Goal: Task Accomplishment & Management: Manage account settings

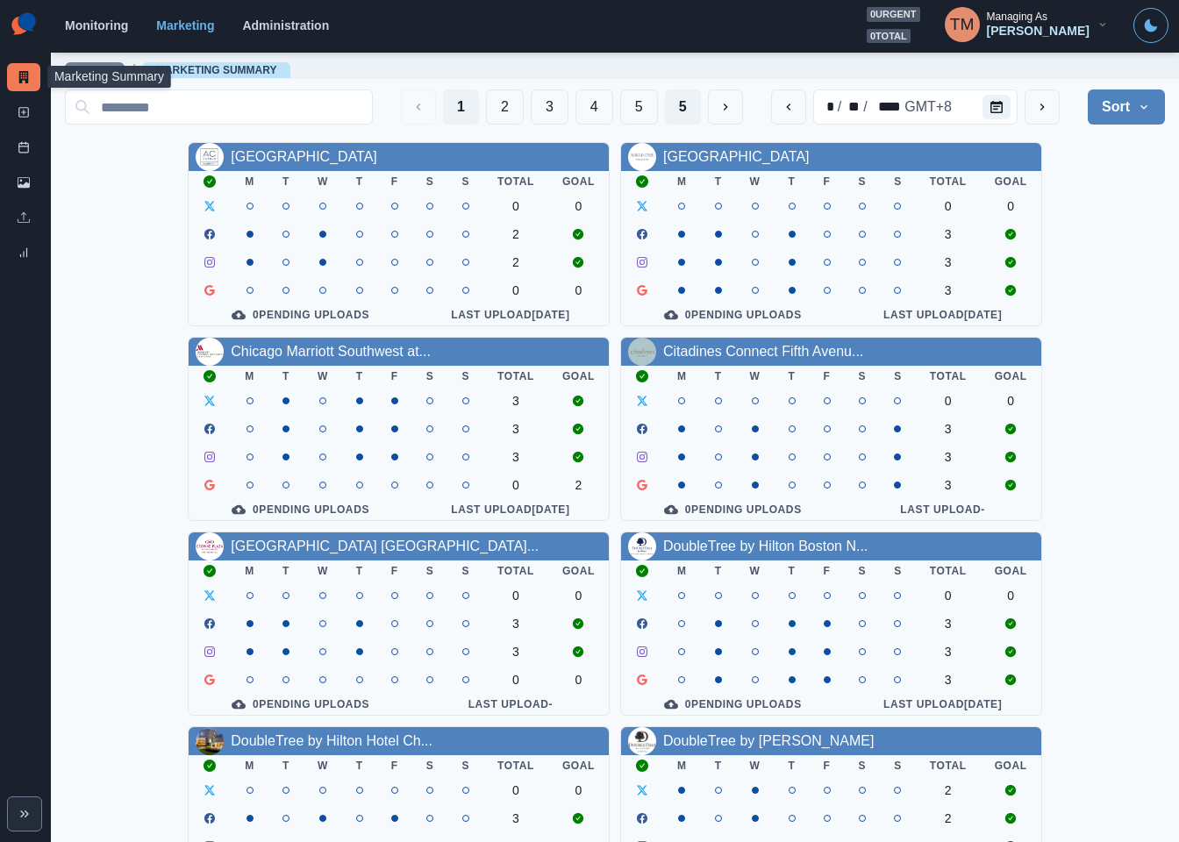
click at [666, 111] on button "5" at bounding box center [683, 106] width 36 height 35
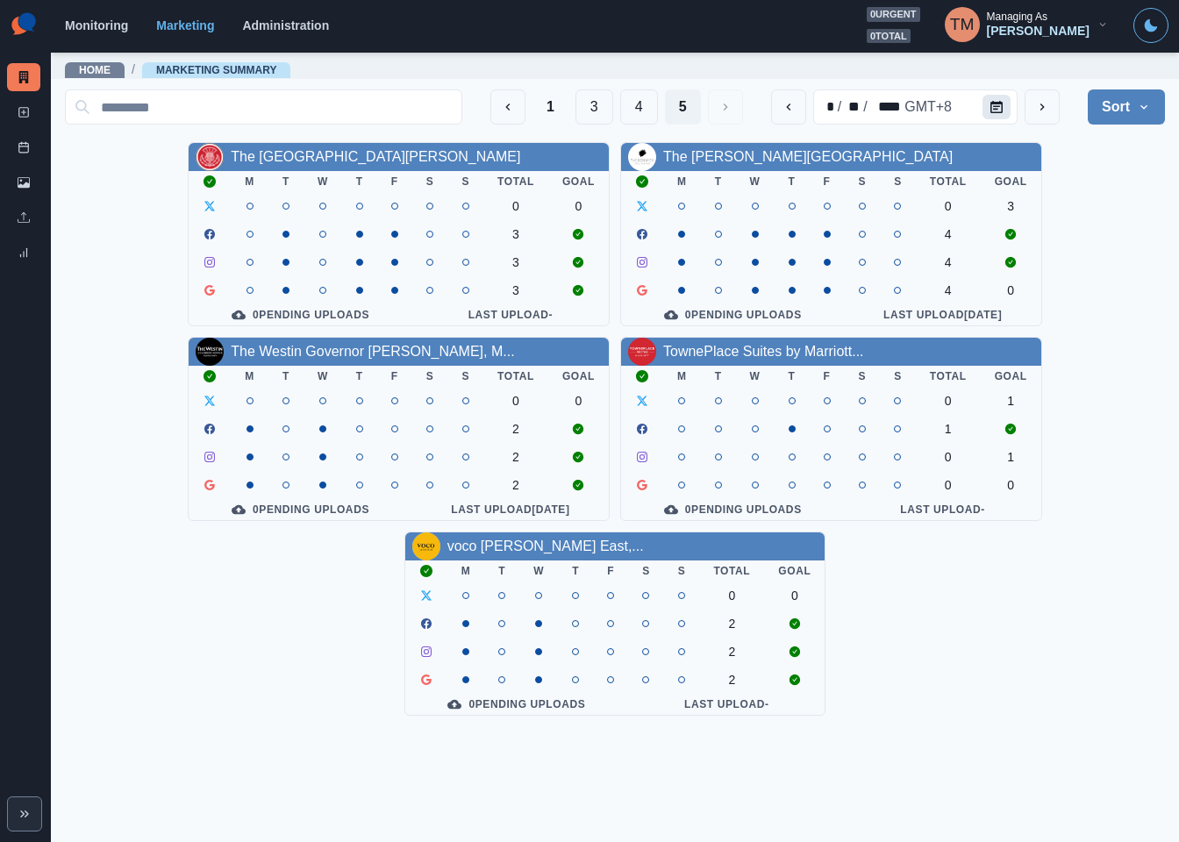
click at [997, 106] on icon "Calendar" at bounding box center [996, 107] width 12 height 12
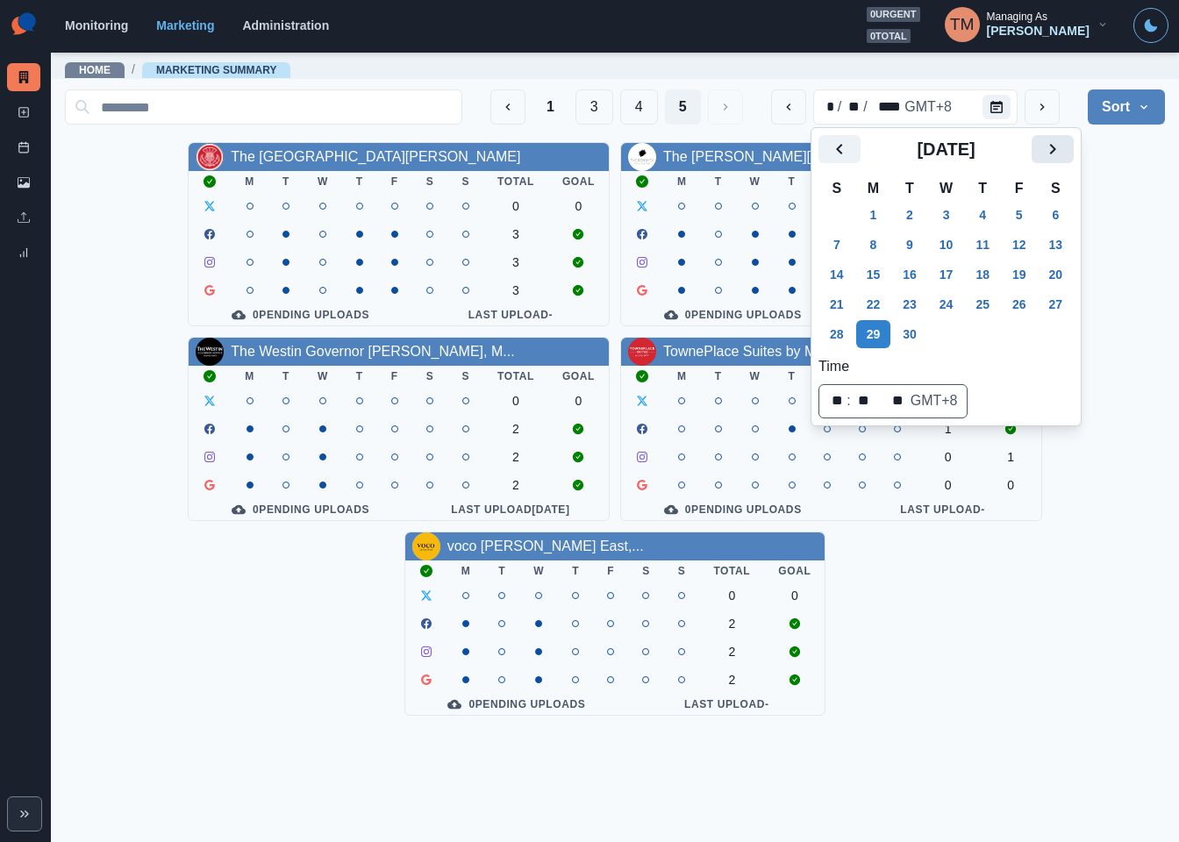
click at [1051, 142] on icon "Next" at bounding box center [1052, 149] width 21 height 21
click at [866, 218] on button "1" at bounding box center [873, 215] width 35 height 28
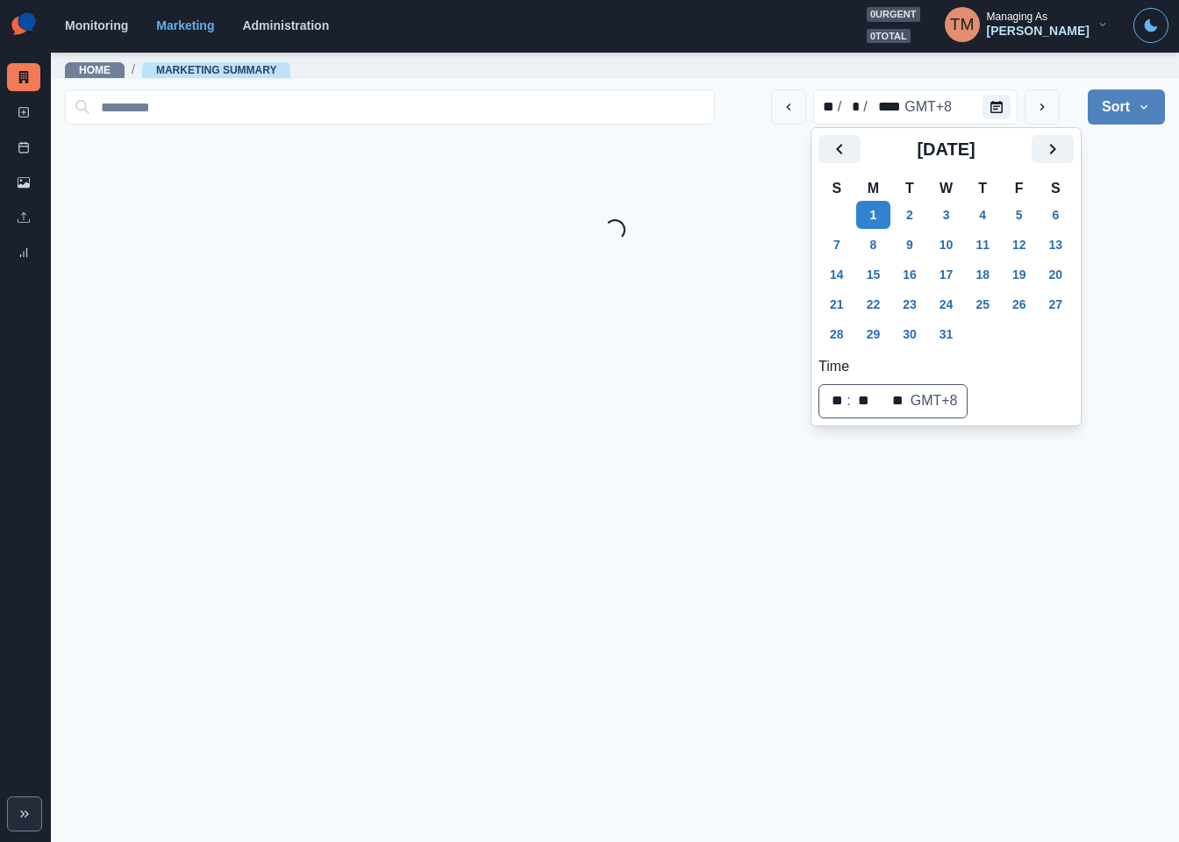
click at [1111, 227] on div "Loading..." at bounding box center [615, 229] width 1100 height 21
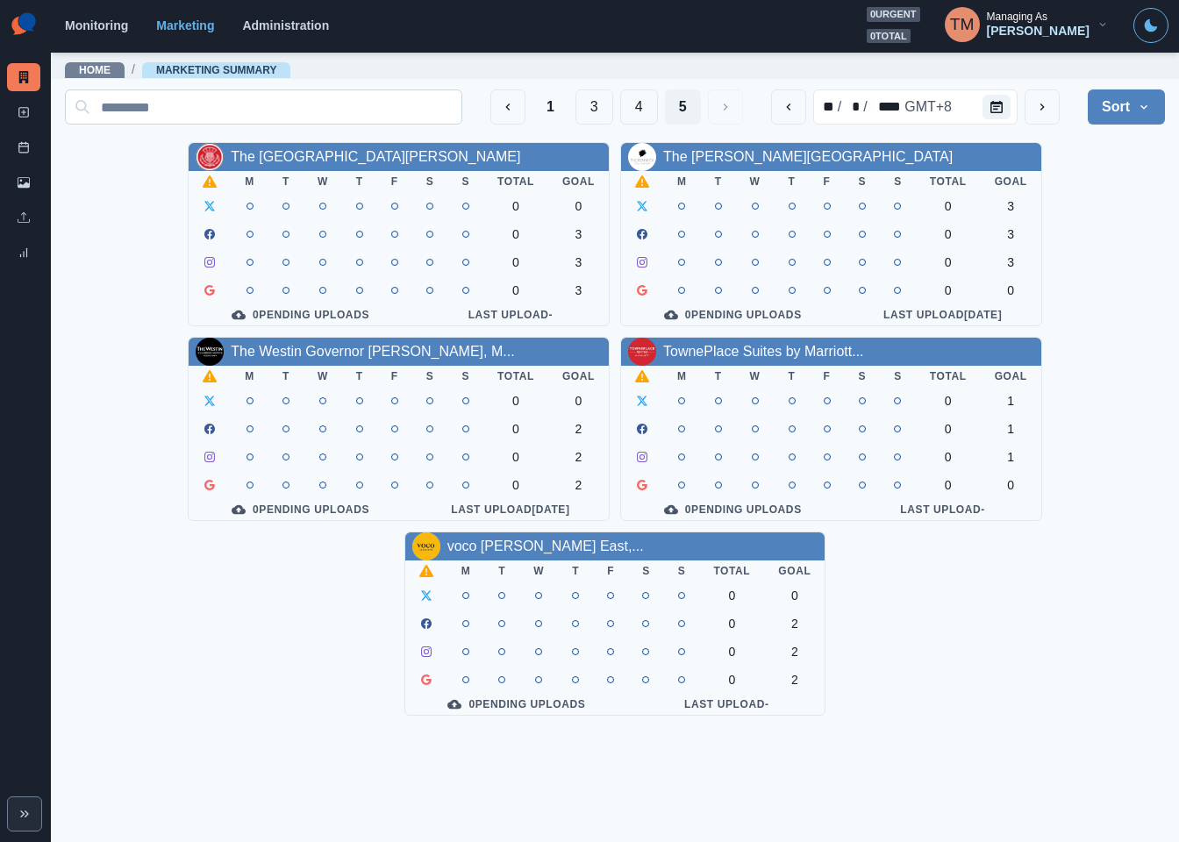
click at [642, 111] on button "4" at bounding box center [639, 106] width 38 height 35
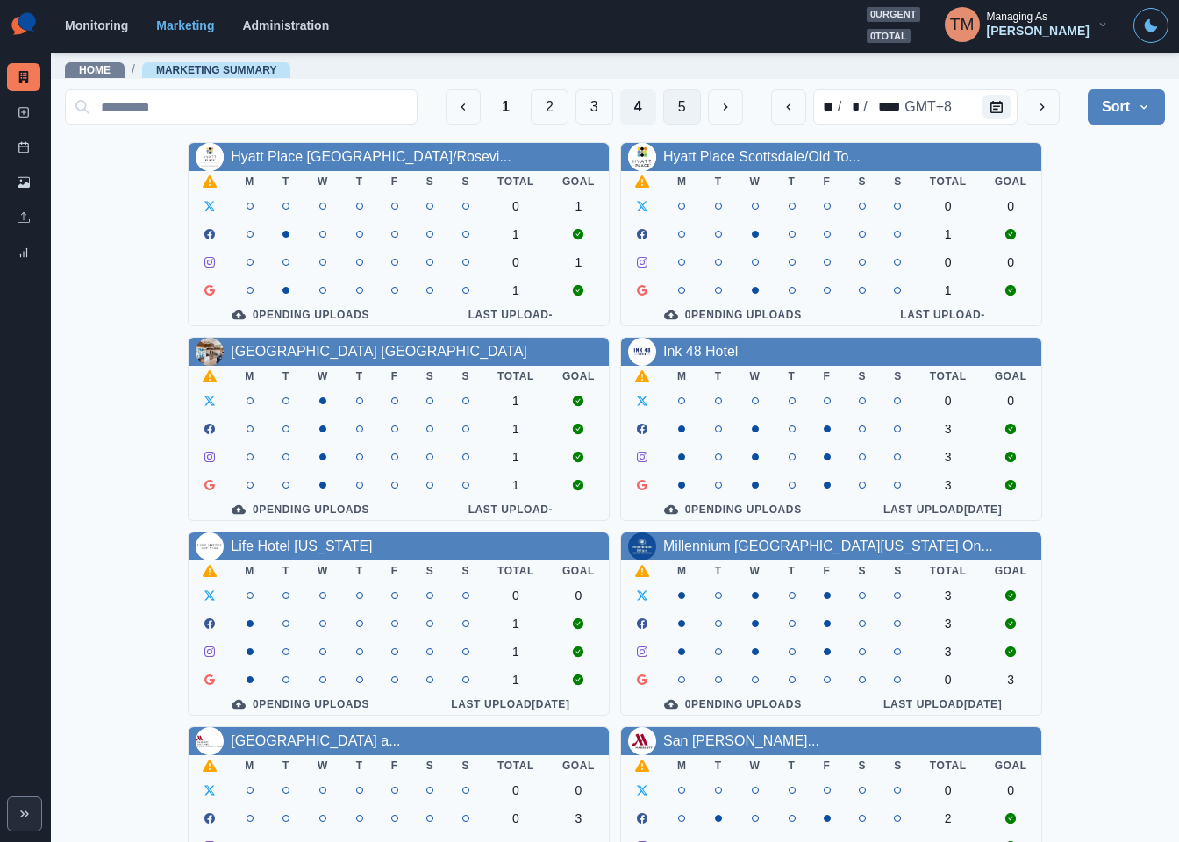
click at [663, 113] on button "5" at bounding box center [682, 106] width 38 height 35
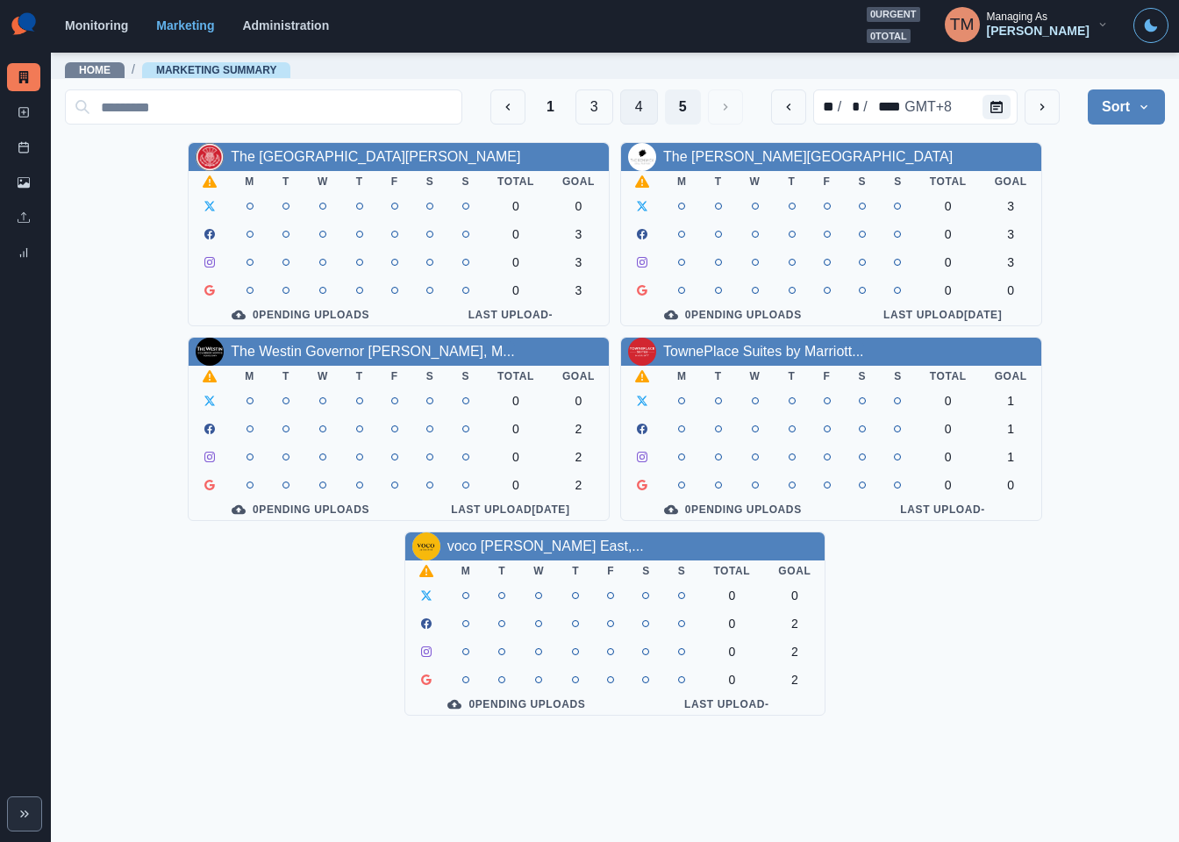
click at [635, 111] on button "4" at bounding box center [639, 106] width 38 height 35
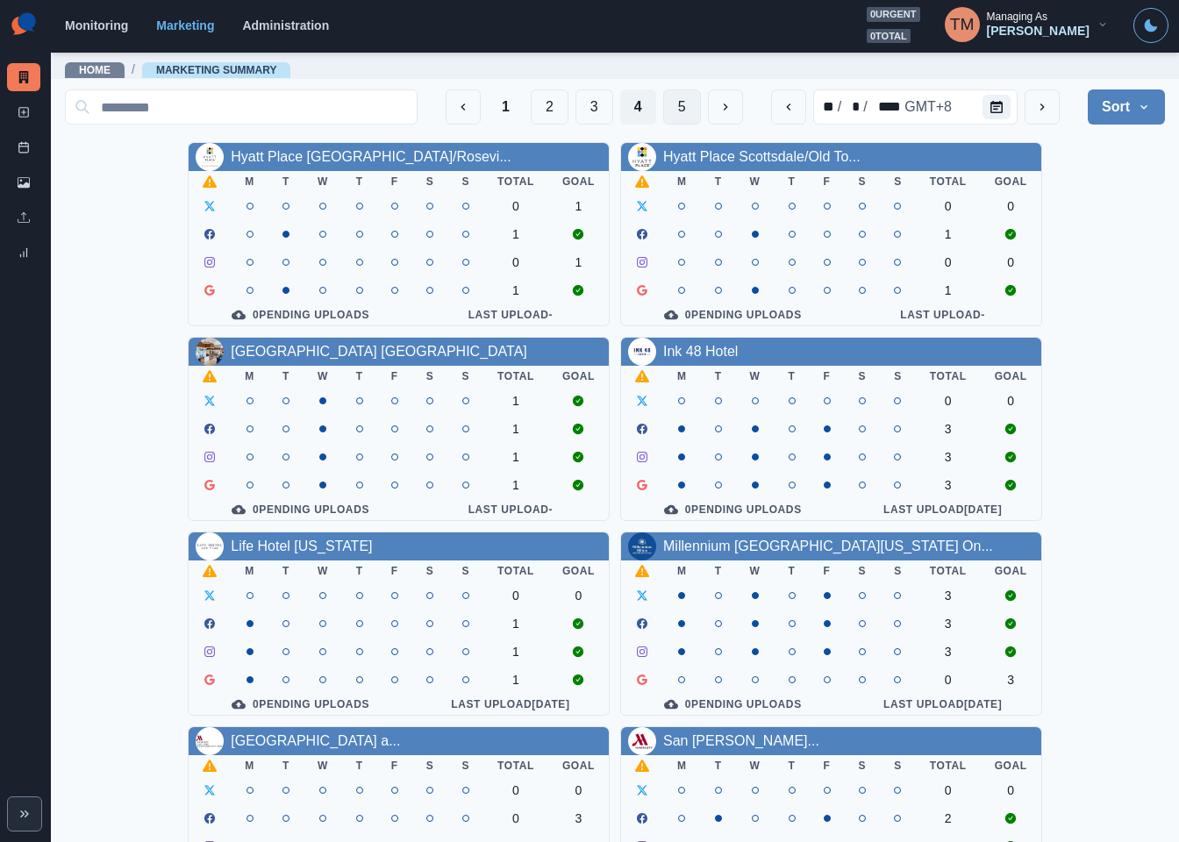
click at [668, 98] on button "5" at bounding box center [682, 106] width 38 height 35
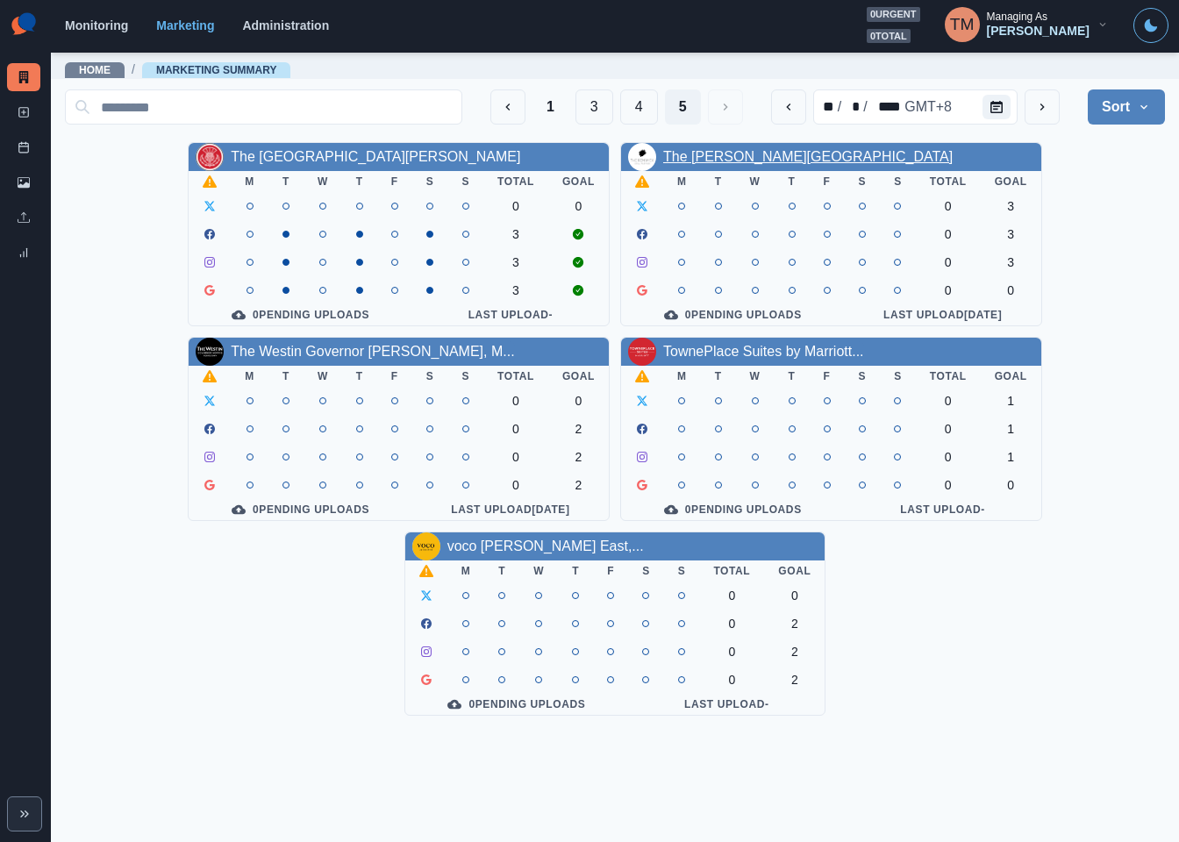
click at [747, 161] on link "The Renwick Hotel" at bounding box center [807, 156] width 289 height 15
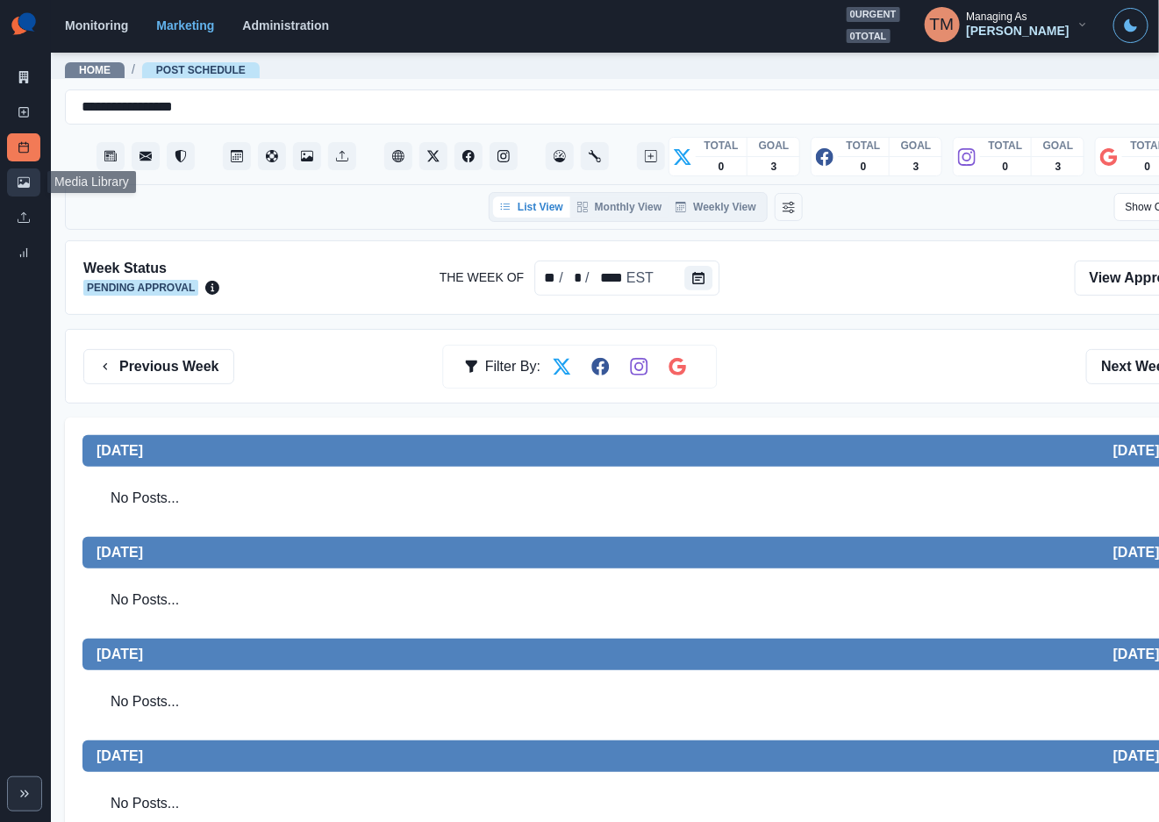
click at [30, 188] on link "Media Library" at bounding box center [23, 182] width 33 height 28
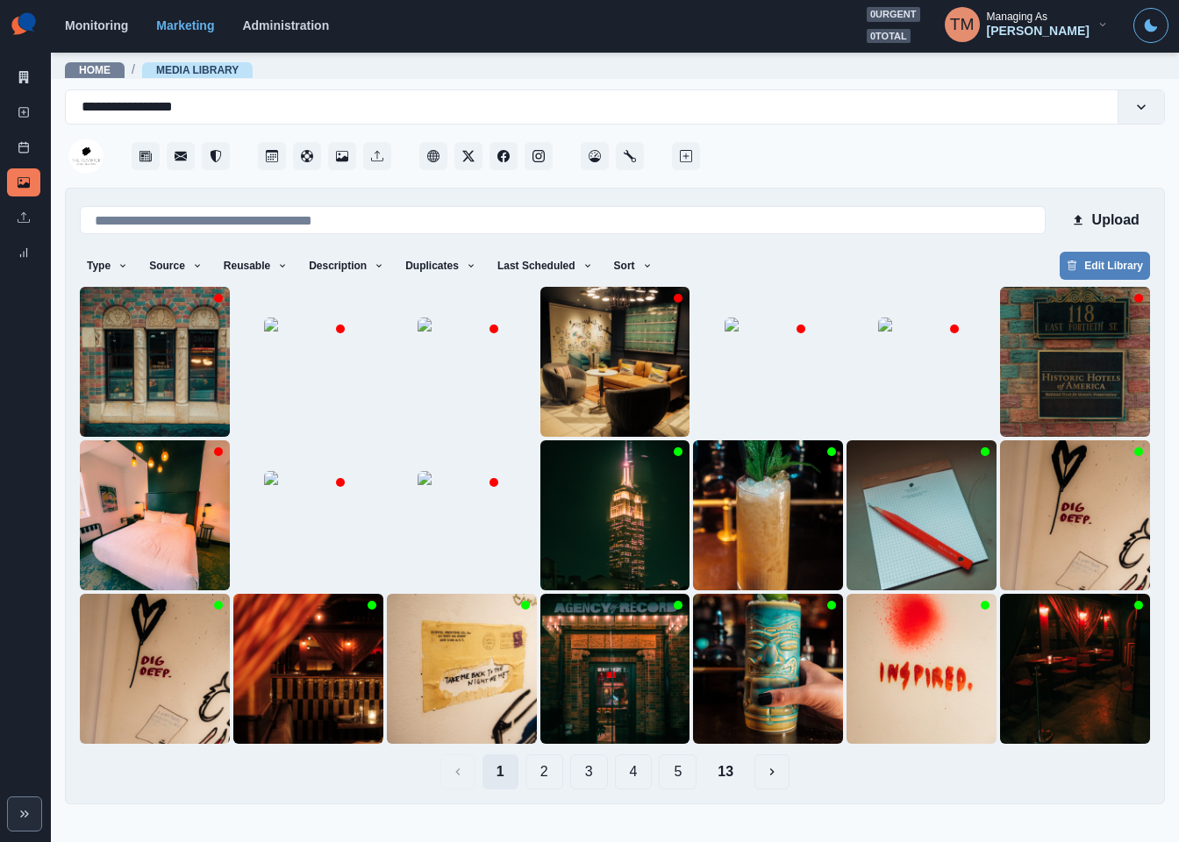
click at [497, 776] on button "1" at bounding box center [500, 771] width 36 height 35
click at [645, 266] on icon "button" at bounding box center [647, 266] width 5 height 4
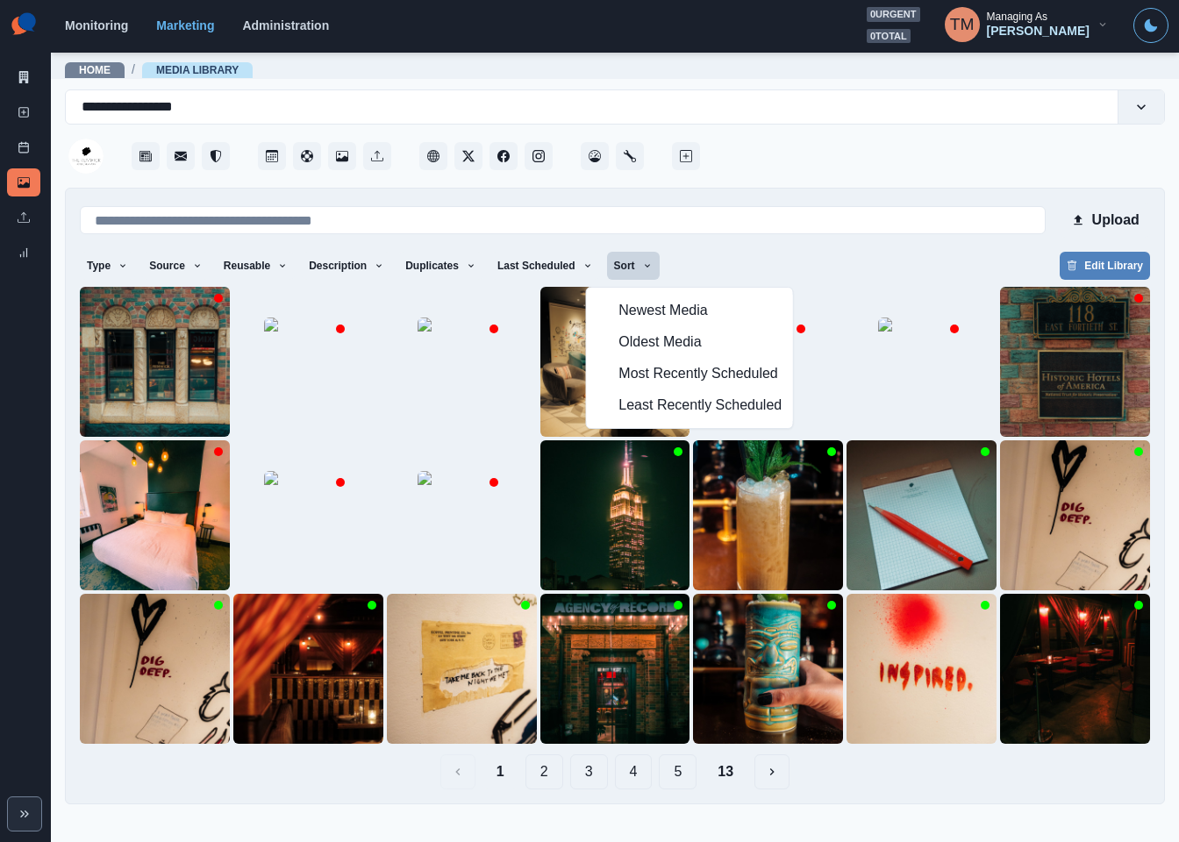
click at [801, 259] on div "Type Any Image Video Source Any Upload Social Manager Found: Instagram Found: G…" at bounding box center [615, 268] width 1070 height 32
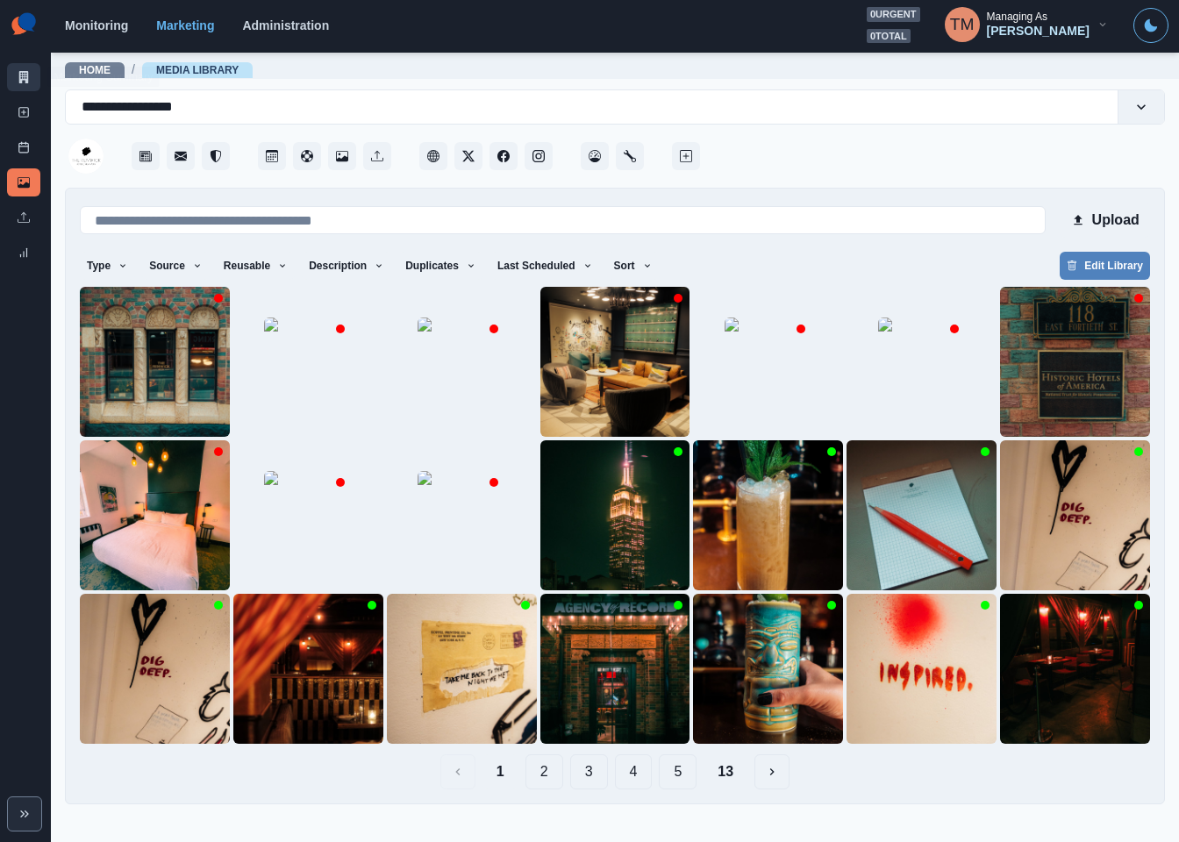
click at [25, 75] on icon at bounding box center [24, 77] width 10 height 12
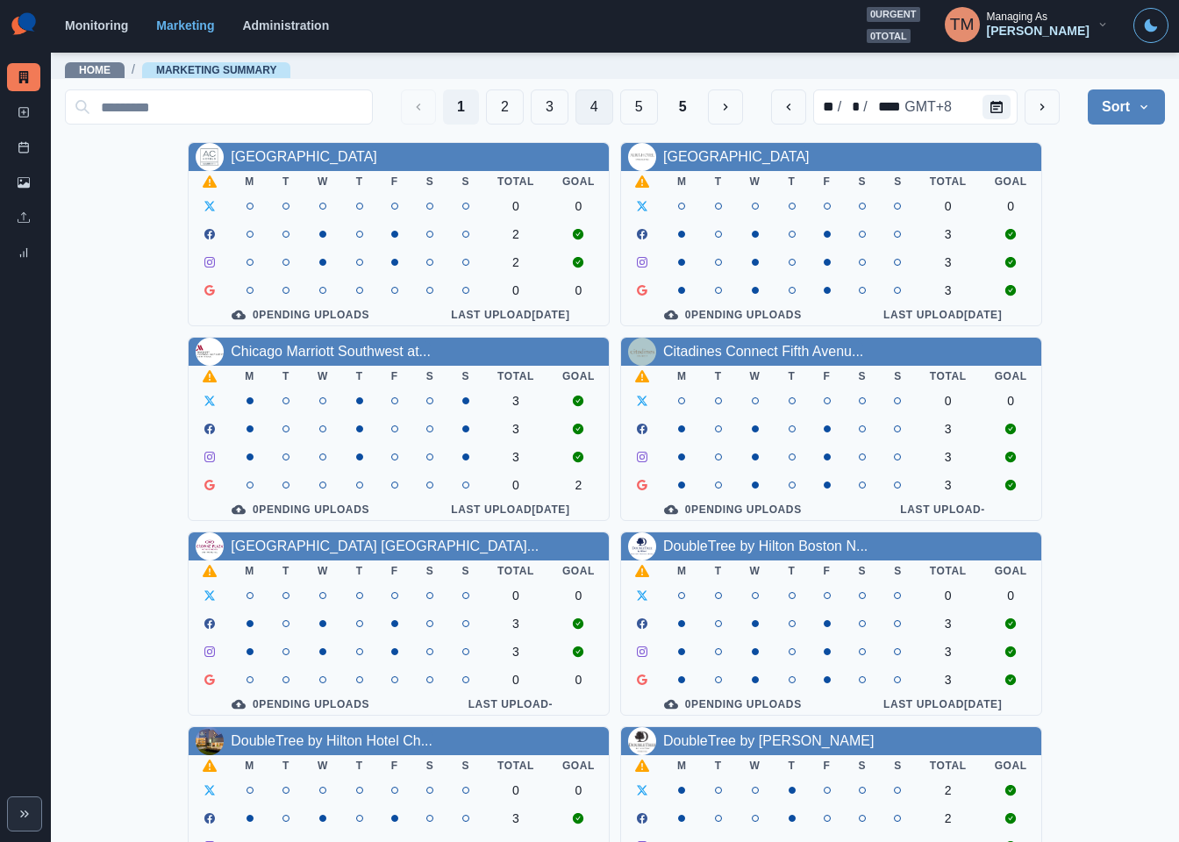
click at [575, 109] on button "4" at bounding box center [594, 106] width 38 height 35
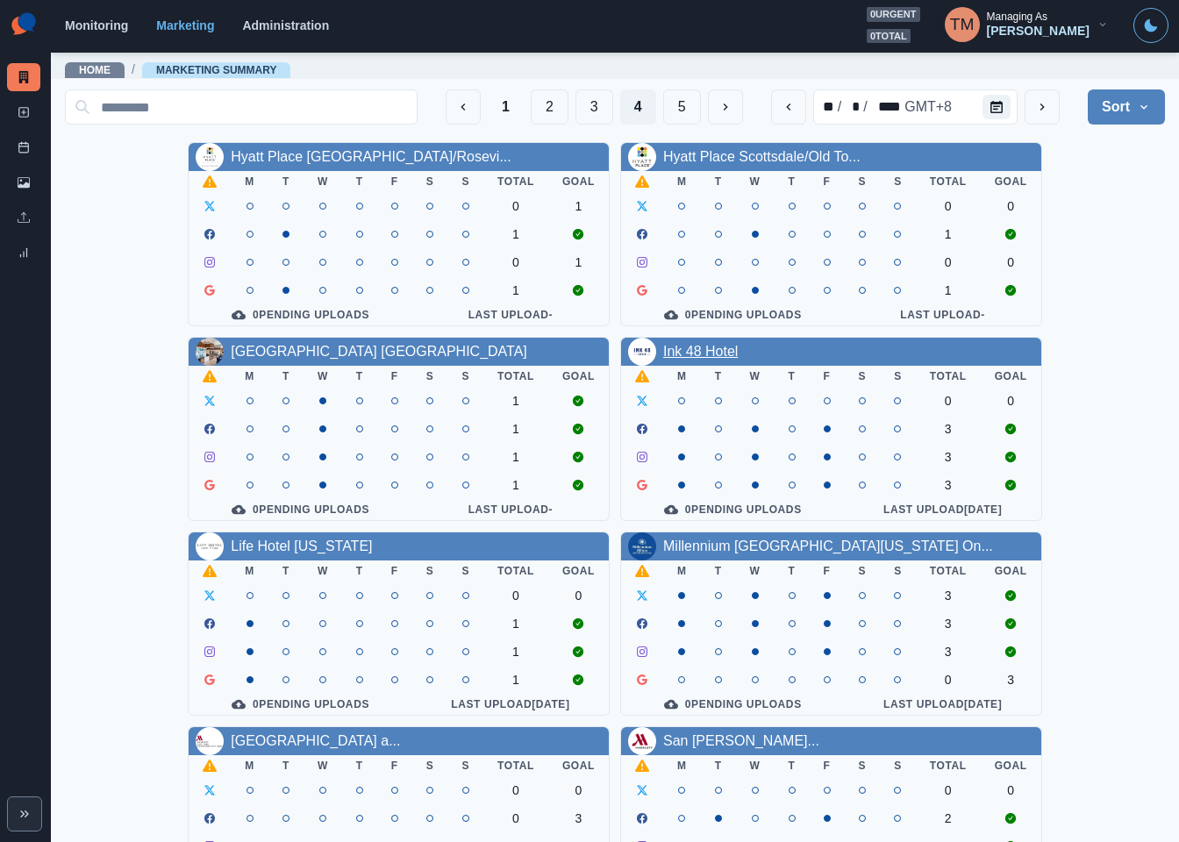
click at [689, 359] on link "Ink 48 Hotel" at bounding box center [700, 351] width 75 height 15
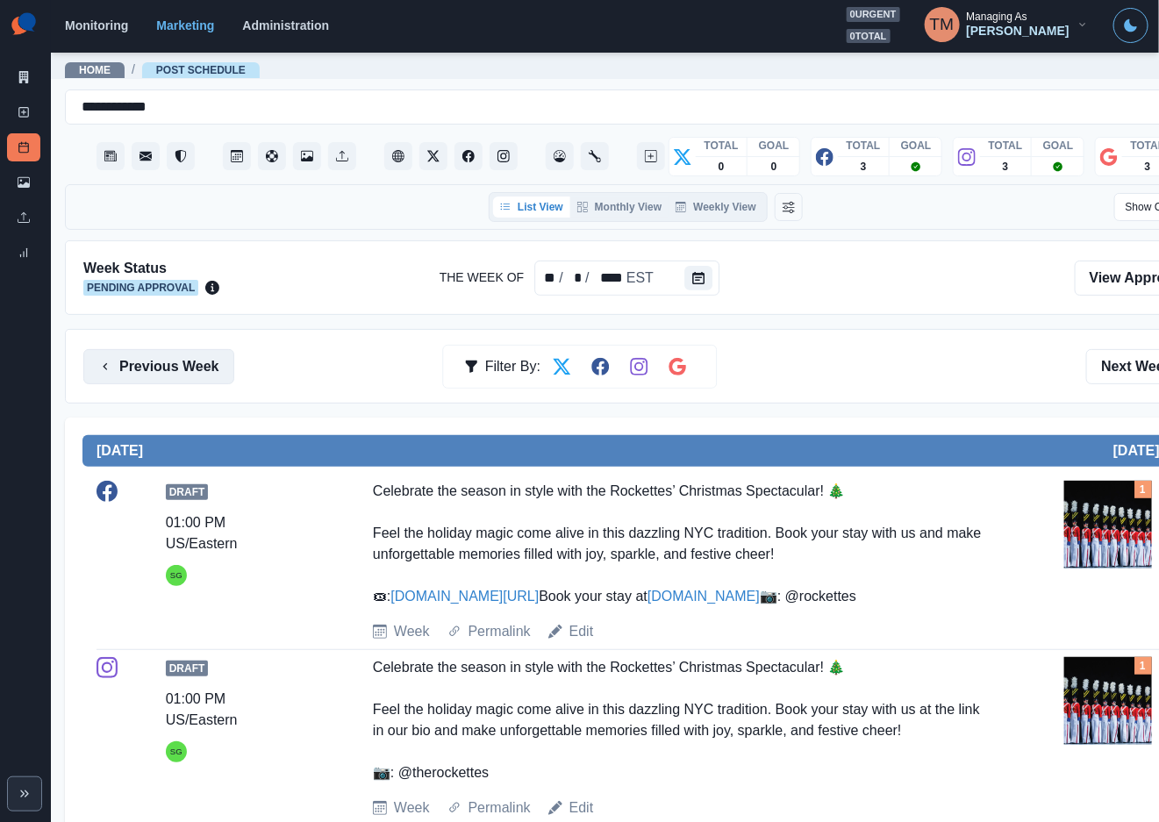
click at [167, 363] on button "Previous Week" at bounding box center [158, 366] width 151 height 35
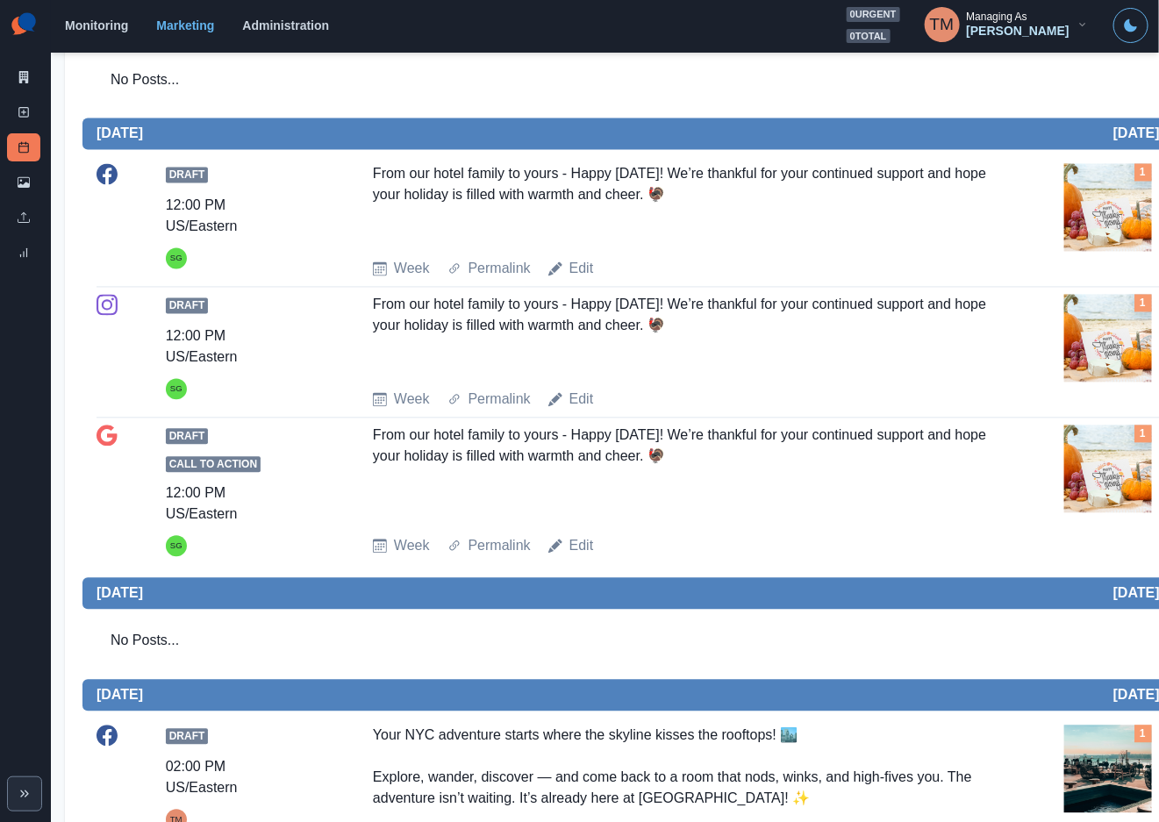
scroll to position [1184, 0]
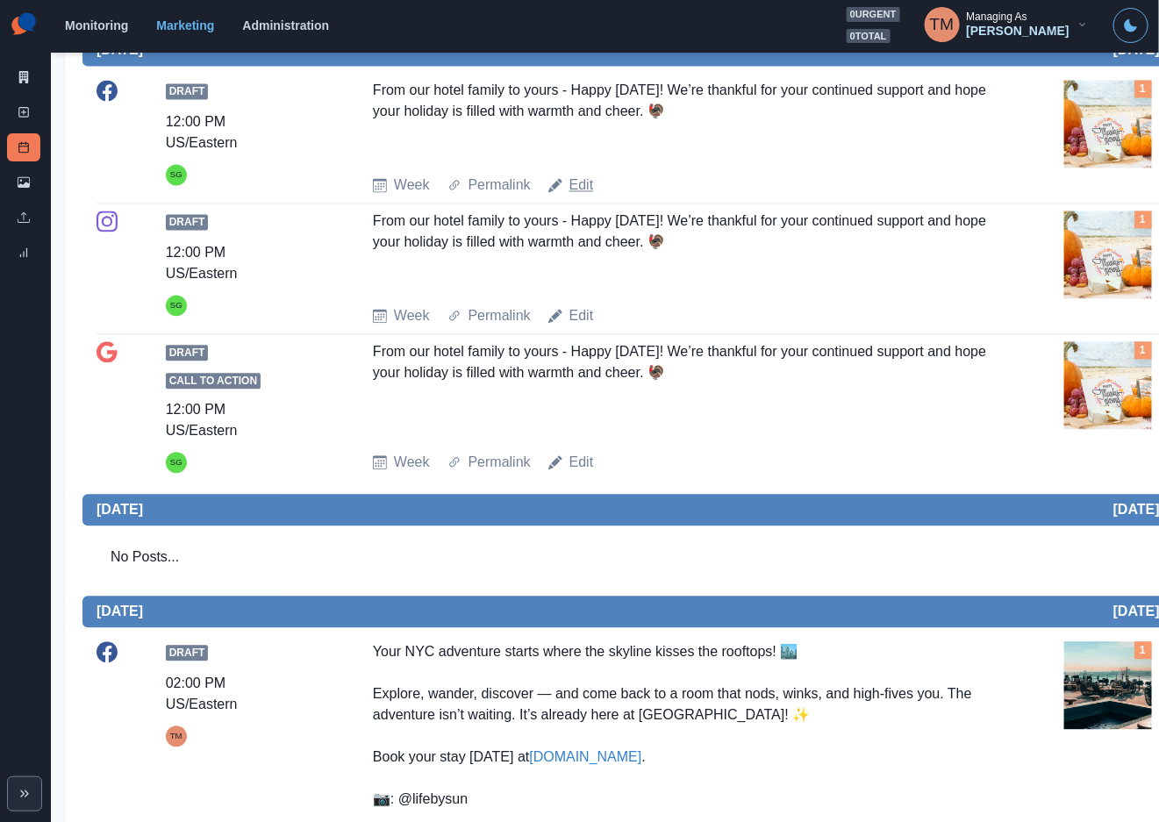
click at [576, 187] on link "Edit" at bounding box center [581, 185] width 25 height 21
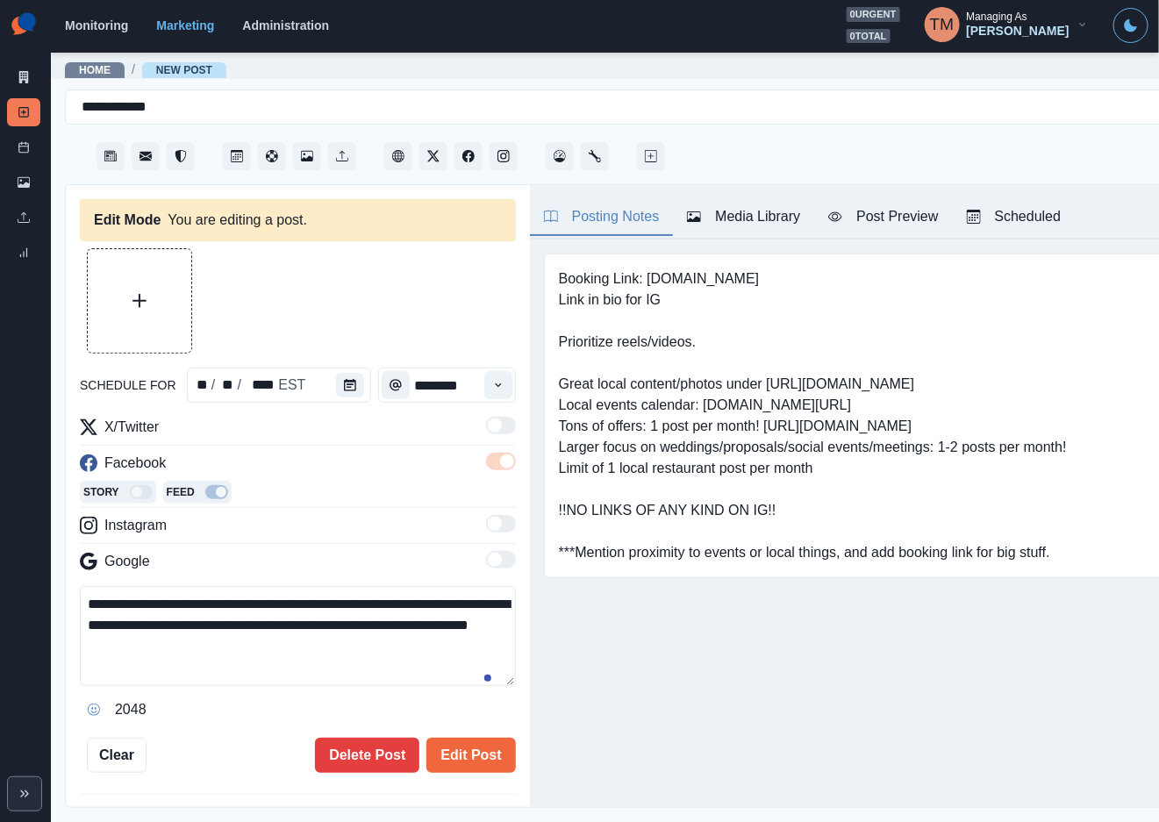
type input "********"
type textarea "**********"
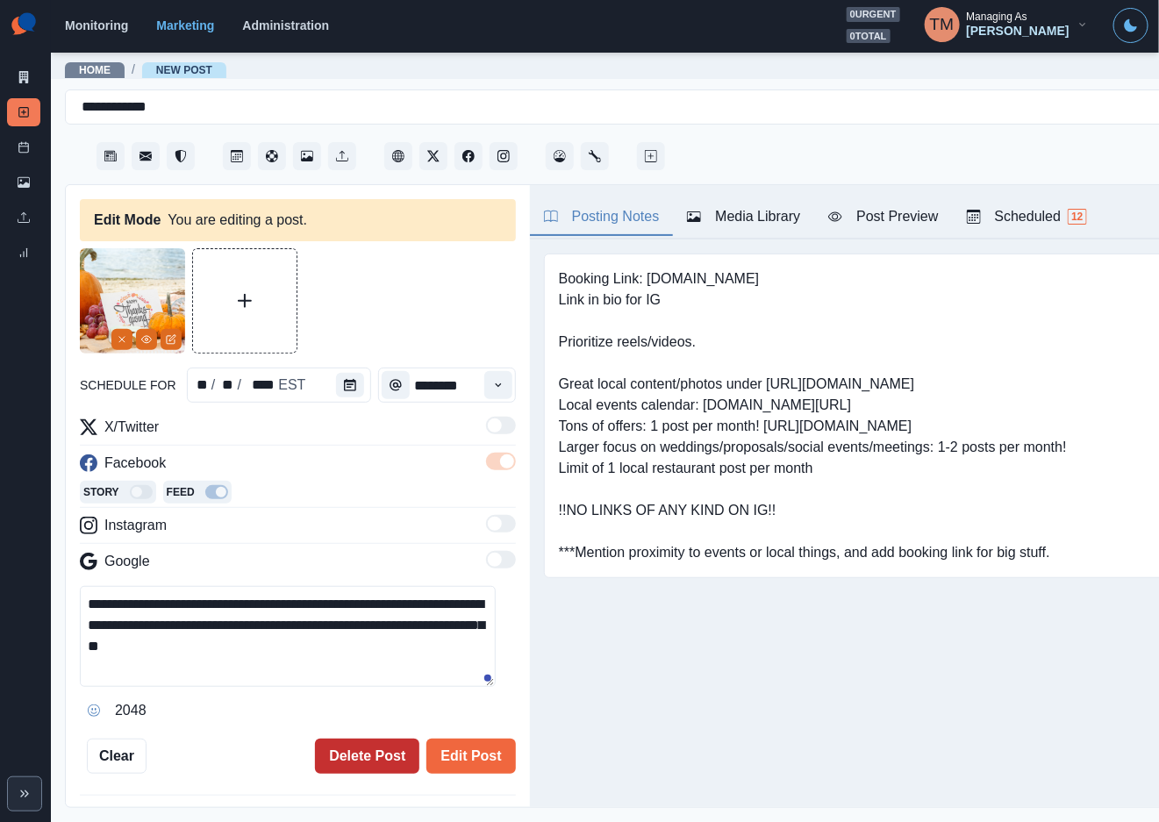
click at [337, 763] on button "Delete Post" at bounding box center [367, 755] width 104 height 35
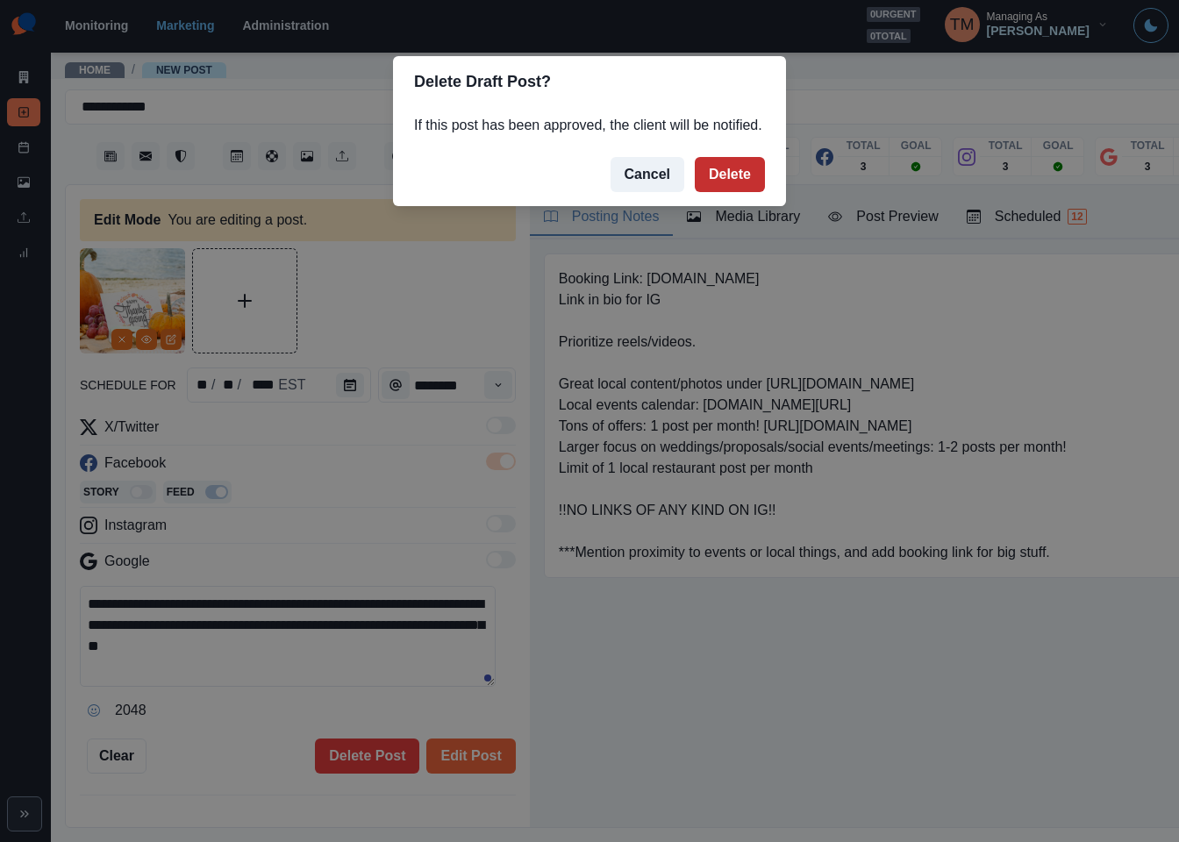
click at [730, 175] on button "Delete" at bounding box center [730, 174] width 70 height 35
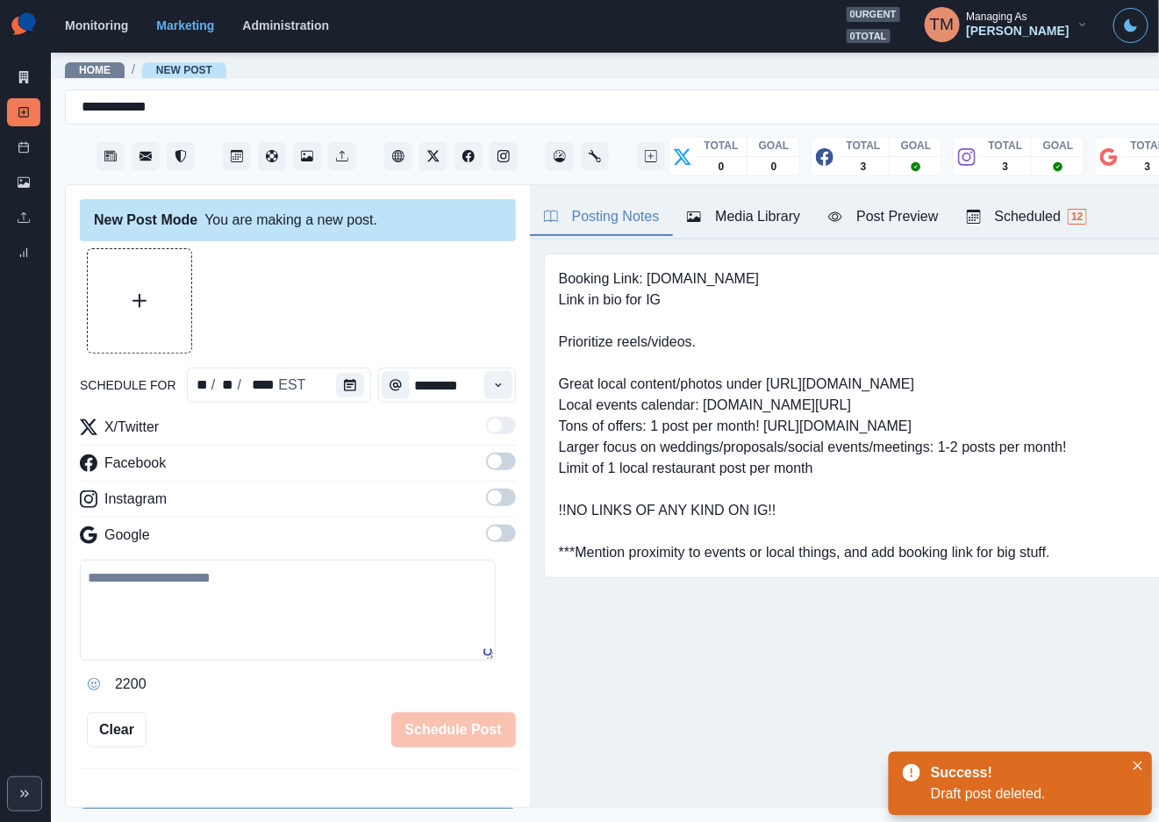
scroll to position [417, 0]
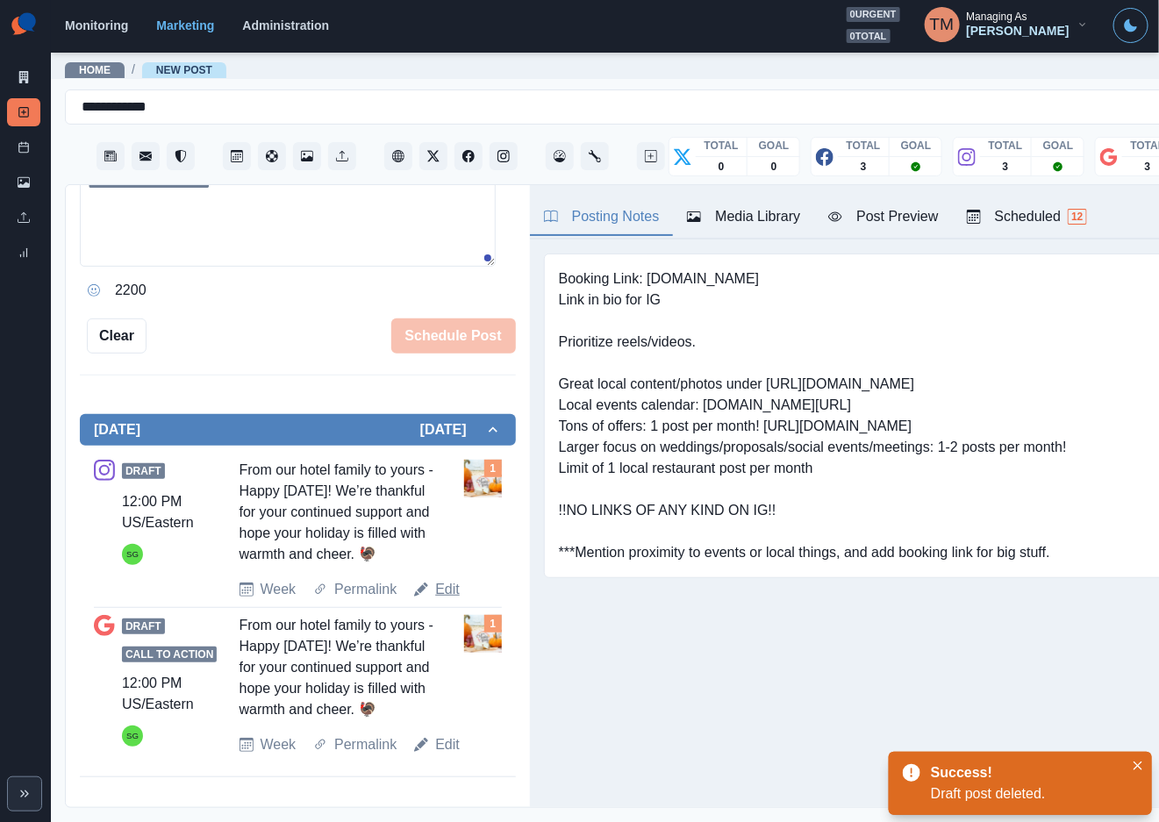
click at [439, 579] on link "Edit" at bounding box center [447, 589] width 25 height 21
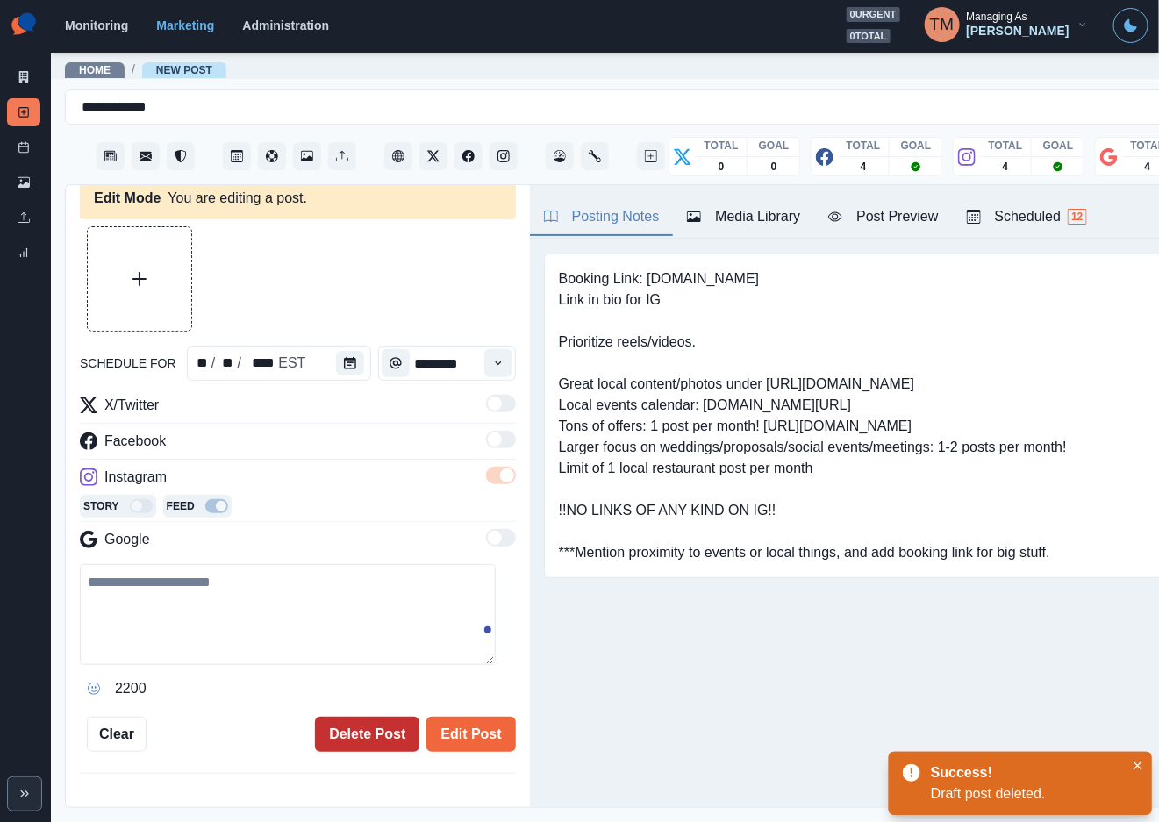
type textarea "**********"
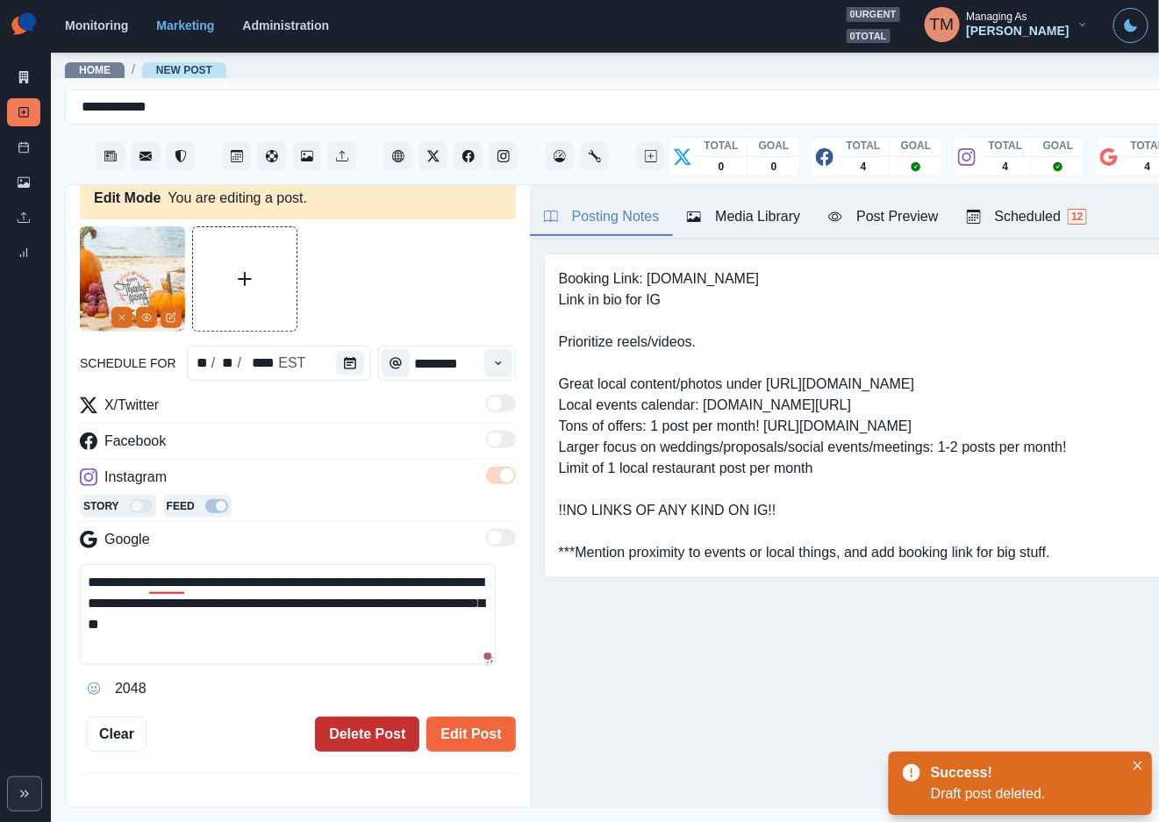
click at [348, 717] on button "Delete Post" at bounding box center [367, 734] width 104 height 35
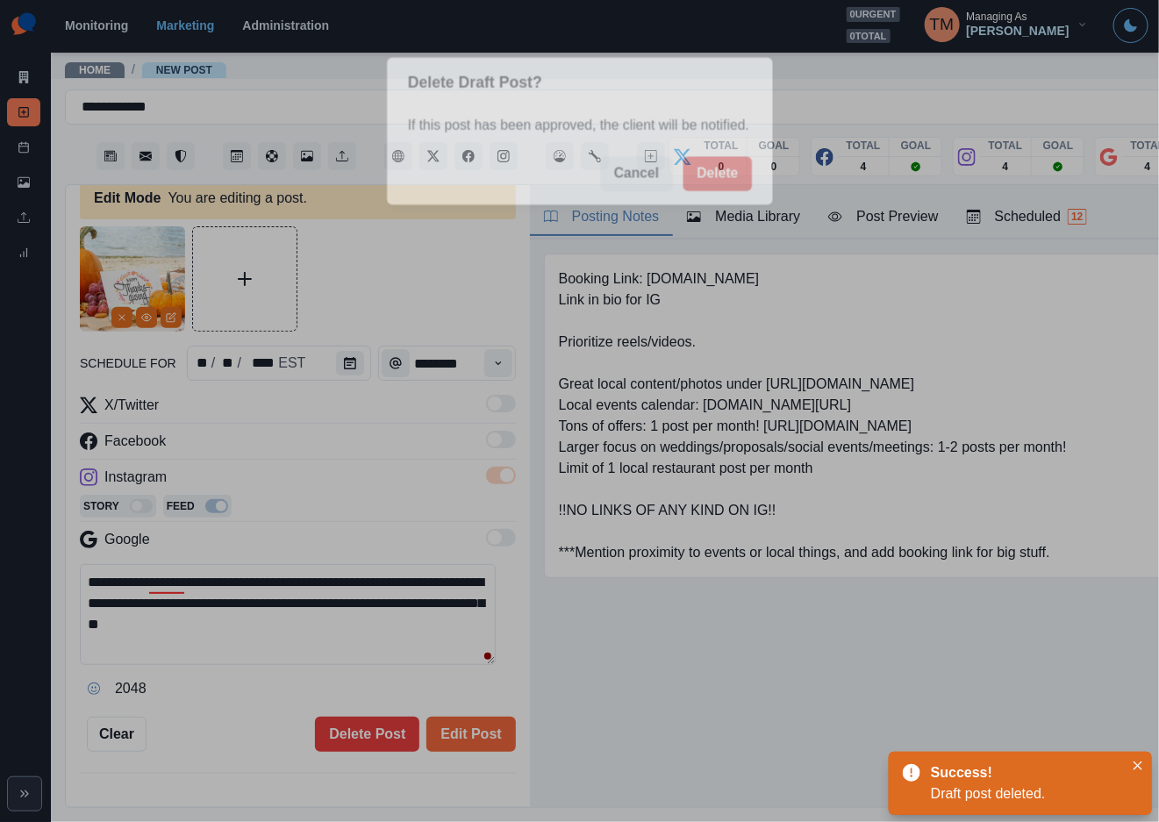
scroll to position [0, 0]
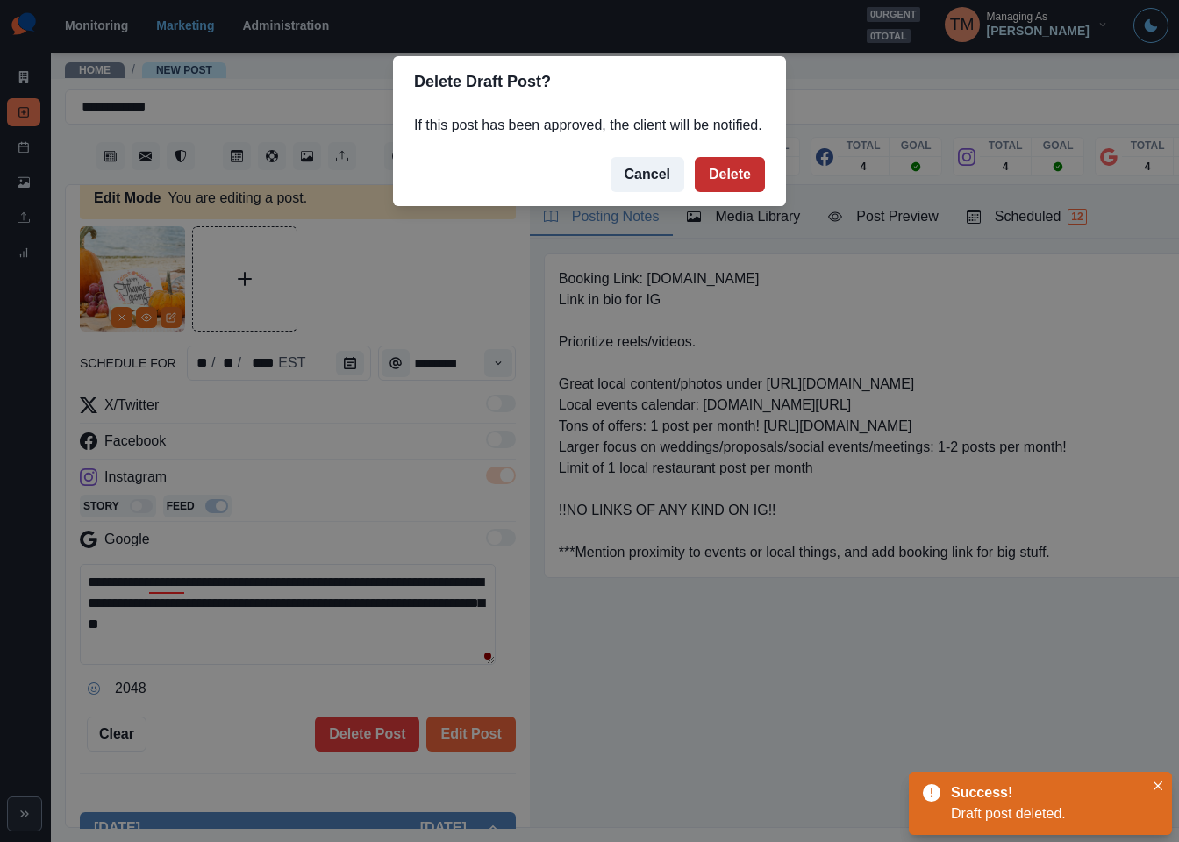
click at [753, 168] on button "Delete" at bounding box center [730, 174] width 70 height 35
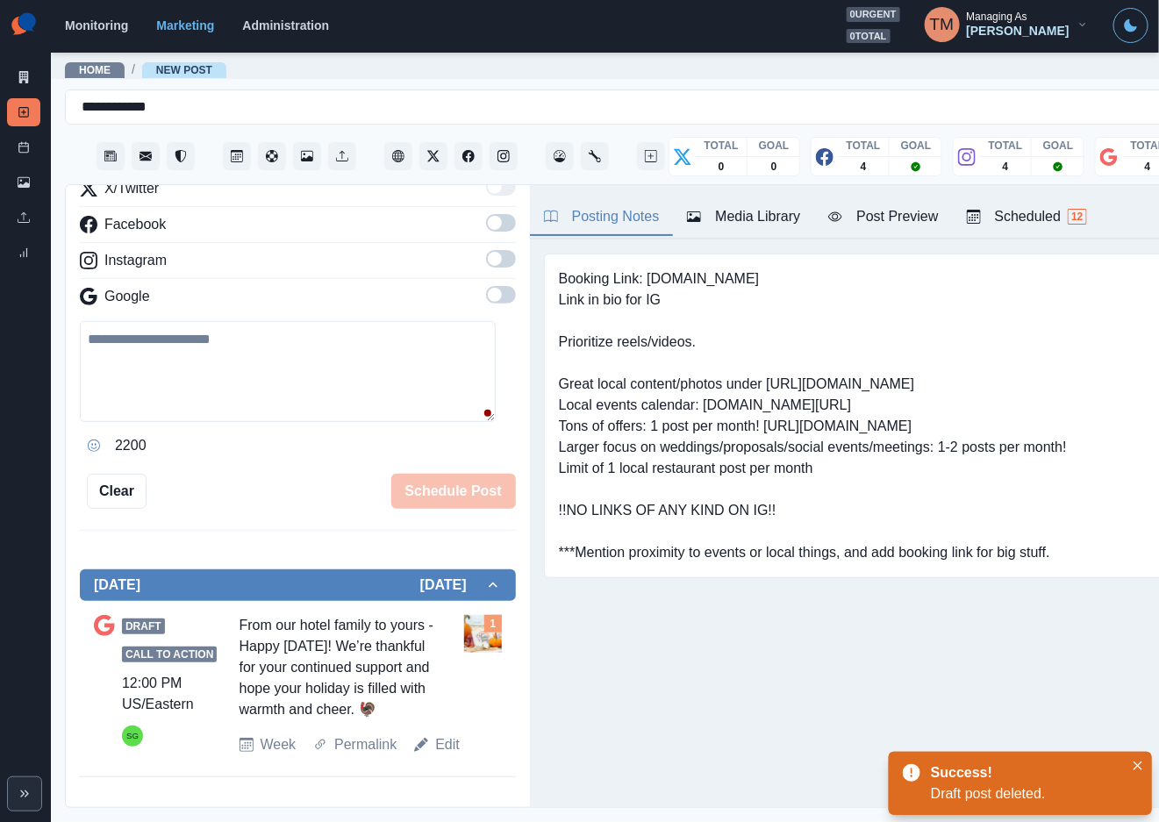
scroll to position [240, 0]
click at [438, 755] on link "Edit" at bounding box center [447, 744] width 25 height 21
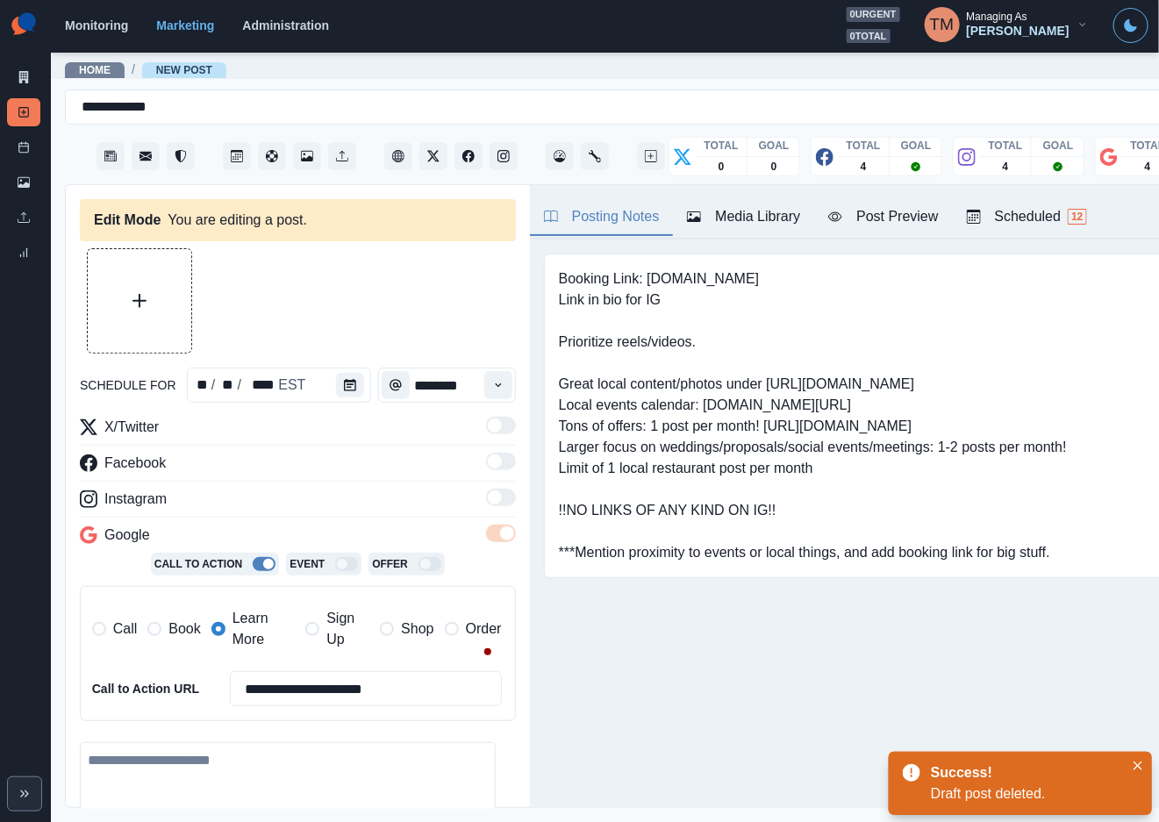
type textarea "**********"
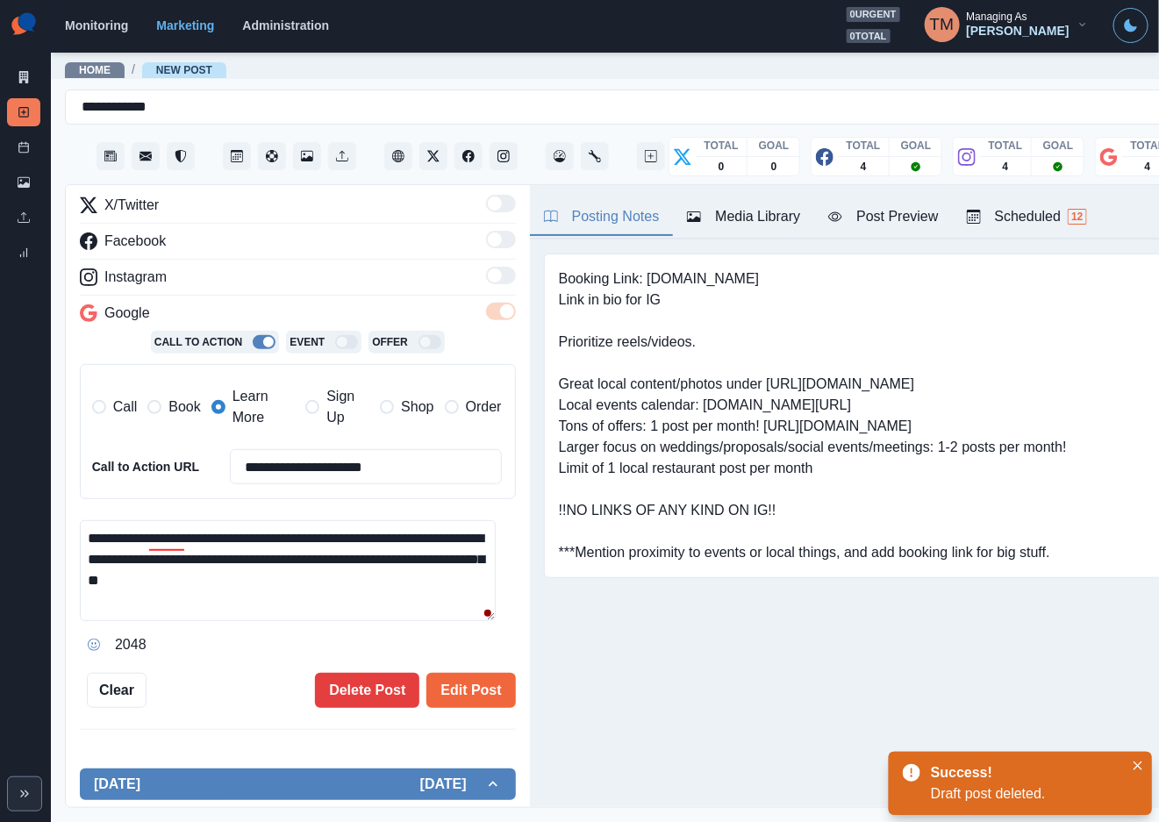
scroll to position [263, 0]
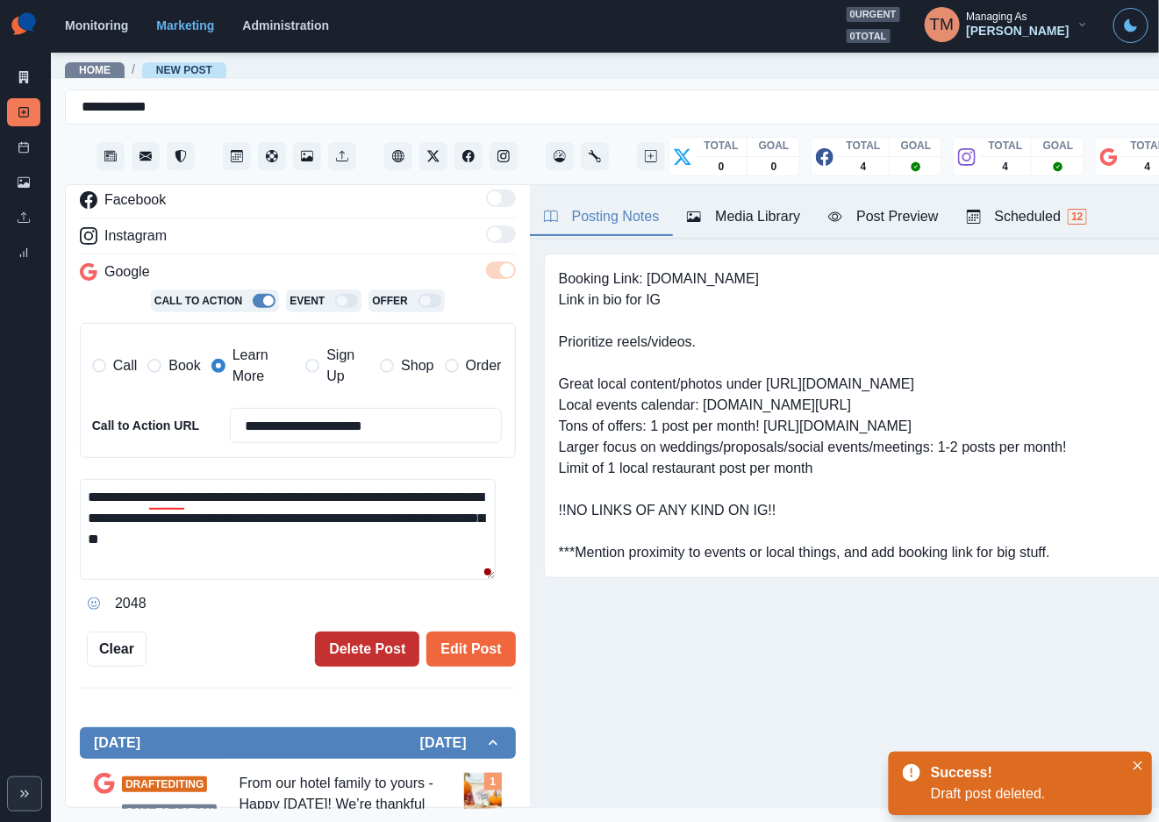
click at [355, 652] on button "Delete Post" at bounding box center [367, 648] width 104 height 35
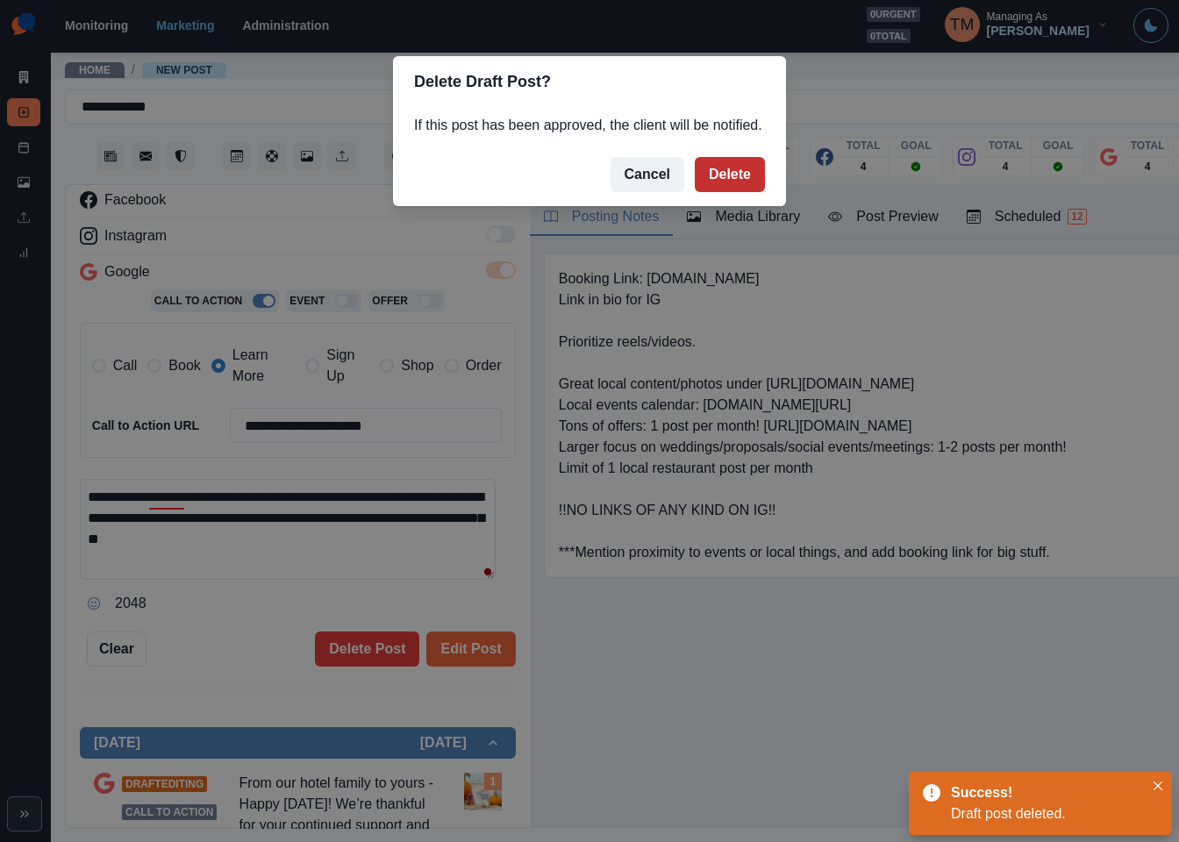
click at [742, 176] on button "Delete" at bounding box center [730, 174] width 70 height 35
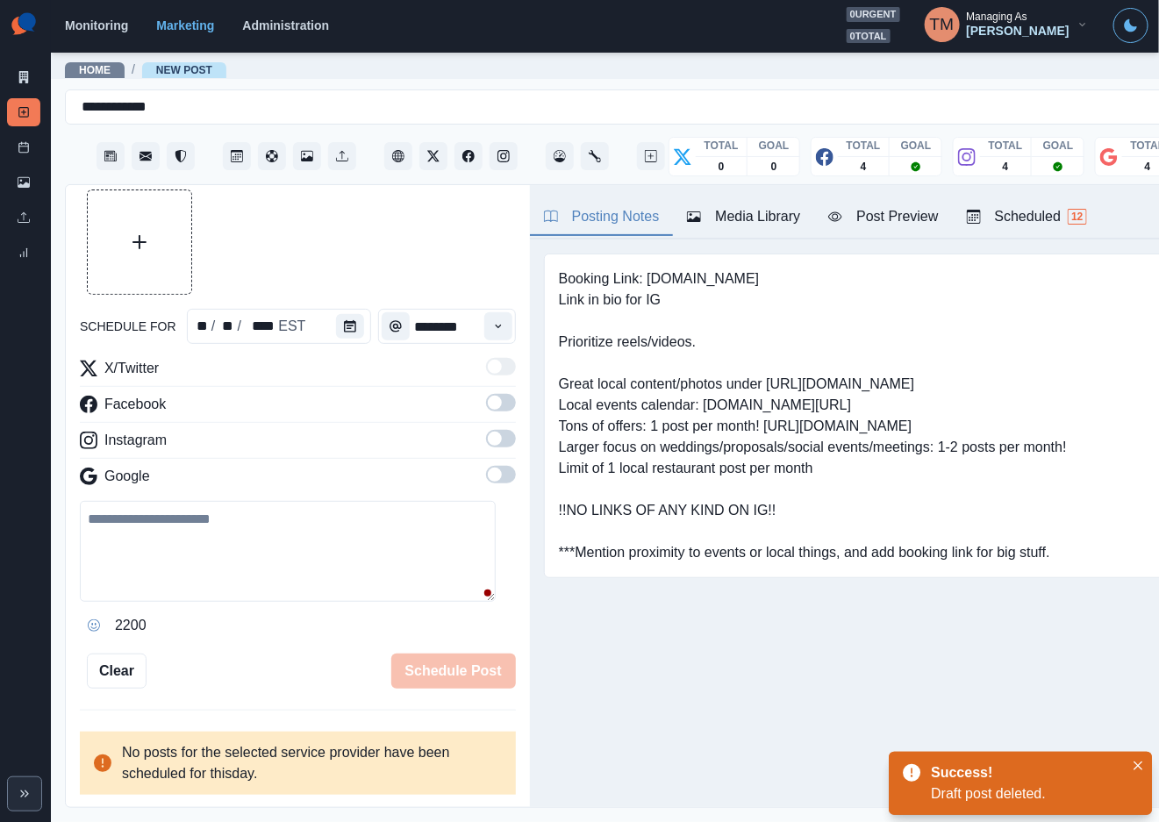
scroll to position [39, 0]
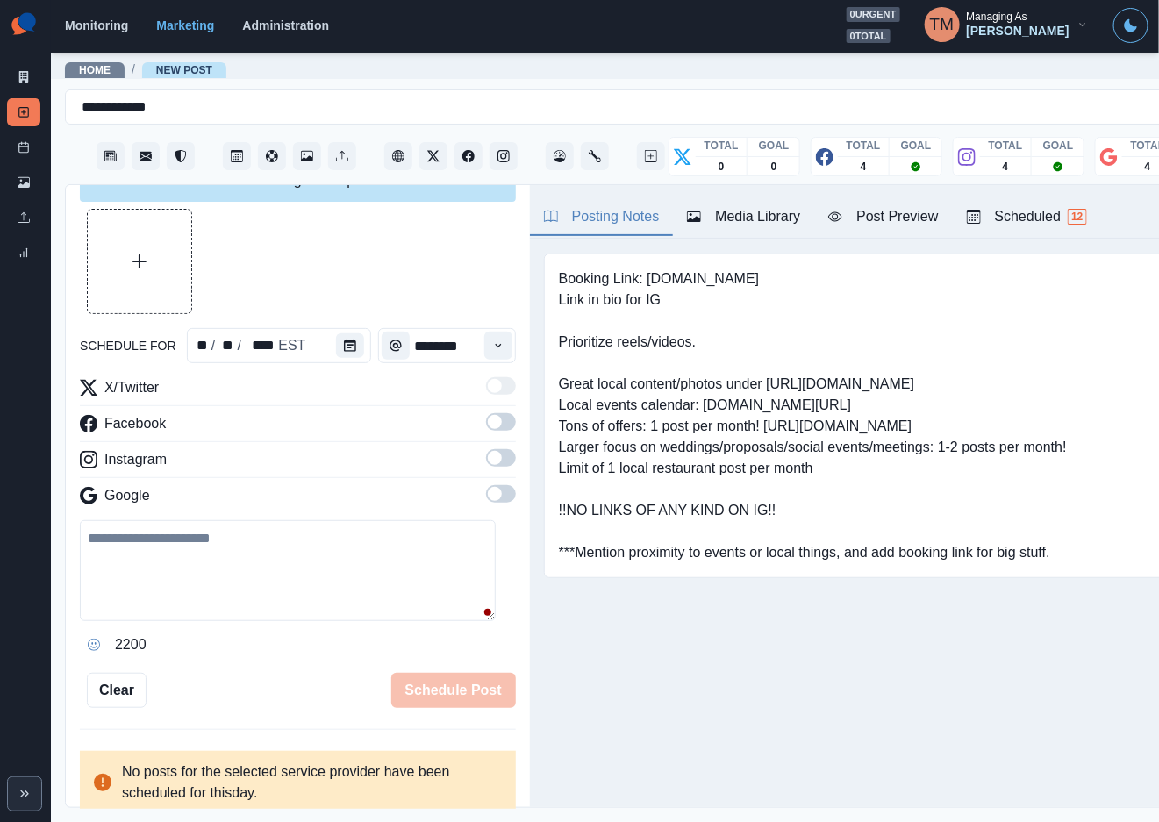
click at [266, 566] on textarea at bounding box center [288, 570] width 416 height 101
paste textarea "**********"
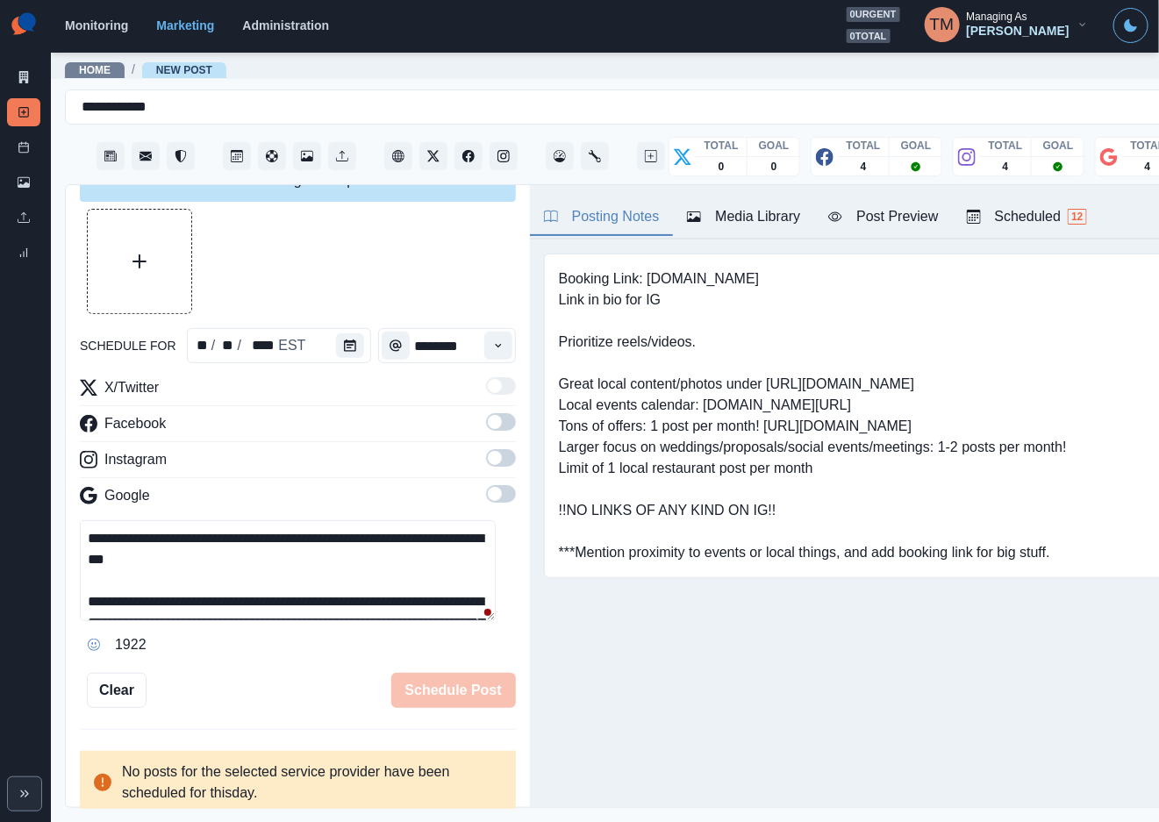
scroll to position [97, 0]
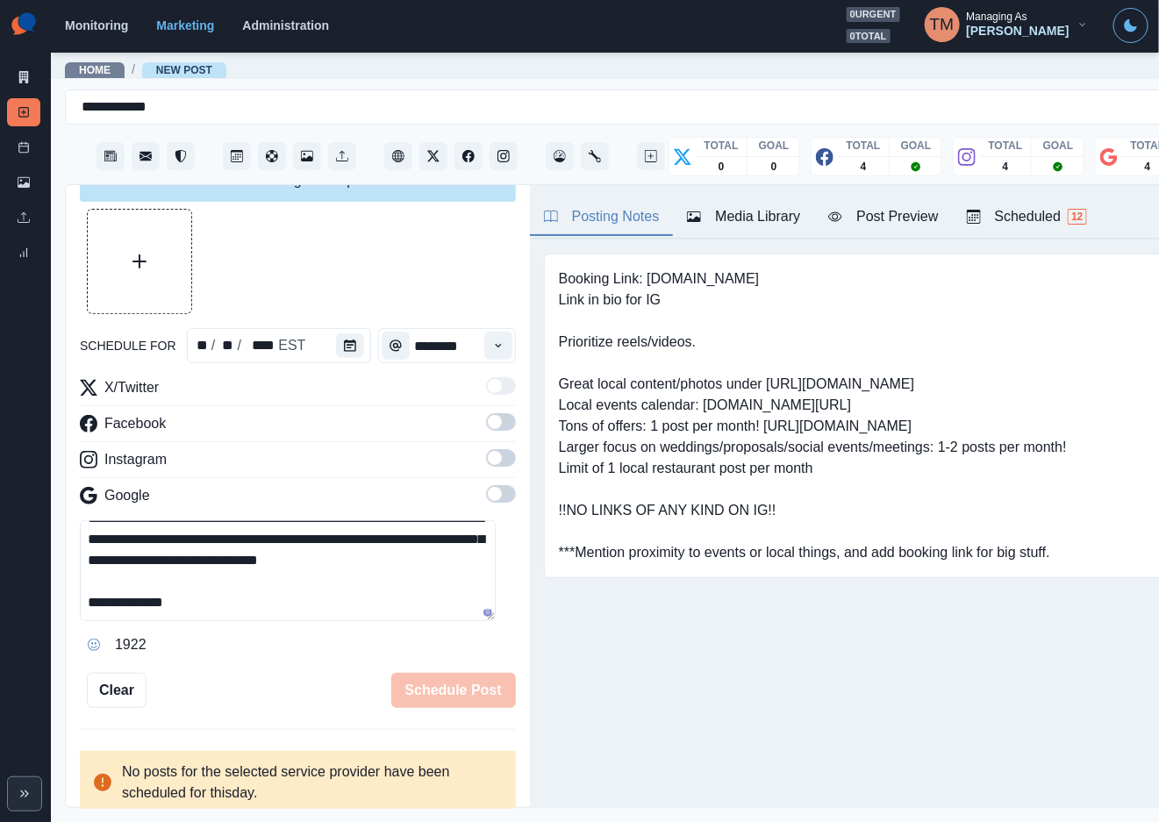
type textarea "**********"
click at [771, 222] on div "Media Library" at bounding box center [743, 216] width 113 height 21
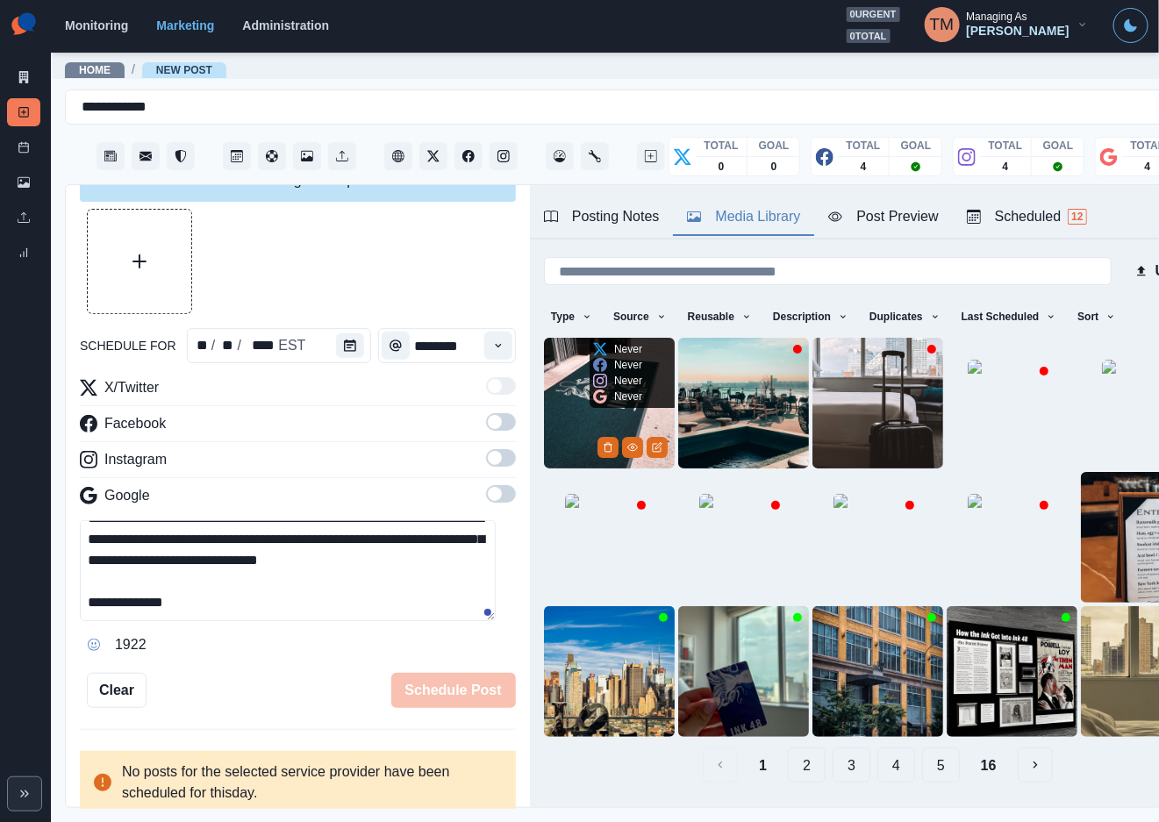
click at [563, 406] on img at bounding box center [609, 403] width 131 height 131
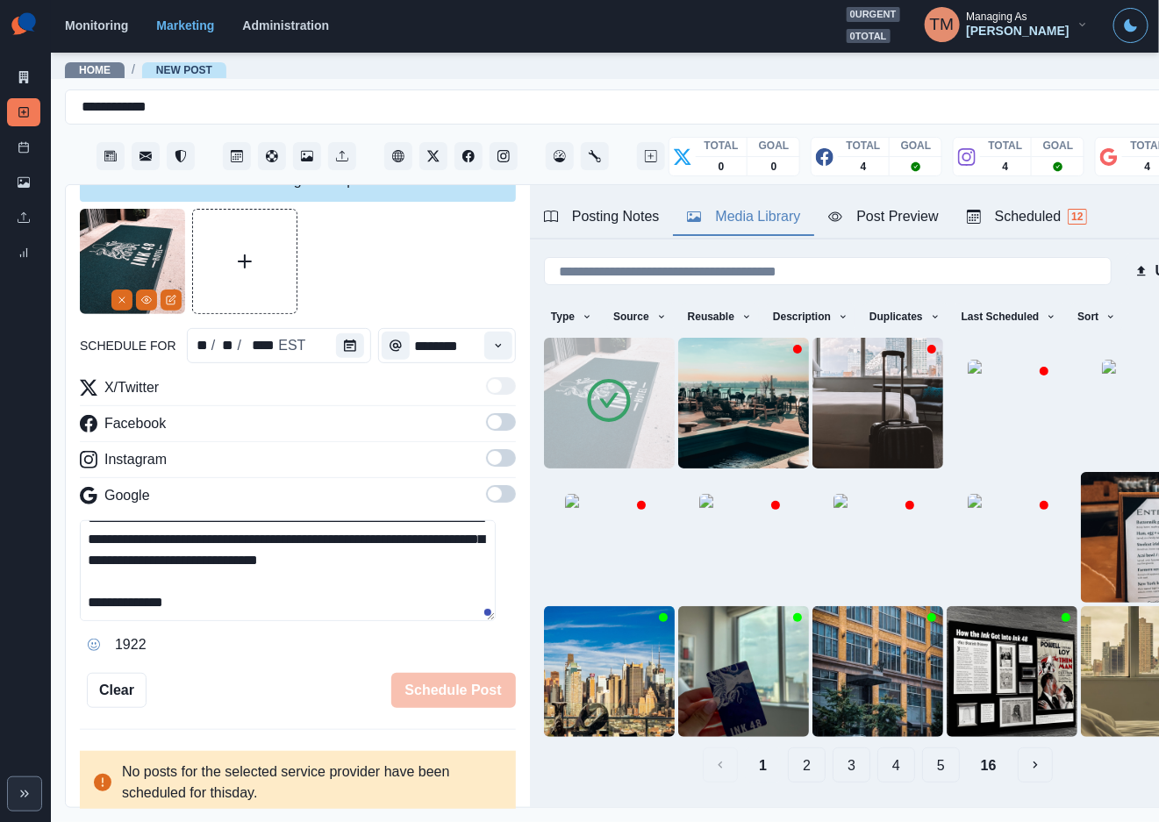
click at [414, 284] on div at bounding box center [298, 261] width 436 height 105
click at [895, 211] on div "Post Preview" at bounding box center [883, 216] width 110 height 21
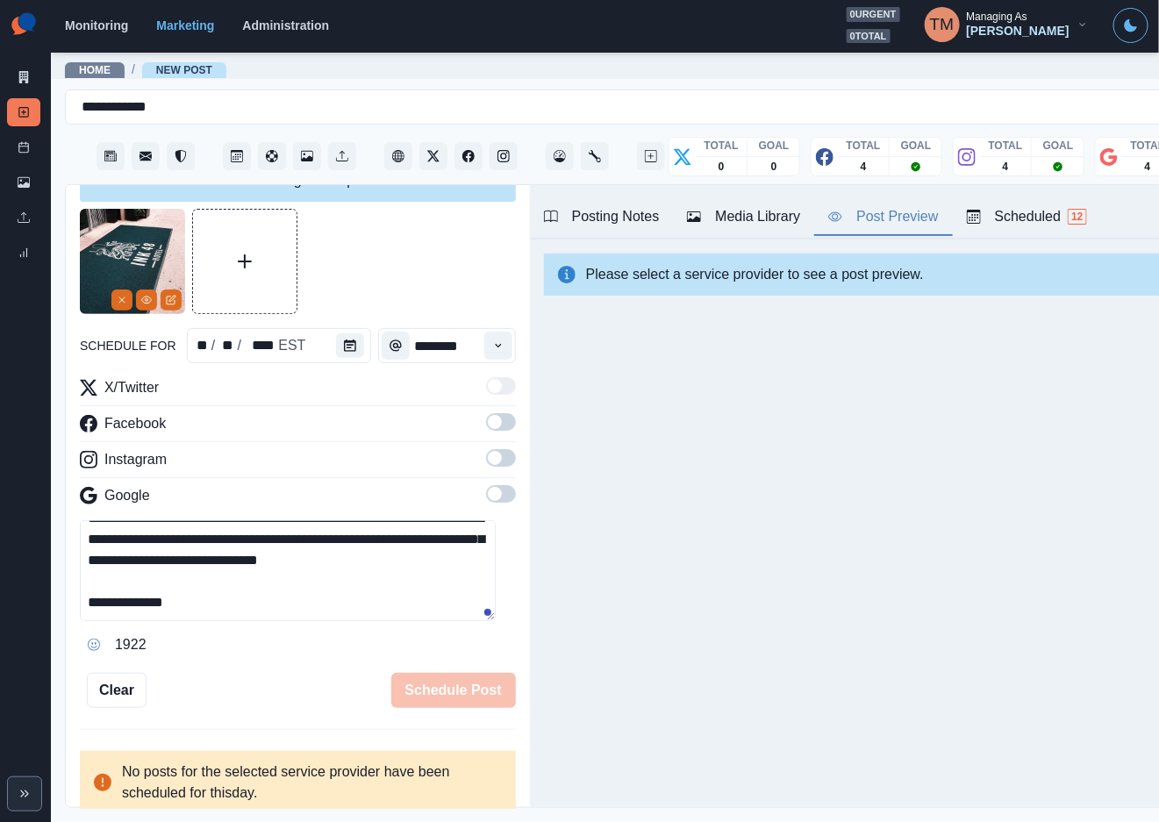
click at [487, 424] on span at bounding box center [501, 422] width 30 height 18
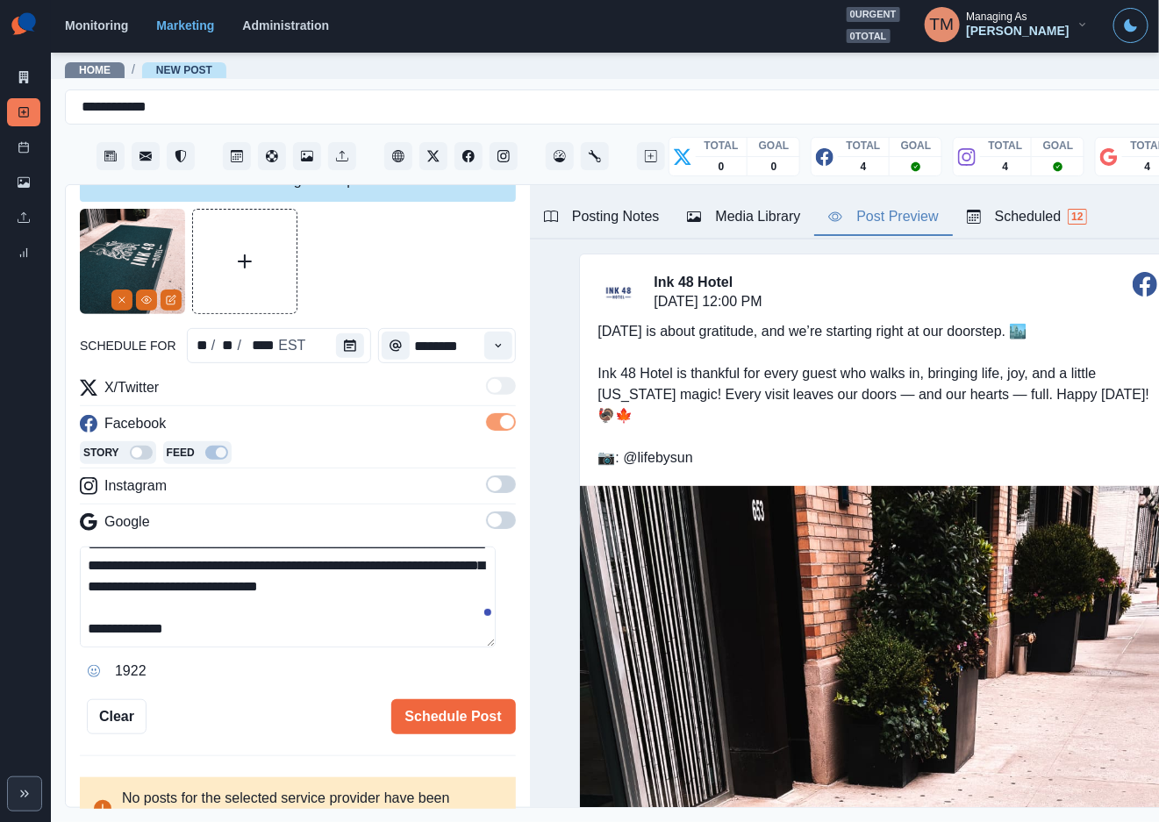
click at [486, 490] on span at bounding box center [501, 484] width 30 height 18
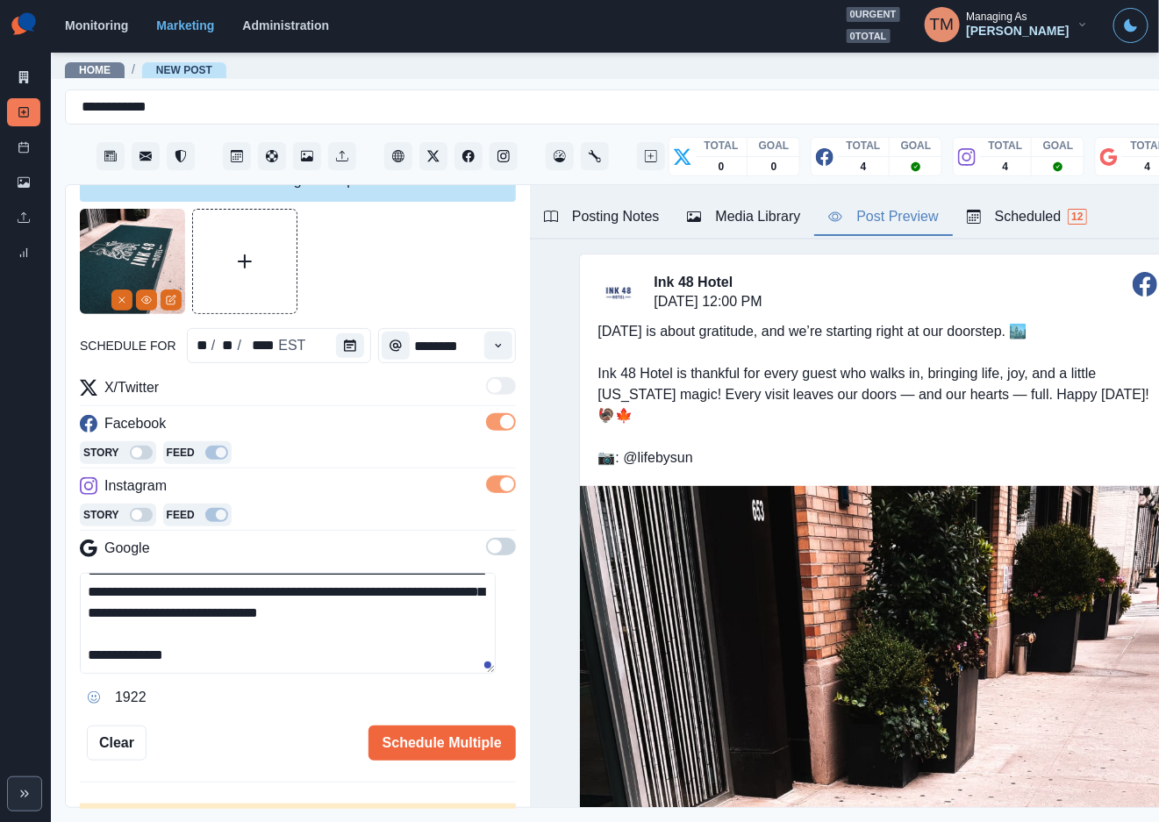
click at [486, 550] on span at bounding box center [501, 547] width 30 height 18
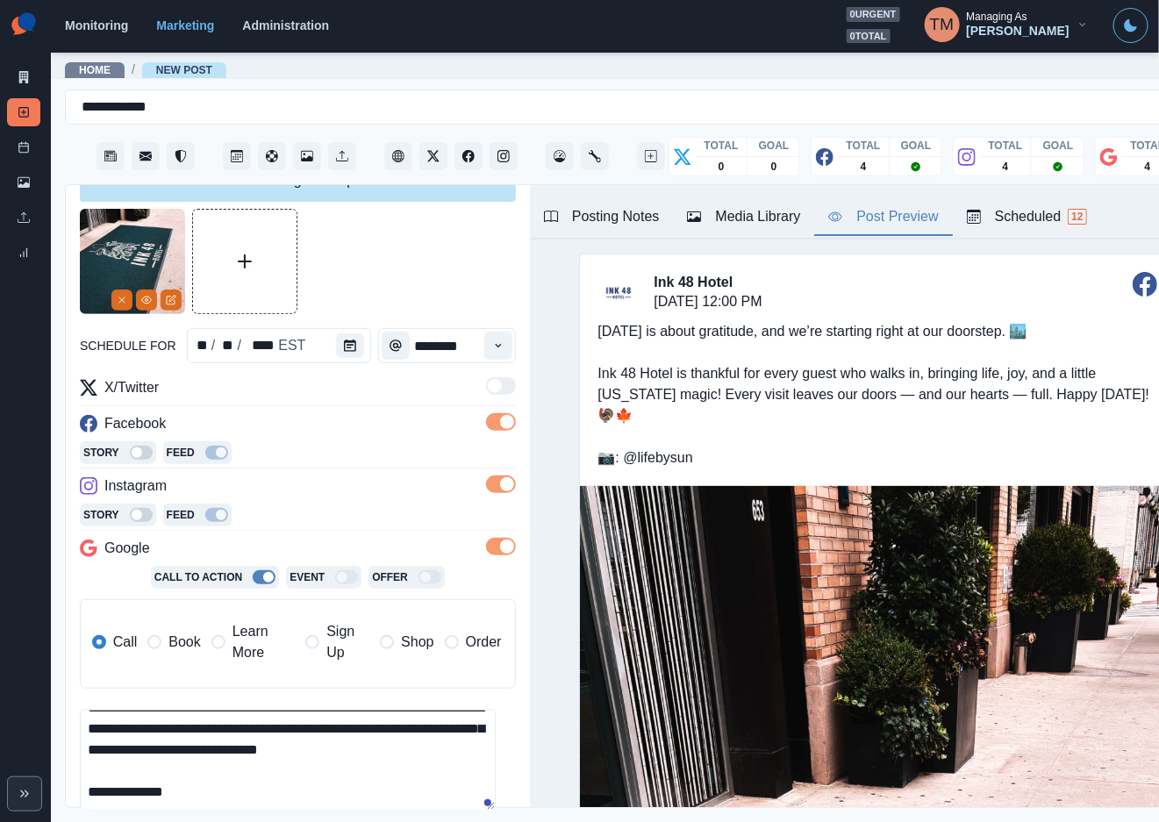
click at [408, 242] on div at bounding box center [298, 261] width 436 height 105
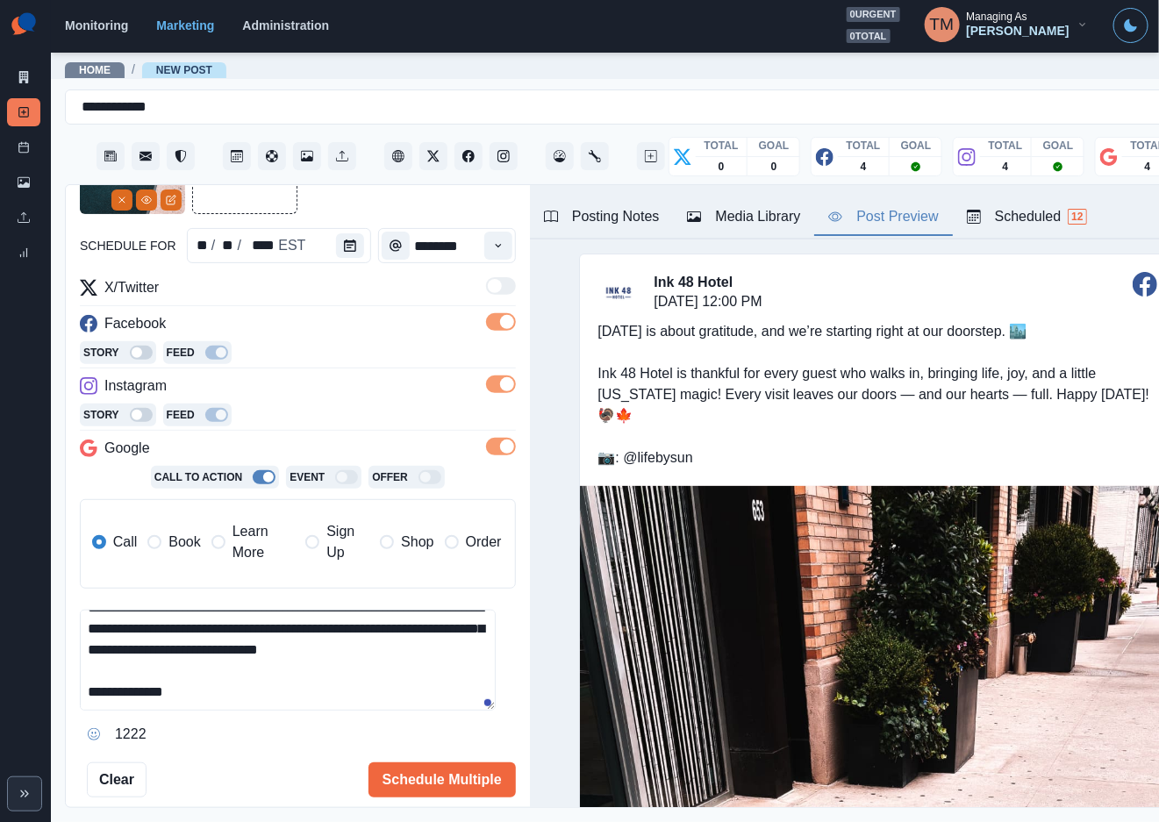
scroll to position [230, 0]
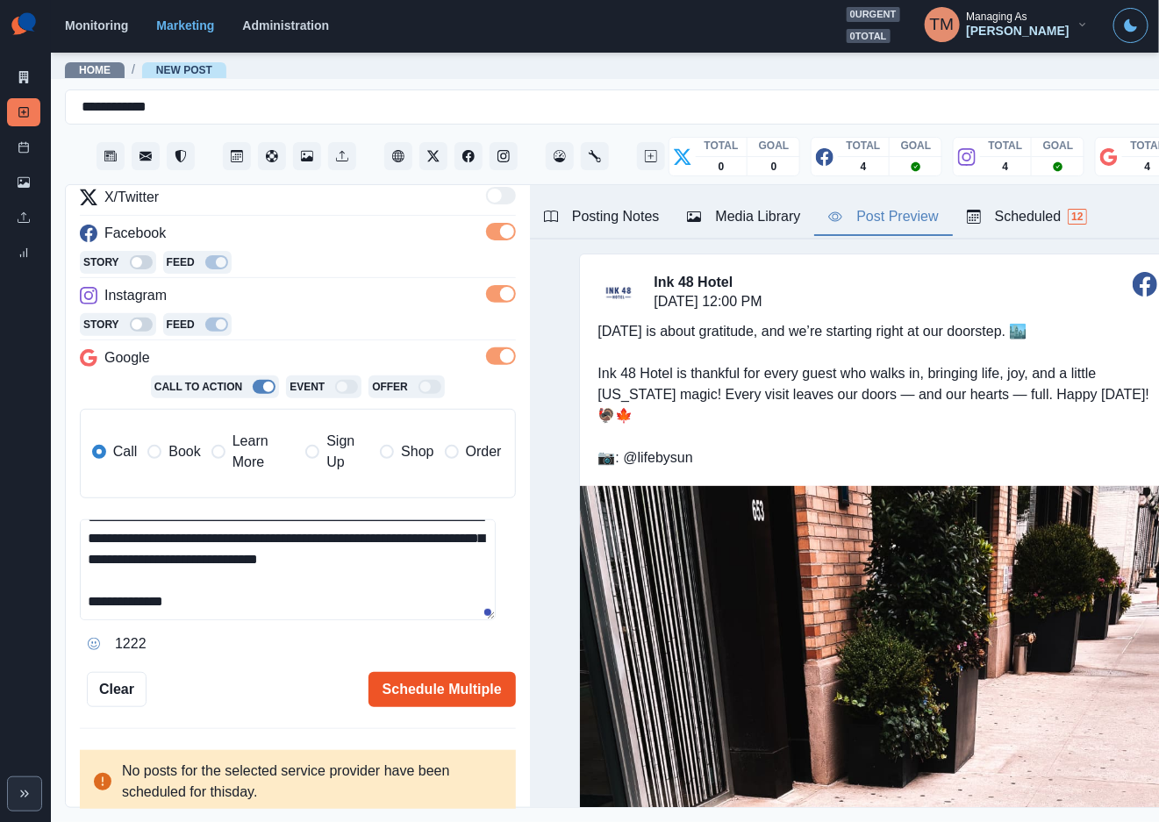
click at [445, 690] on button "Schedule Multiple" at bounding box center [441, 689] width 147 height 35
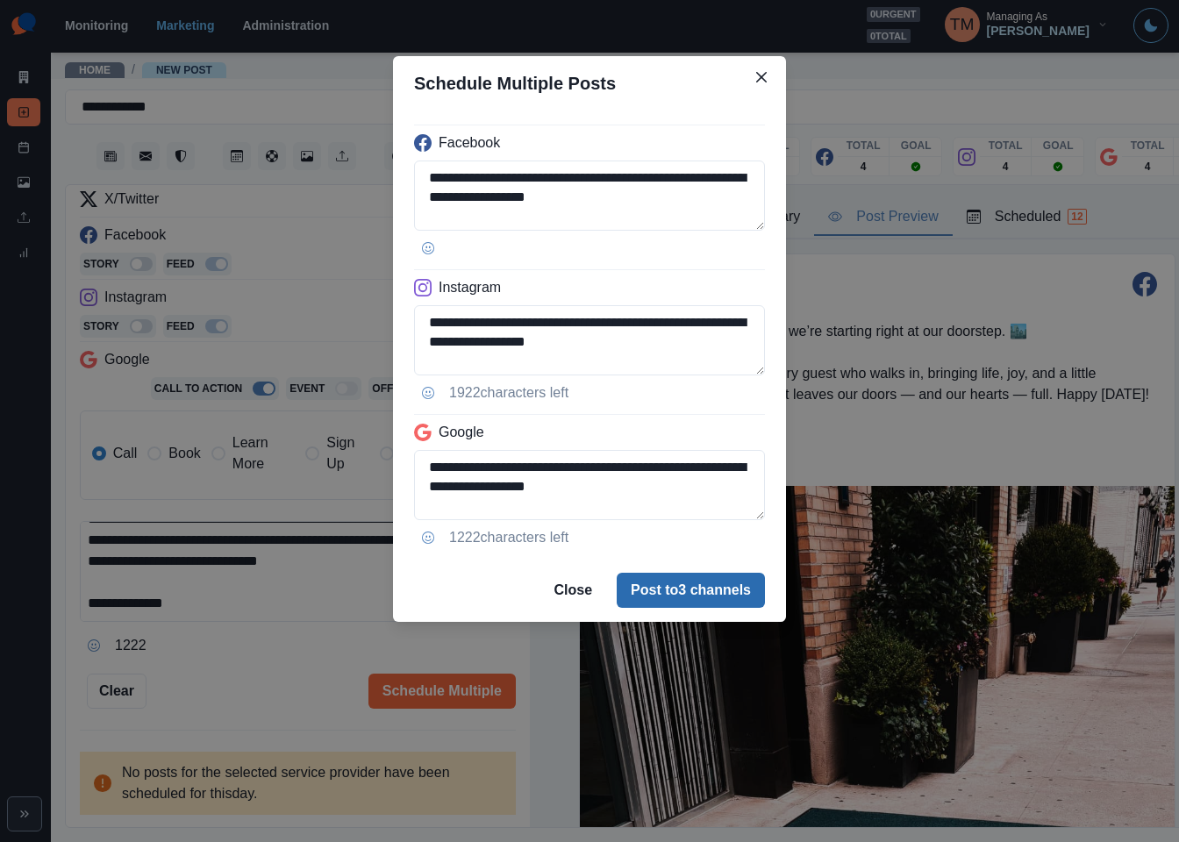
click at [697, 590] on button "Post to 3 channels" at bounding box center [691, 590] width 148 height 35
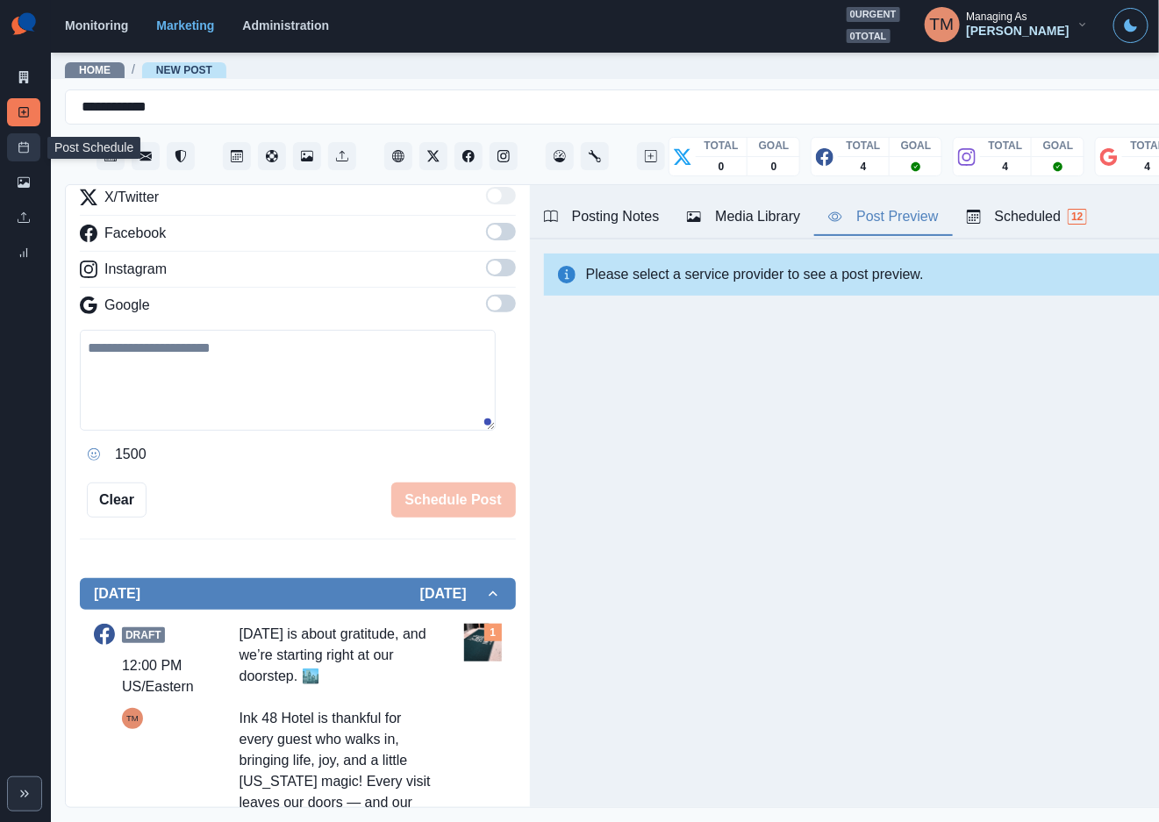
click at [27, 150] on icon at bounding box center [24, 147] width 12 height 12
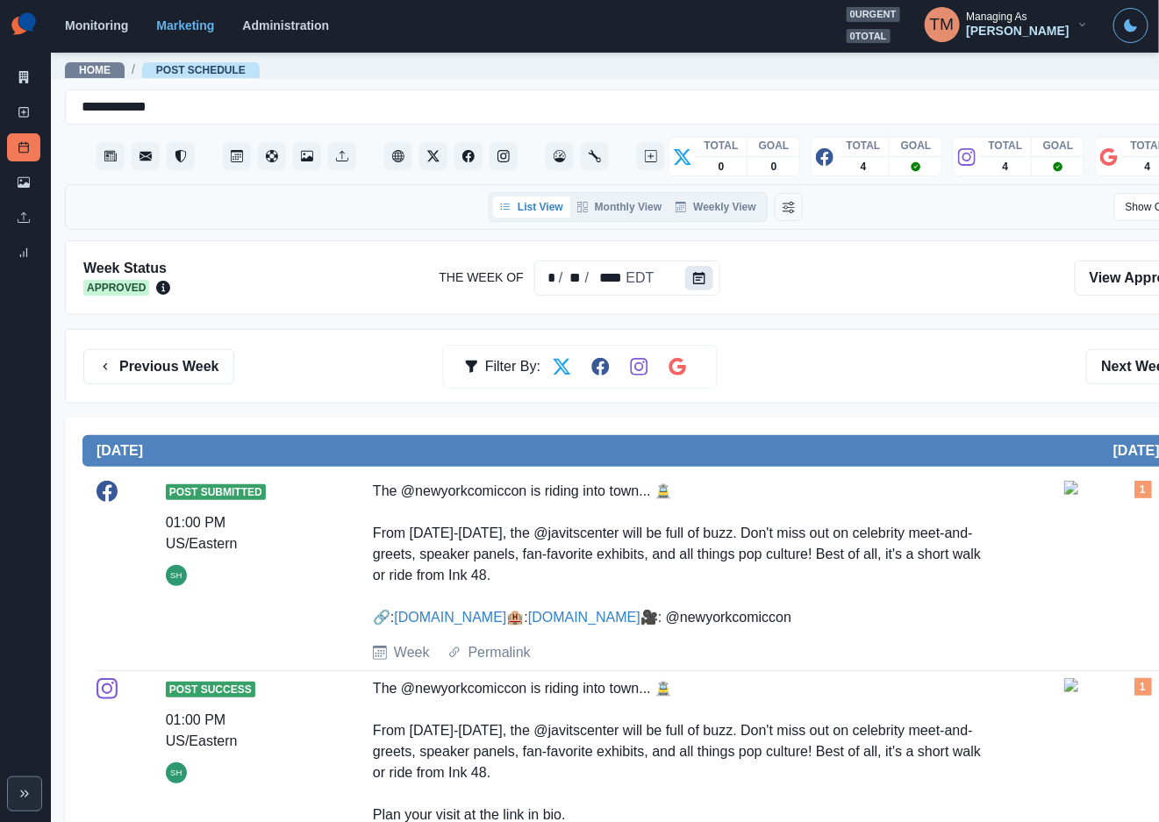
click at [708, 276] on button "Calendar" at bounding box center [699, 278] width 28 height 25
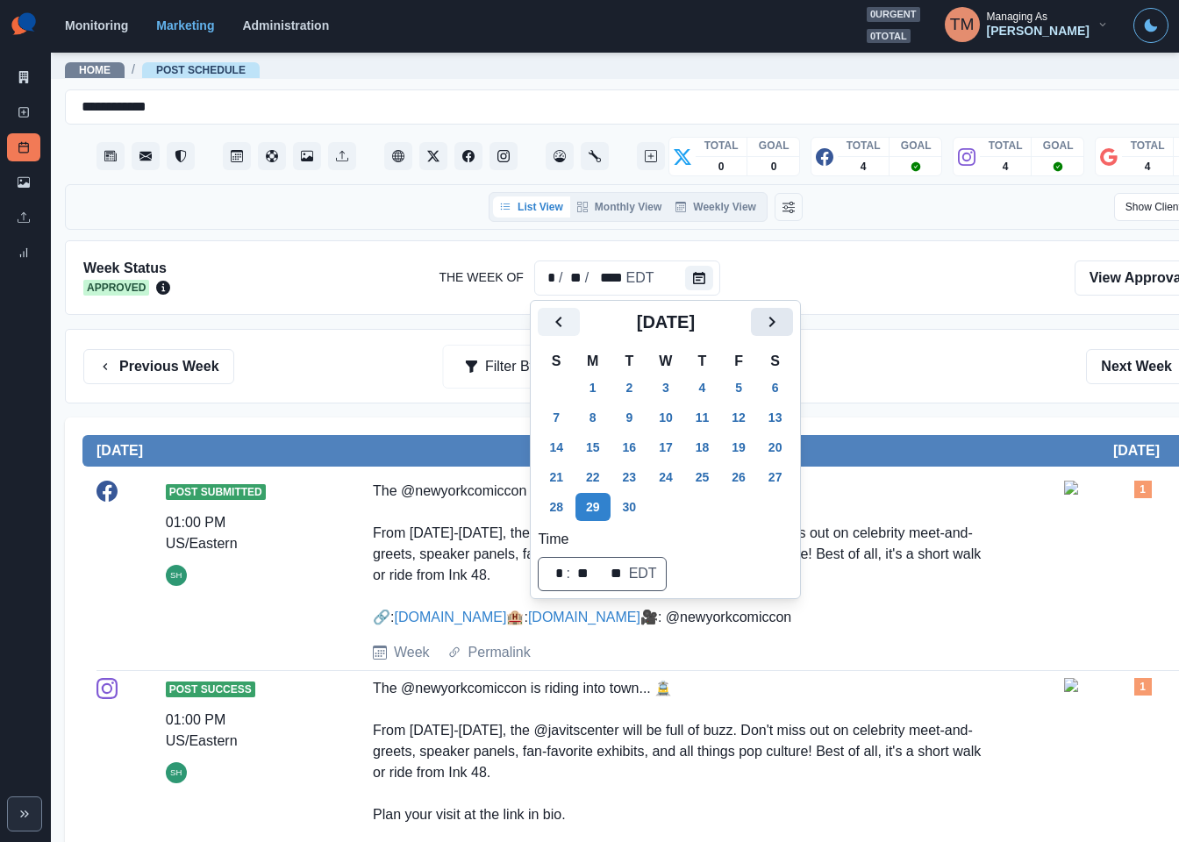
click at [771, 329] on icon "Next" at bounding box center [771, 321] width 21 height 21
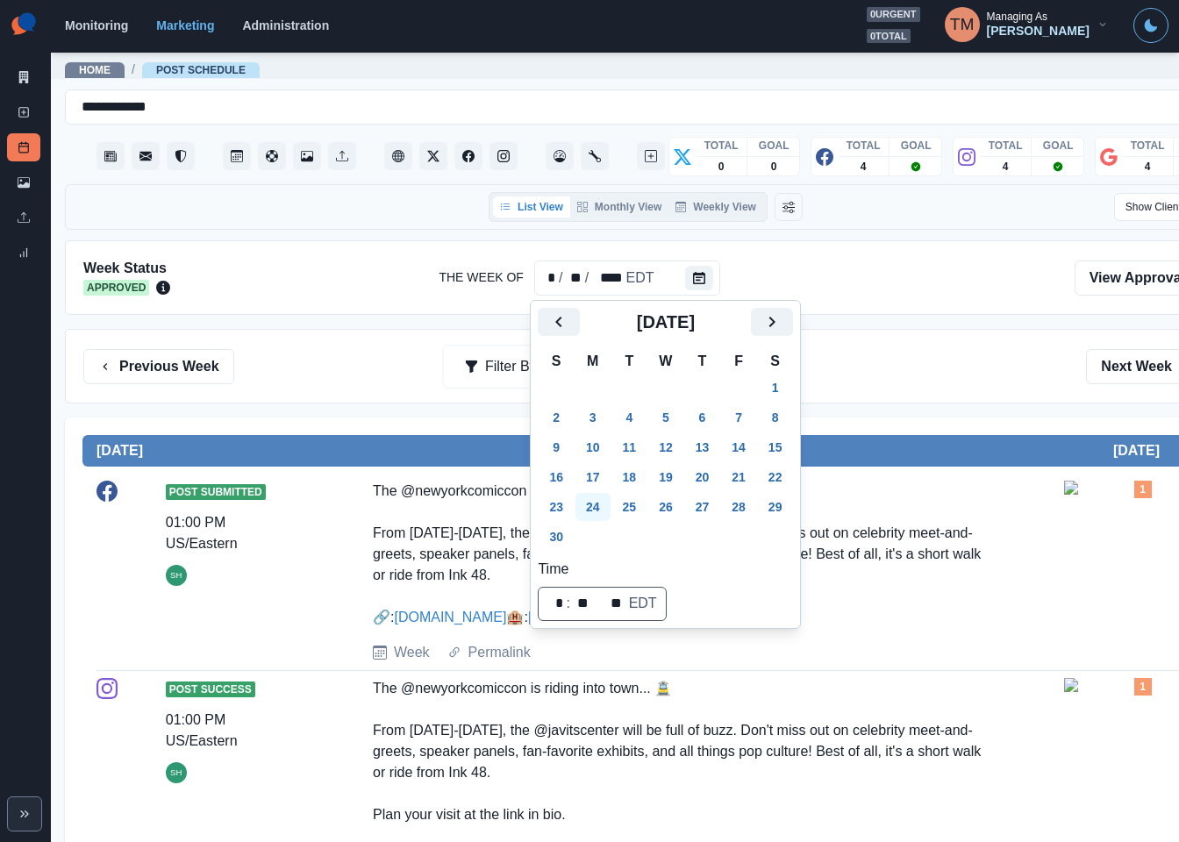
click at [593, 506] on button "24" at bounding box center [592, 507] width 35 height 28
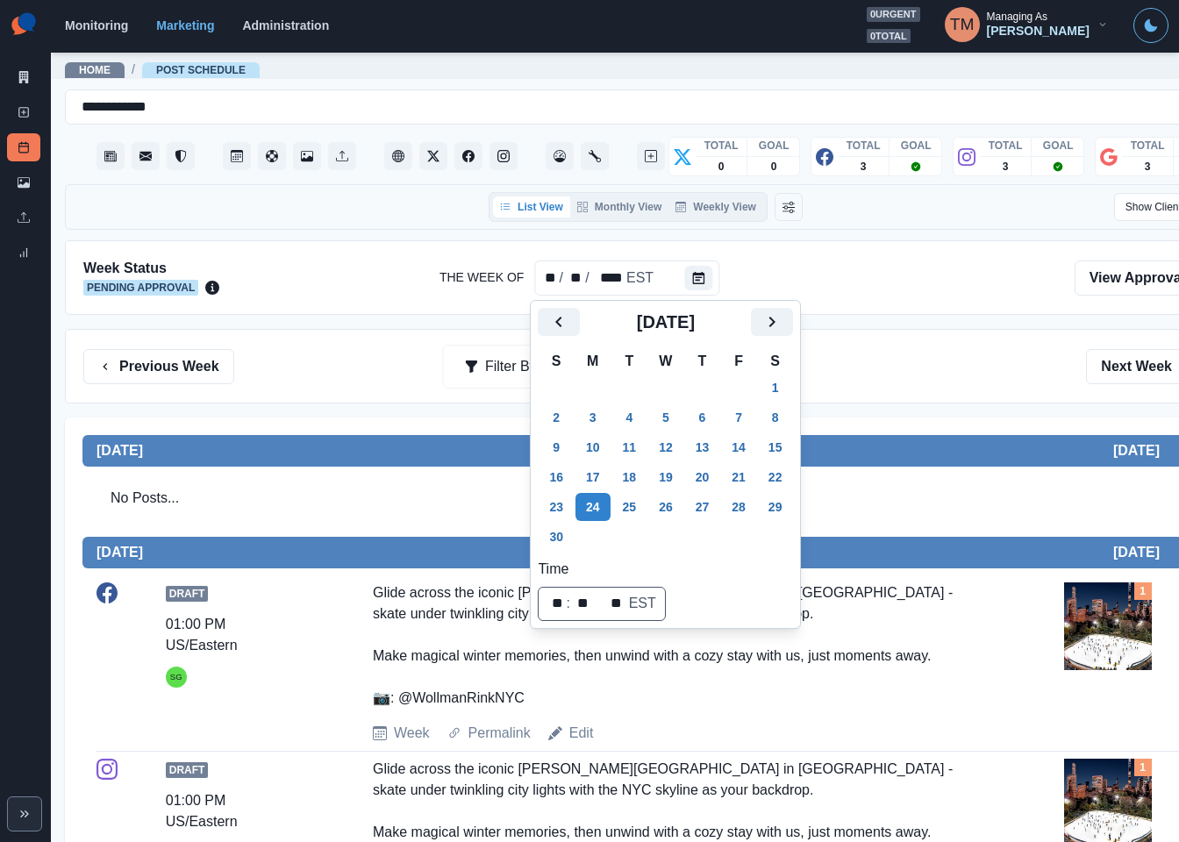
click at [884, 376] on div "Previous Week Filter By: Next Week" at bounding box center [645, 366] width 1124 height 35
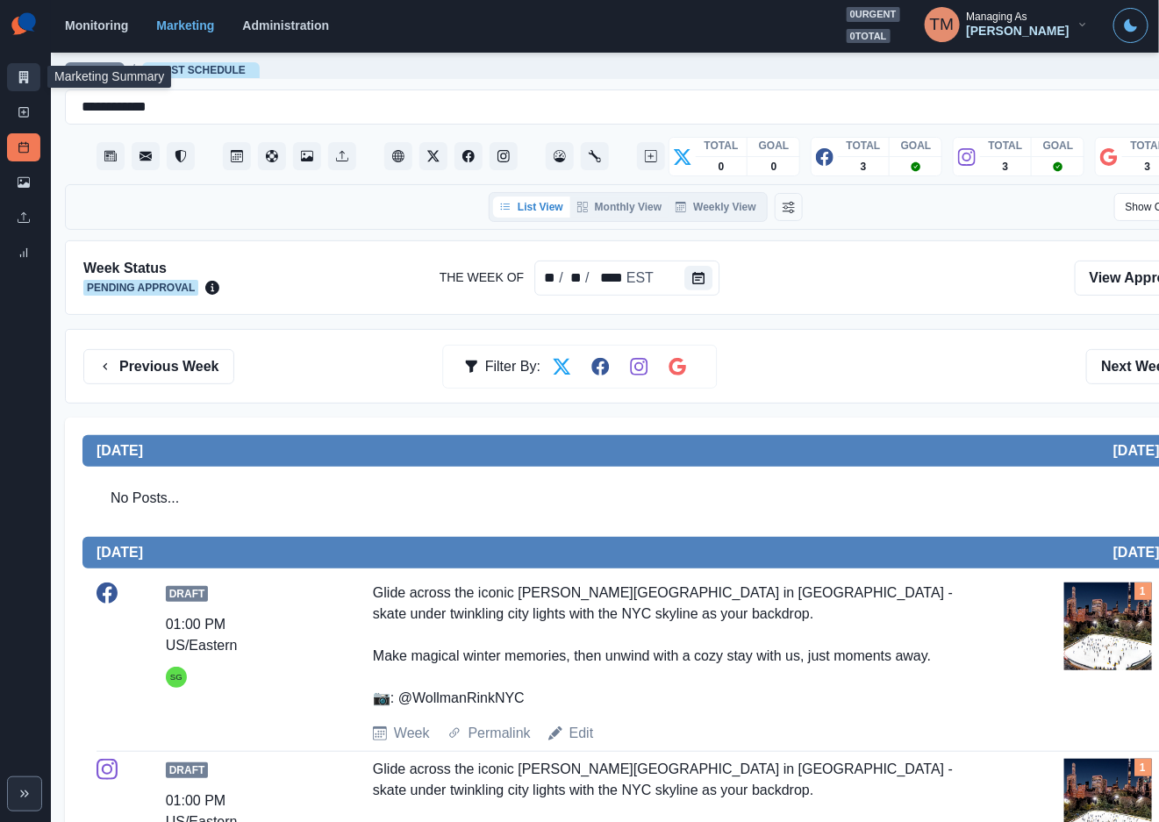
click at [18, 77] on icon at bounding box center [24, 77] width 12 height 12
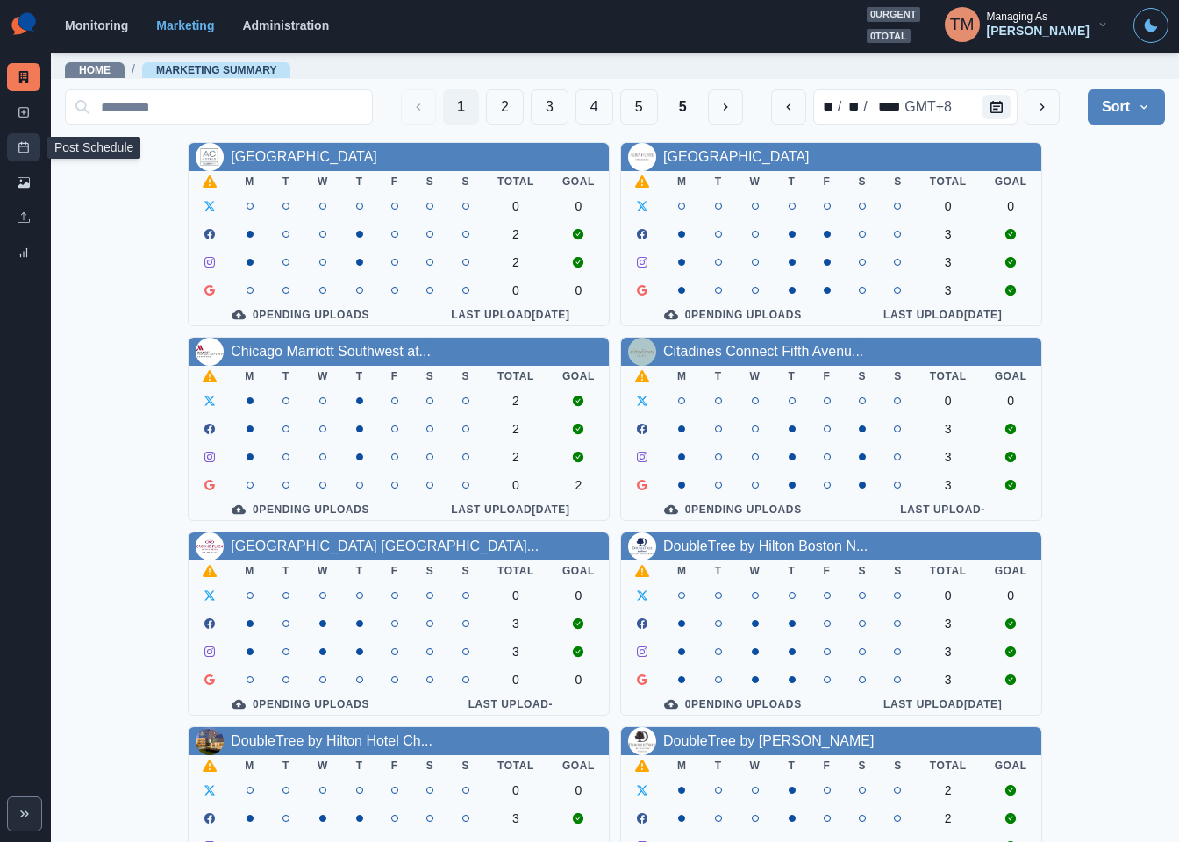
click at [24, 151] on icon at bounding box center [24, 147] width 12 height 12
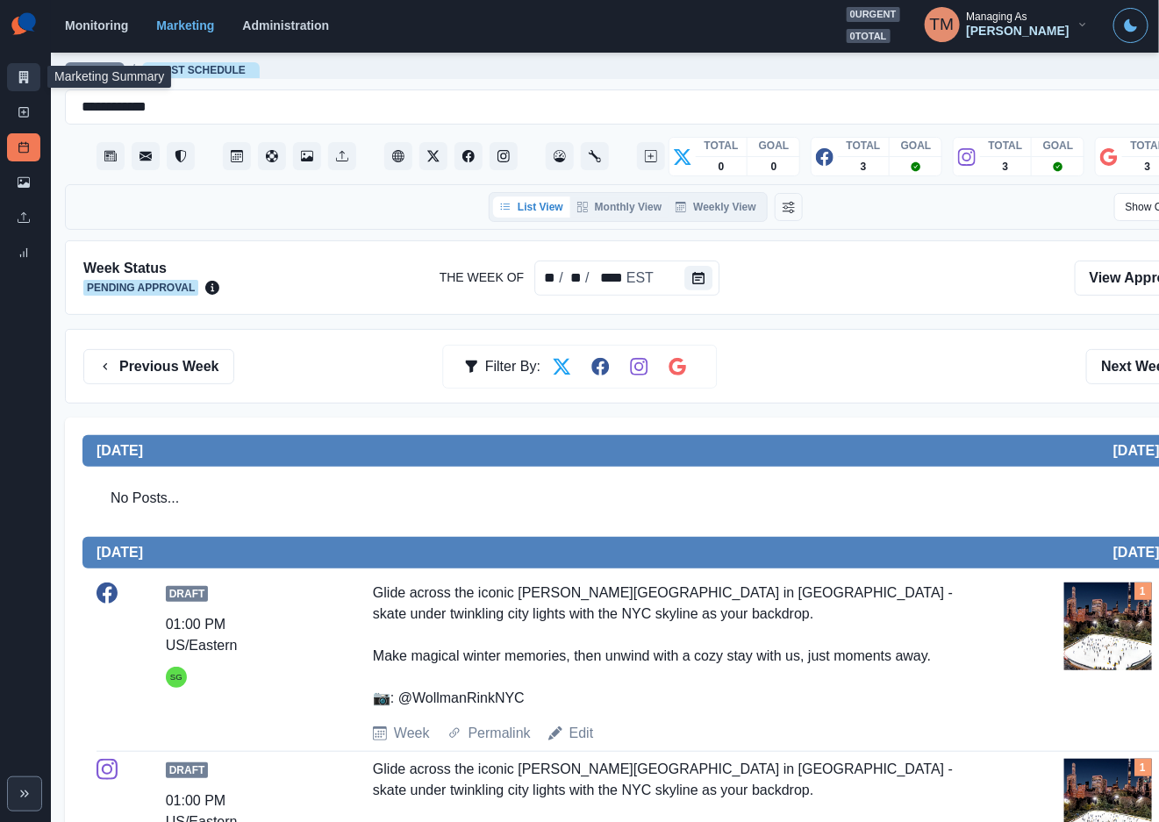
click at [18, 79] on icon at bounding box center [24, 77] width 12 height 12
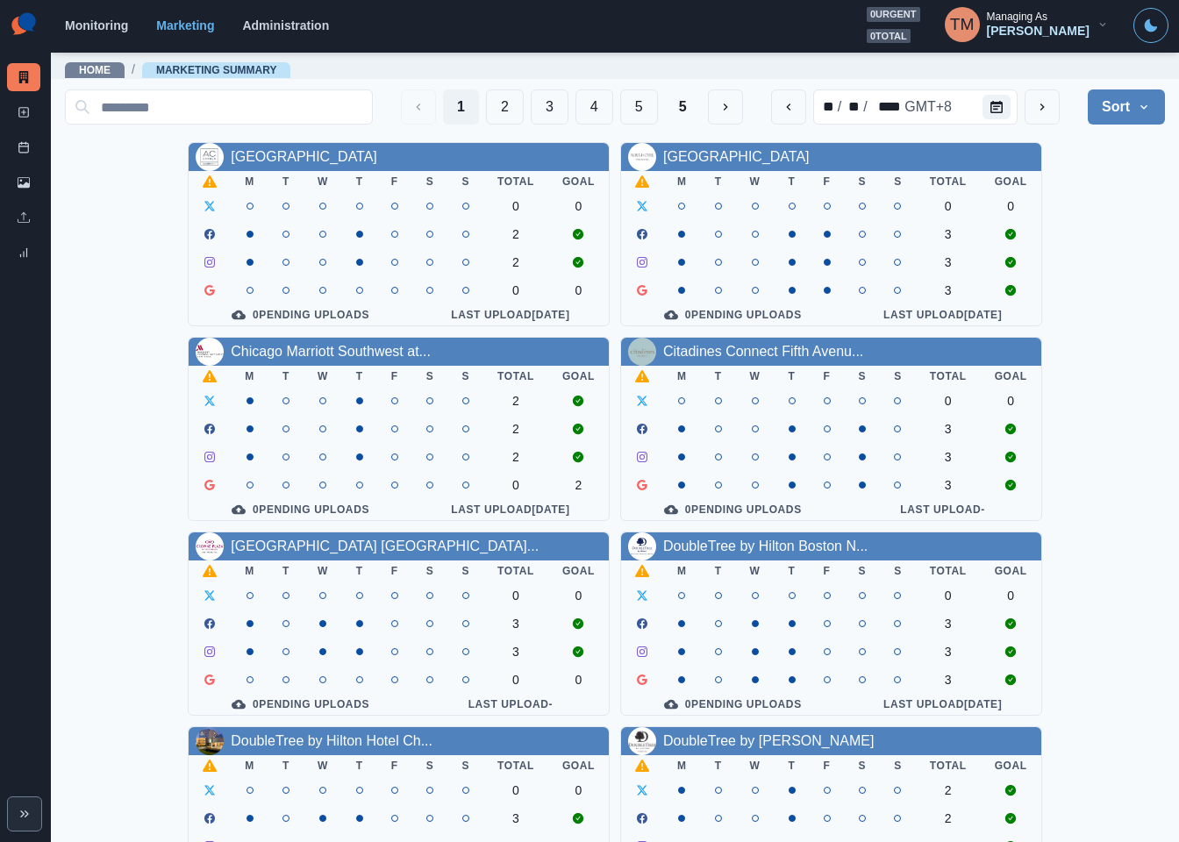
click at [1106, 276] on div "AC Hotel Atlanta Downtown M T W T F S S Total Goal 0 0 2 2 0 0 0 Pending Upload…" at bounding box center [615, 721] width 1100 height 1158
click at [1095, 301] on div "AC Hotel Atlanta Downtown M T W T F S S Total Goal 0 0 2 2 0 0 0 Pending Upload…" at bounding box center [615, 721] width 1100 height 1158
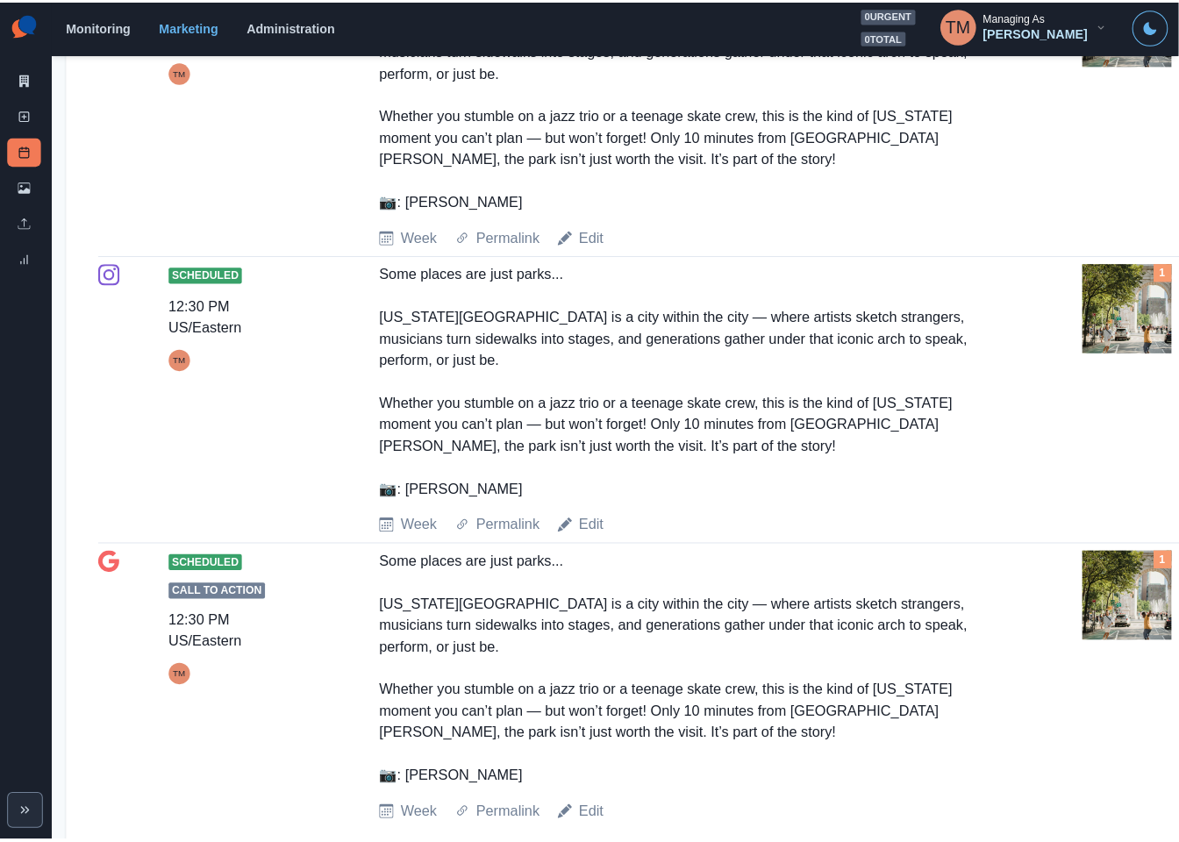
scroll to position [1710, 0]
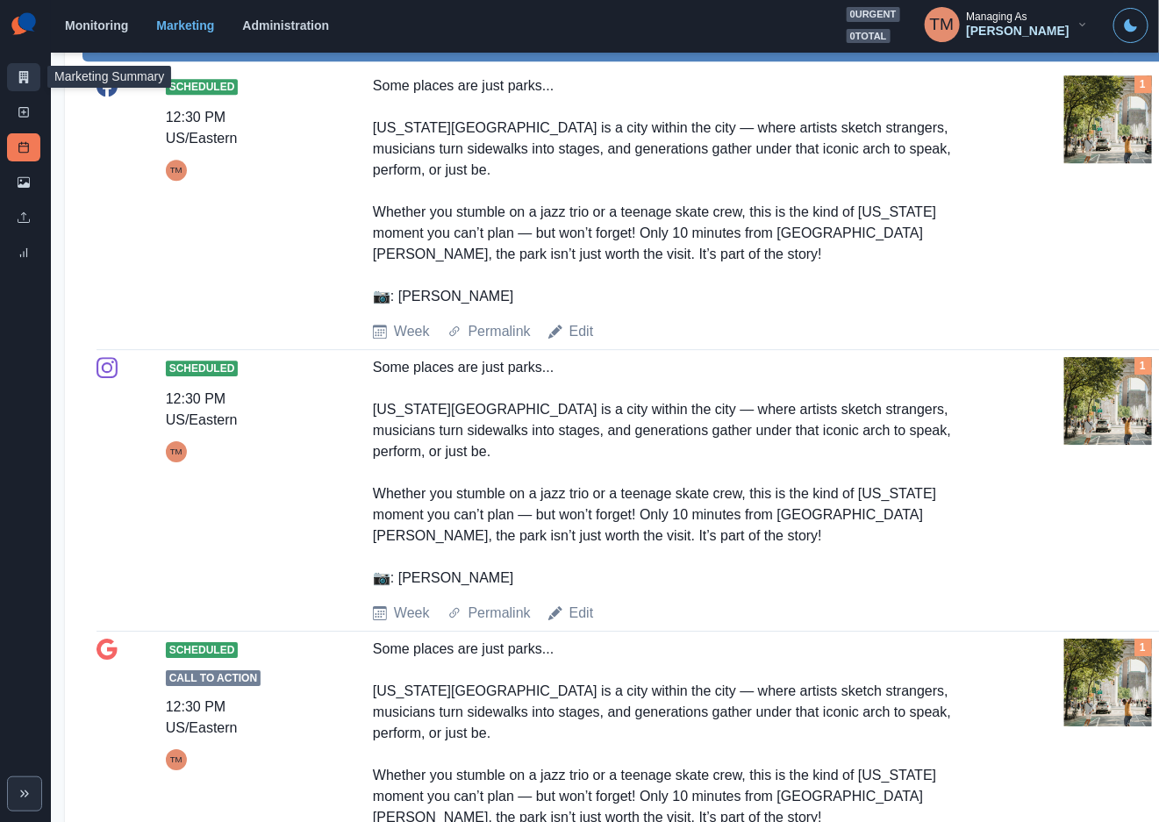
click at [16, 75] on link "Marketing Summary" at bounding box center [23, 77] width 33 height 28
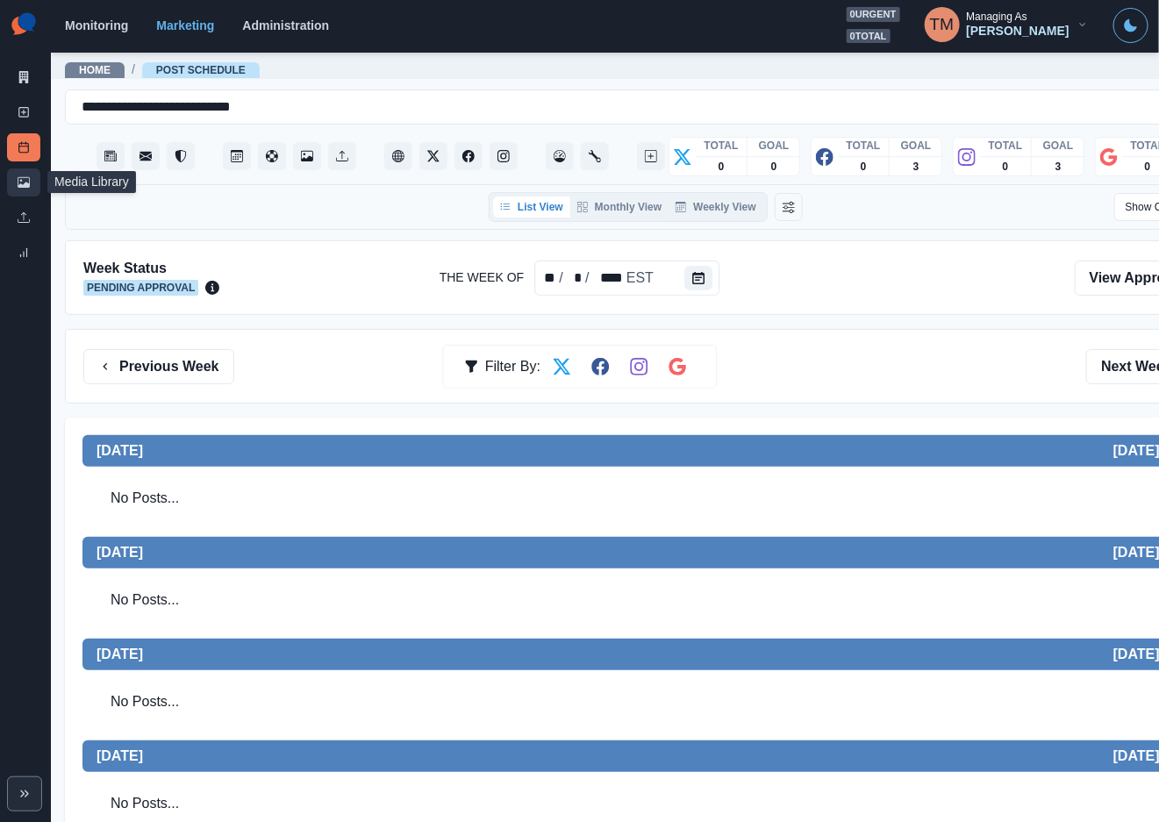
click at [22, 184] on icon at bounding box center [24, 182] width 12 height 12
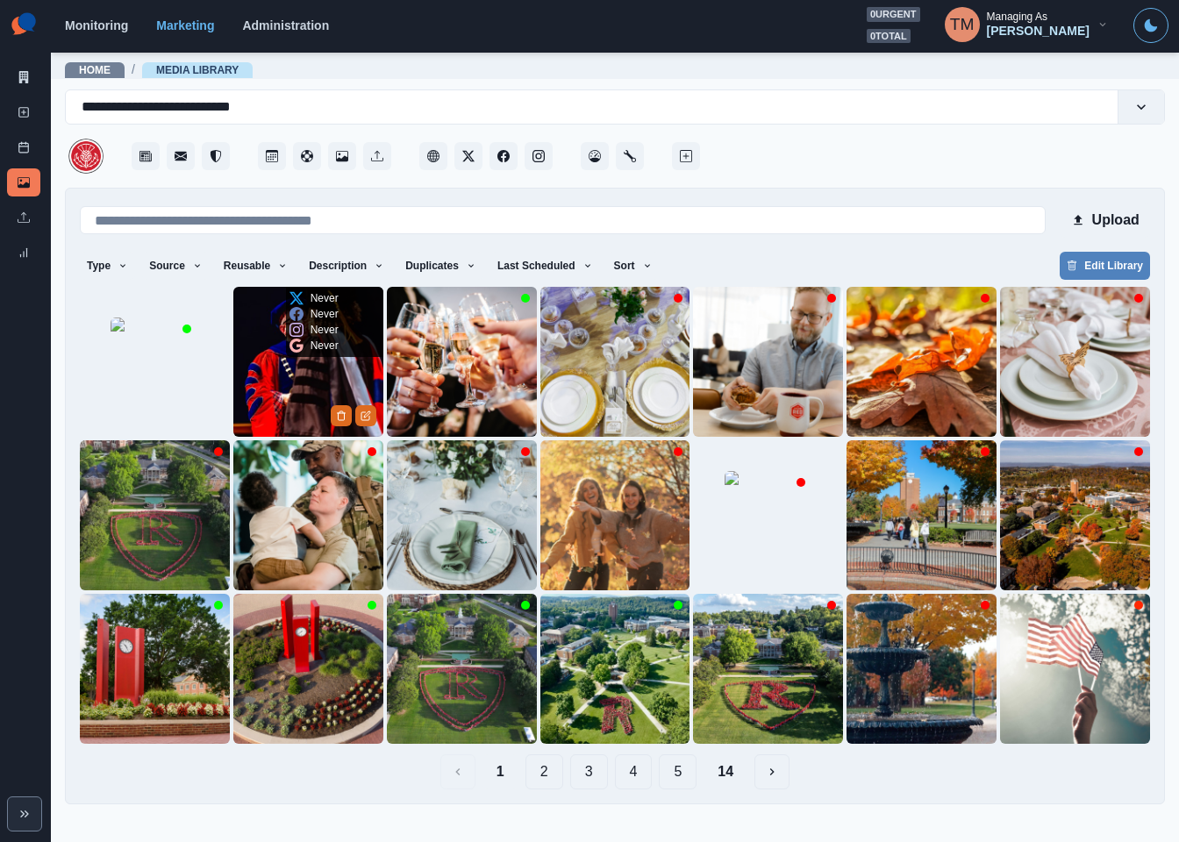
click at [268, 419] on img at bounding box center [308, 362] width 150 height 150
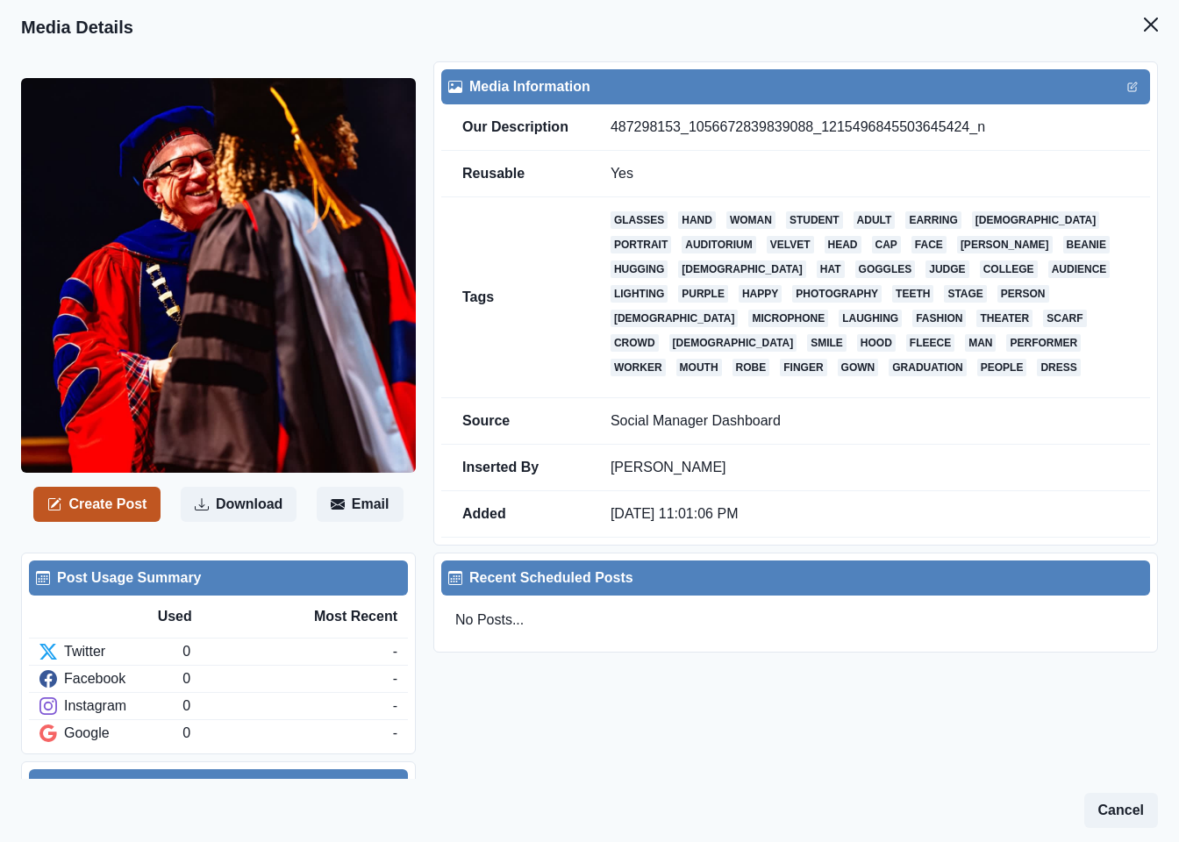
click at [93, 511] on button "Create Post" at bounding box center [96, 504] width 127 height 35
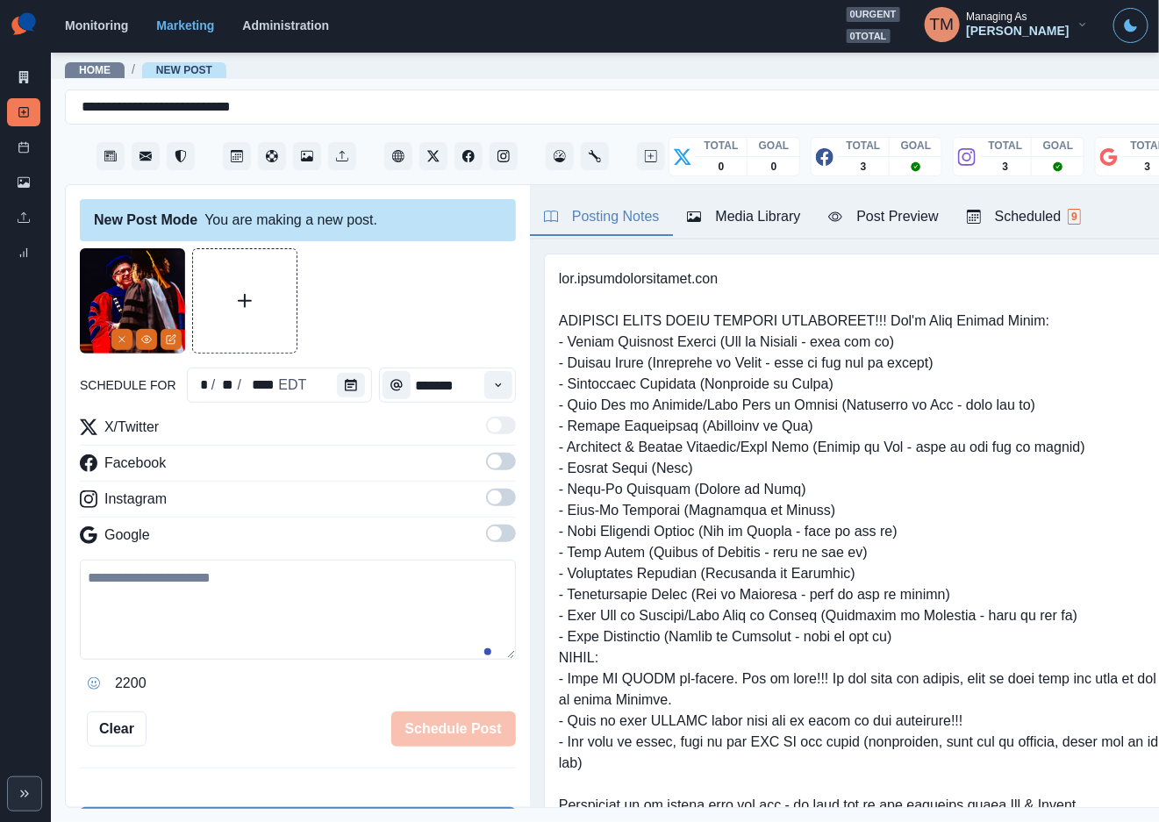
drag, startPoint x: 200, startPoint y: 601, endPoint x: 200, endPoint y: 618, distance: 17.5
click at [203, 609] on textarea at bounding box center [298, 610] width 436 height 100
paste textarea "**********"
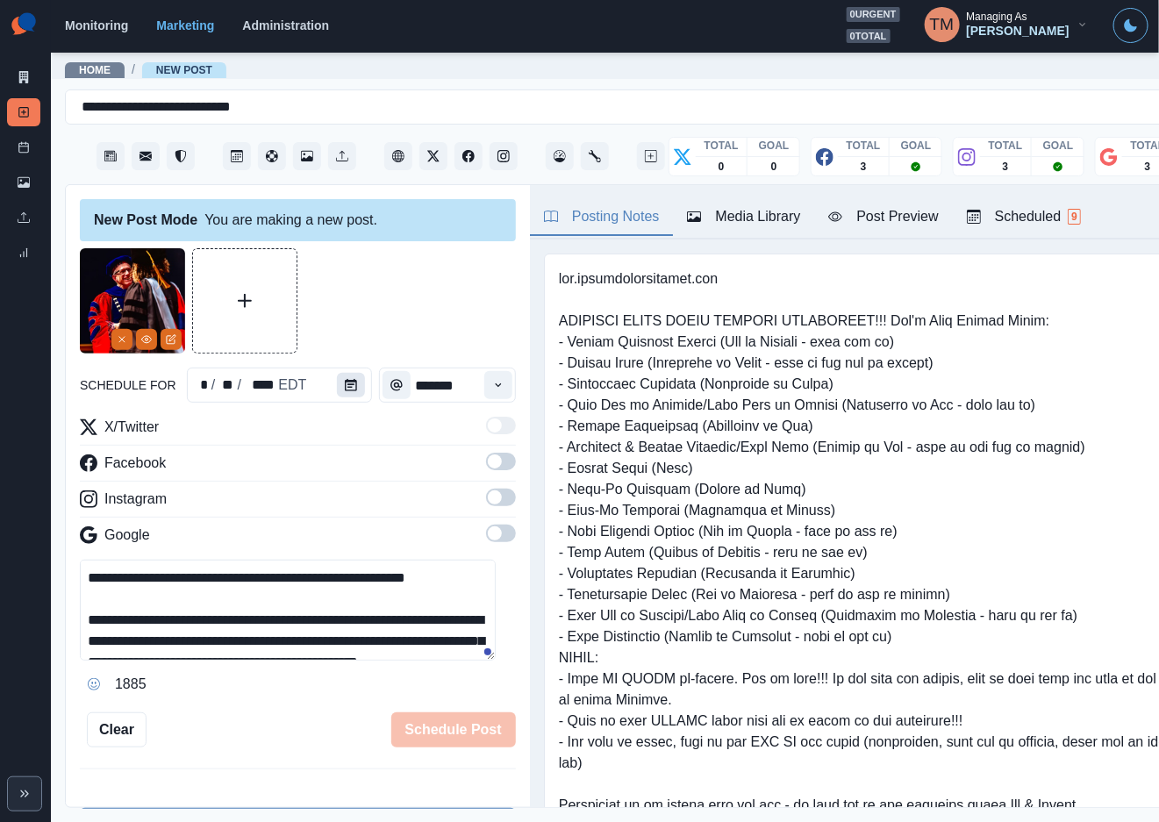
scroll to position [118, 0]
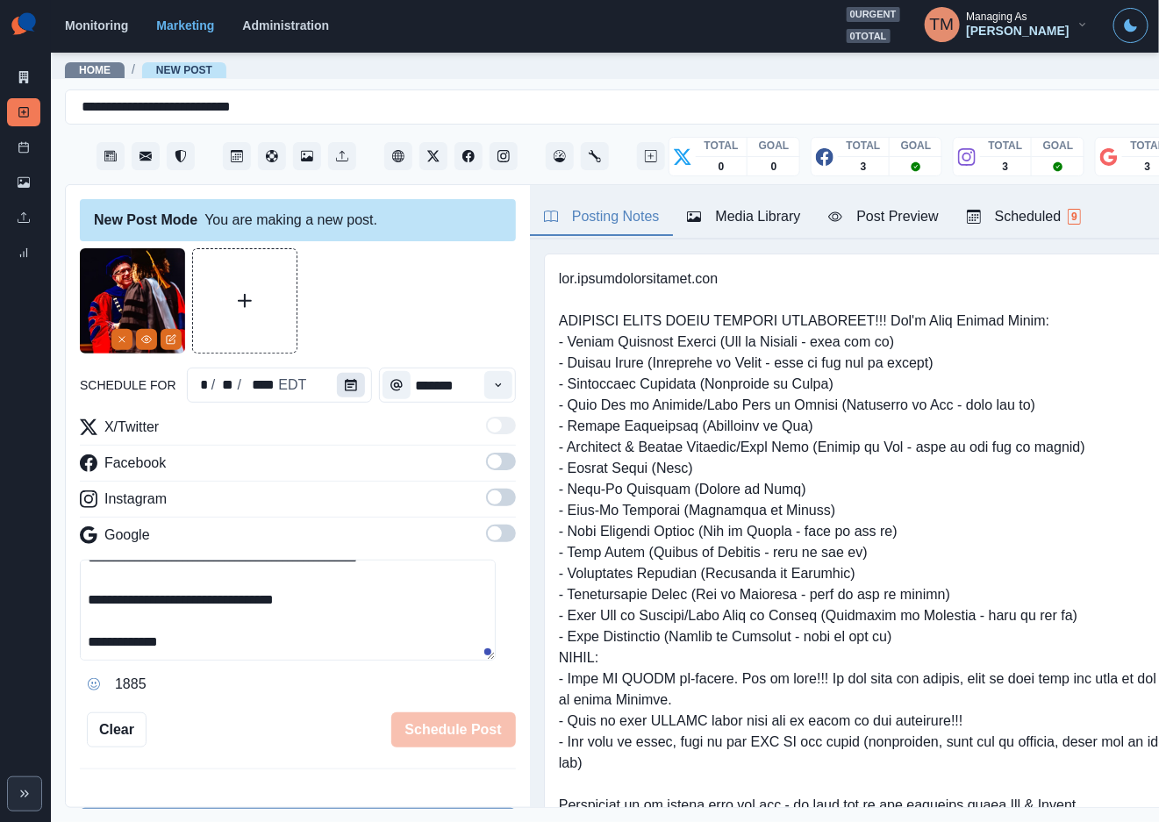
type textarea "**********"
click at [347, 390] on button "Calendar" at bounding box center [351, 385] width 28 height 25
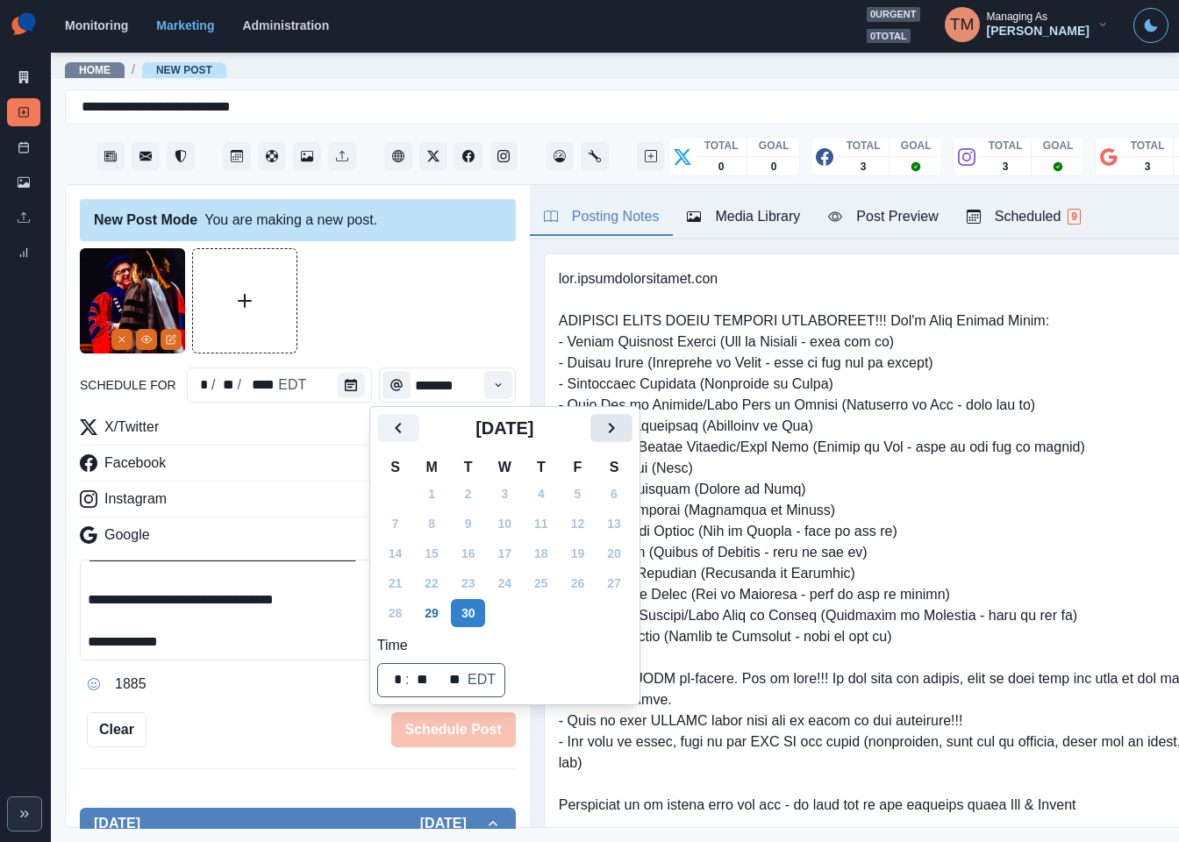
click at [603, 427] on icon "Next" at bounding box center [611, 427] width 21 height 21
click at [605, 429] on icon "Next" at bounding box center [611, 427] width 21 height 21
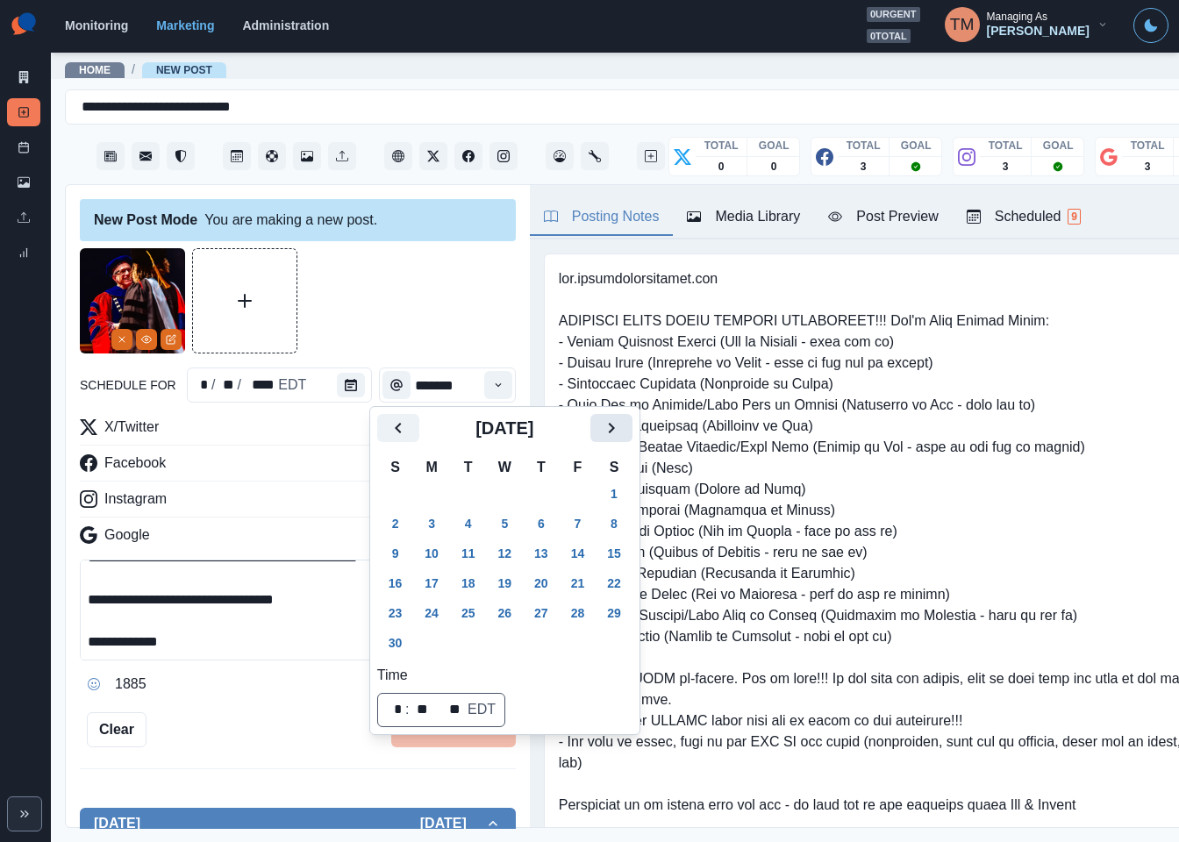
click at [605, 429] on icon "Next" at bounding box center [611, 427] width 21 height 21
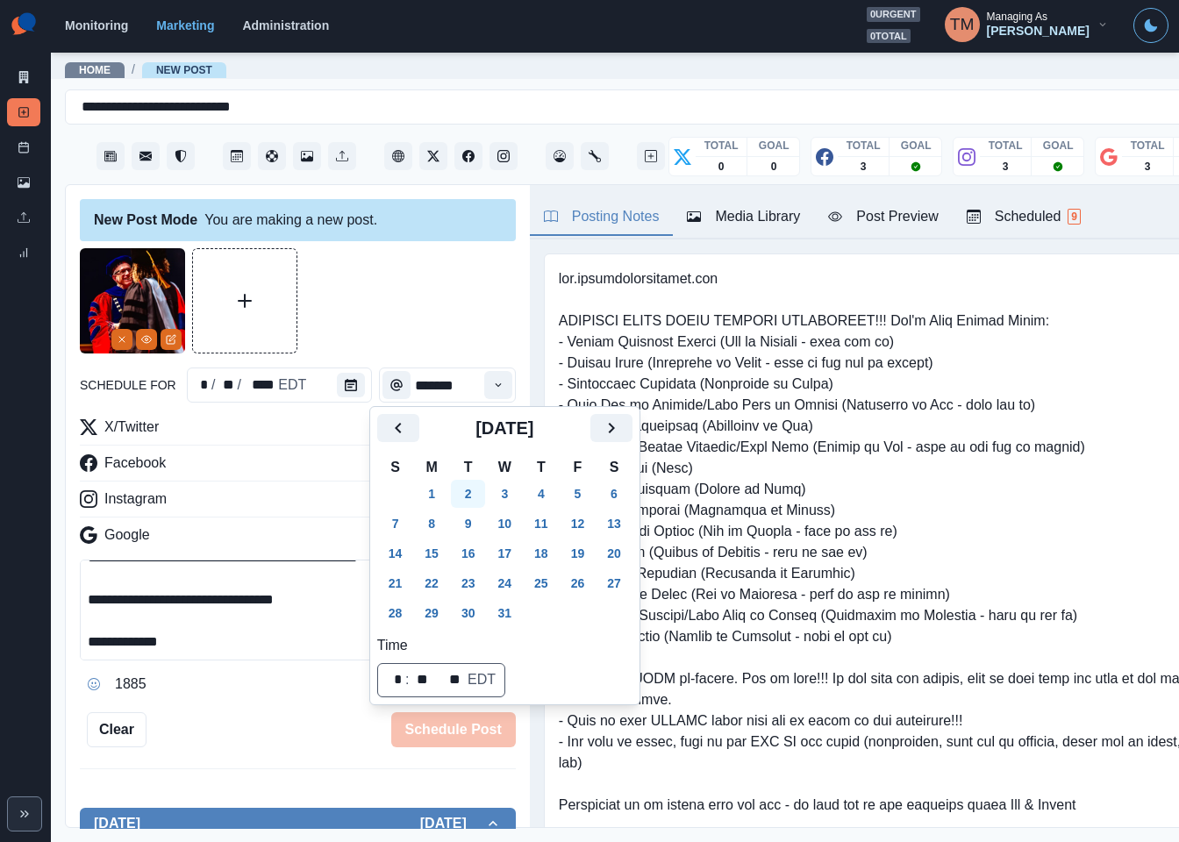
click at [468, 495] on button "2" at bounding box center [468, 494] width 35 height 28
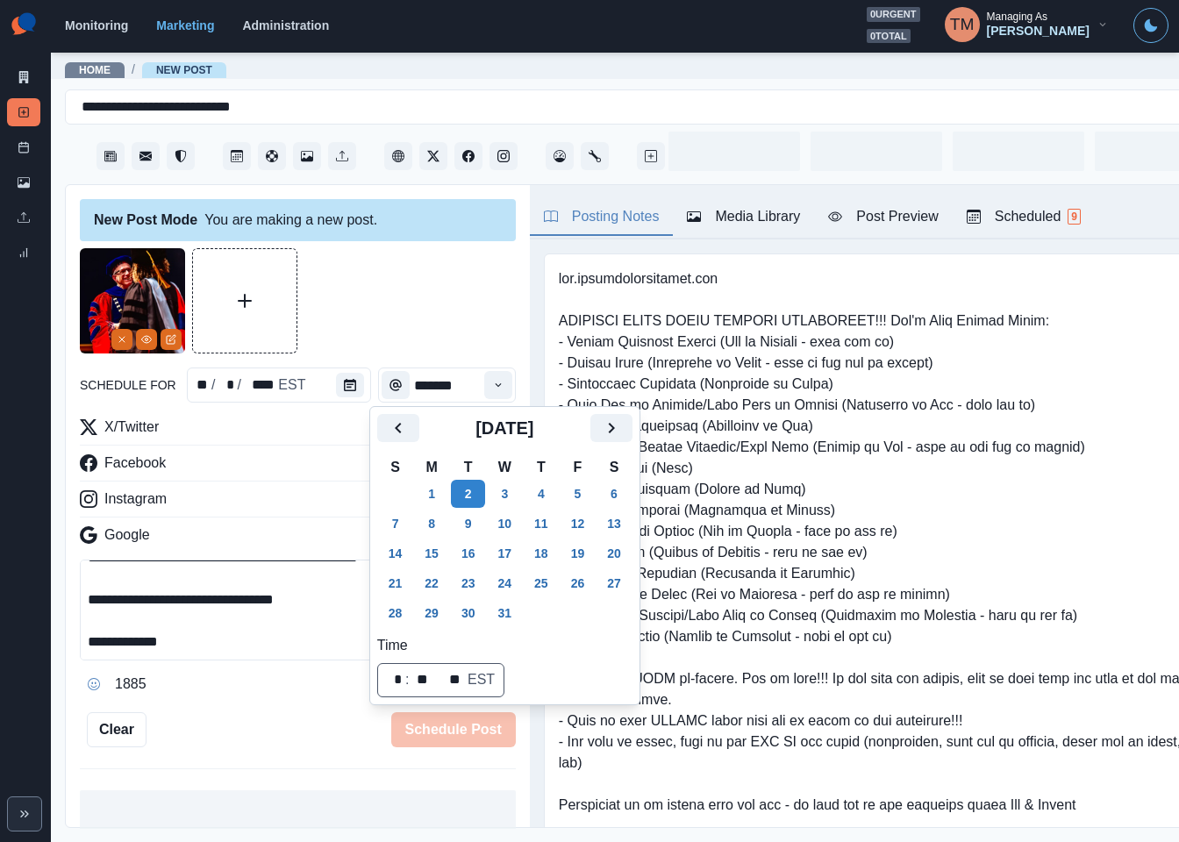
click at [376, 289] on div at bounding box center [298, 300] width 436 height 105
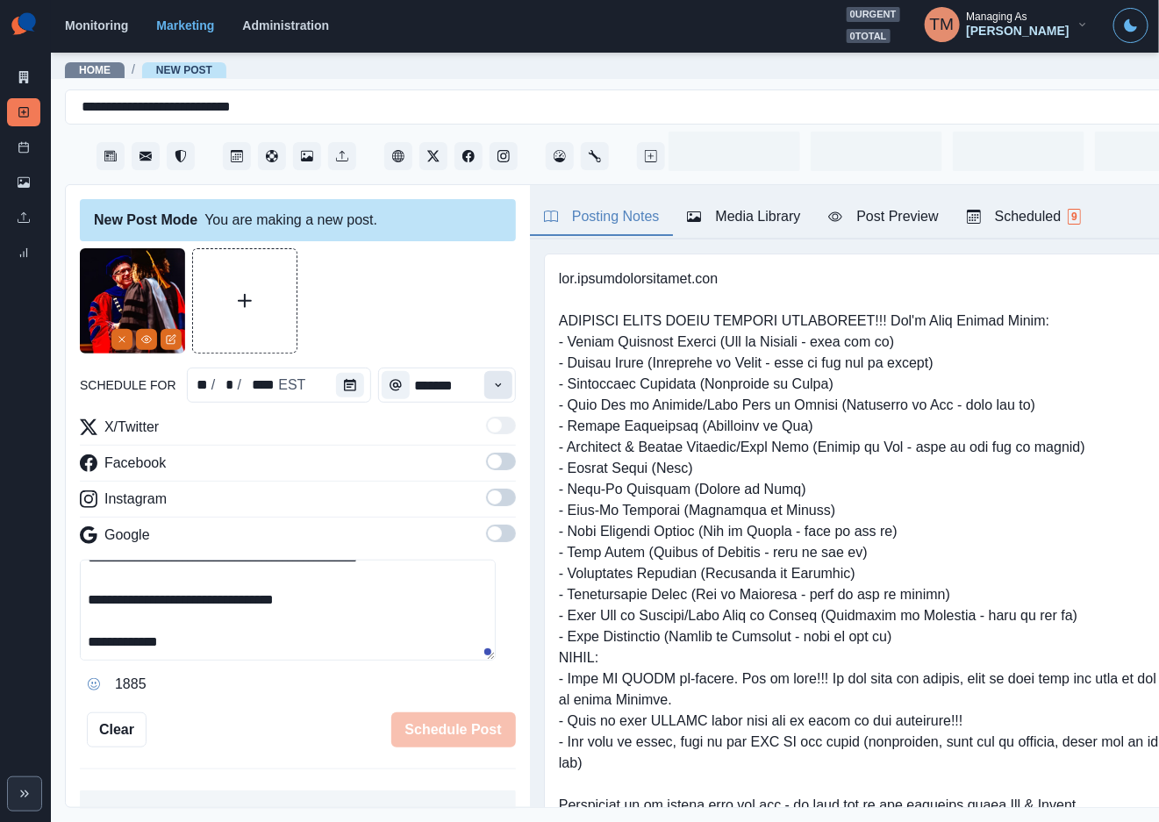
click at [492, 389] on icon "Time" at bounding box center [498, 385] width 12 height 12
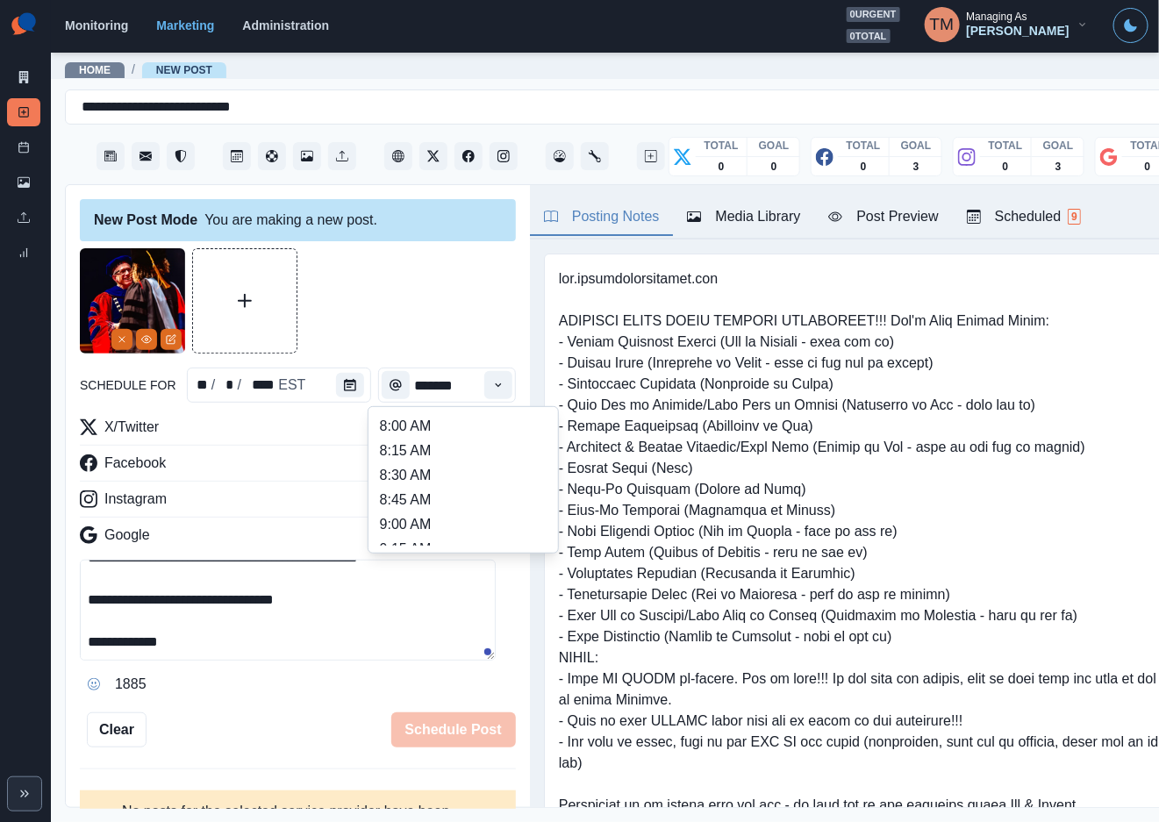
scroll to position [395, 0]
click at [439, 471] on li "12:30 PM" at bounding box center [462, 473] width 175 height 25
type input "********"
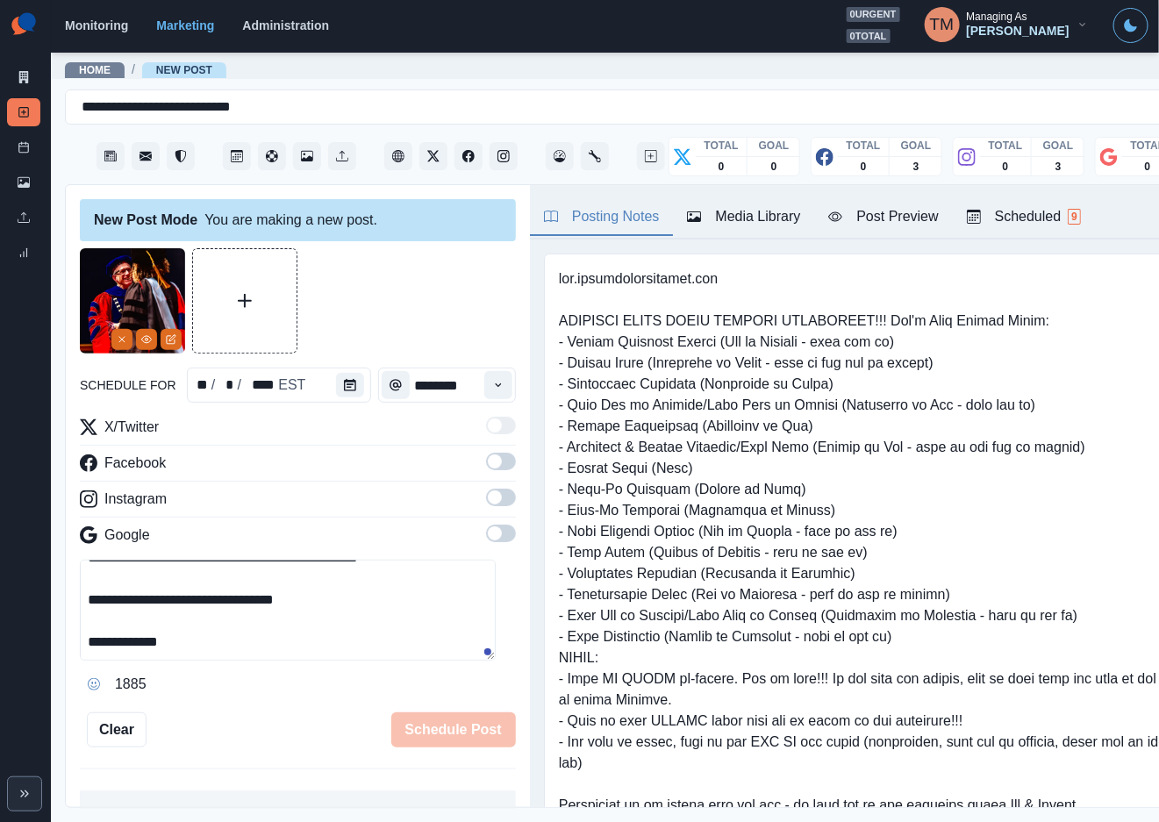
click at [488, 460] on span at bounding box center [495, 461] width 14 height 14
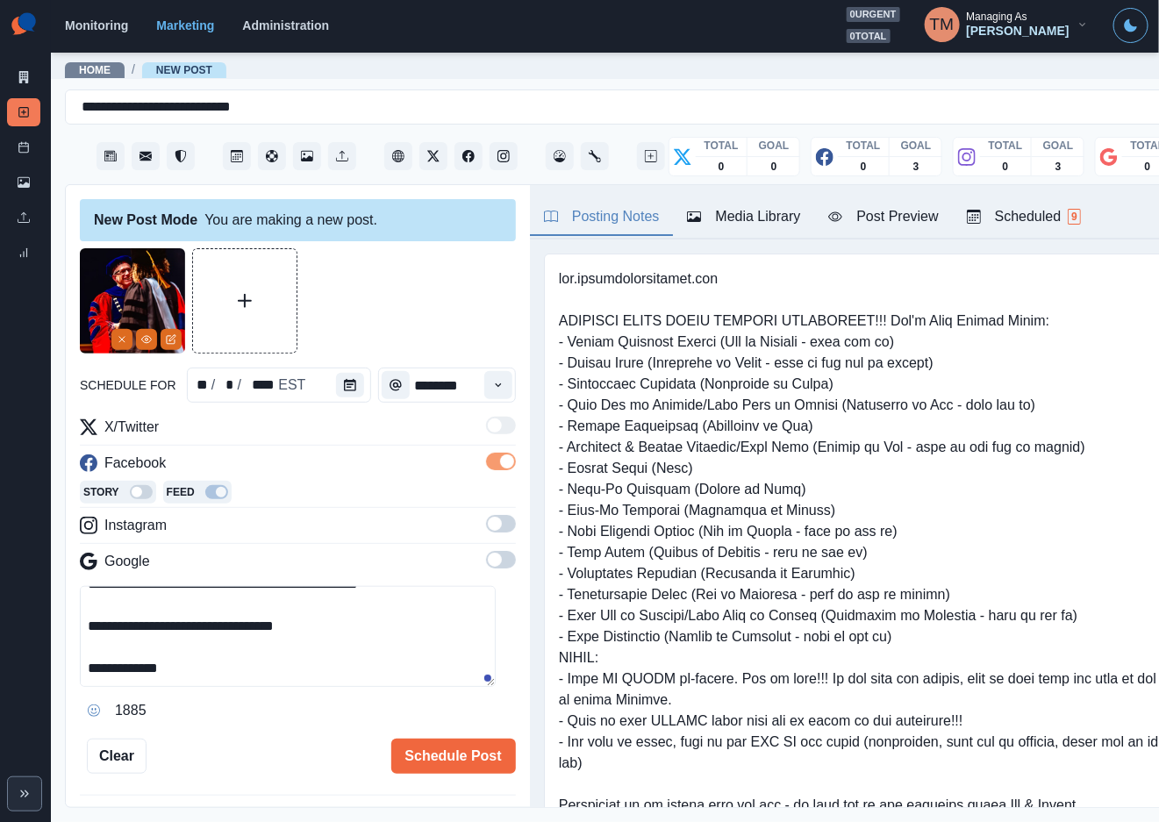
click at [490, 521] on span at bounding box center [501, 524] width 30 height 18
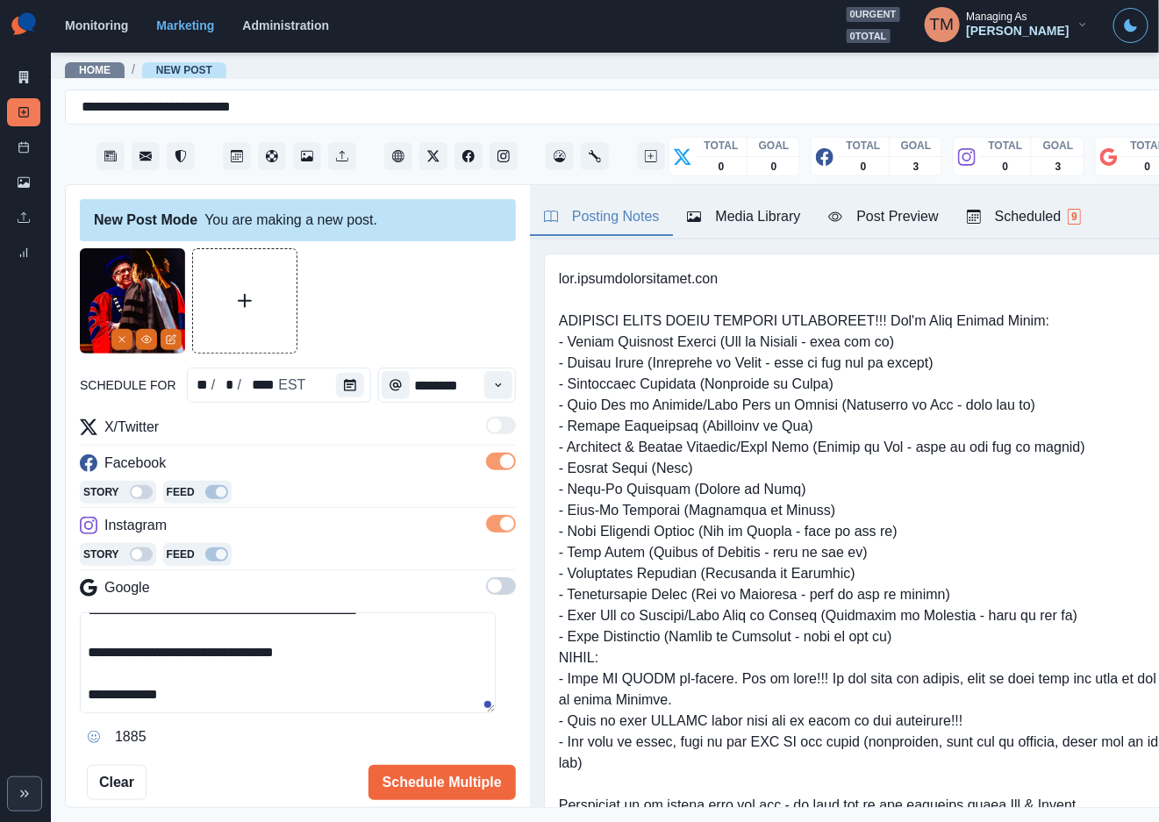
click at [488, 593] on span at bounding box center [501, 586] width 30 height 18
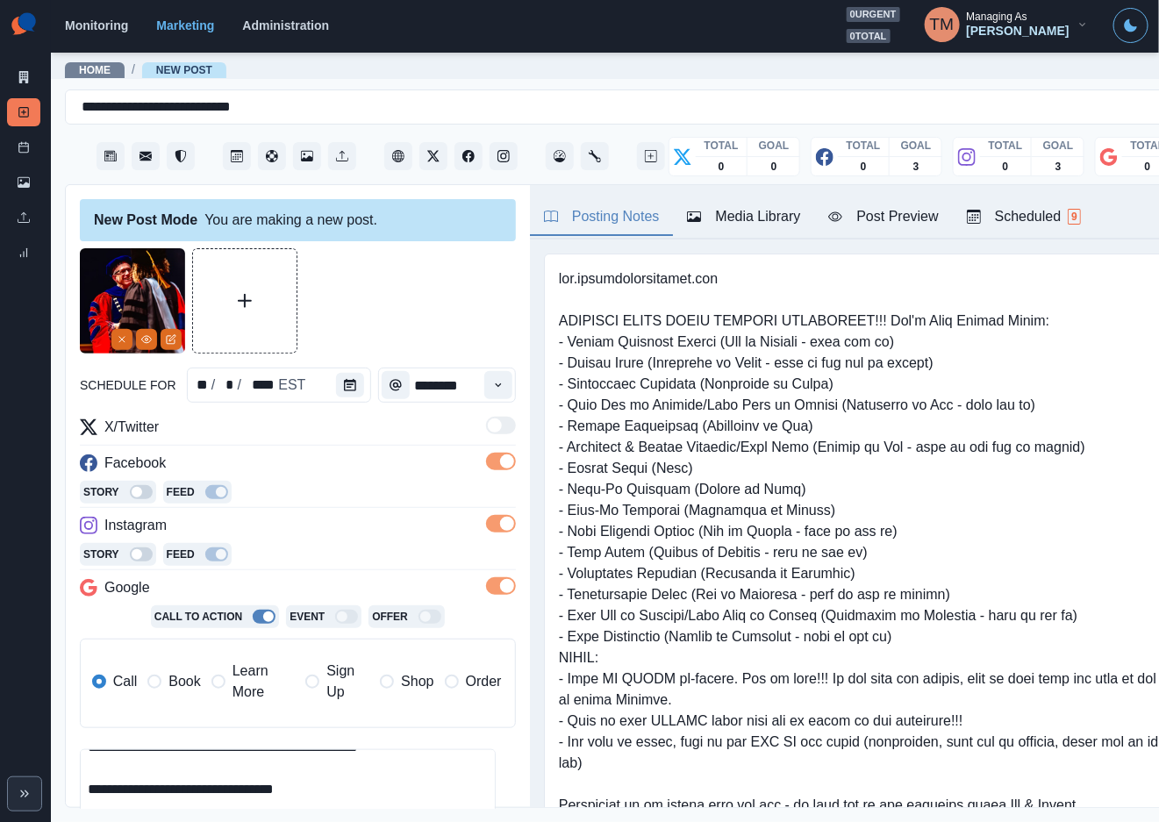
click at [176, 682] on span "Book" at bounding box center [184, 681] width 32 height 21
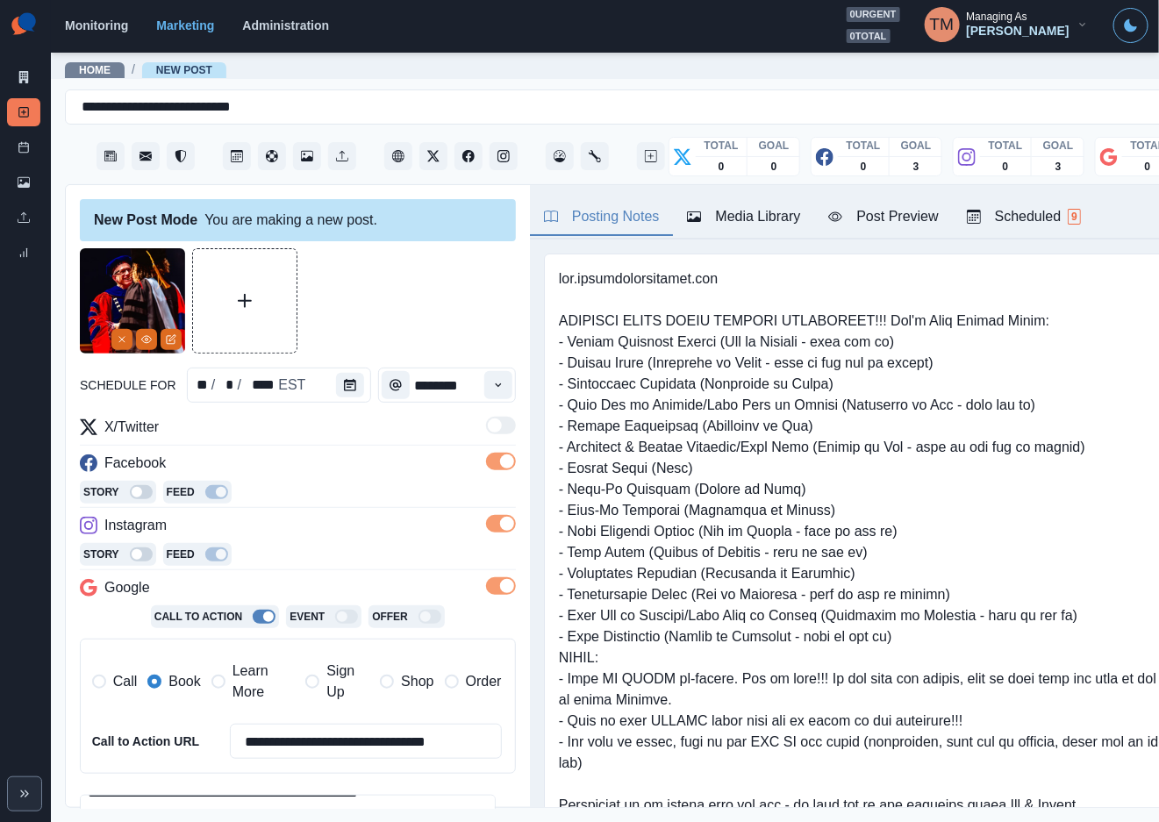
click at [408, 285] on div at bounding box center [298, 300] width 436 height 105
click at [888, 229] on button "Post Preview" at bounding box center [883, 217] width 138 height 37
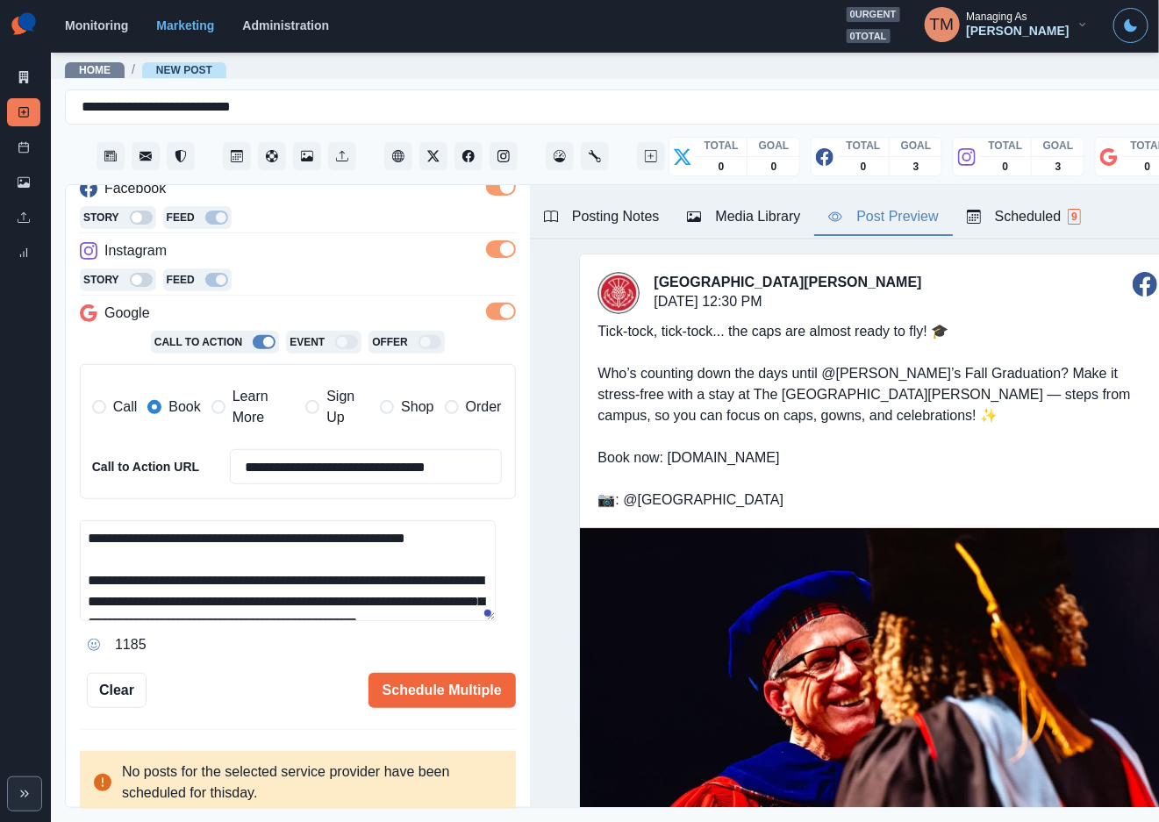
scroll to position [53, 0]
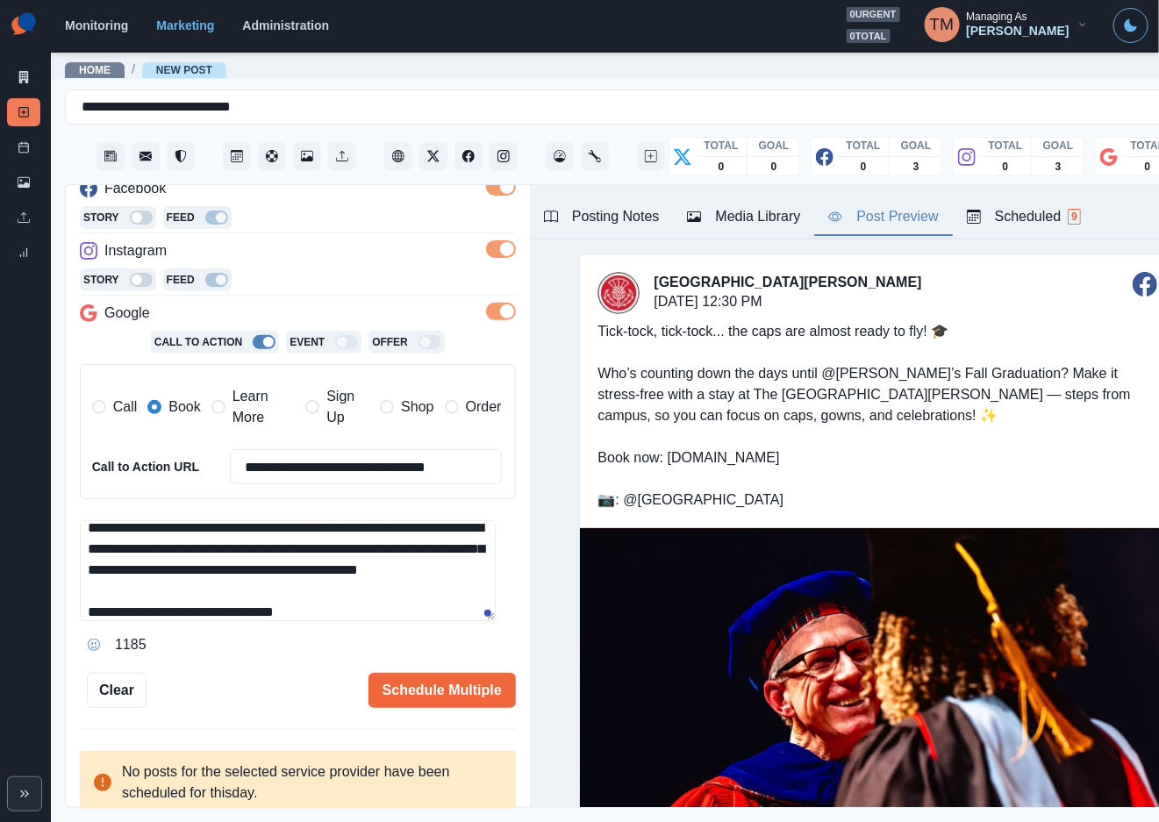
click at [200, 577] on textarea "**********" at bounding box center [288, 570] width 416 height 101
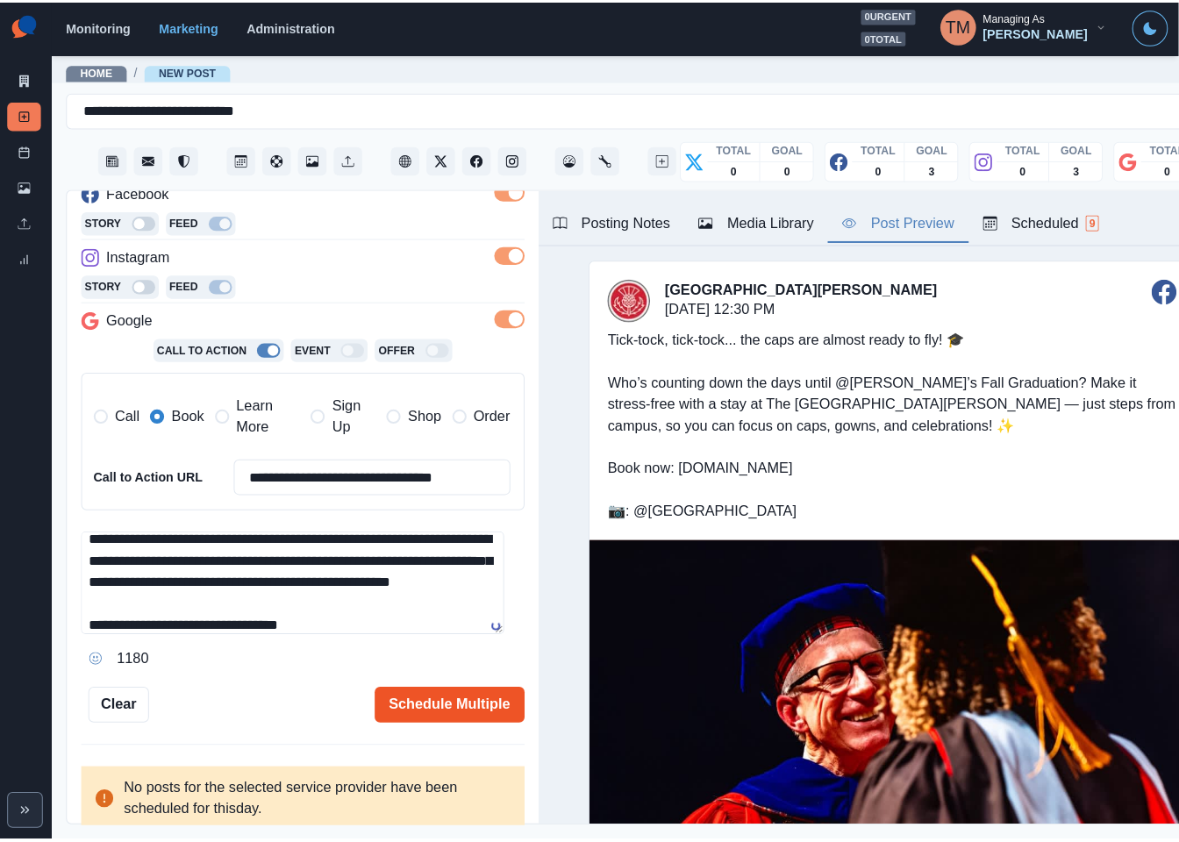
scroll to position [125, 0]
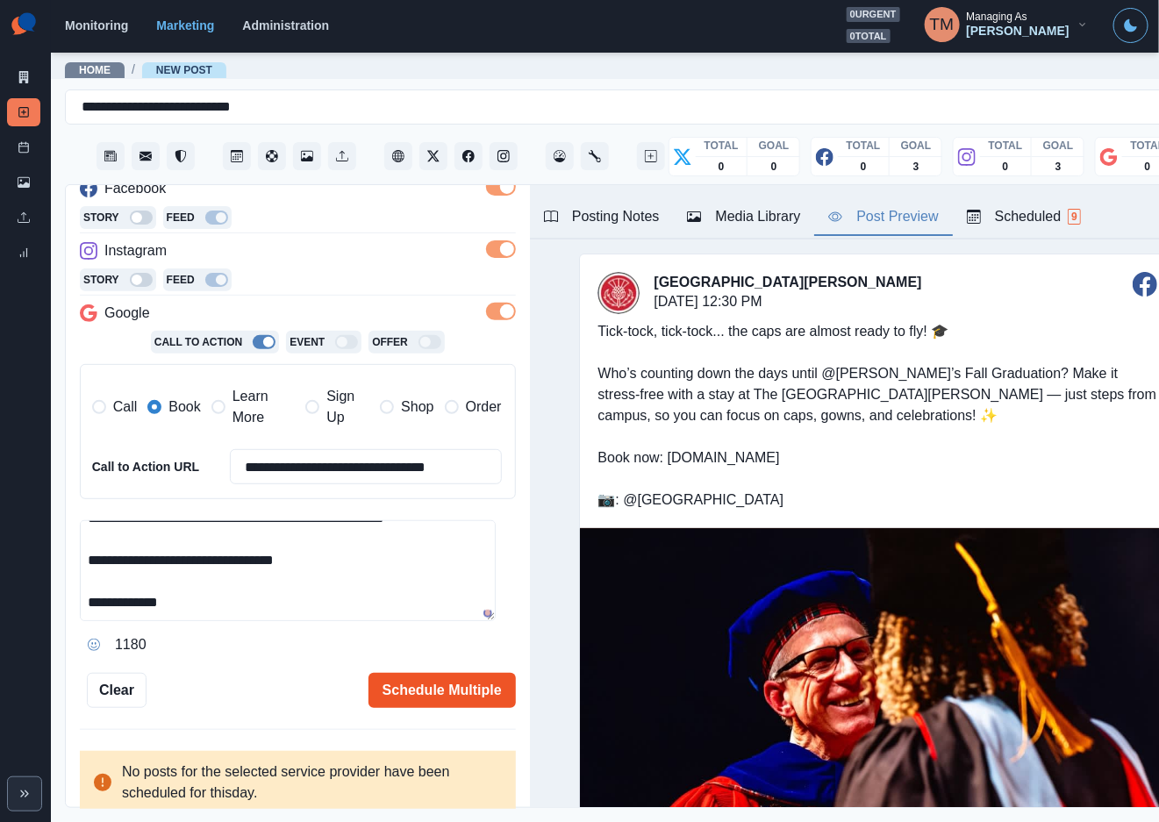
type textarea "**********"
click at [414, 695] on button "Schedule Multiple" at bounding box center [441, 690] width 147 height 35
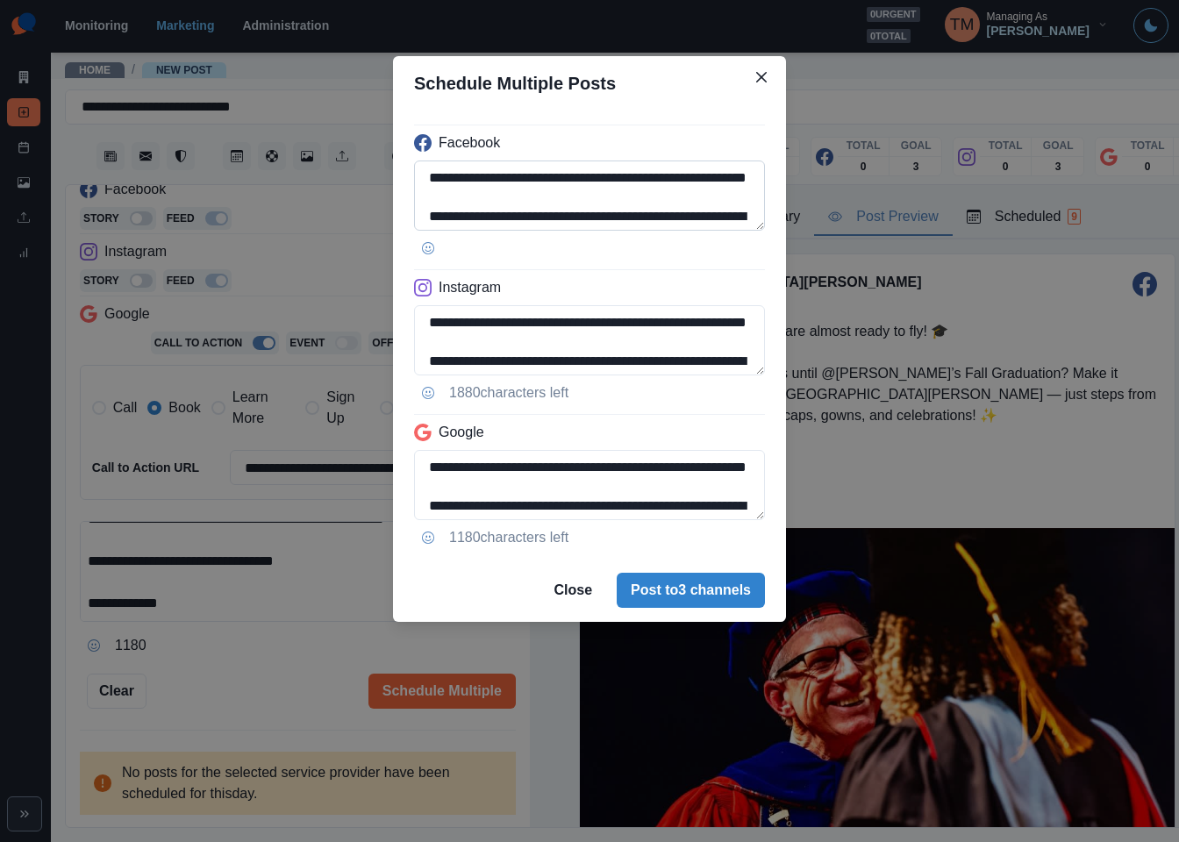
scroll to position [53, 0]
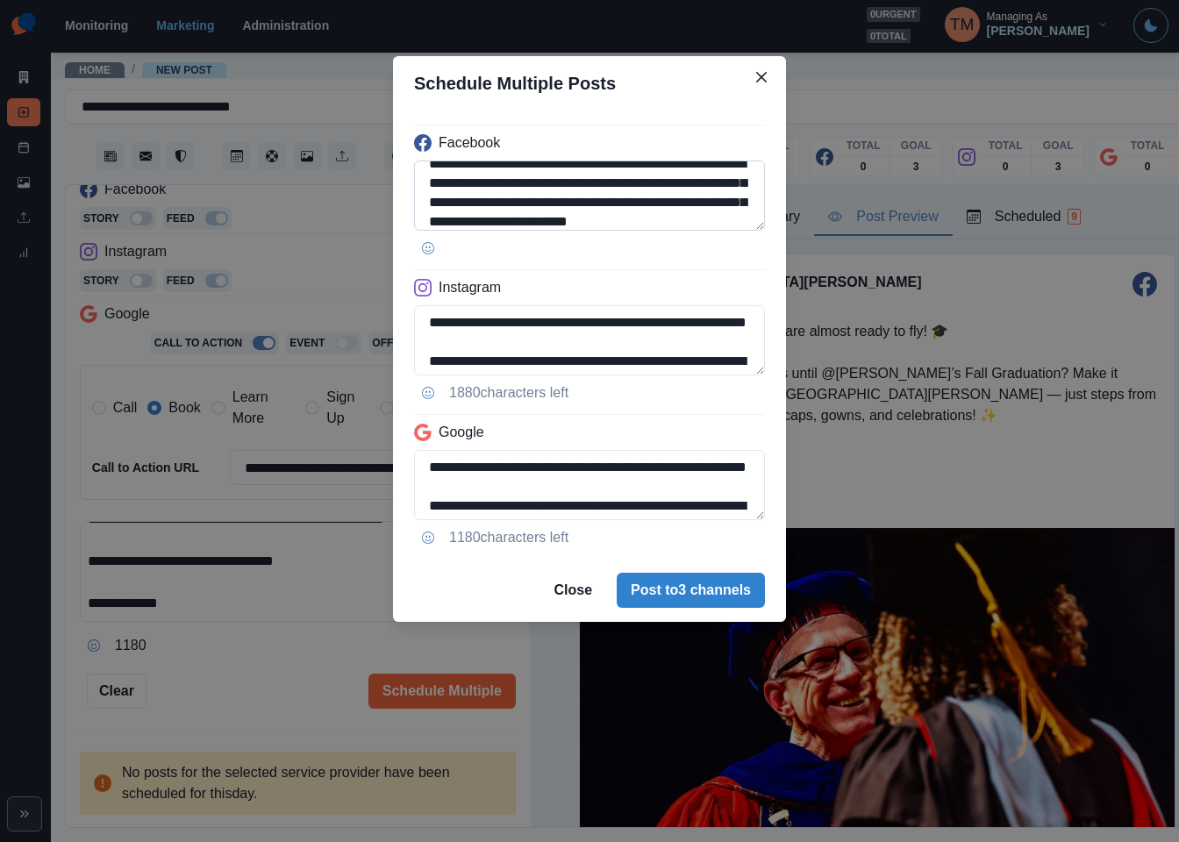
drag, startPoint x: 429, startPoint y: 200, endPoint x: 493, endPoint y: 203, distance: 64.1
click at [493, 203] on textarea "**********" at bounding box center [589, 195] width 351 height 70
paste textarea "*********"
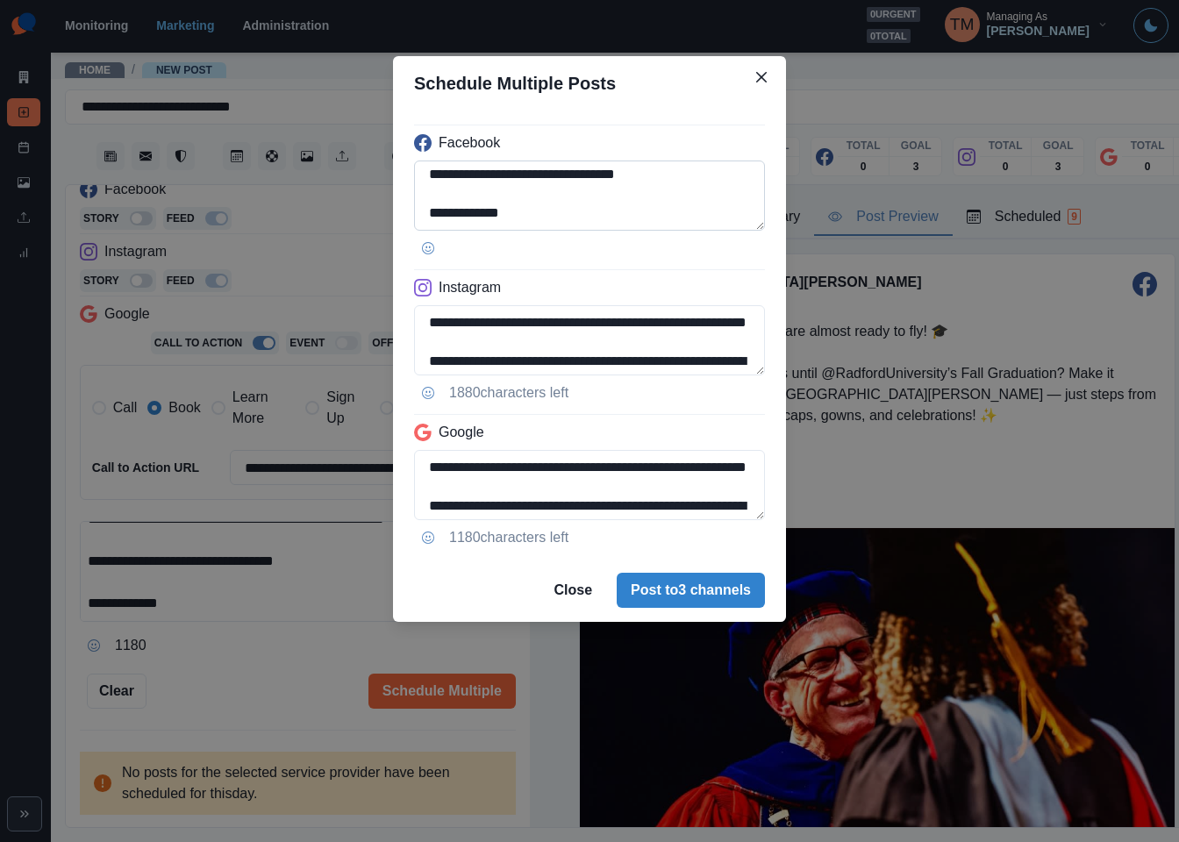
click at [456, 214] on textarea "**********" at bounding box center [589, 195] width 351 height 70
drag, startPoint x: 456, startPoint y: 214, endPoint x: 585, endPoint y: 229, distance: 129.8
click at [585, 229] on textarea "**********" at bounding box center [589, 195] width 351 height 70
paste textarea "*********"
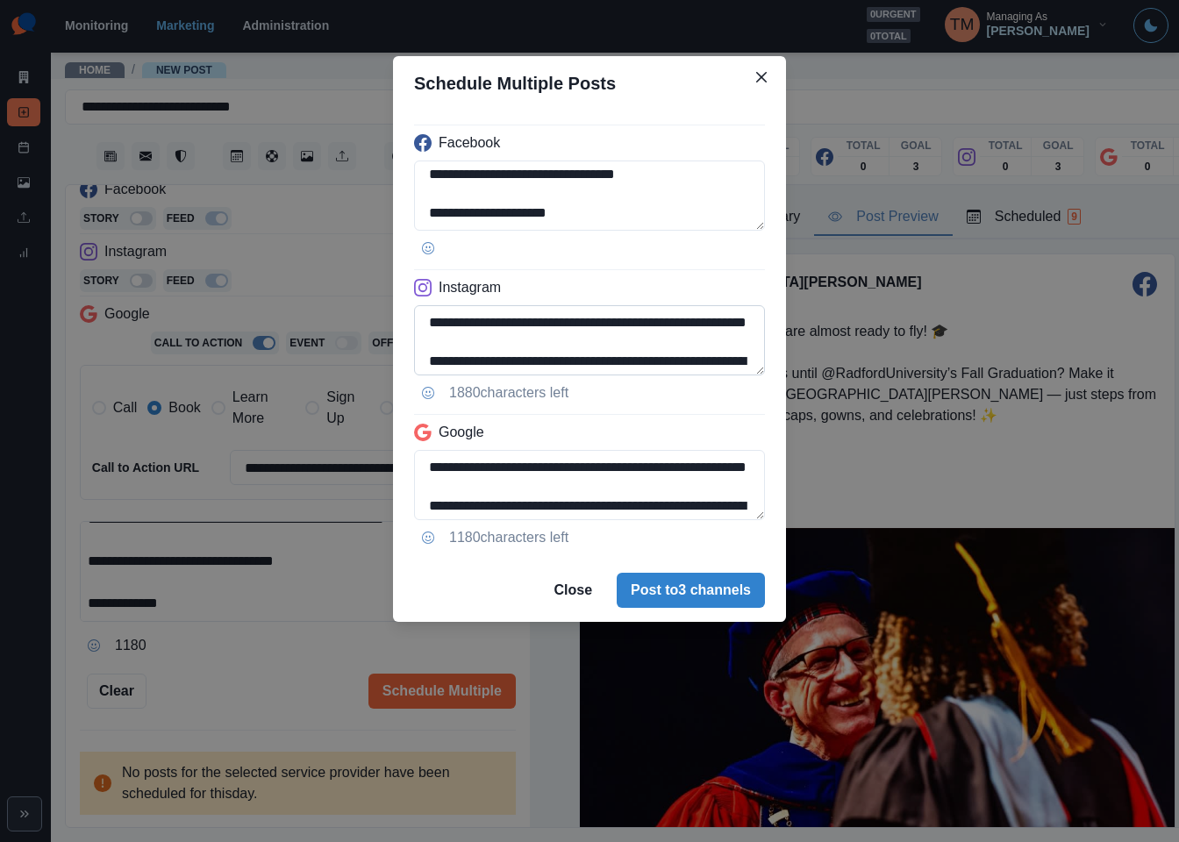
scroll to position [177, 0]
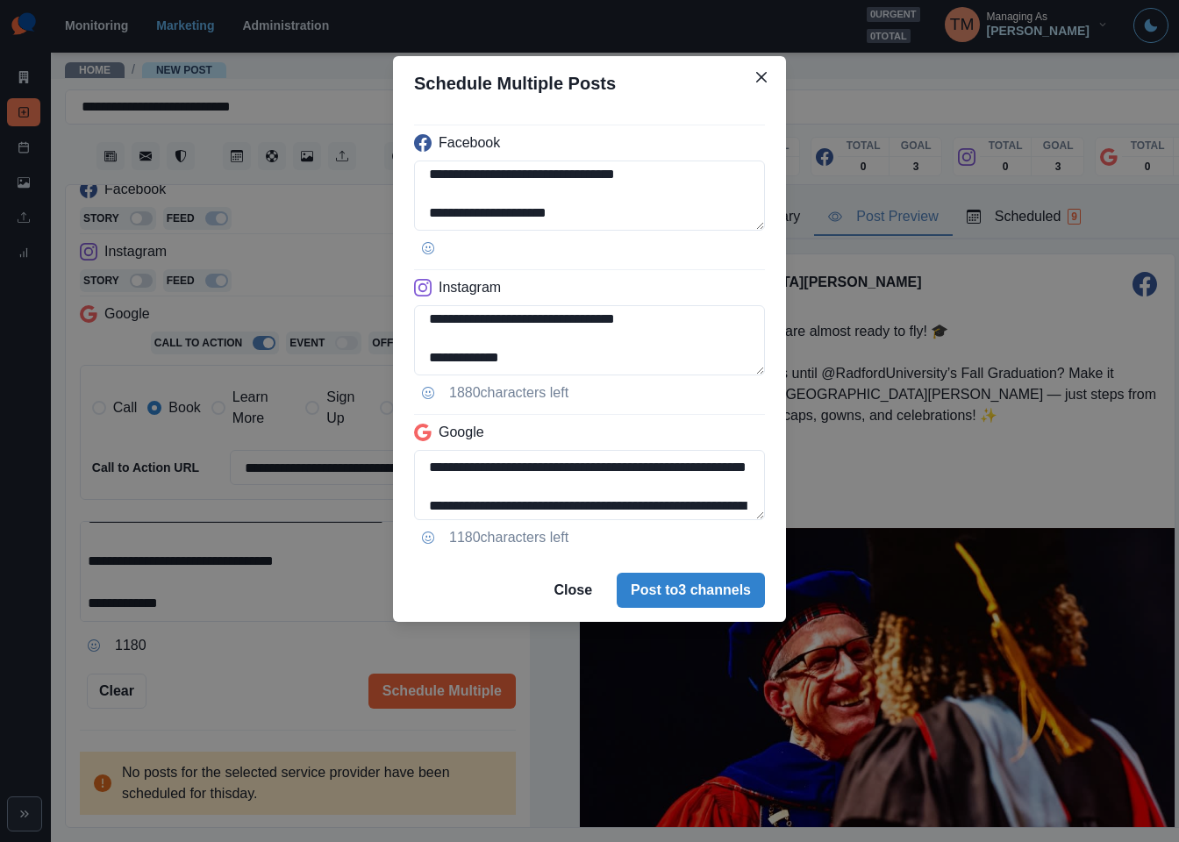
type textarea "**********"
click at [431, 324] on textarea "**********" at bounding box center [589, 340] width 351 height 70
paste textarea
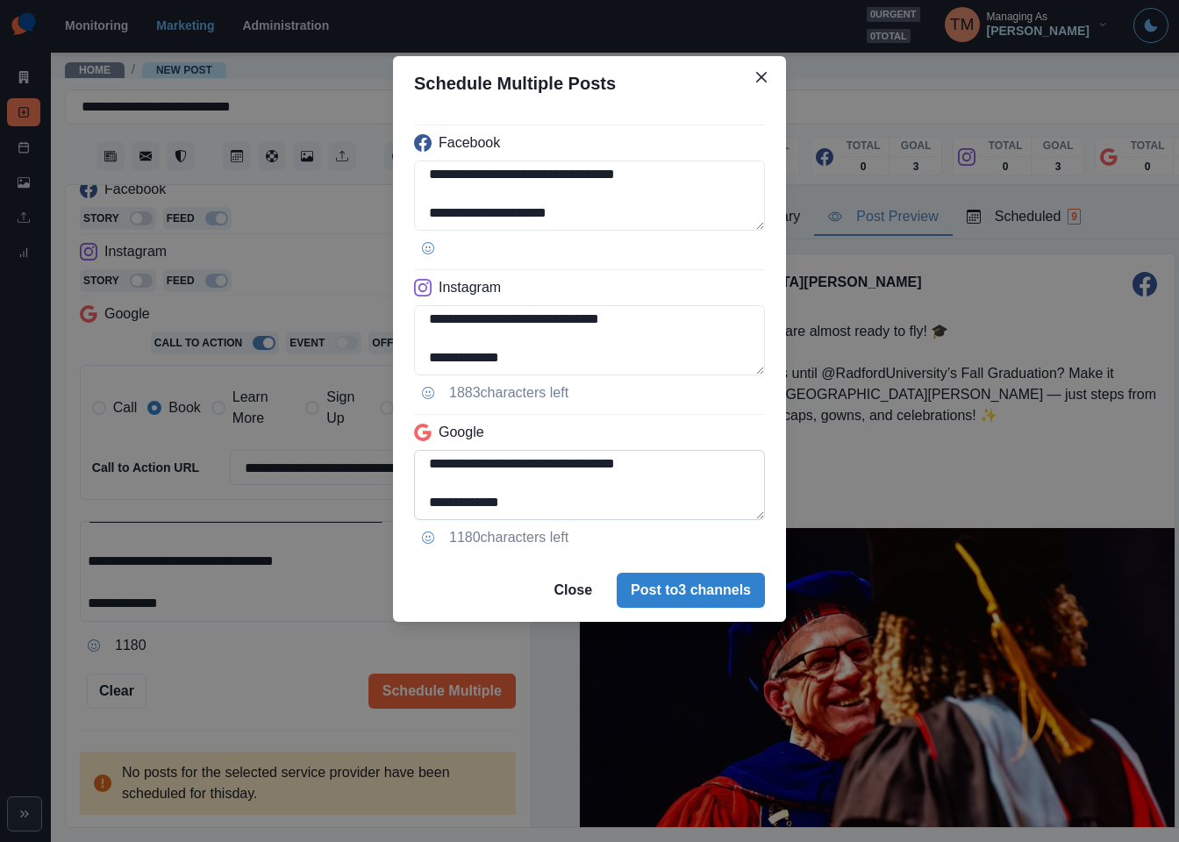
type textarea "**********"
click at [430, 469] on textarea "**********" at bounding box center [589, 485] width 351 height 70
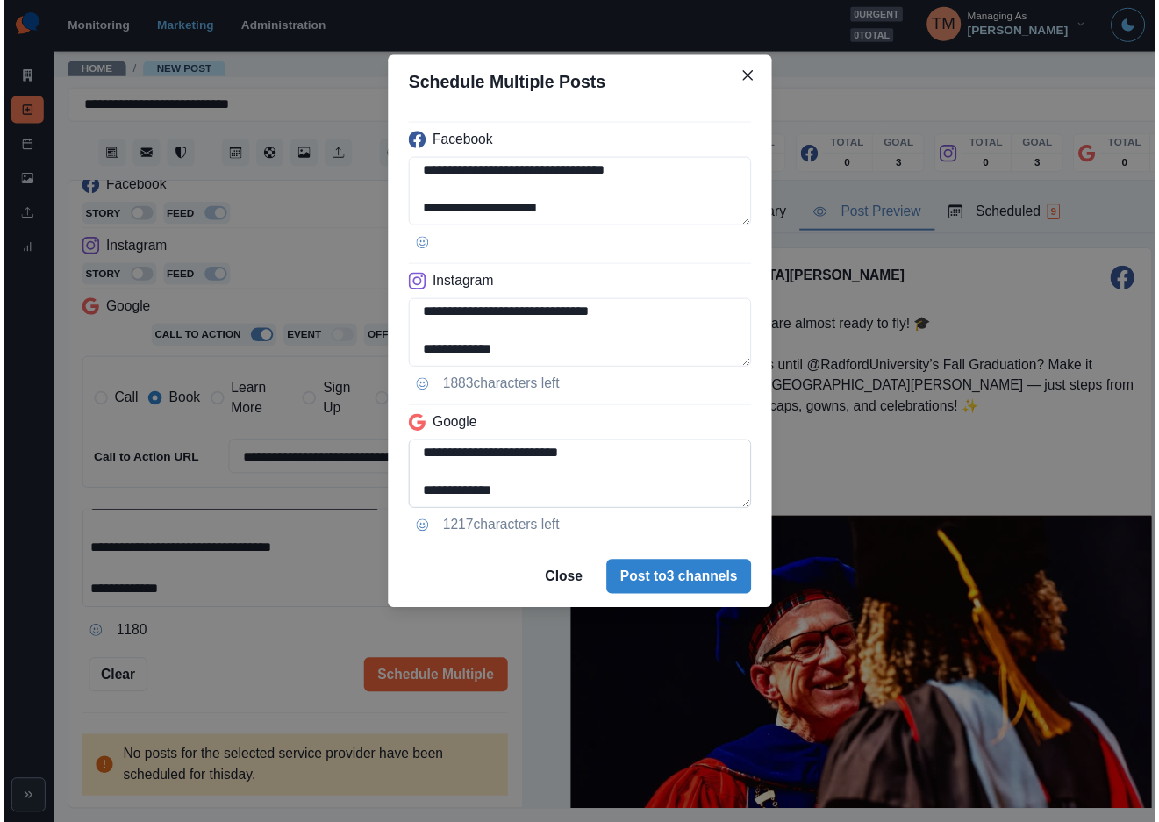
scroll to position [139, 0]
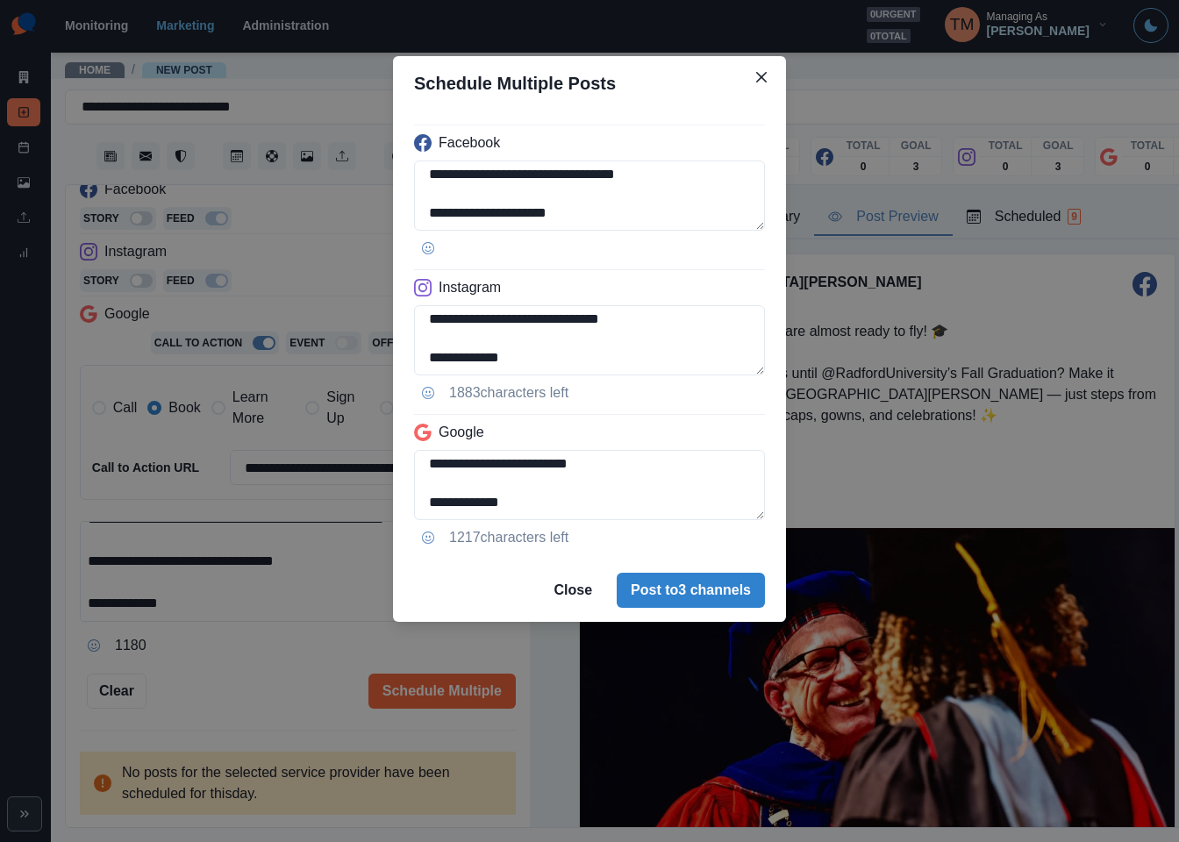
type textarea "**********"
drag, startPoint x: 234, startPoint y: 703, endPoint x: 784, endPoint y: 253, distance: 711.0
click at [235, 700] on div "**********" at bounding box center [589, 421] width 1179 height 842
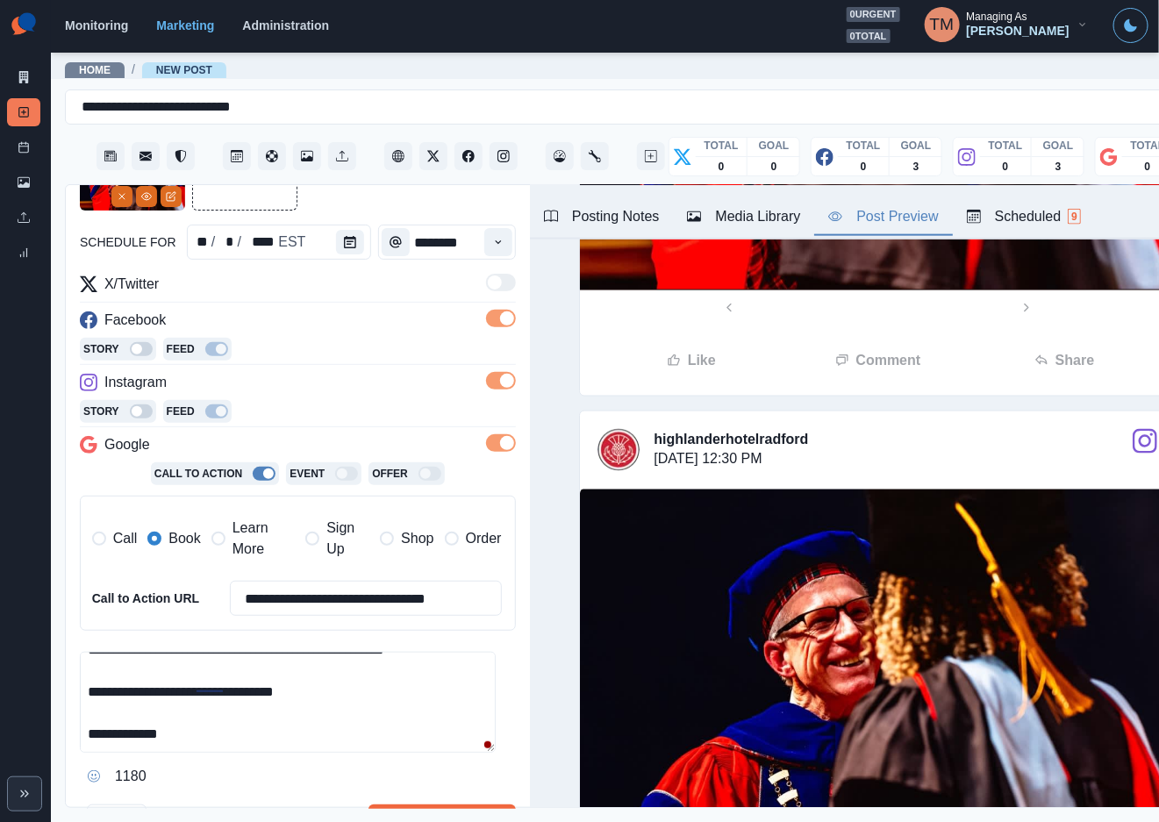
scroll to position [74, 0]
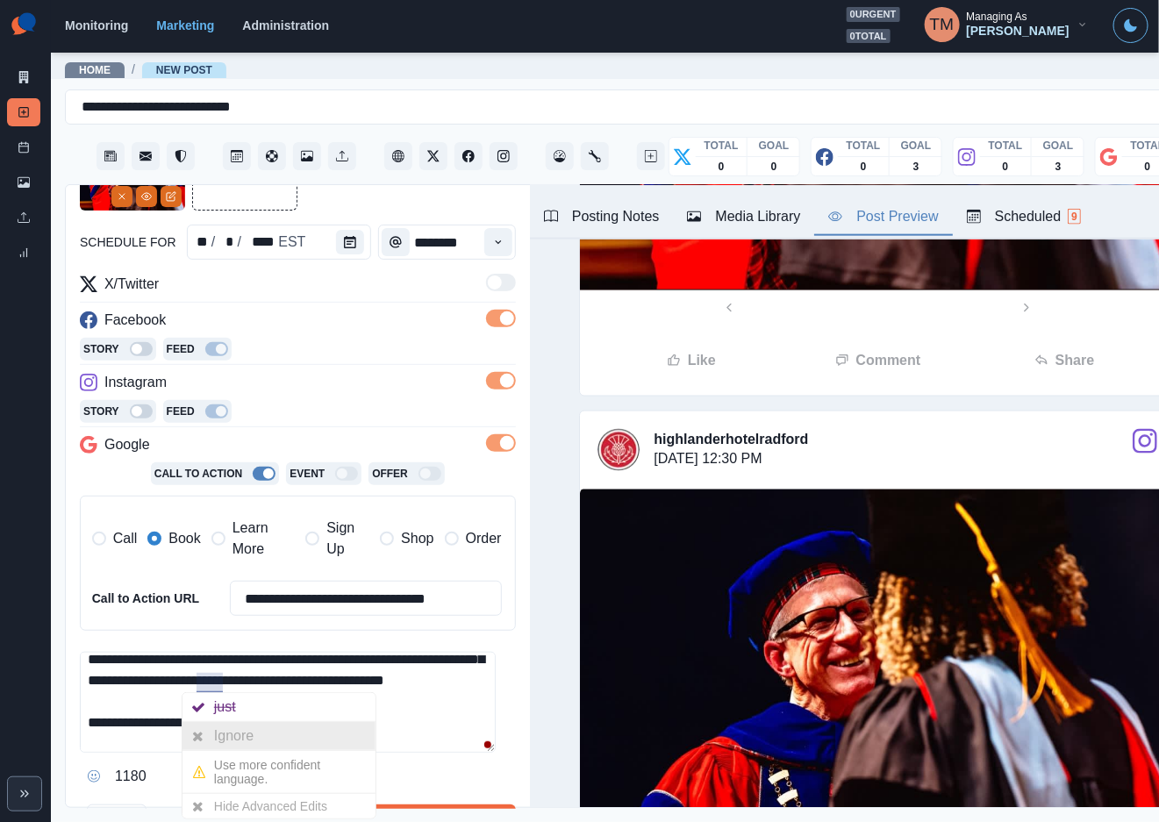
click at [221, 737] on div "Ignore" at bounding box center [237, 736] width 46 height 28
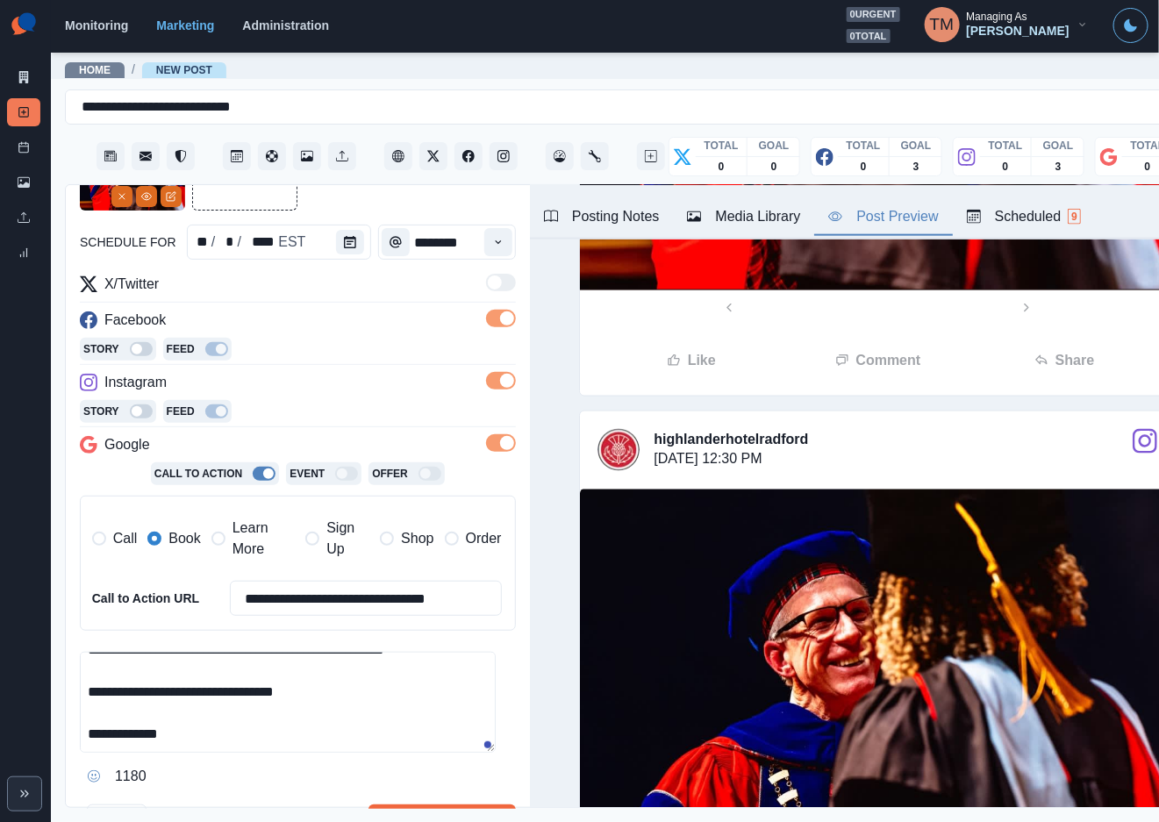
scroll to position [274, 0]
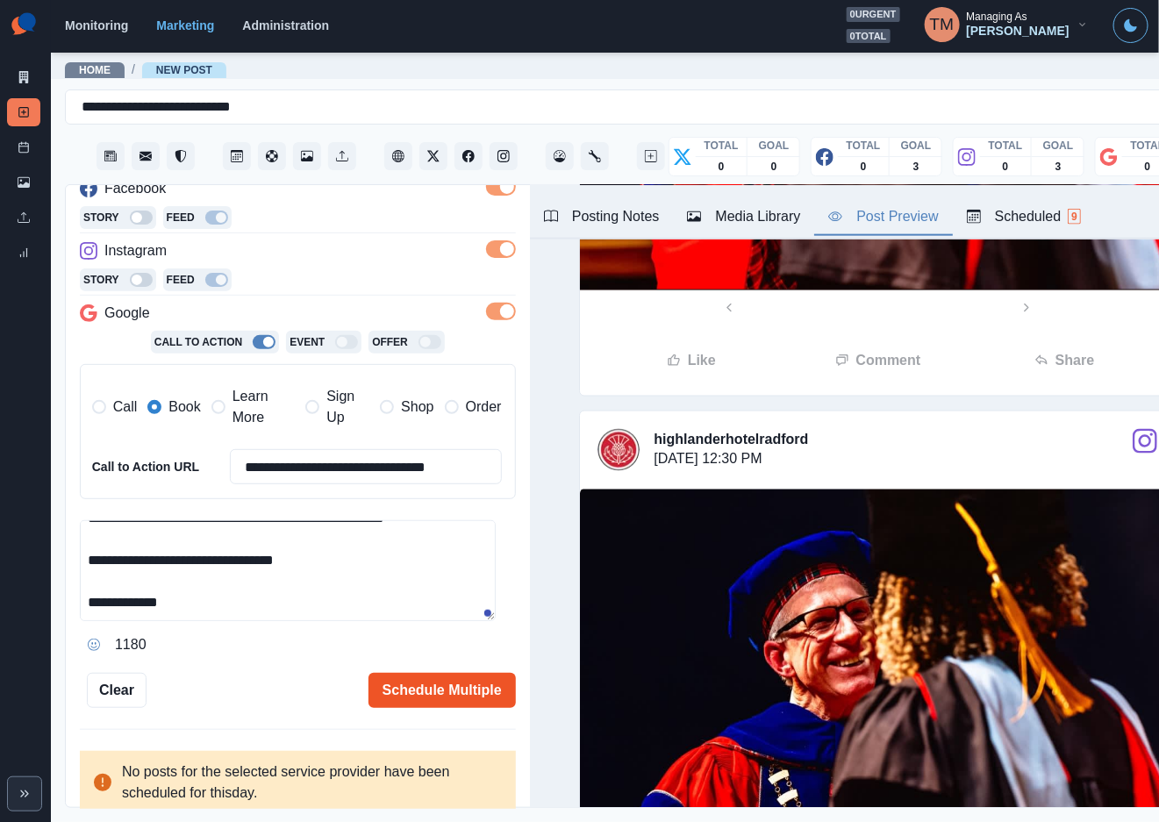
click at [435, 685] on button "Schedule Multiple" at bounding box center [441, 690] width 147 height 35
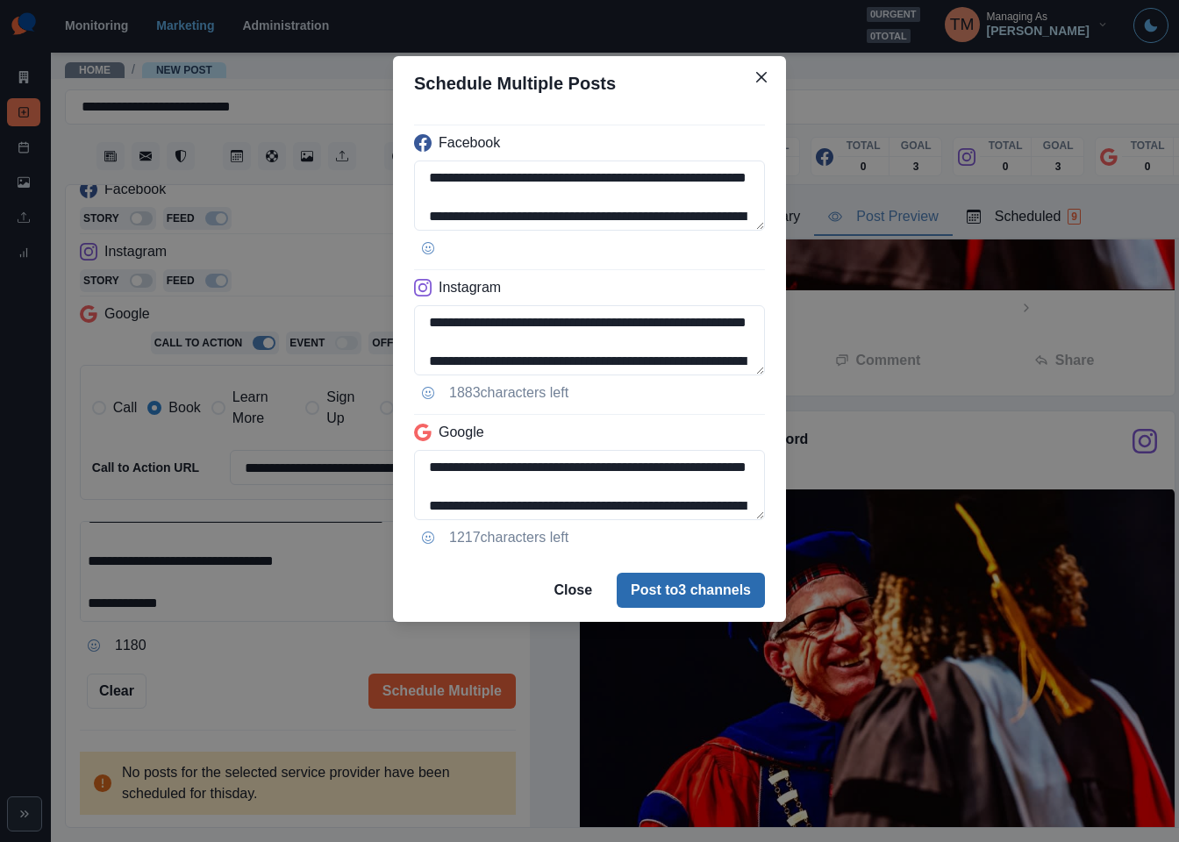
click at [684, 600] on button "Post to 3 channels" at bounding box center [691, 590] width 148 height 35
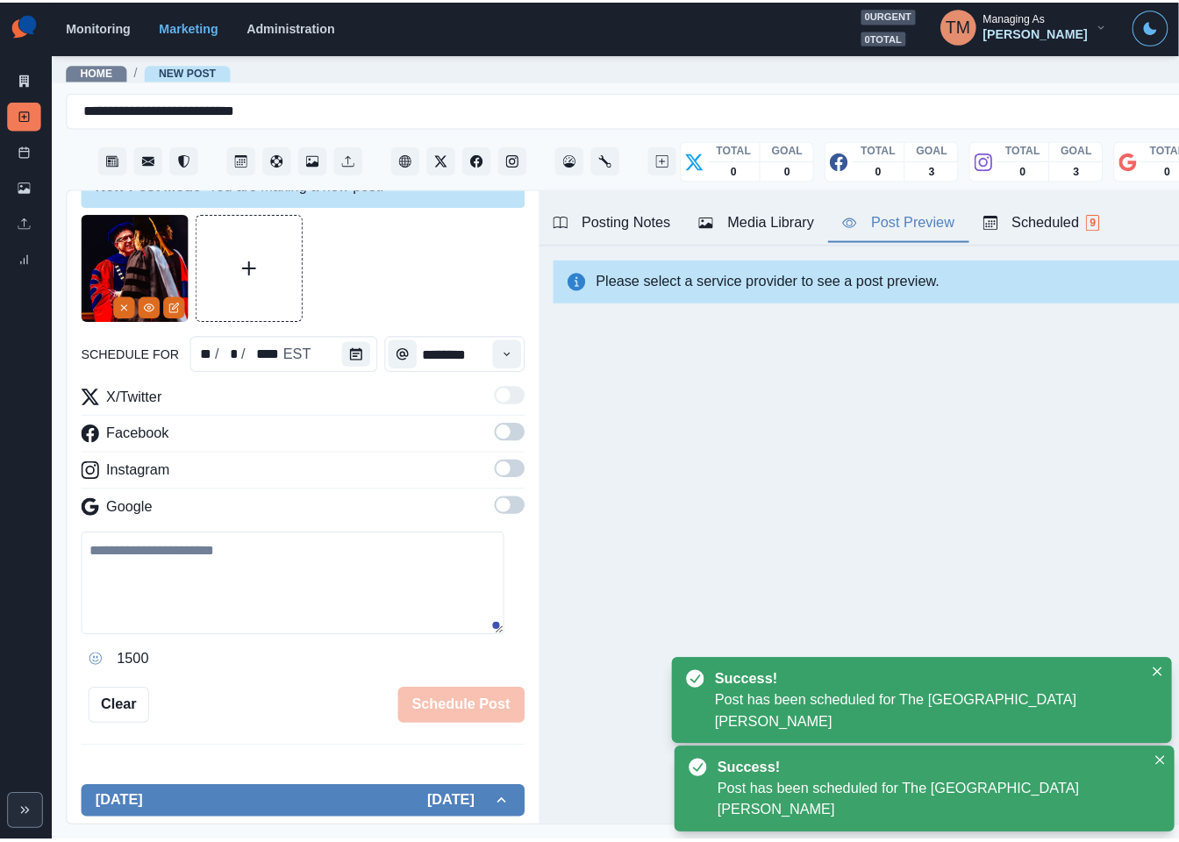
scroll to position [0, 0]
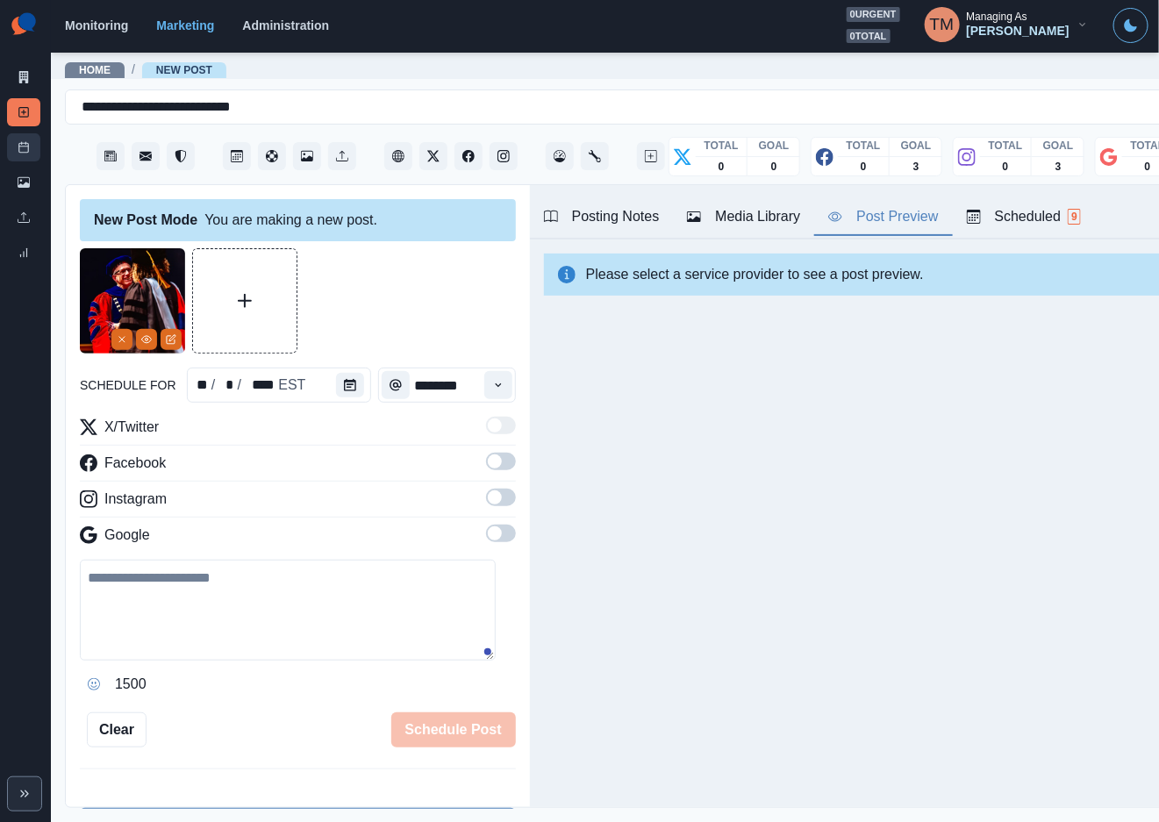
click at [21, 147] on icon at bounding box center [24, 147] width 12 height 12
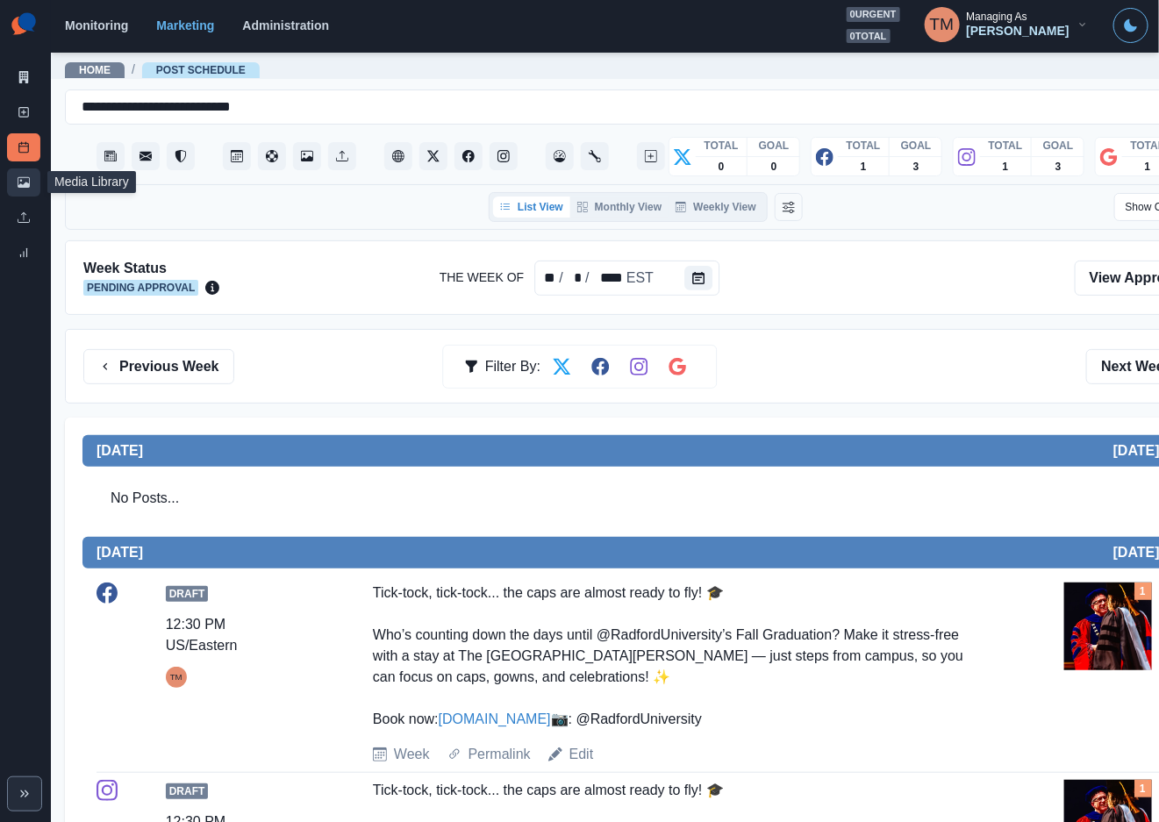
click at [13, 184] on link "Media Library" at bounding box center [23, 182] width 33 height 28
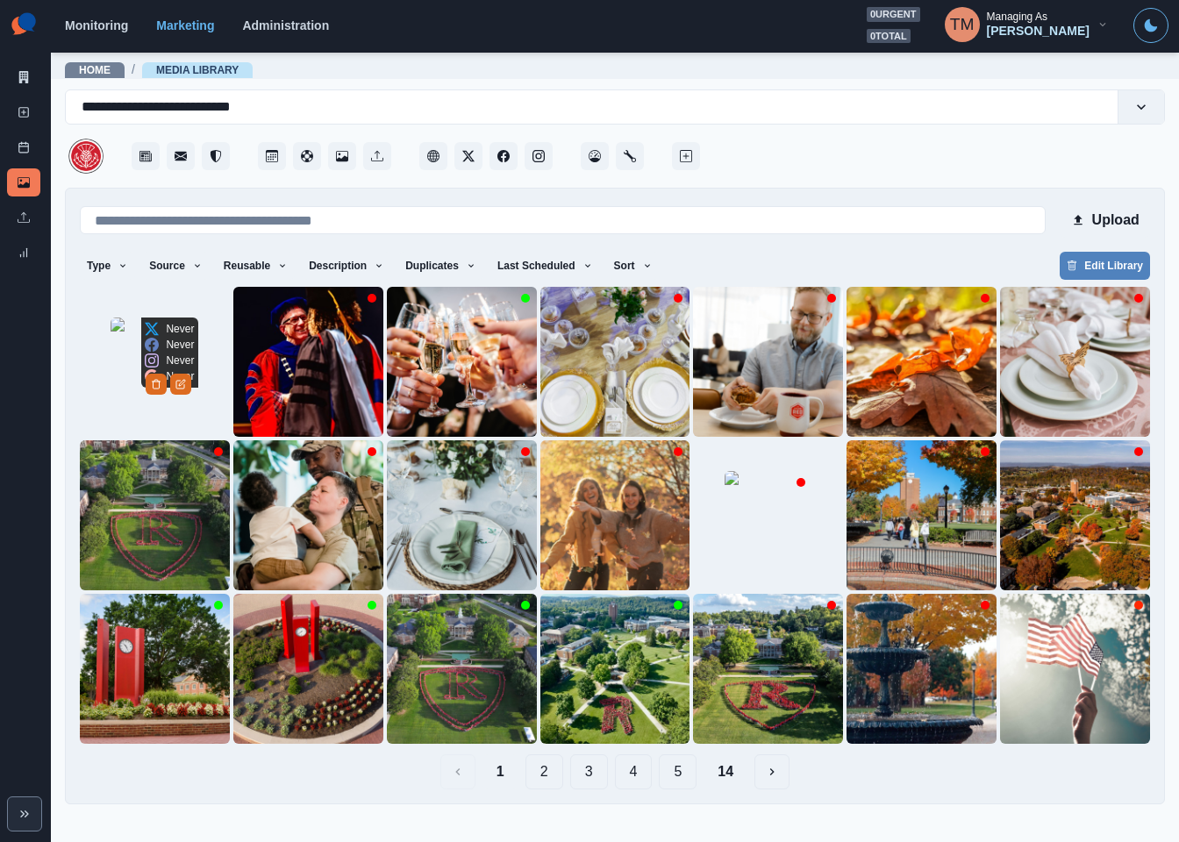
click at [118, 393] on img at bounding box center [155, 361] width 88 height 88
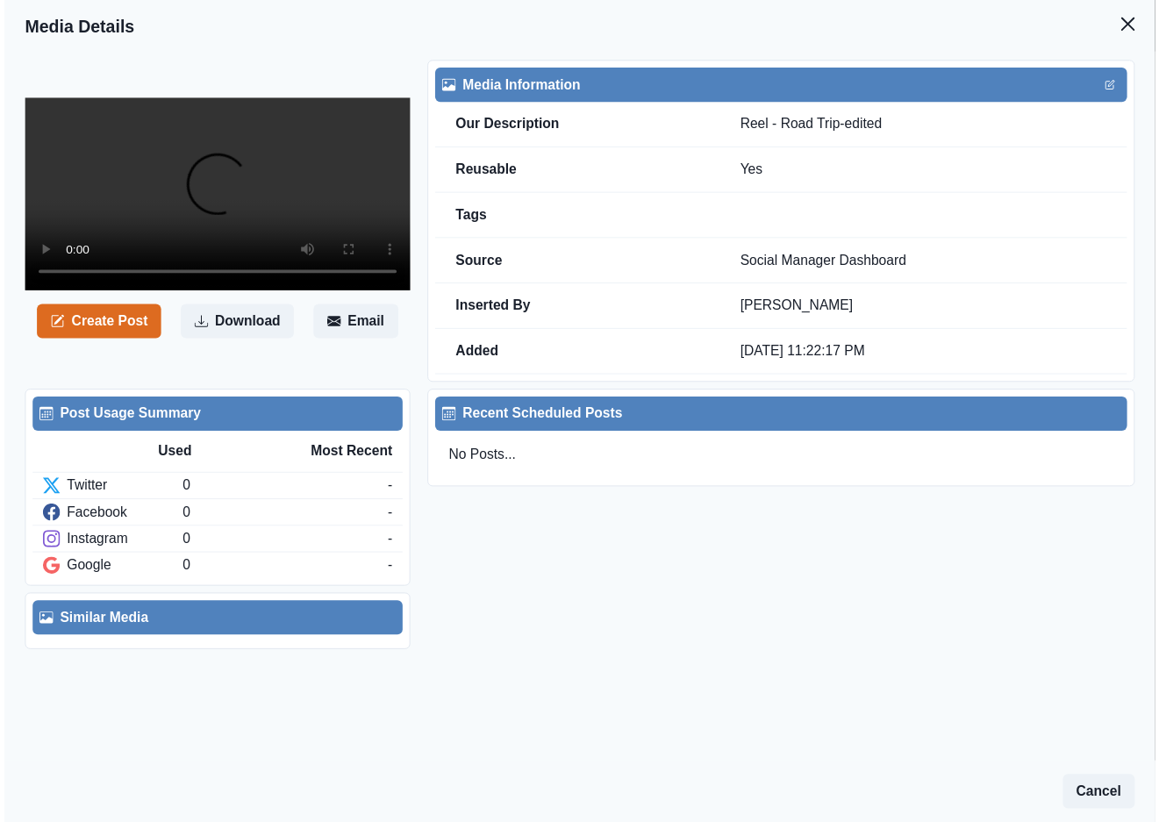
scroll to position [318, 0]
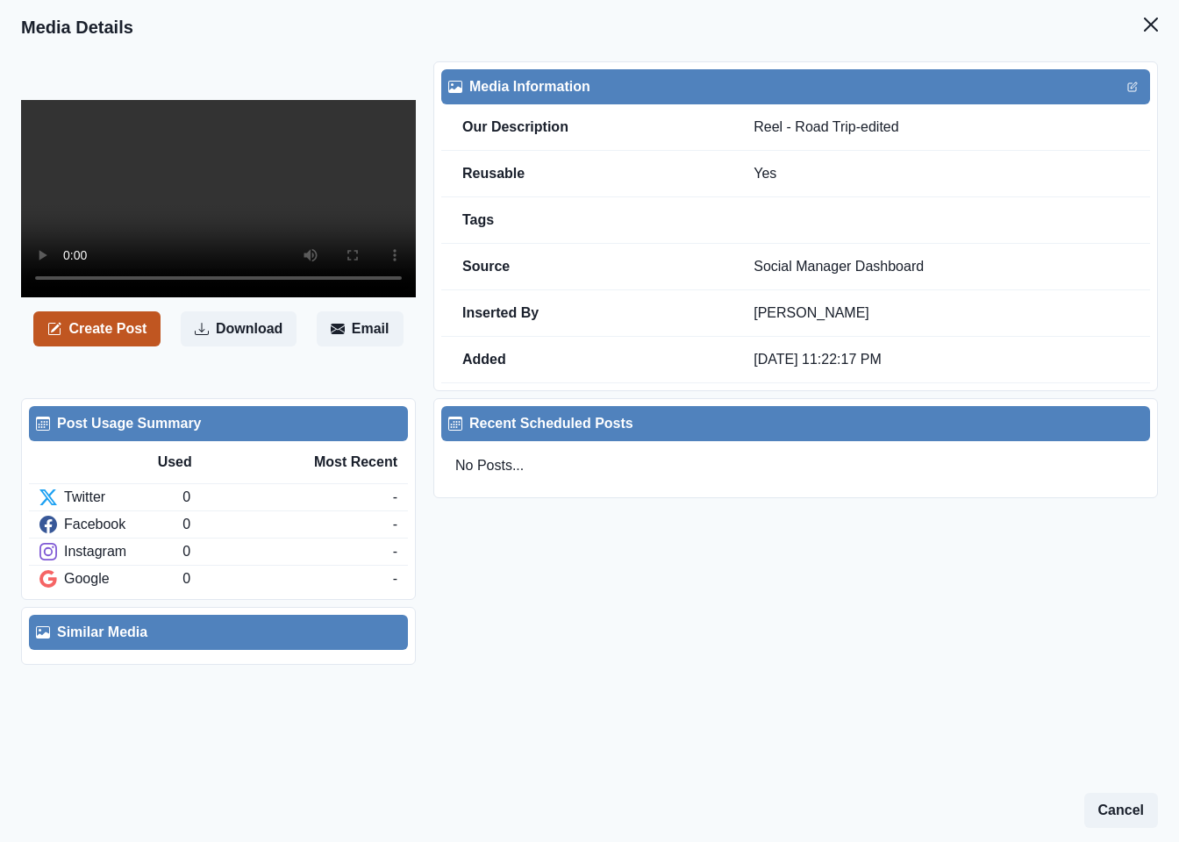
click at [87, 346] on button "Create Post" at bounding box center [96, 328] width 127 height 35
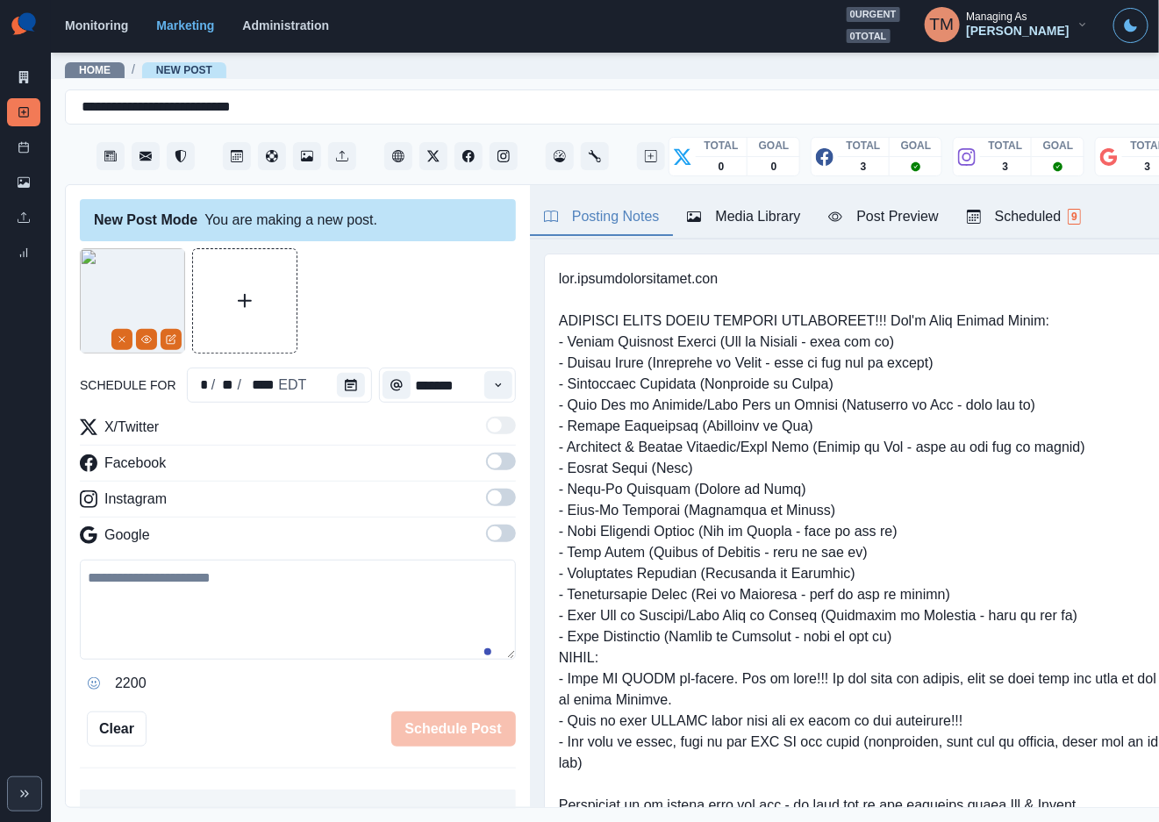
click at [250, 609] on textarea at bounding box center [298, 610] width 436 height 100
paste textarea "**********"
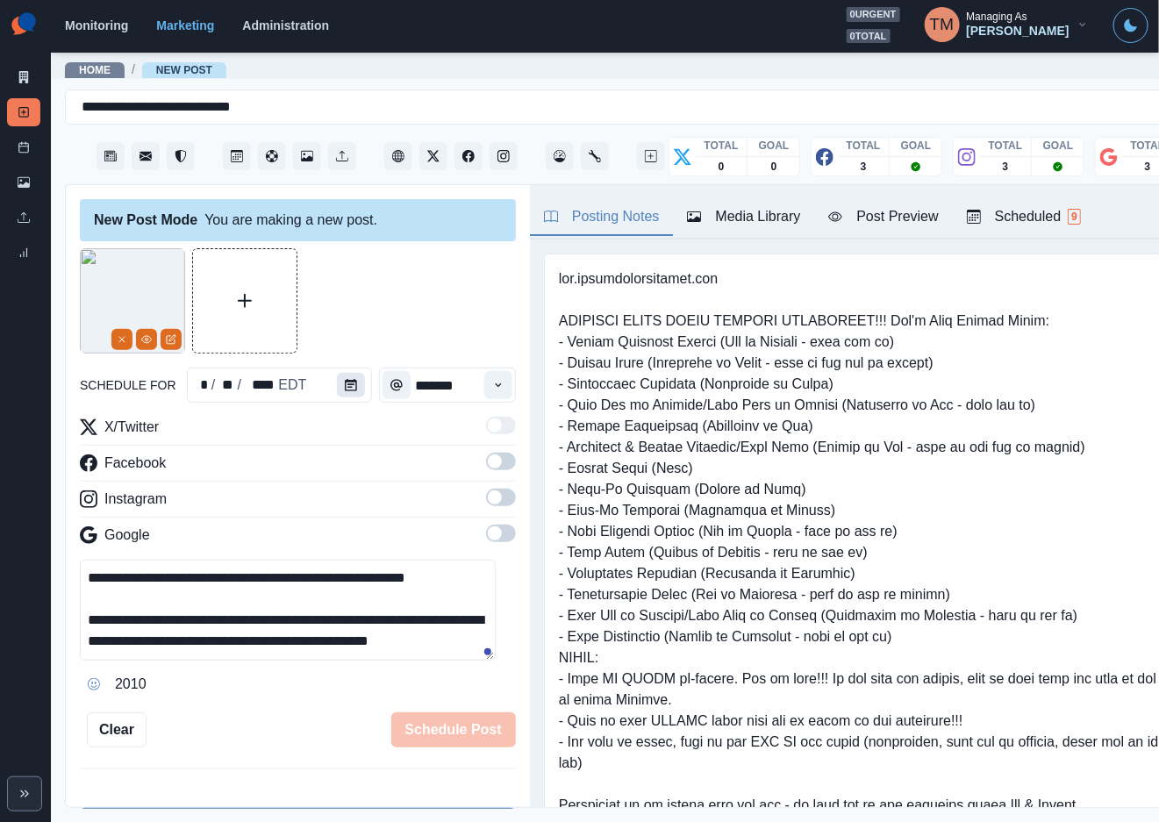
type textarea "**********"
click at [345, 382] on icon "Calendar" at bounding box center [351, 385] width 12 height 12
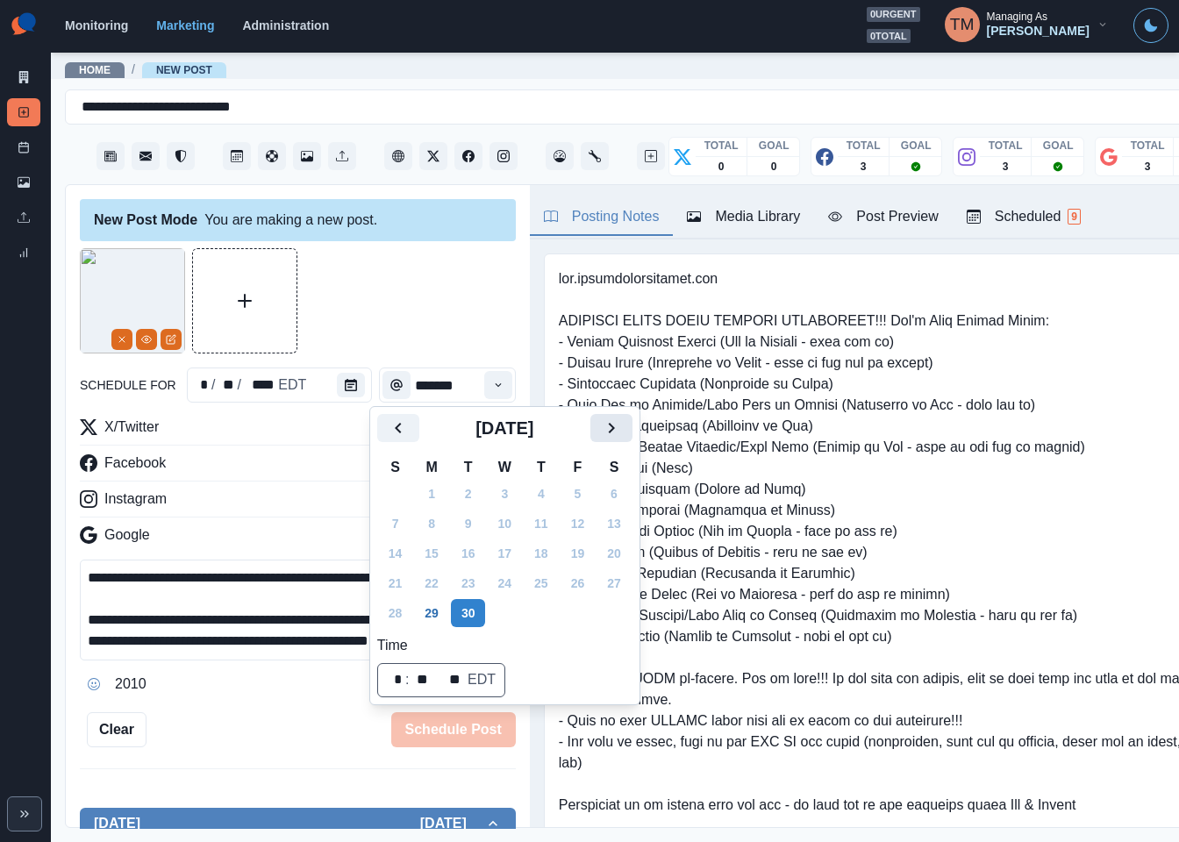
click at [622, 432] on button "Next" at bounding box center [611, 428] width 42 height 28
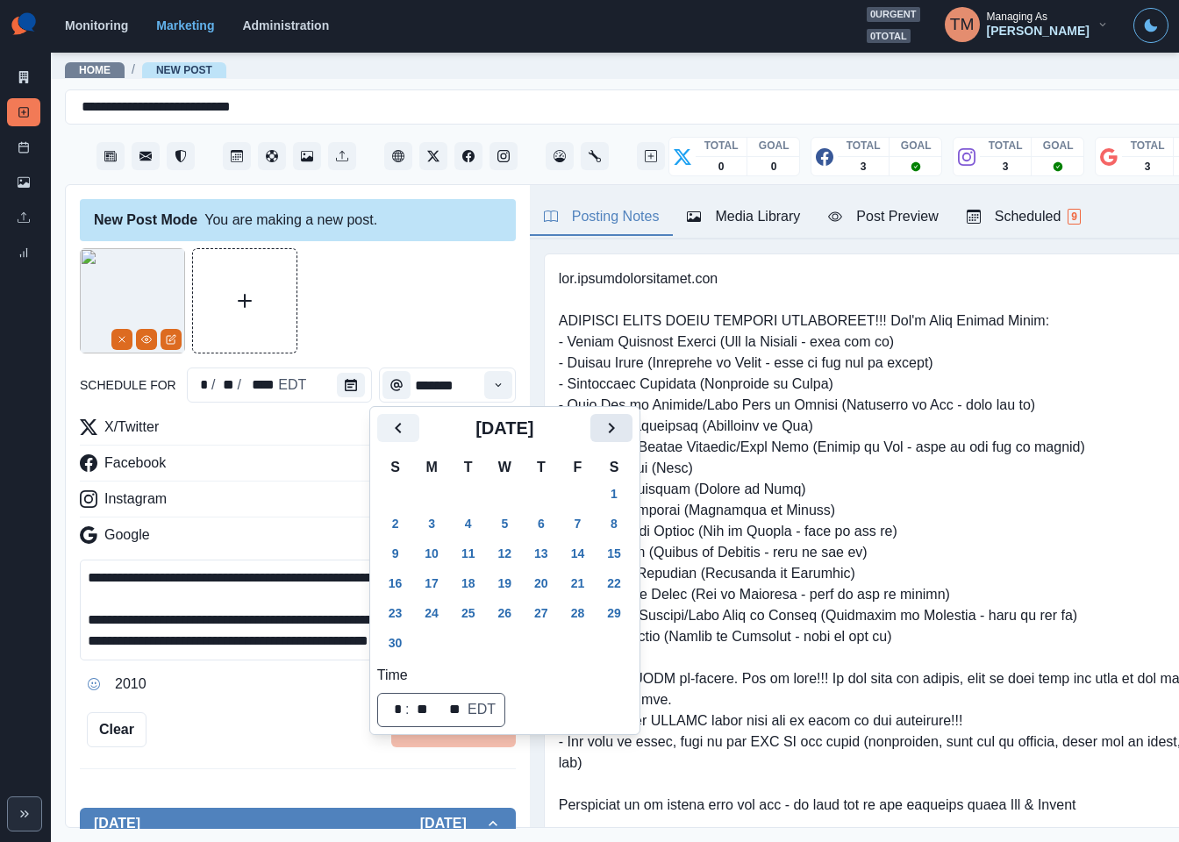
click at [622, 432] on button "Next" at bounding box center [611, 428] width 42 height 28
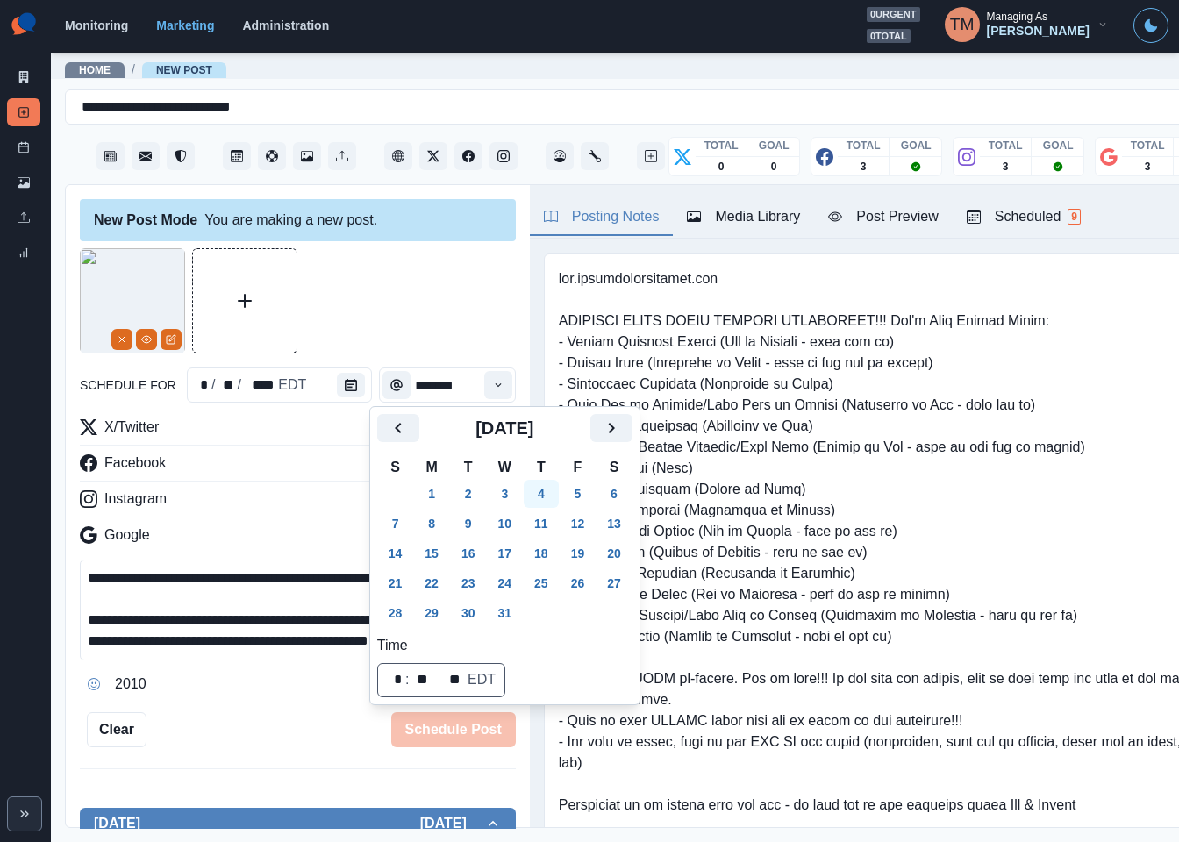
click at [543, 498] on button "4" at bounding box center [541, 494] width 35 height 28
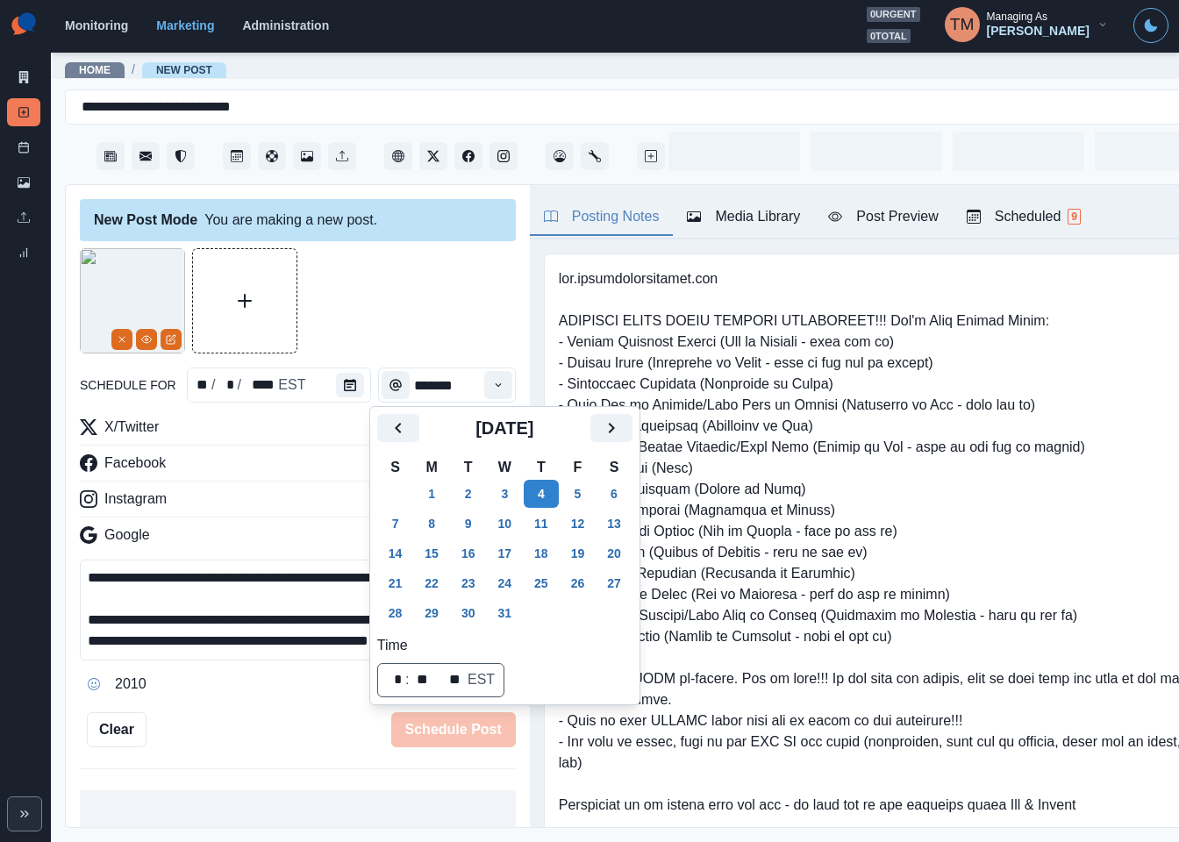
click at [419, 306] on div at bounding box center [298, 300] width 436 height 105
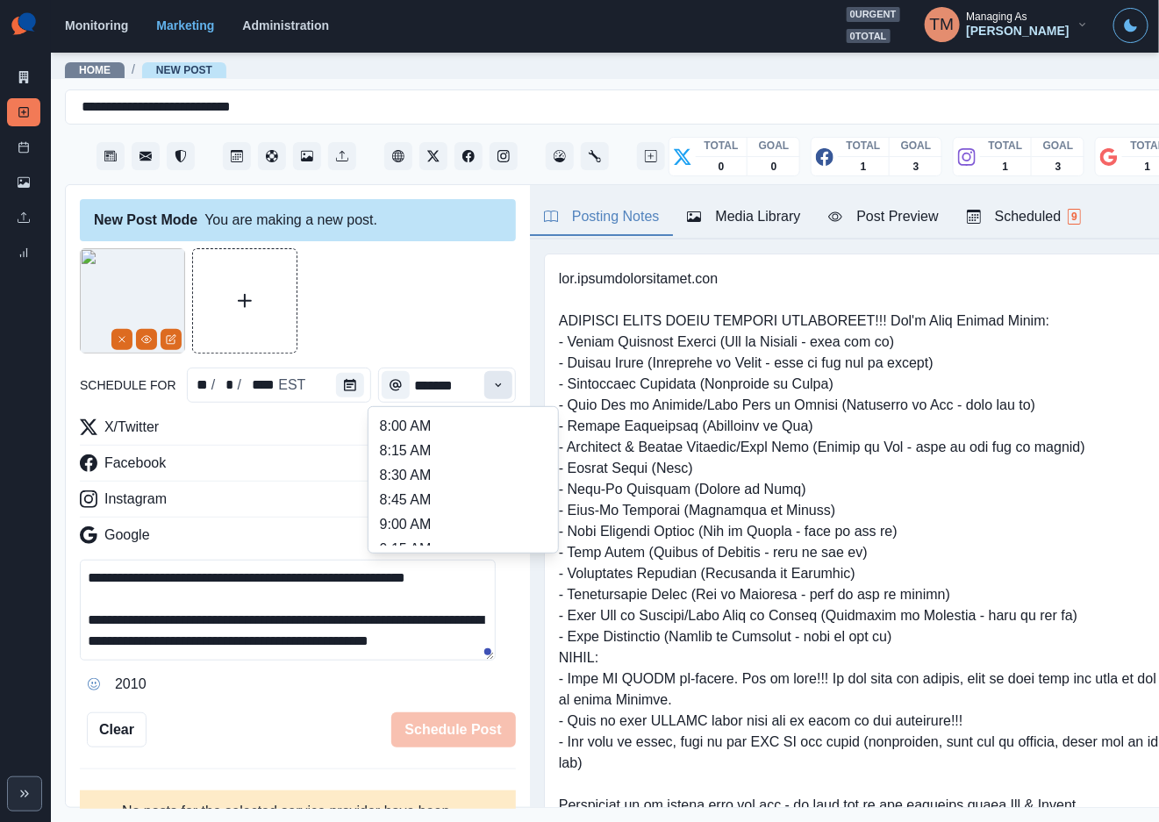
click at [492, 387] on icon "Time" at bounding box center [498, 385] width 12 height 12
click at [427, 522] on ul "8:00 AM 8:15 AM 8:30 AM 8:45 AM 9:00 AM 9:15 AM 9:30 AM 9:45 AM 10:00 AM 10:15 …" at bounding box center [462, 480] width 175 height 132
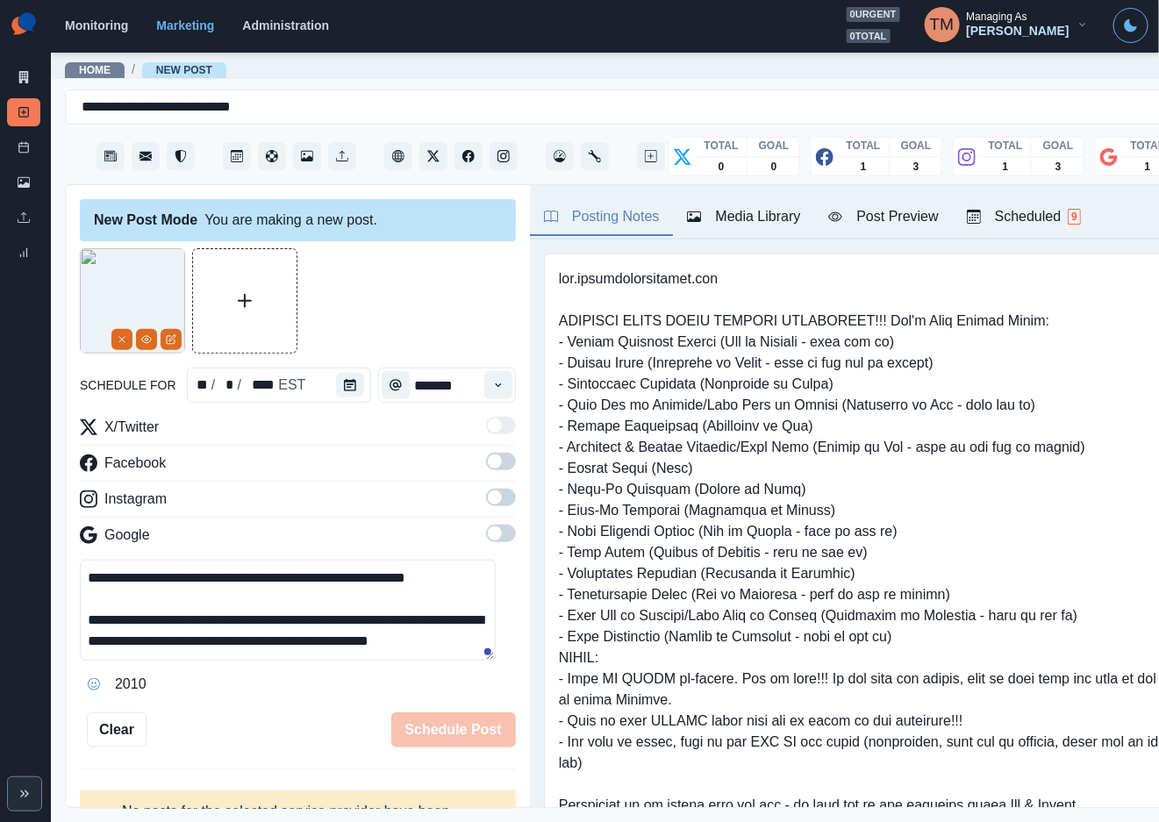
type input "*******"
click at [486, 466] on span at bounding box center [501, 462] width 30 height 18
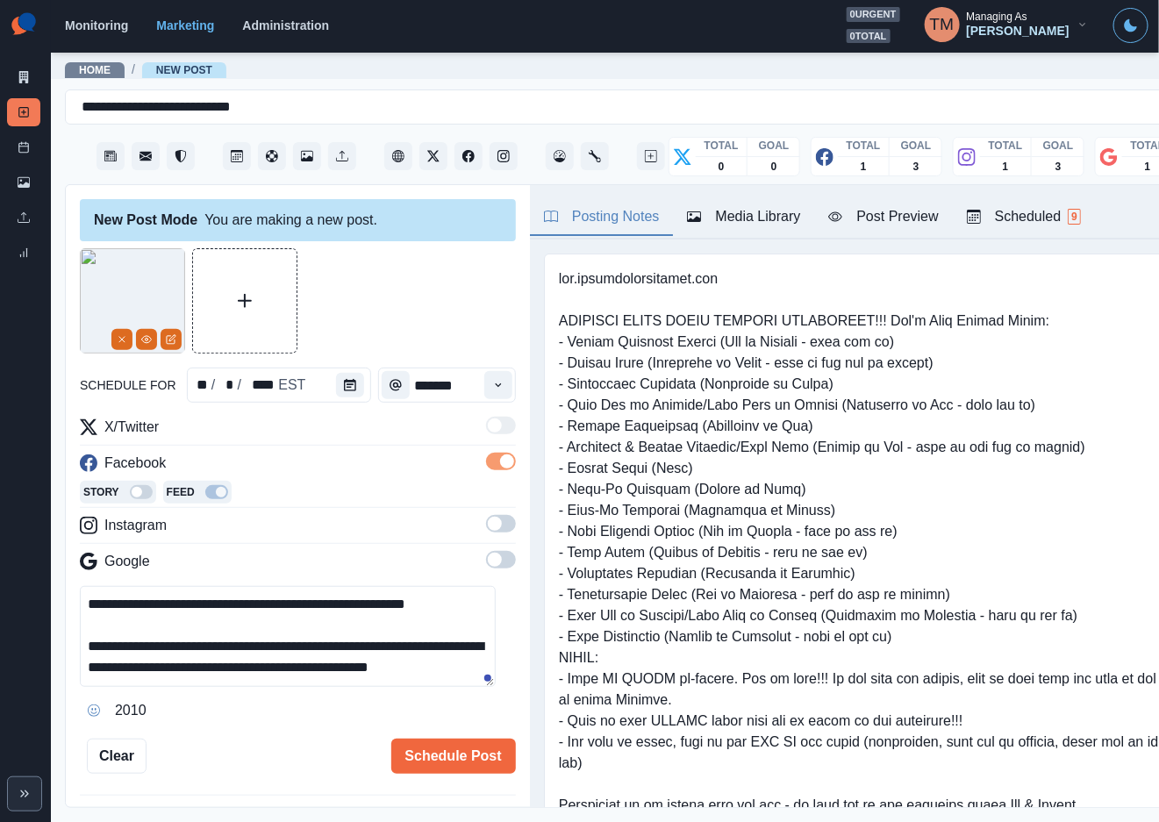
click at [488, 524] on span at bounding box center [495, 524] width 14 height 14
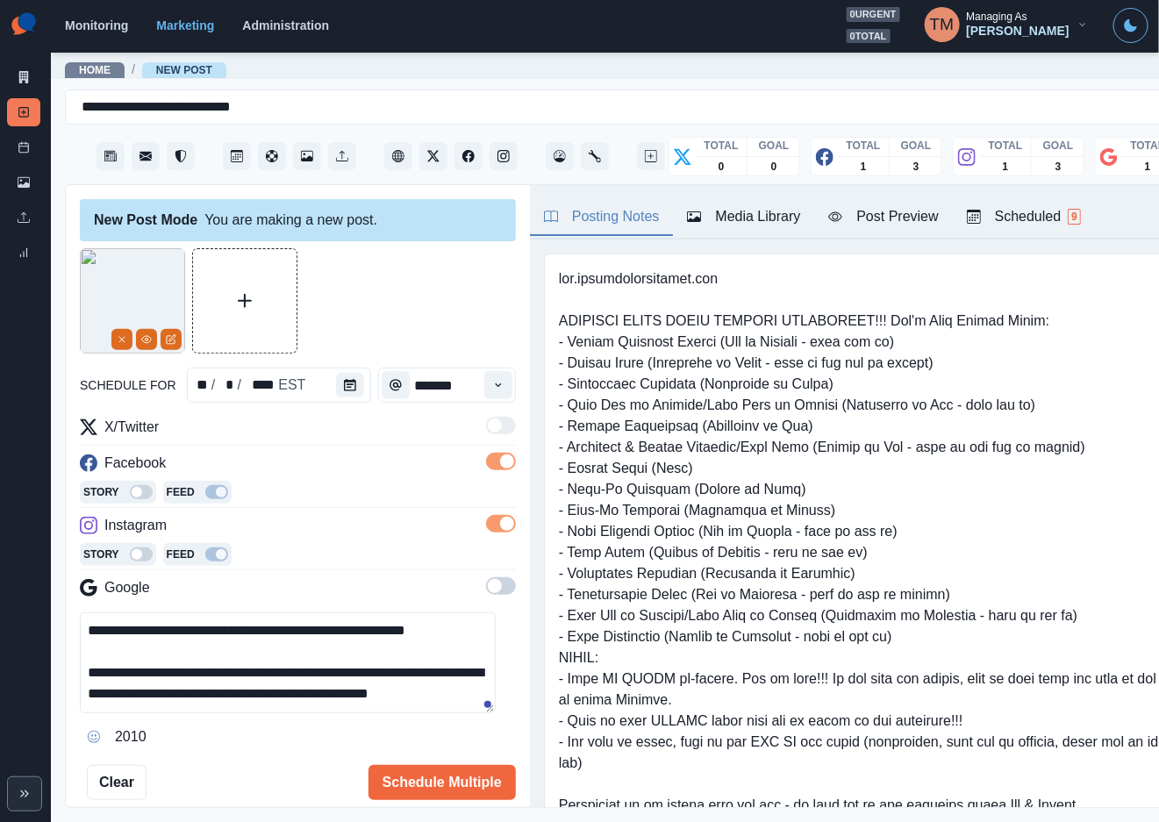
click at [486, 595] on span at bounding box center [501, 586] width 30 height 18
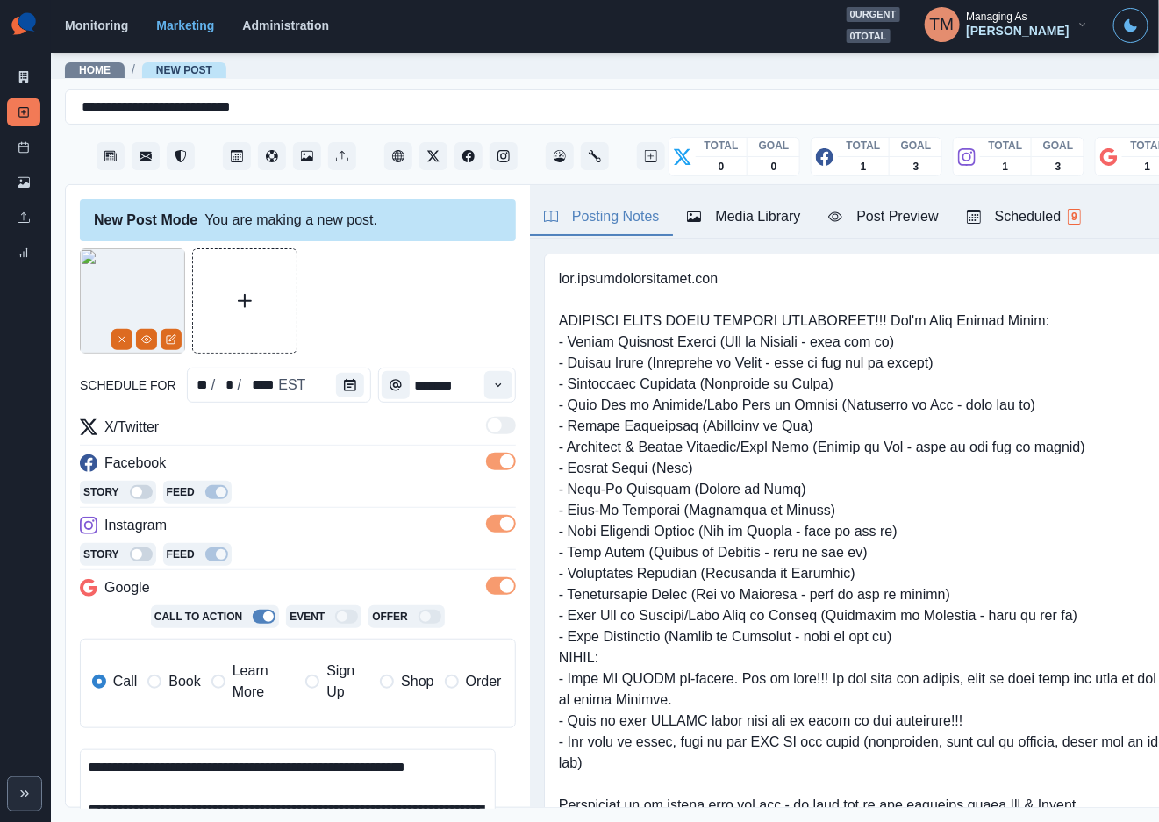
click at [195, 681] on span "Book" at bounding box center [184, 681] width 32 height 21
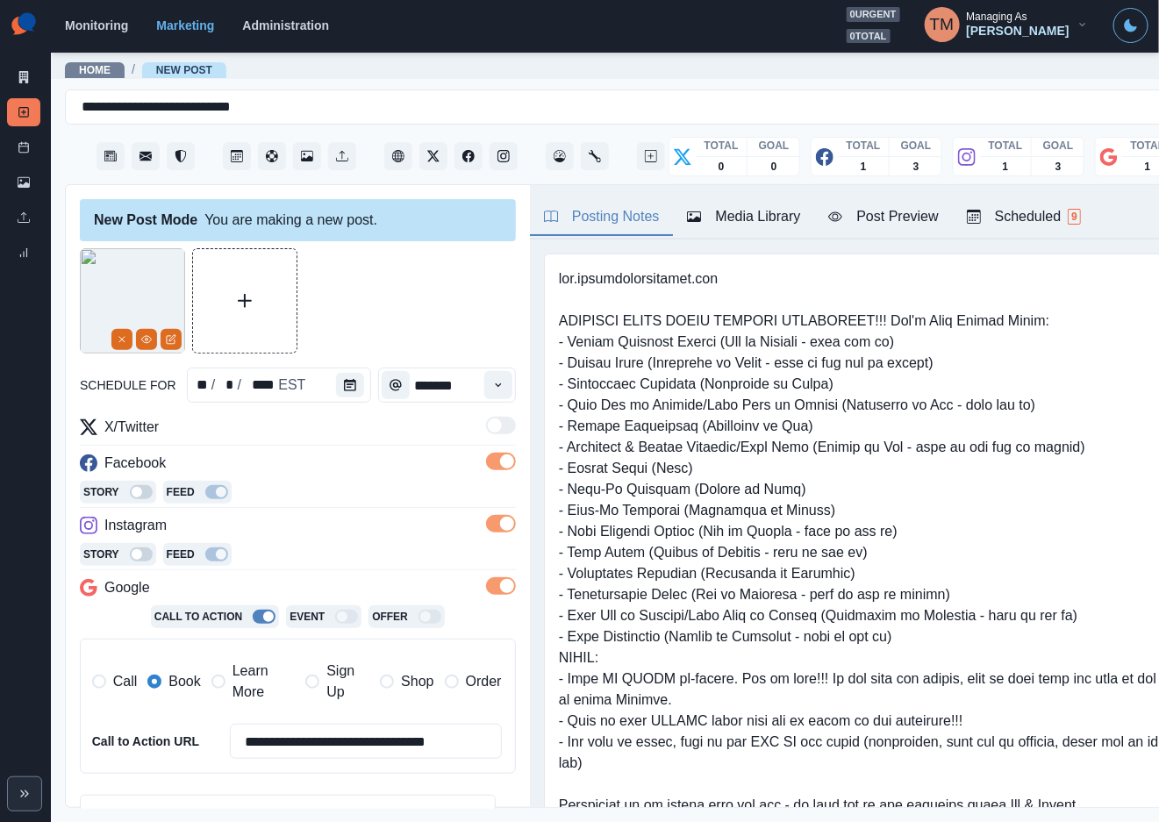
click at [903, 217] on div "Post Preview" at bounding box center [883, 216] width 110 height 21
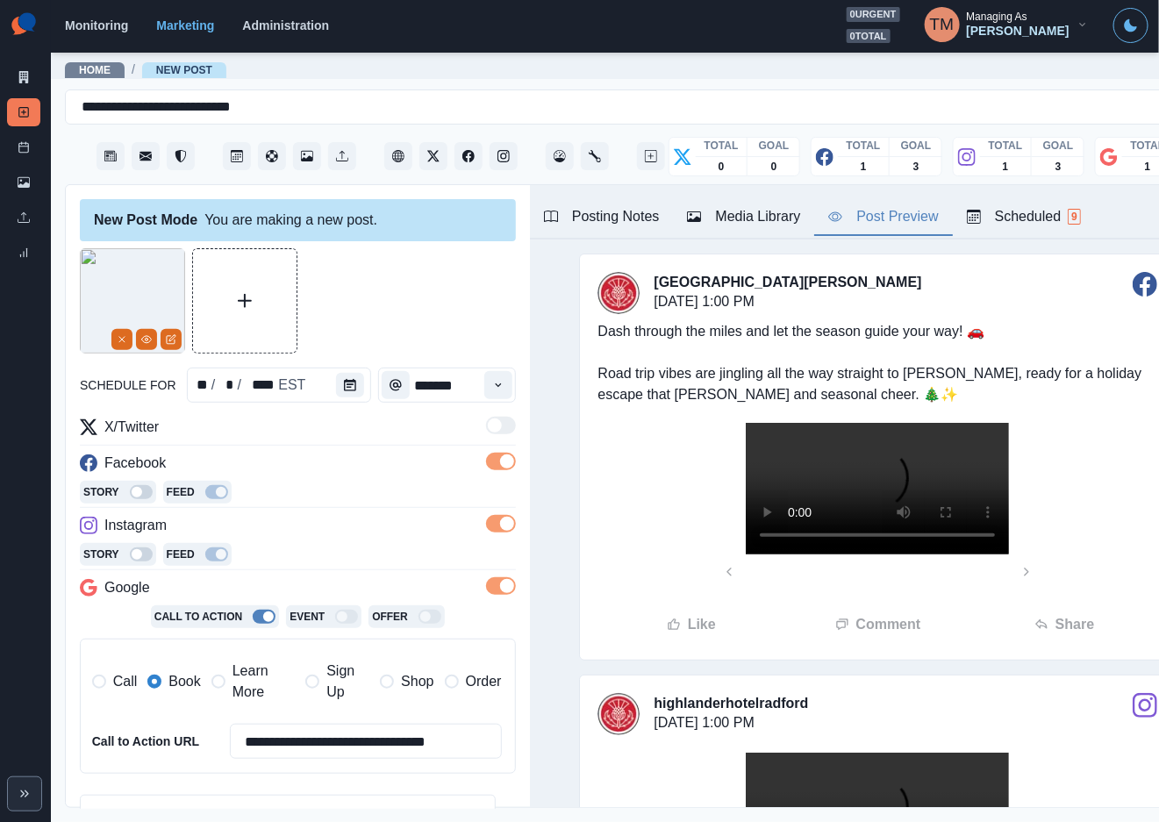
scroll to position [274, 0]
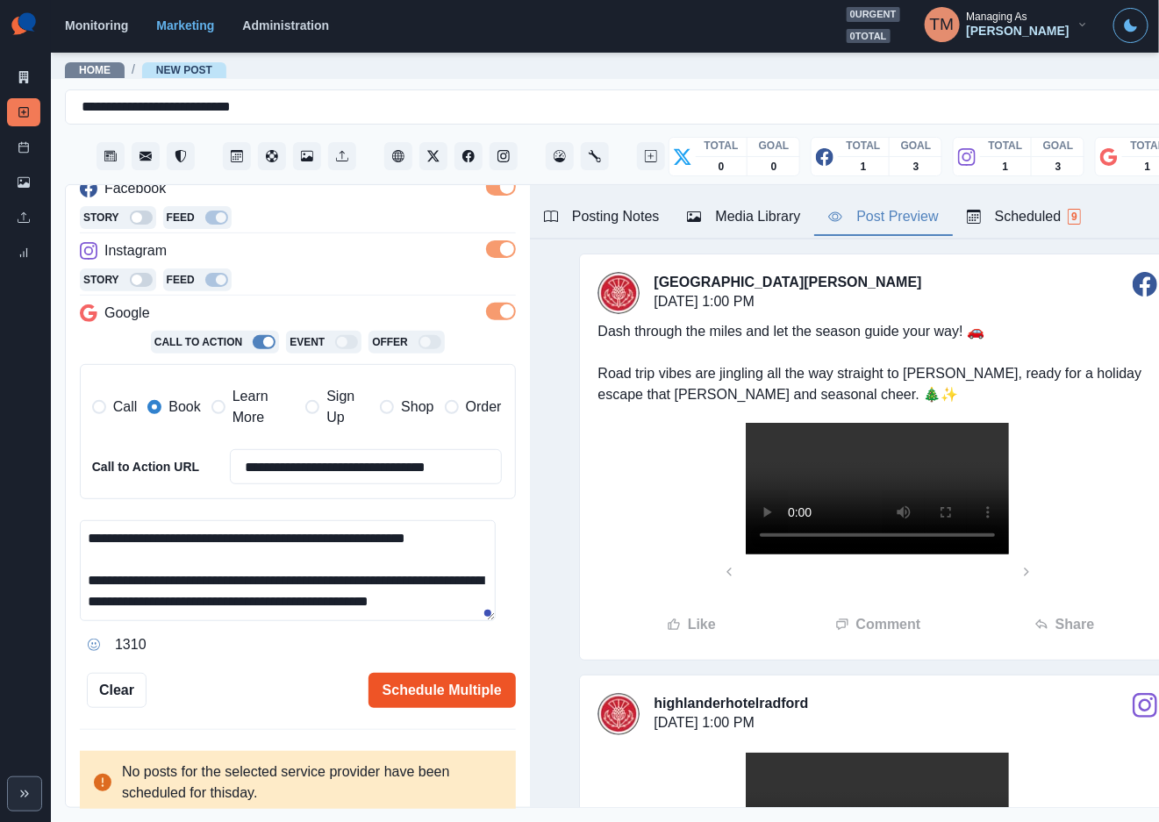
click at [390, 692] on button "Schedule Multiple" at bounding box center [441, 690] width 147 height 35
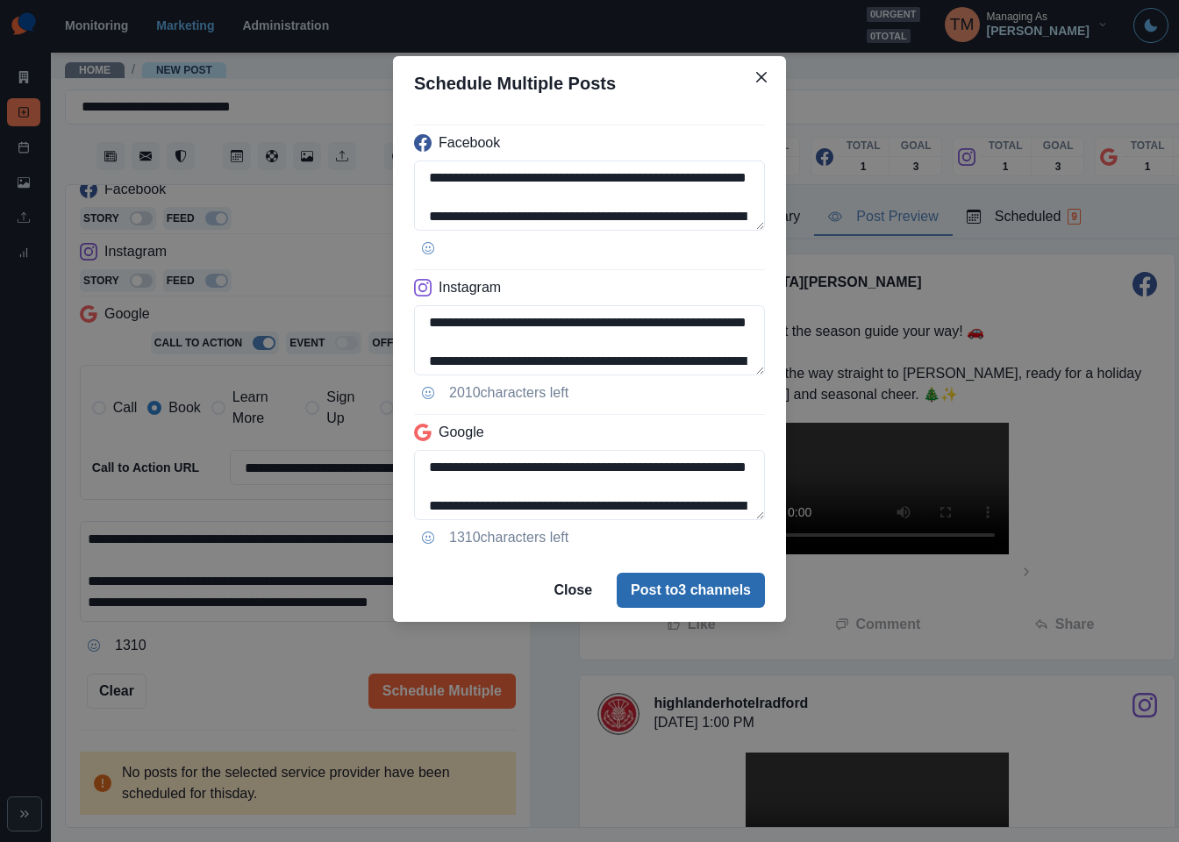
click at [711, 590] on button "Post to 3 channels" at bounding box center [691, 590] width 148 height 35
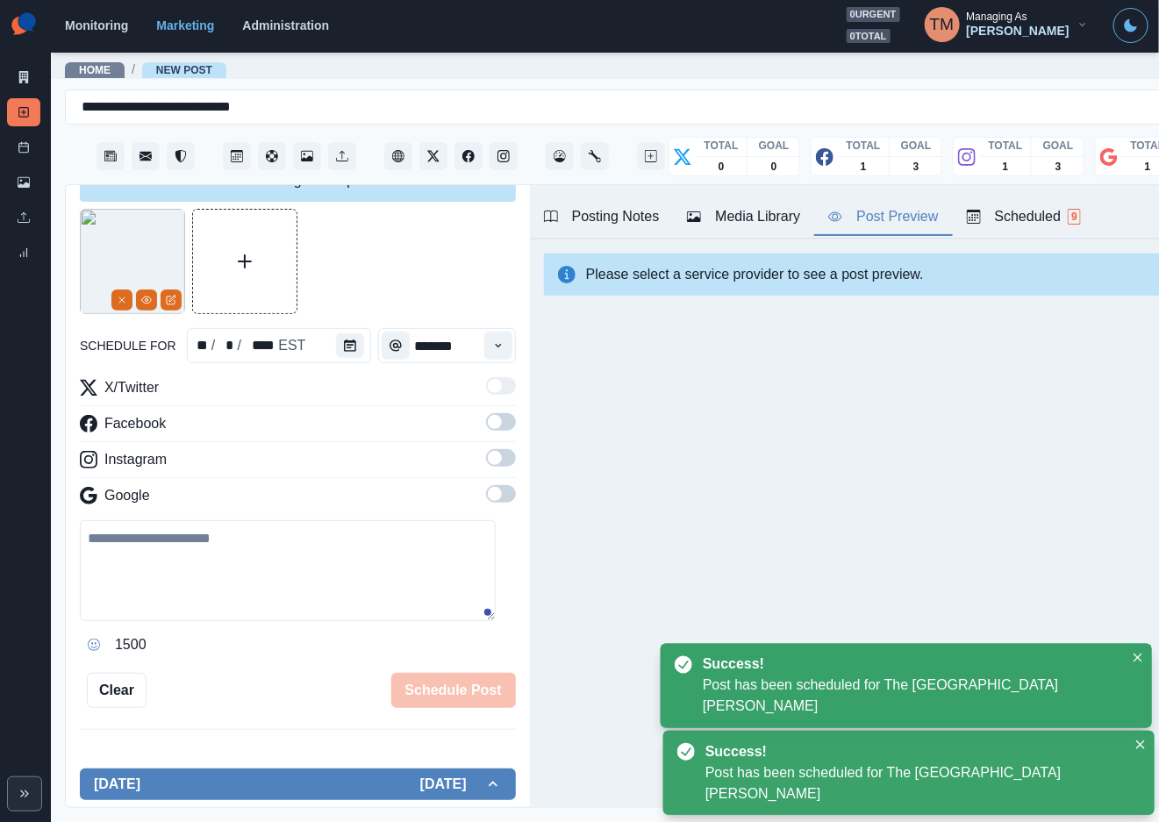
scroll to position [0, 0]
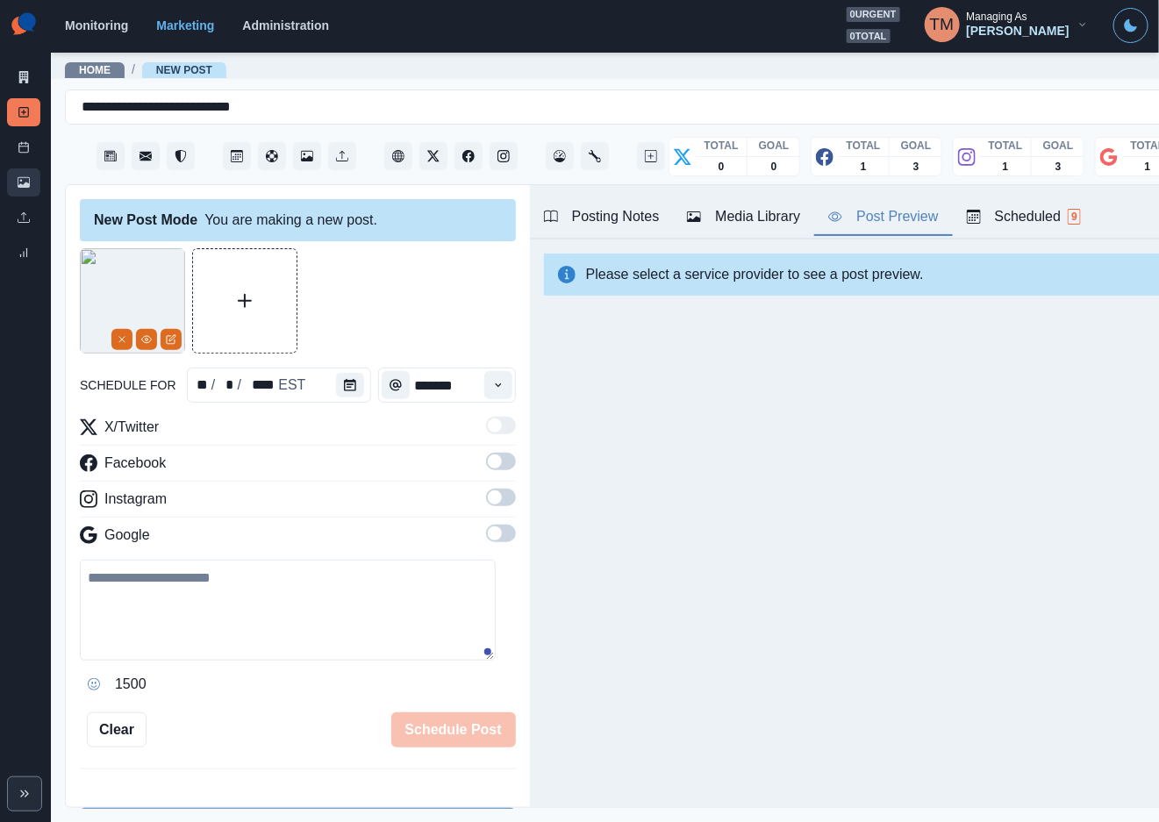
click at [19, 182] on icon at bounding box center [24, 182] width 12 height 12
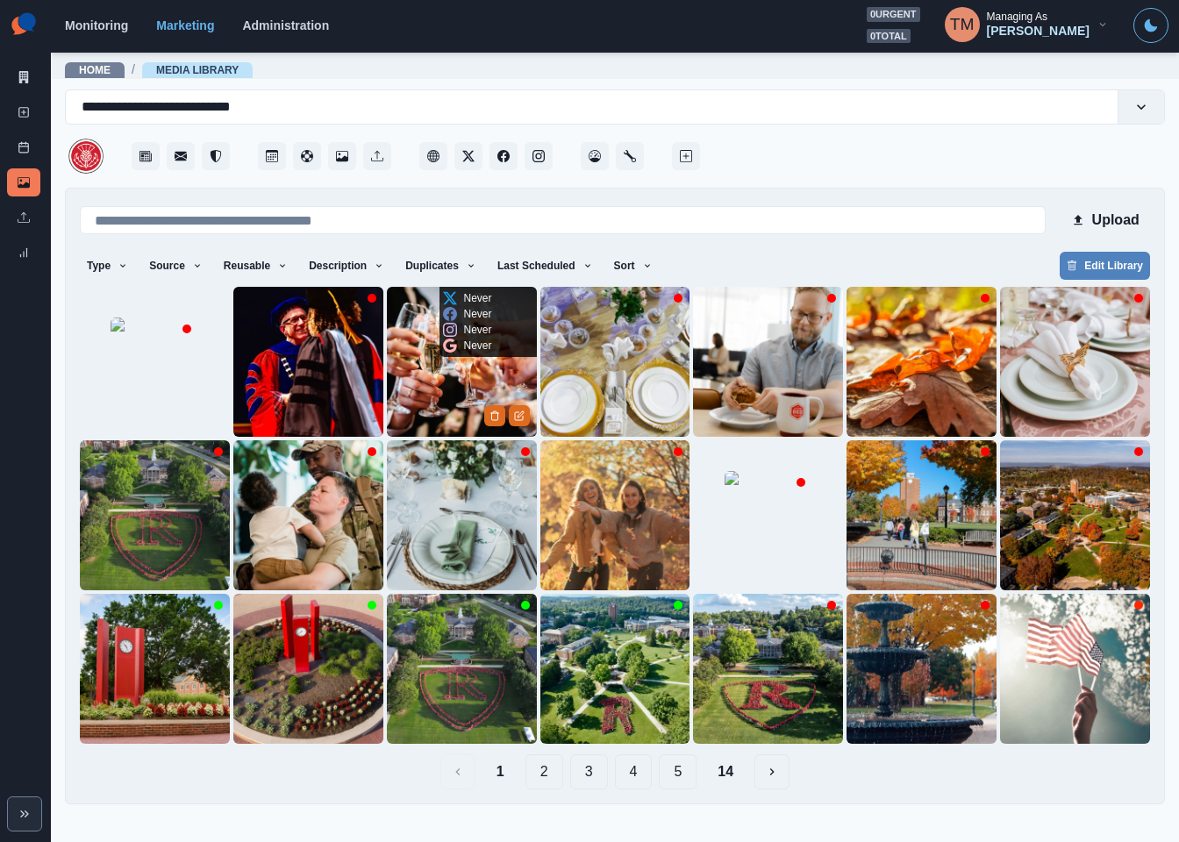
click at [448, 393] on img at bounding box center [462, 362] width 150 height 150
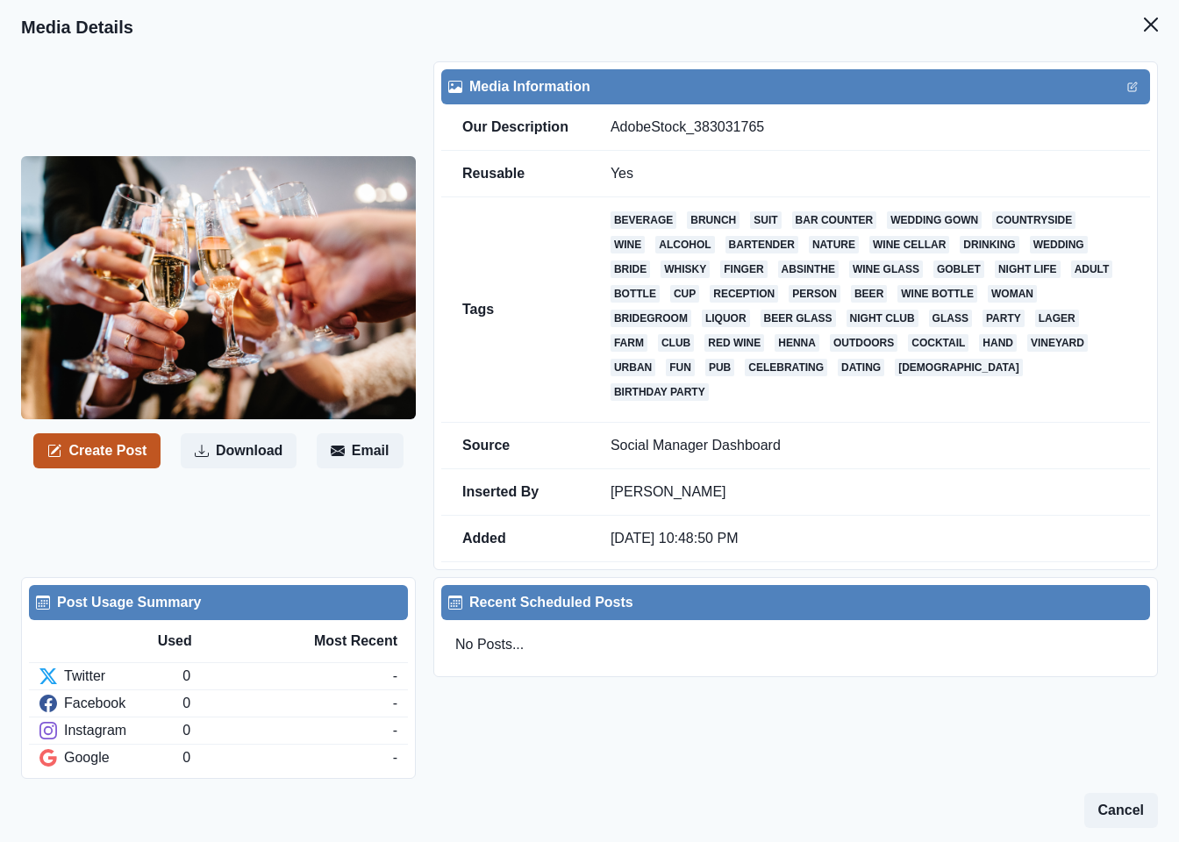
click at [117, 446] on button "Create Post" at bounding box center [96, 450] width 127 height 35
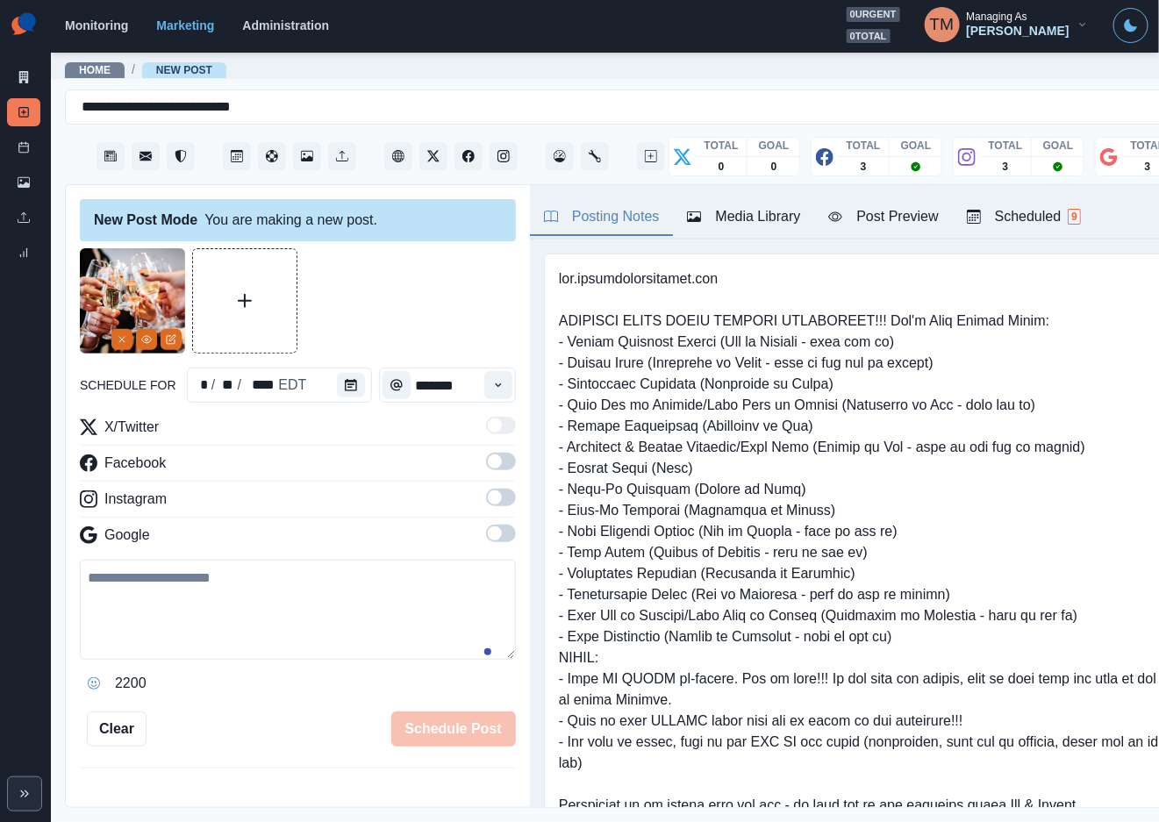
click at [206, 609] on textarea at bounding box center [298, 610] width 436 height 100
paste textarea "**********"
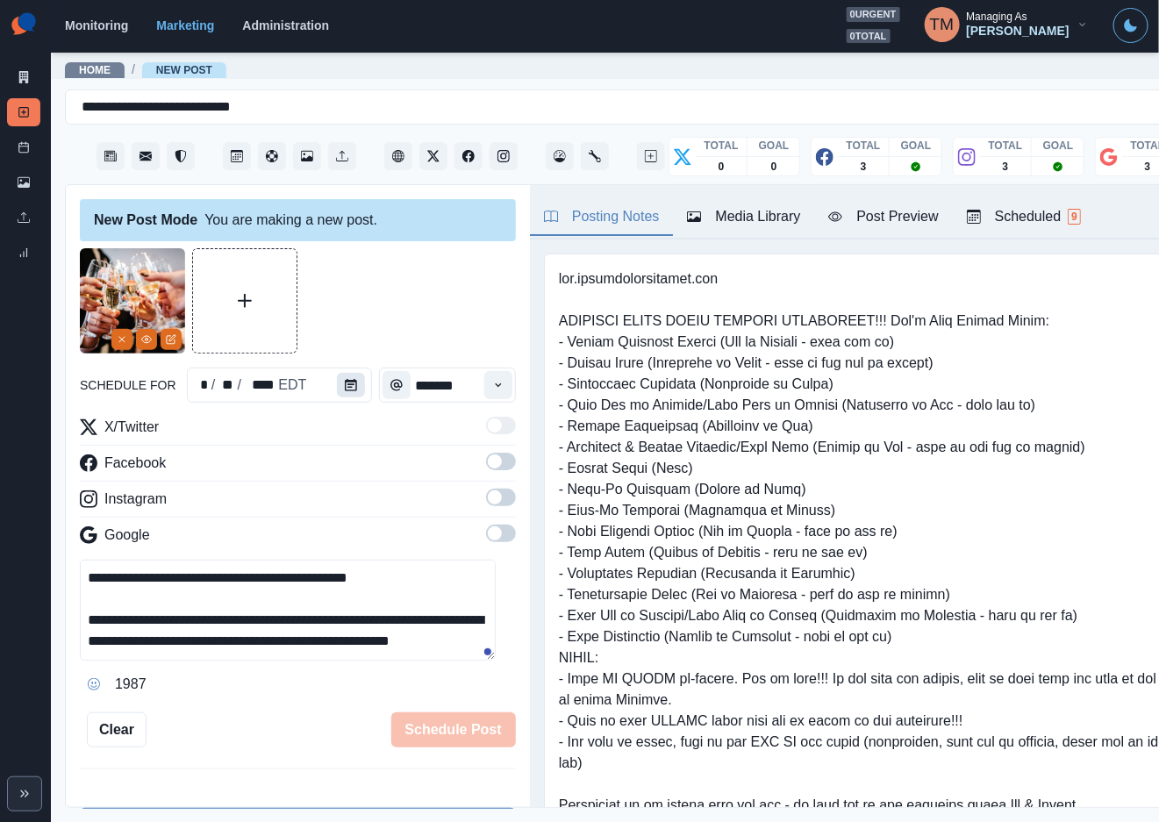
type textarea "**********"
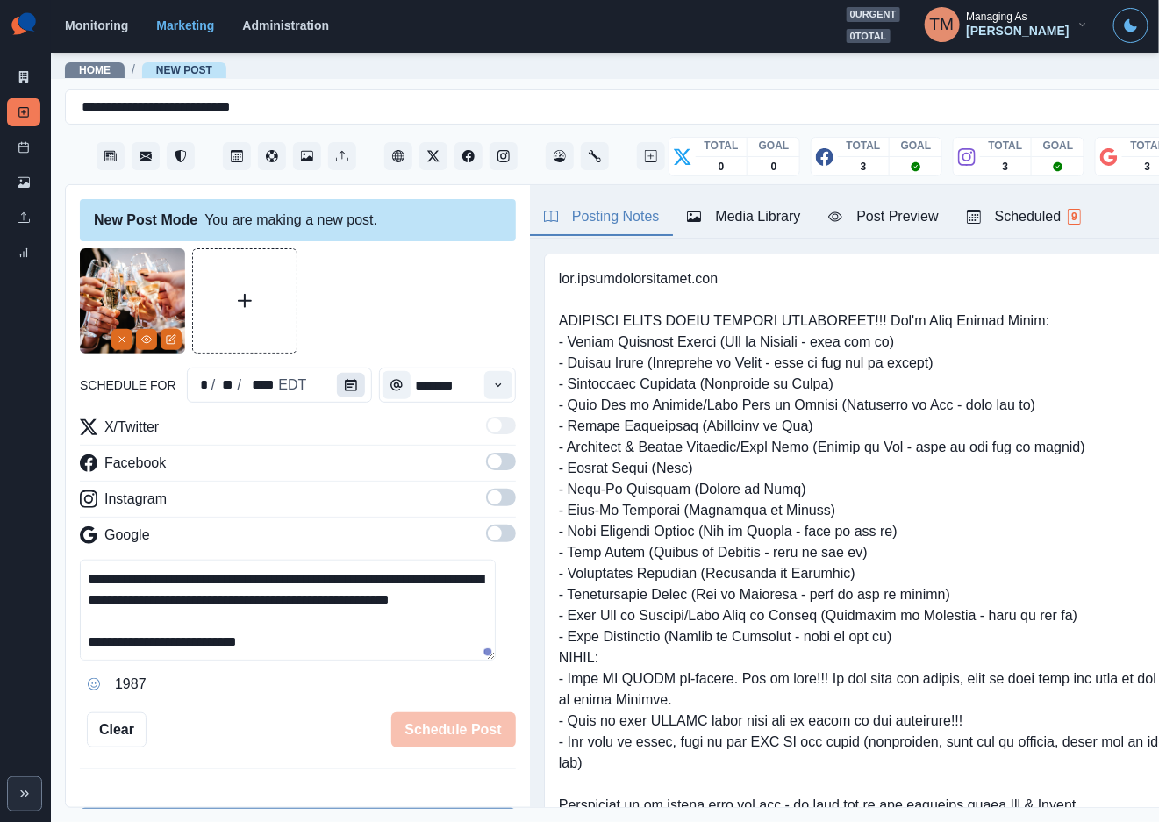
scroll to position [55, 0]
click at [348, 381] on button "Calendar" at bounding box center [351, 385] width 28 height 25
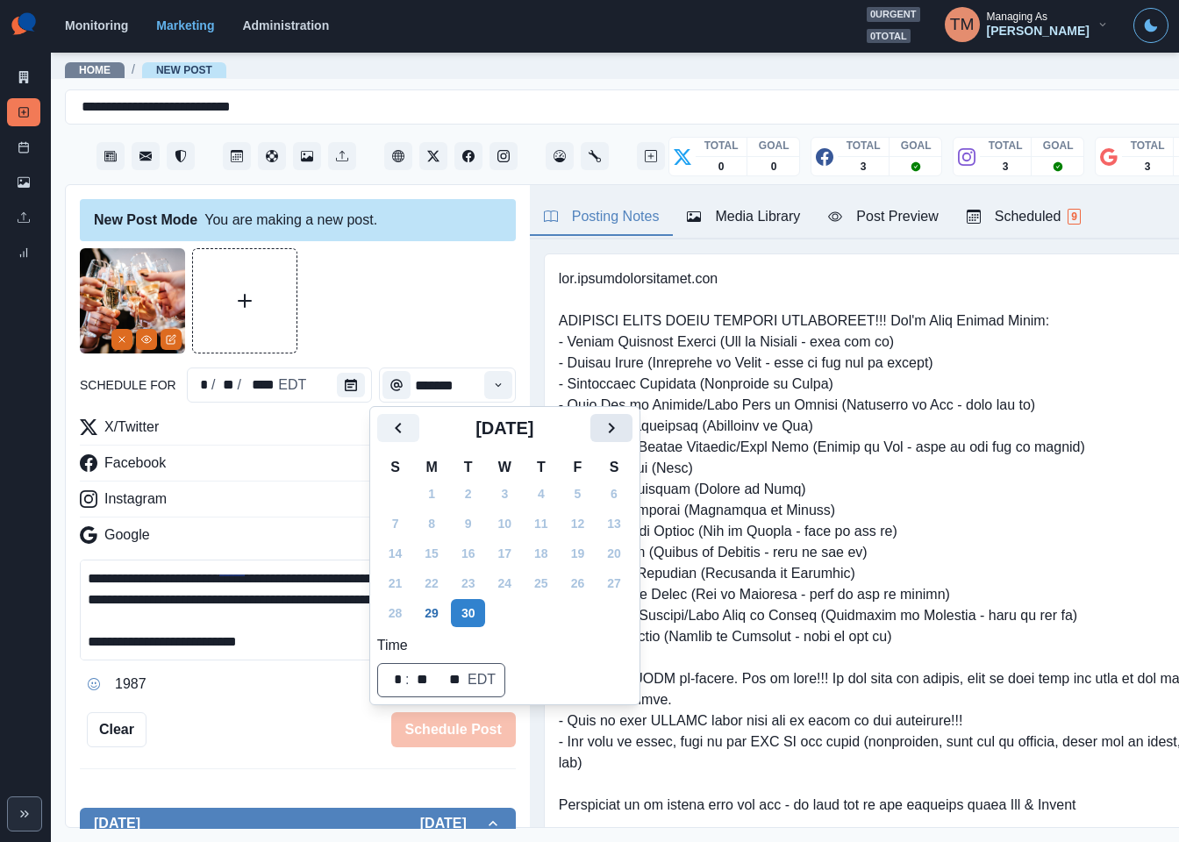
click at [610, 432] on icon "Next" at bounding box center [611, 428] width 6 height 11
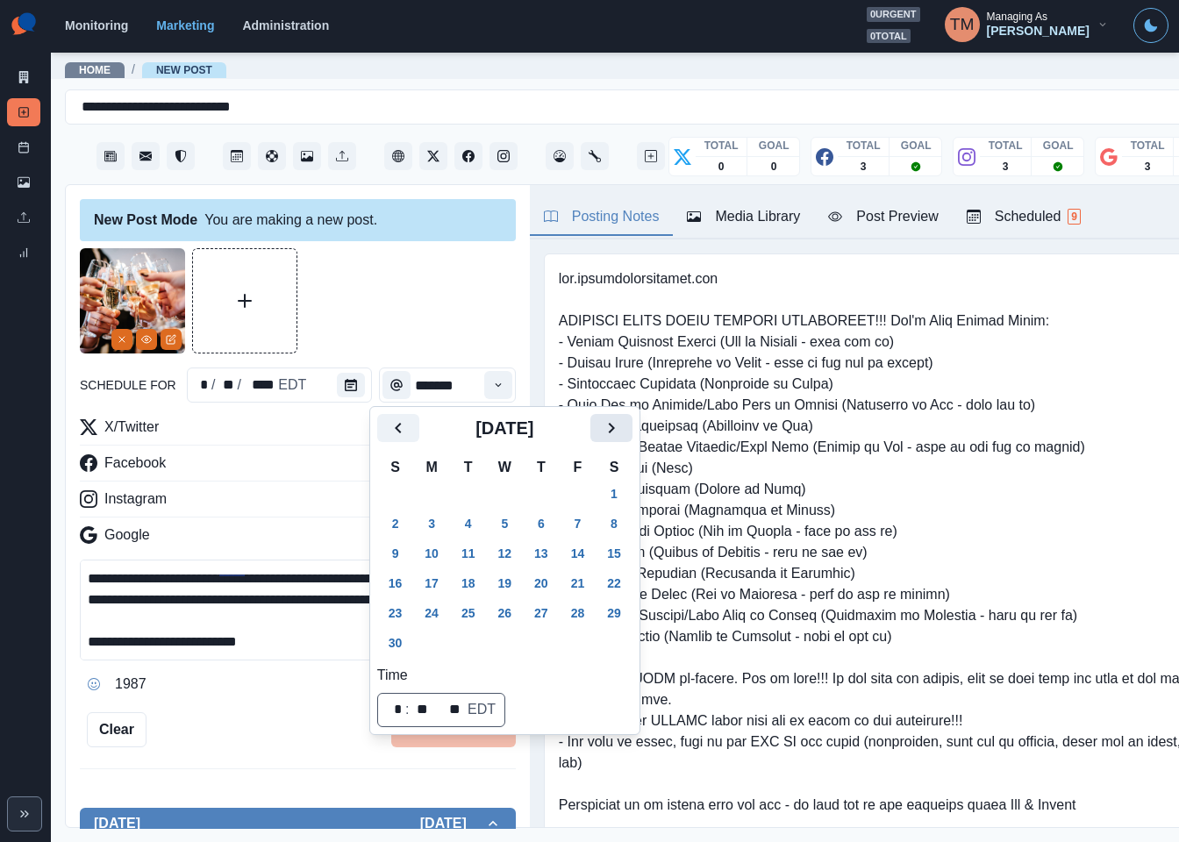
click at [610, 432] on icon "Next" at bounding box center [611, 428] width 6 height 11
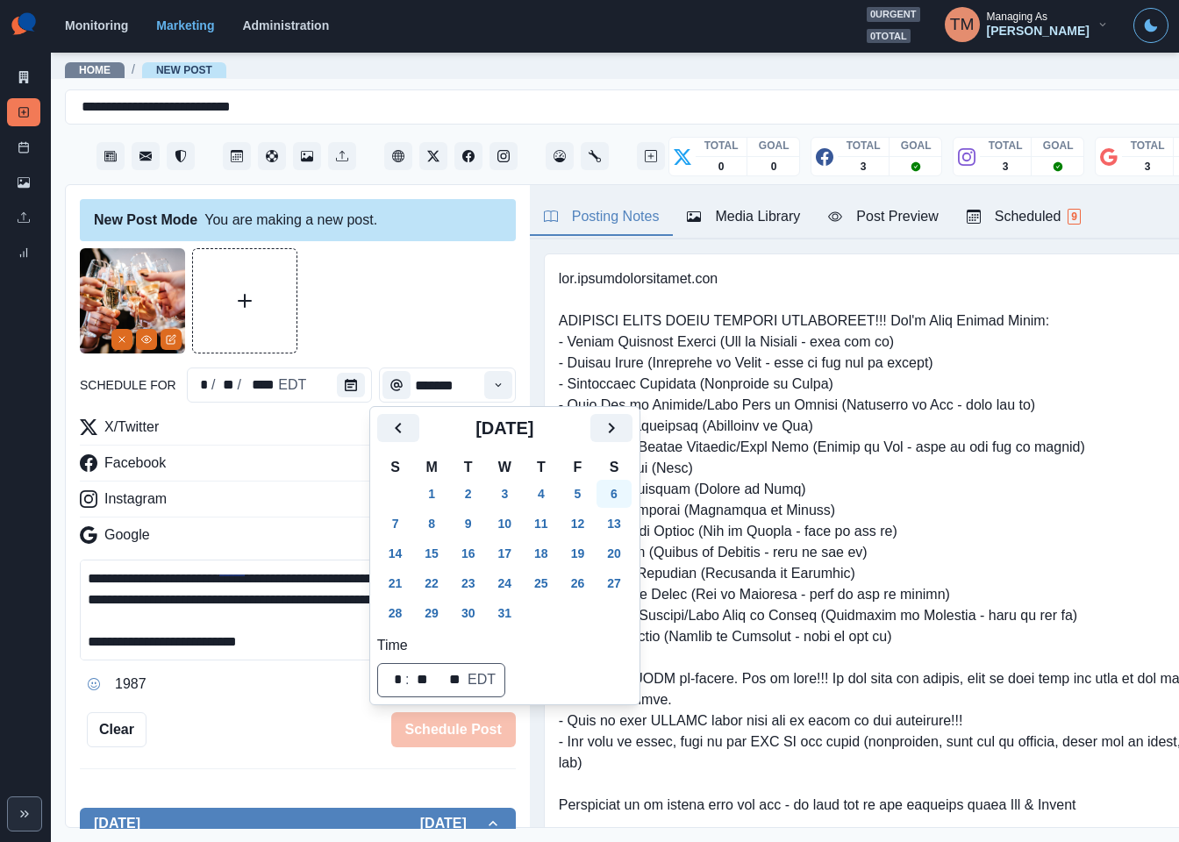
click at [619, 496] on button "6" at bounding box center [613, 494] width 35 height 28
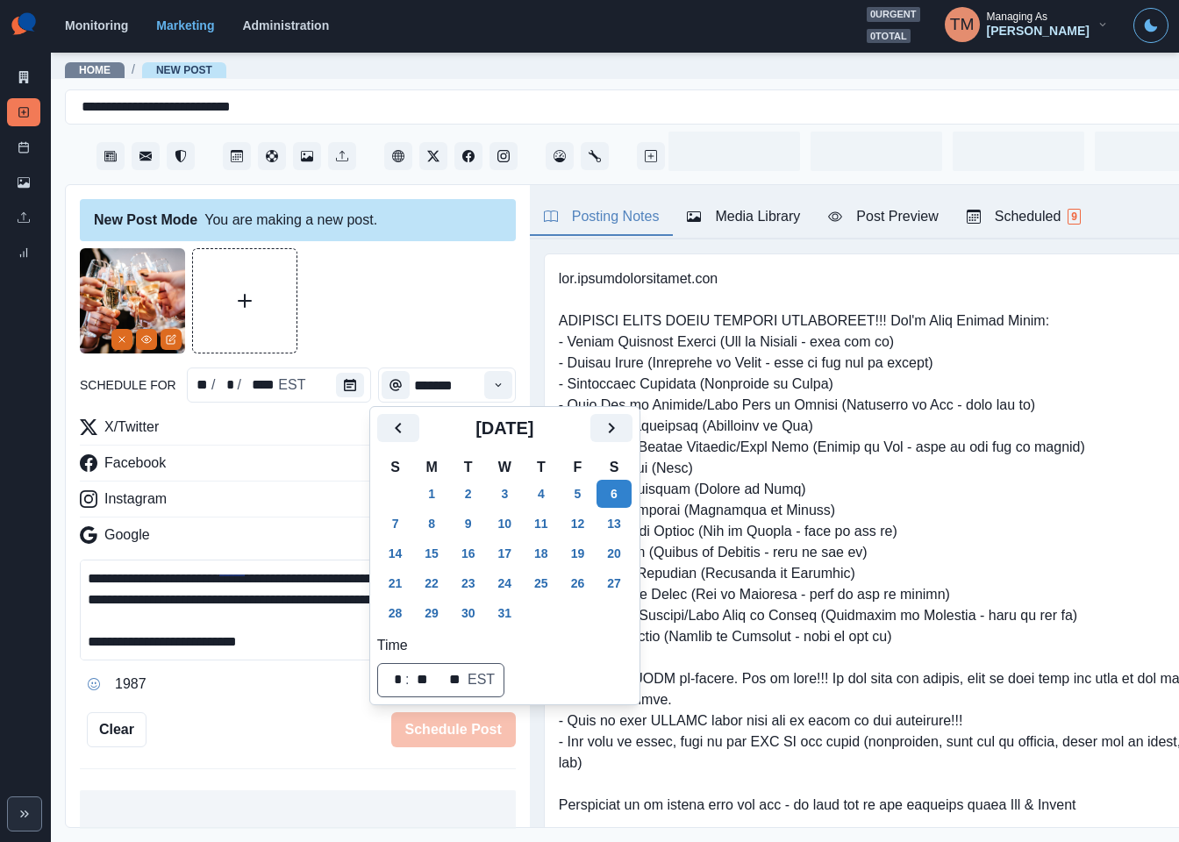
click at [413, 321] on div at bounding box center [298, 300] width 436 height 105
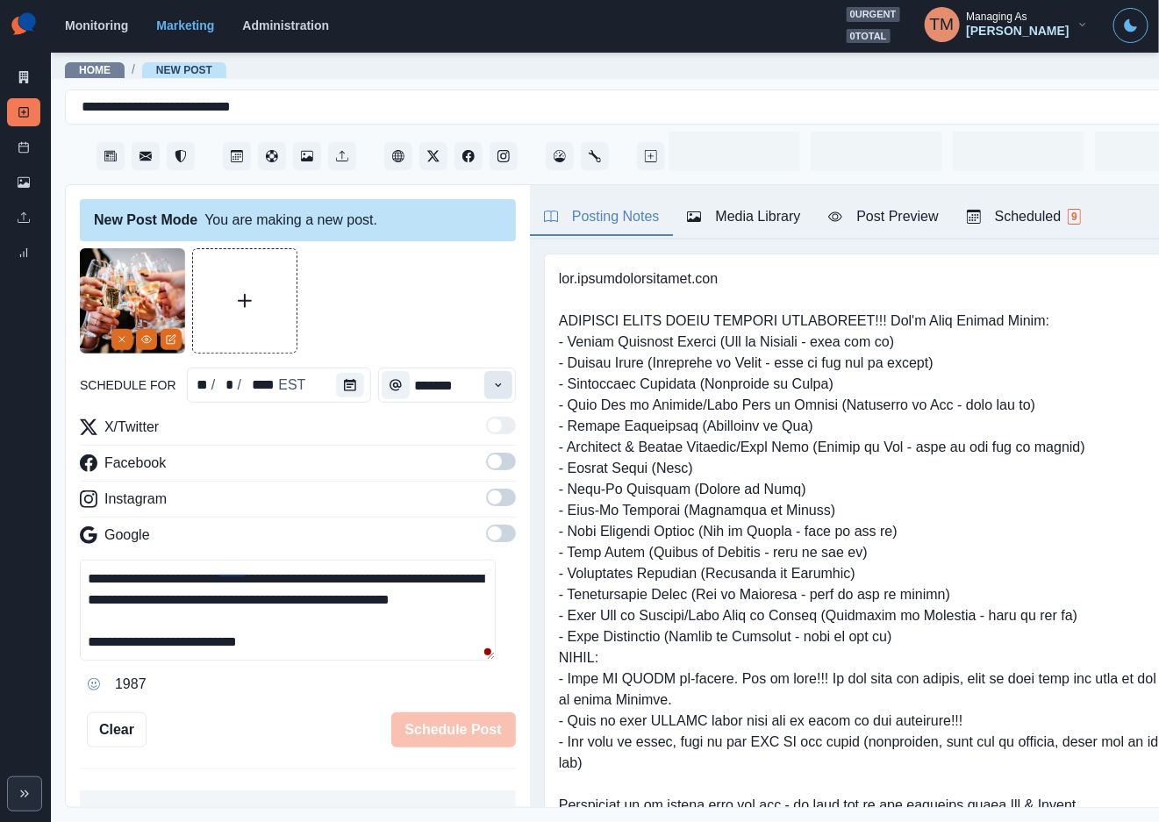
click at [492, 389] on icon "Time" at bounding box center [498, 385] width 12 height 12
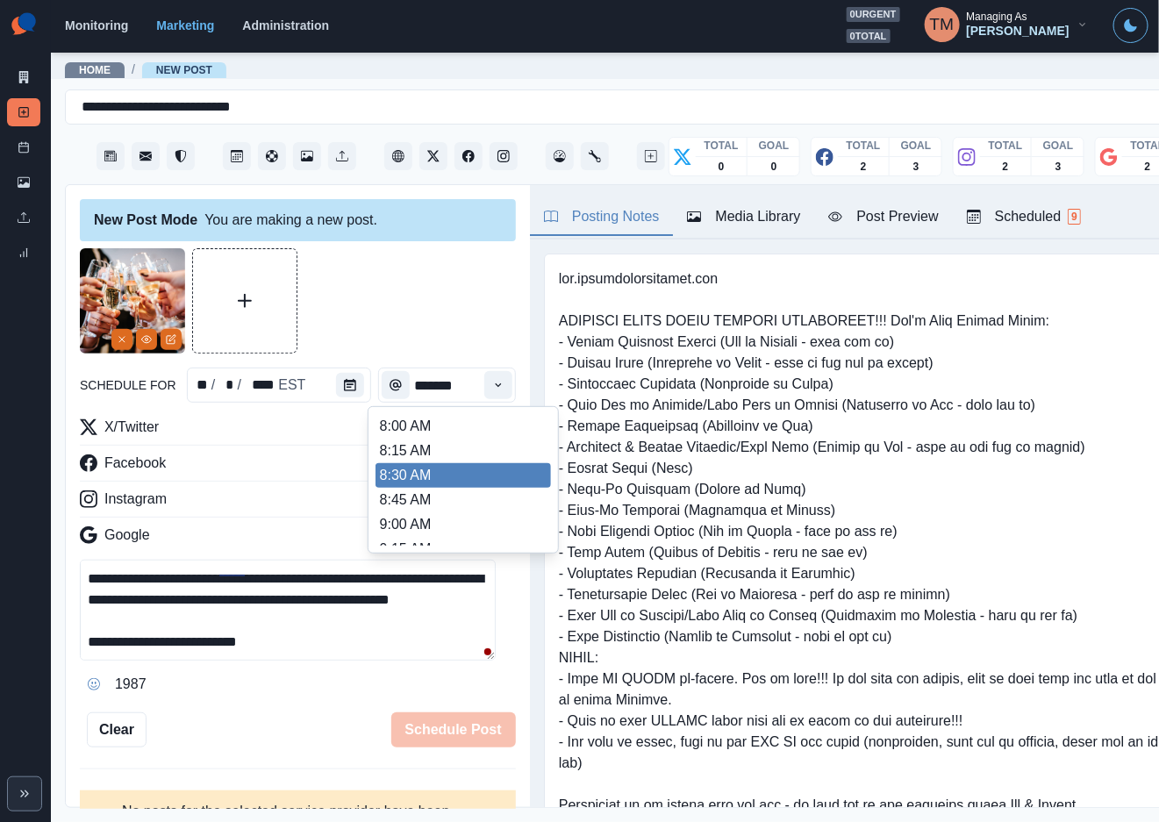
scroll to position [39, 0]
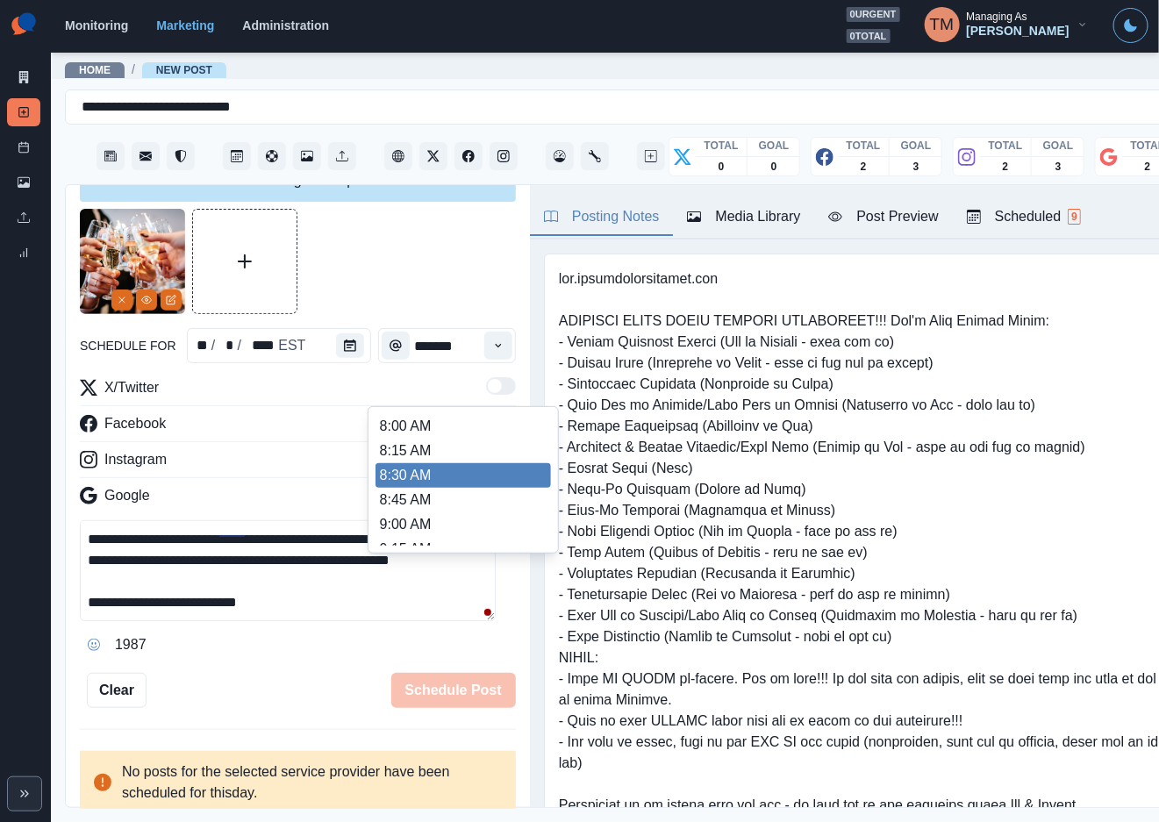
click at [409, 489] on ul "8:00 AM 8:15 AM 8:30 AM 8:45 AM 9:00 AM 9:15 AM 9:30 AM 9:45 AM 10:00 AM 10:15 …" at bounding box center [462, 480] width 175 height 132
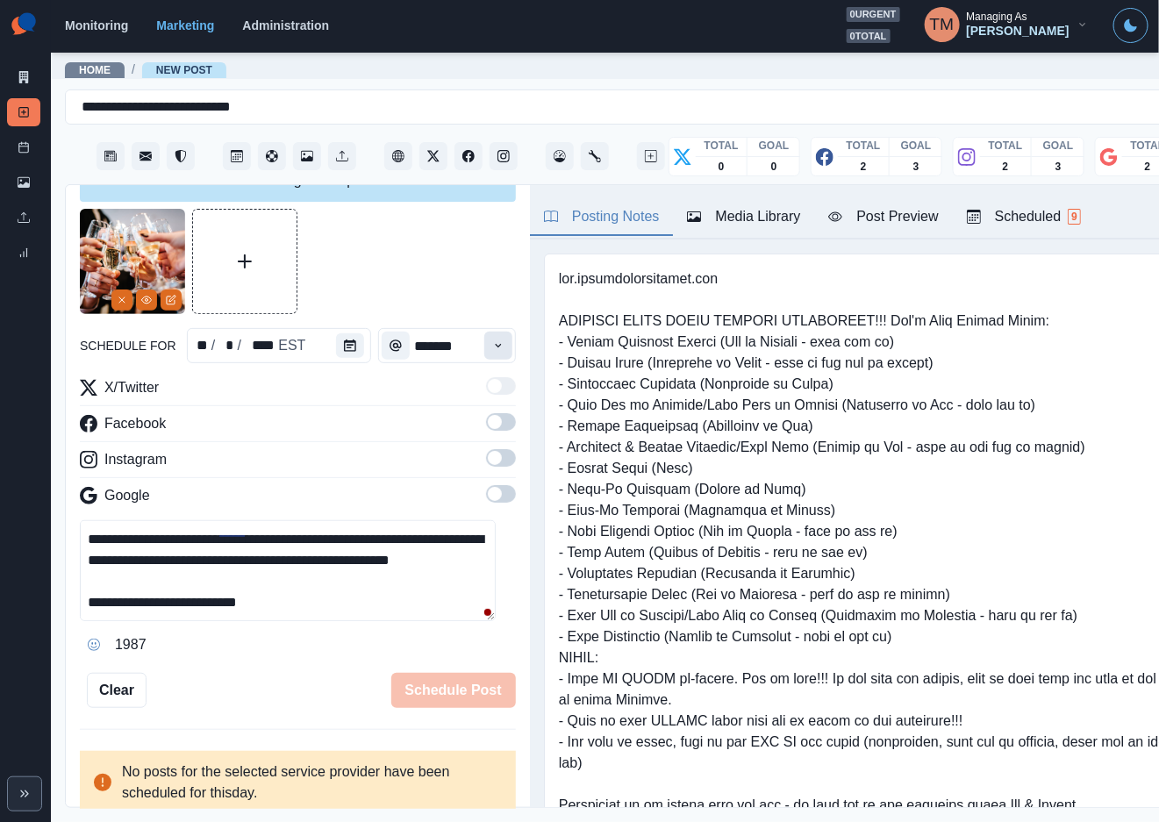
click at [492, 351] on icon "Time" at bounding box center [498, 345] width 12 height 12
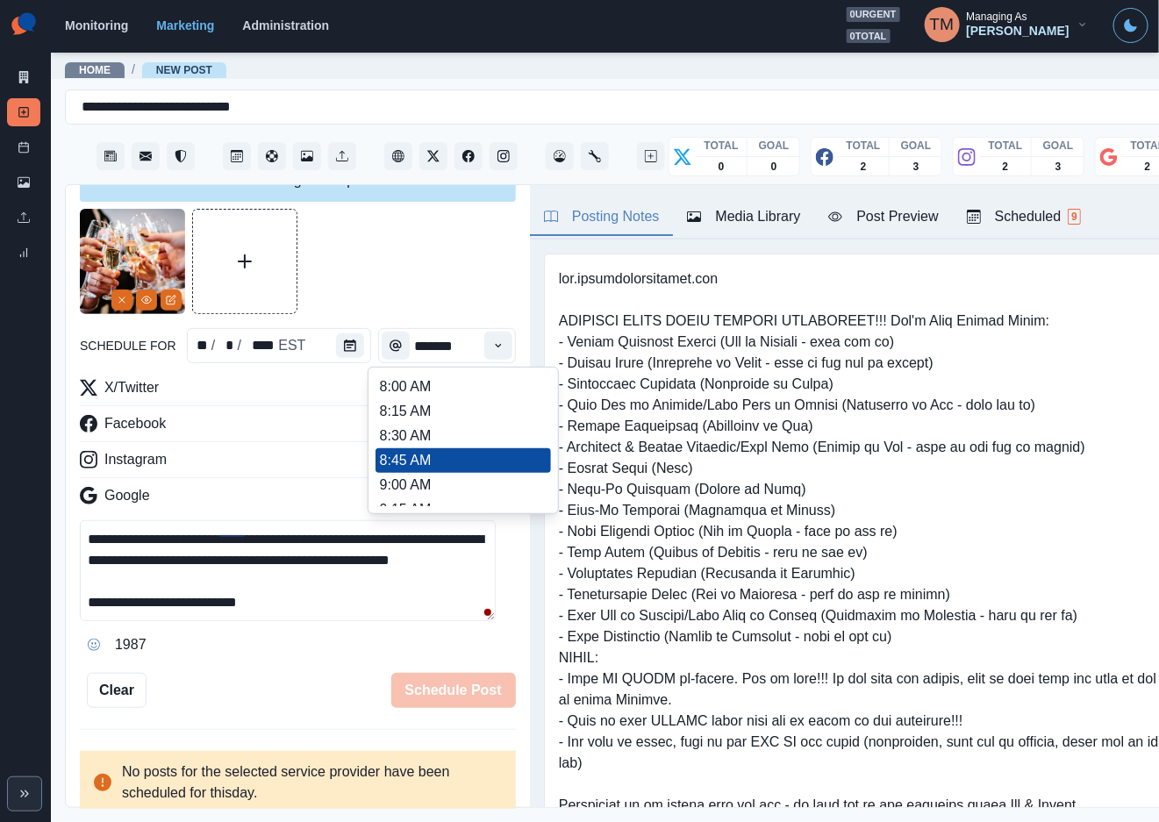
scroll to position [324, 0]
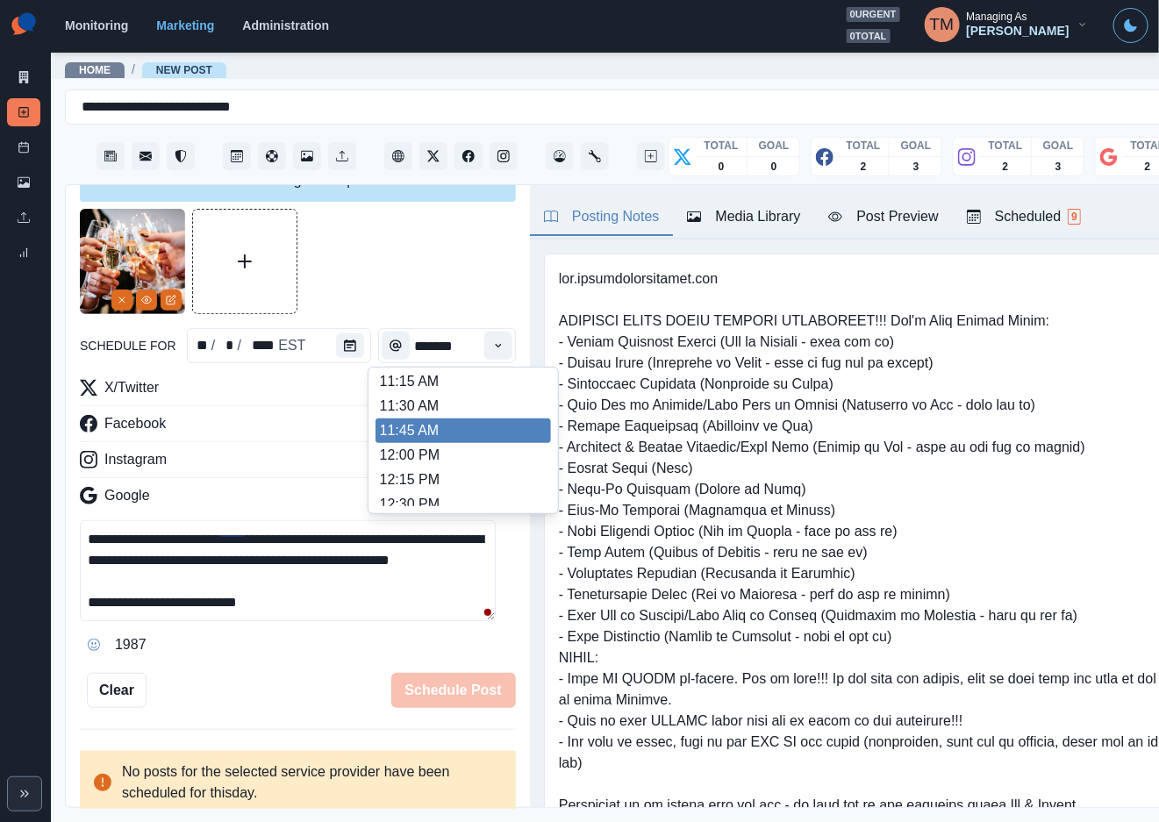
click at [440, 431] on li "11:45 AM" at bounding box center [462, 430] width 175 height 25
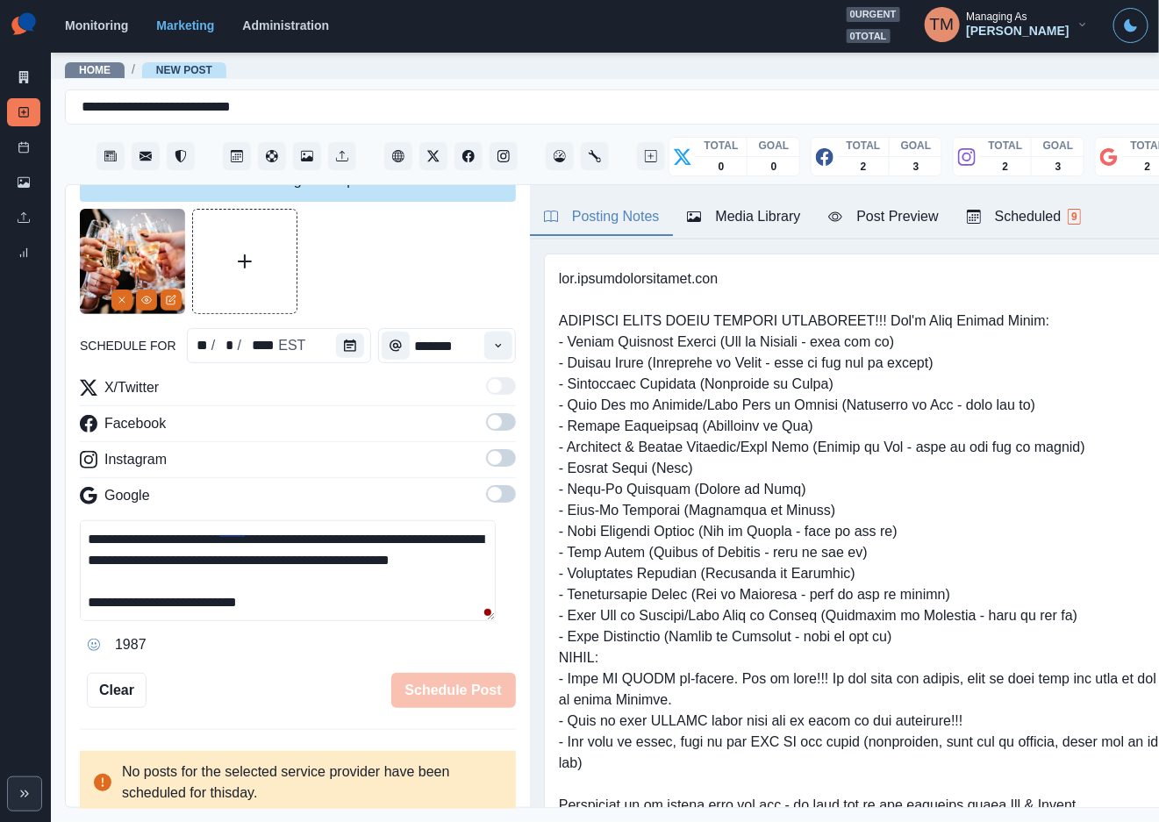
type input "********"
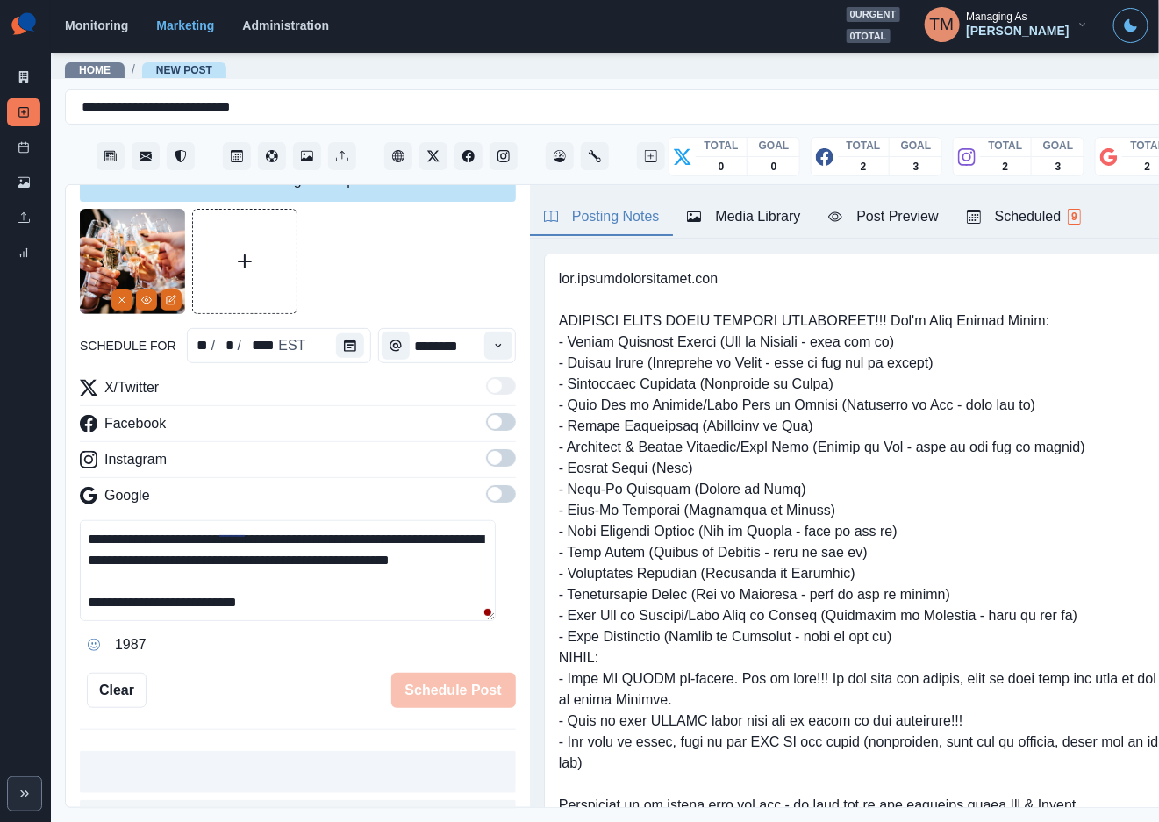
click at [486, 424] on span at bounding box center [501, 422] width 30 height 18
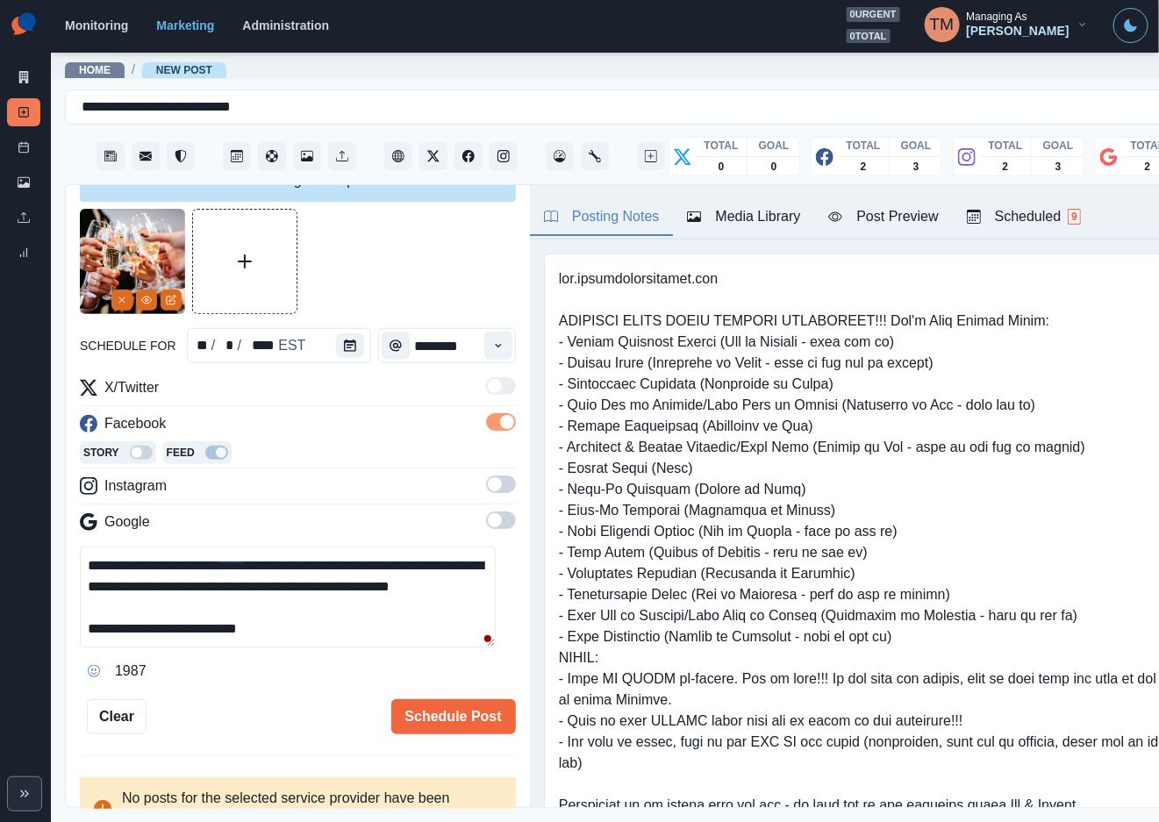
click at [486, 485] on span at bounding box center [501, 484] width 30 height 18
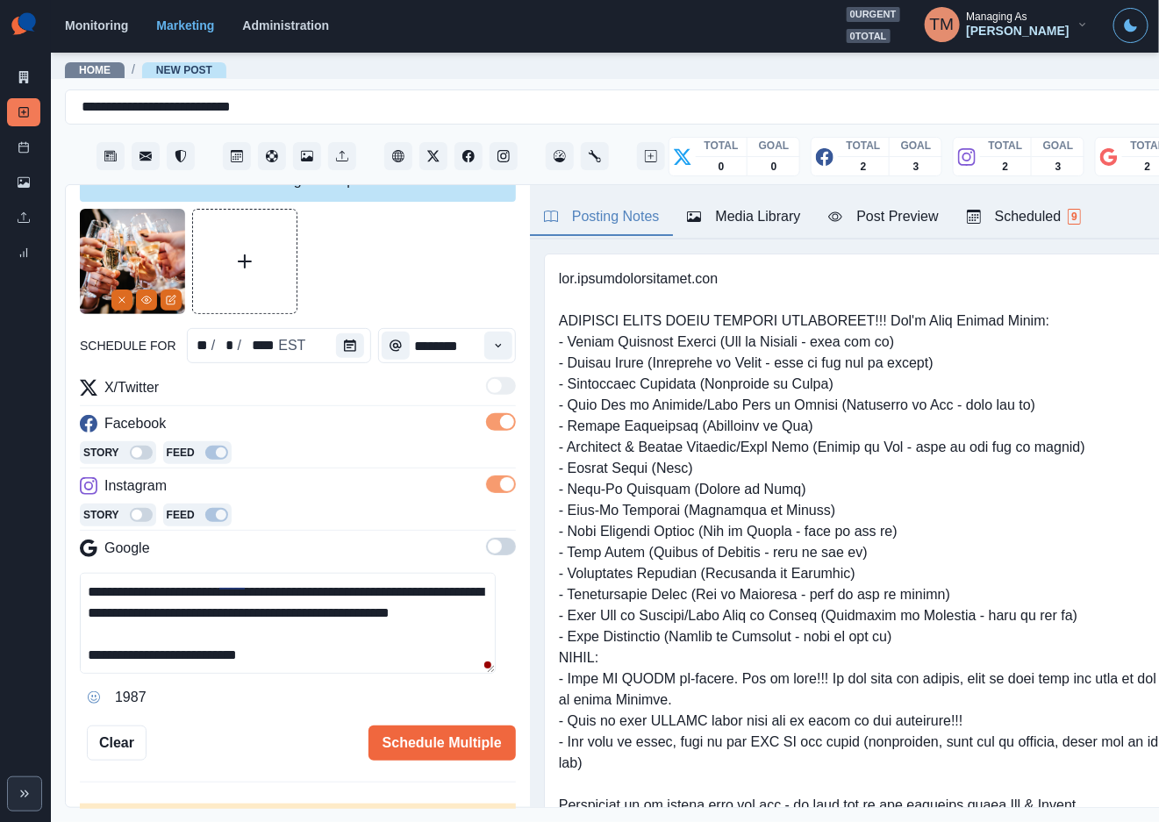
click at [488, 553] on span at bounding box center [501, 547] width 30 height 18
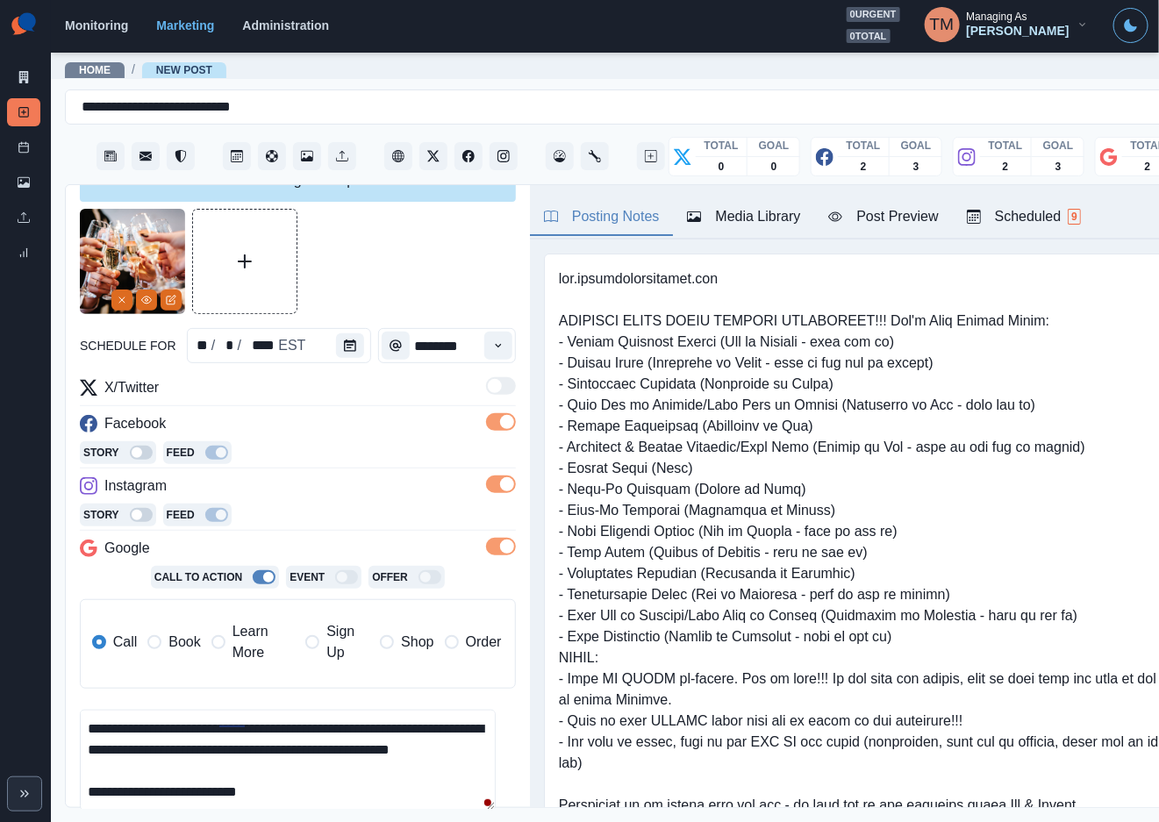
click at [174, 642] on span "Book" at bounding box center [184, 641] width 32 height 21
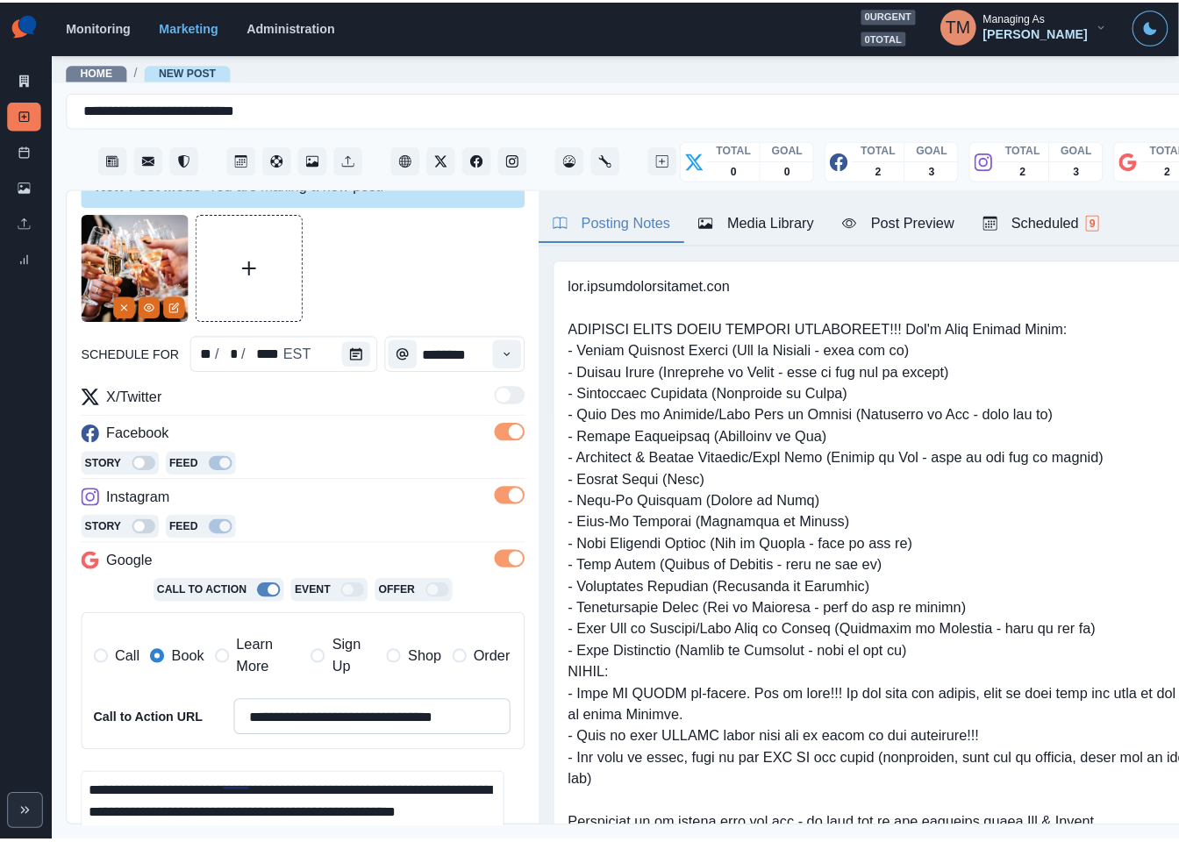
scroll to position [274, 0]
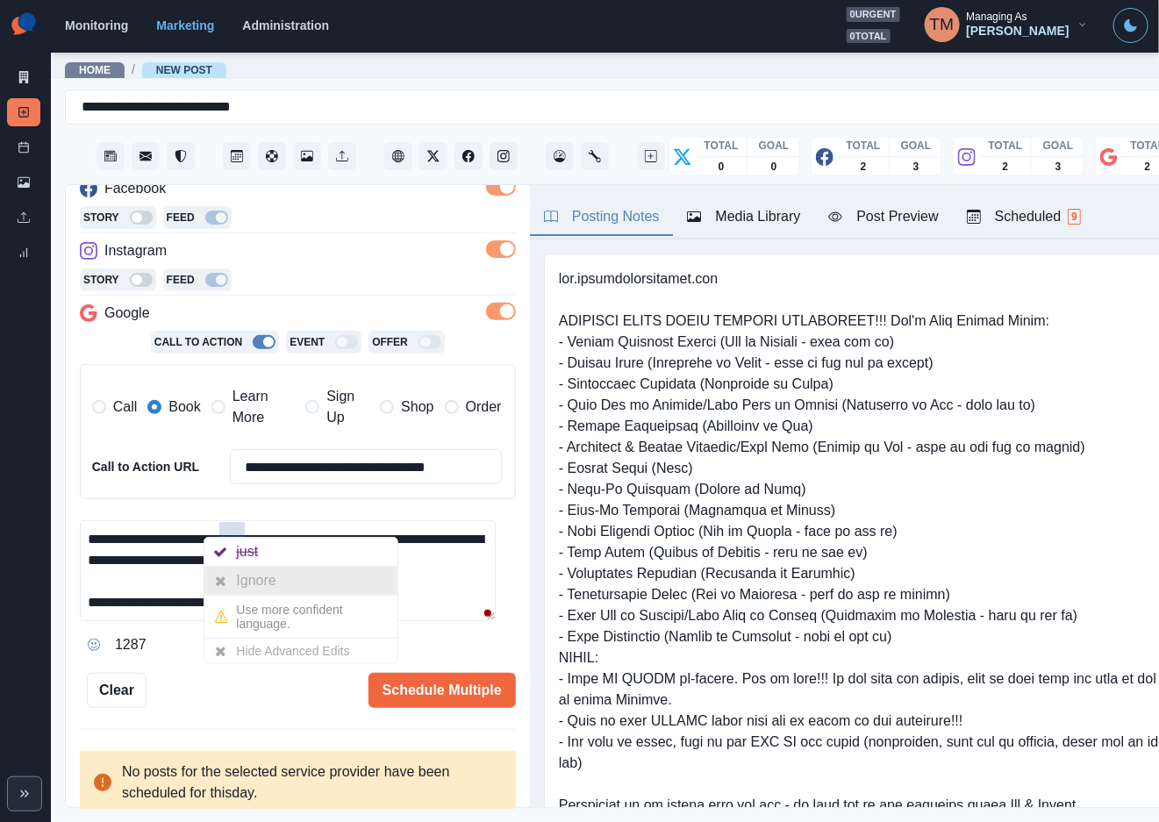
click at [253, 584] on div "Ignore" at bounding box center [259, 581] width 46 height 28
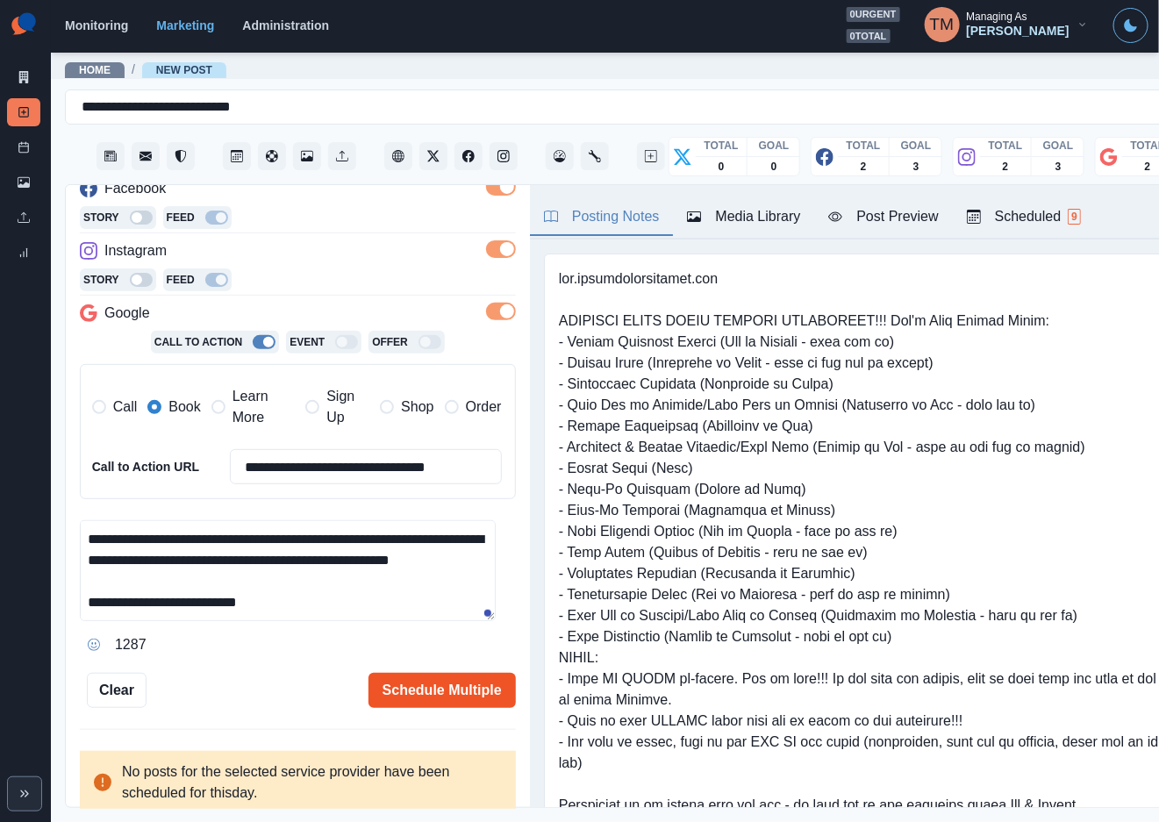
click at [405, 693] on button "Schedule Multiple" at bounding box center [441, 690] width 147 height 35
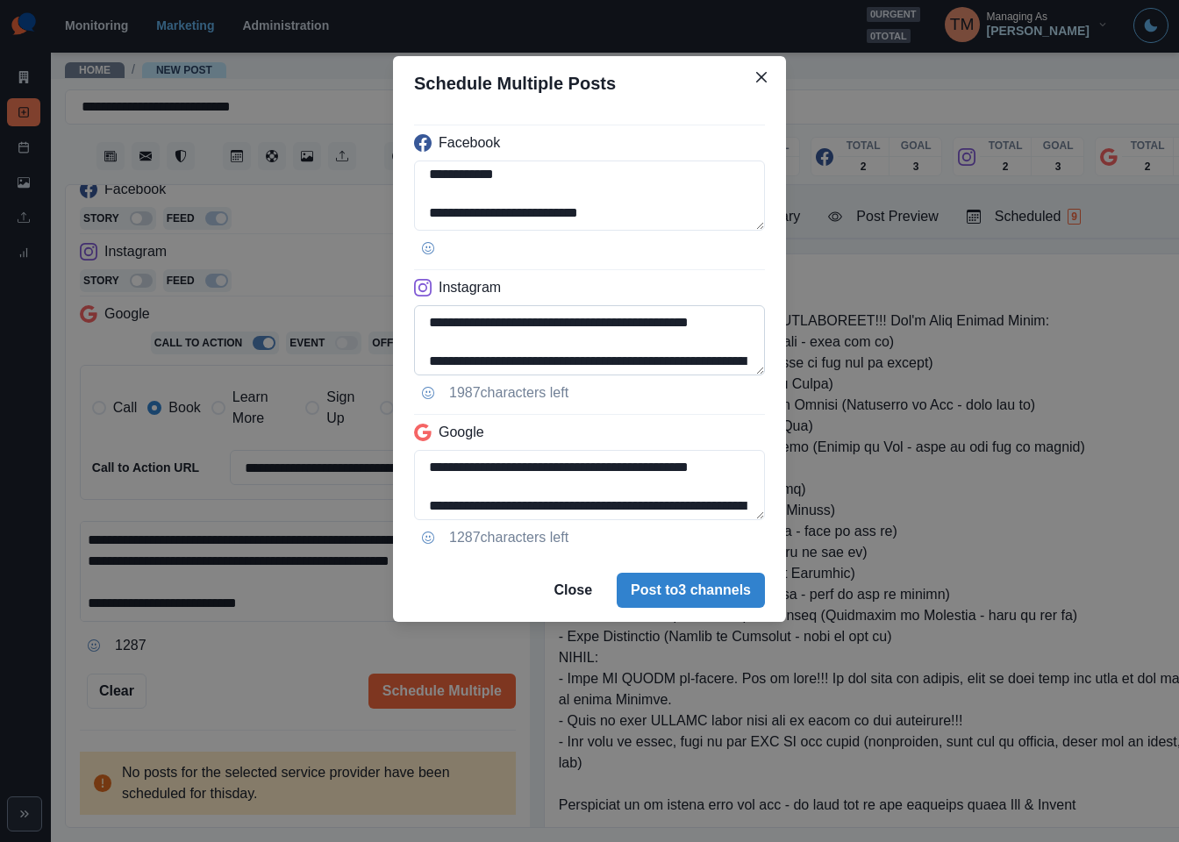
scroll to position [101, 0]
drag, startPoint x: 489, startPoint y: 360, endPoint x: 695, endPoint y: 374, distance: 206.5
click at [695, 374] on textarea "**********" at bounding box center [589, 340] width 351 height 70
paste textarea "****"
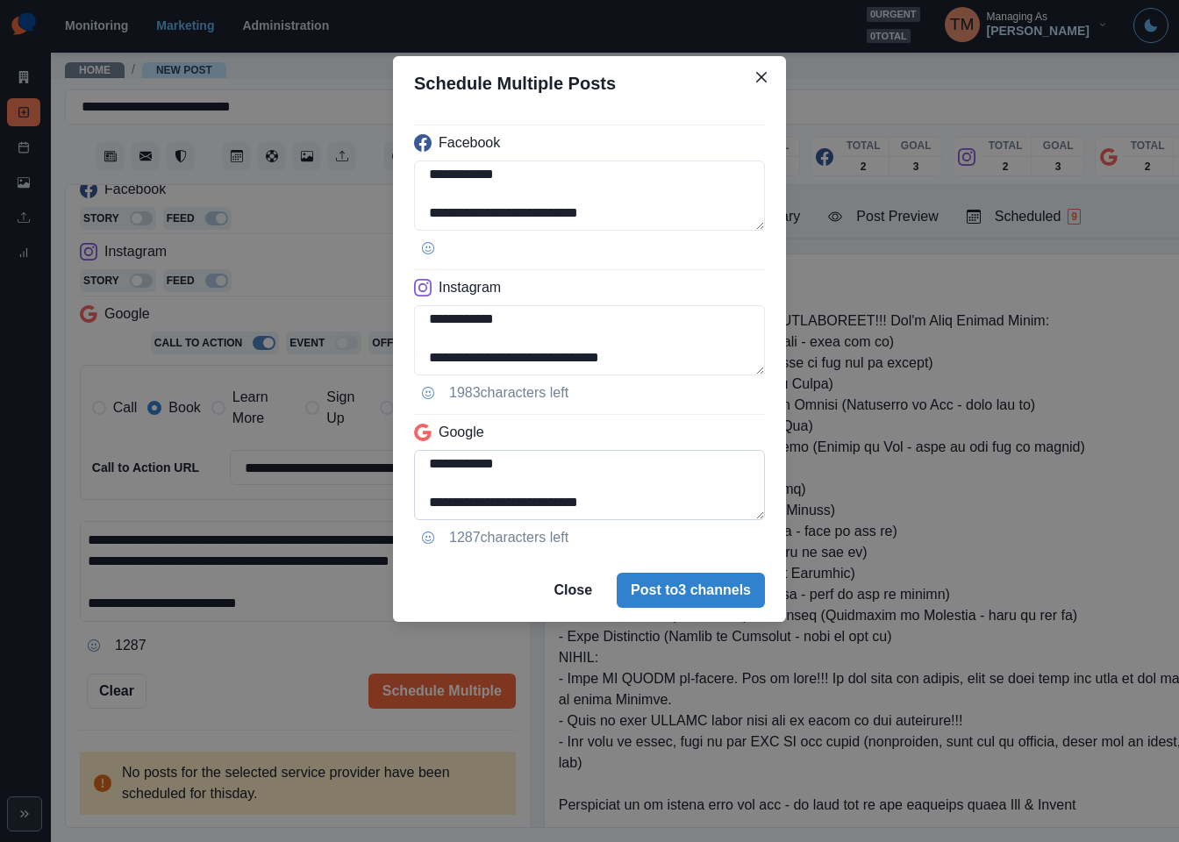
type textarea "**********"
drag, startPoint x: 687, startPoint y: 466, endPoint x: 726, endPoint y: 527, distance: 73.0
click at [726, 527] on div "**********" at bounding box center [589, 335] width 393 height 448
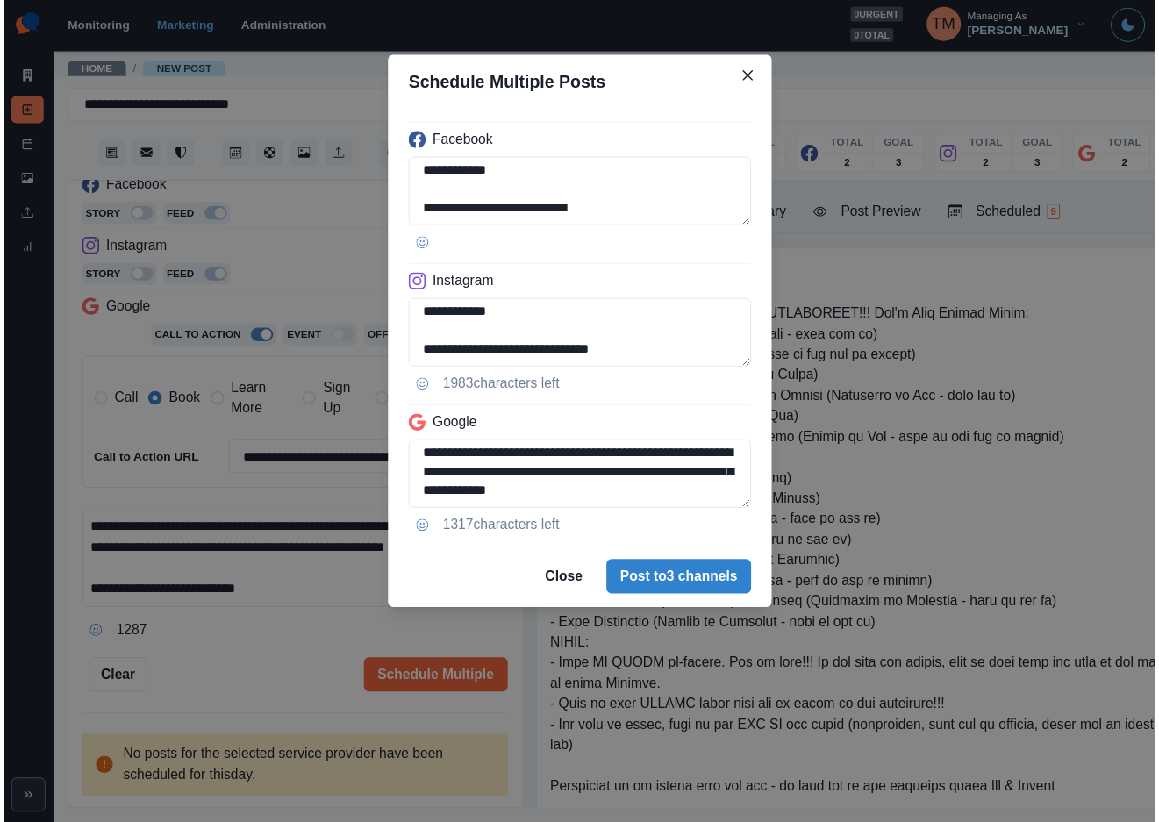
scroll to position [63, 0]
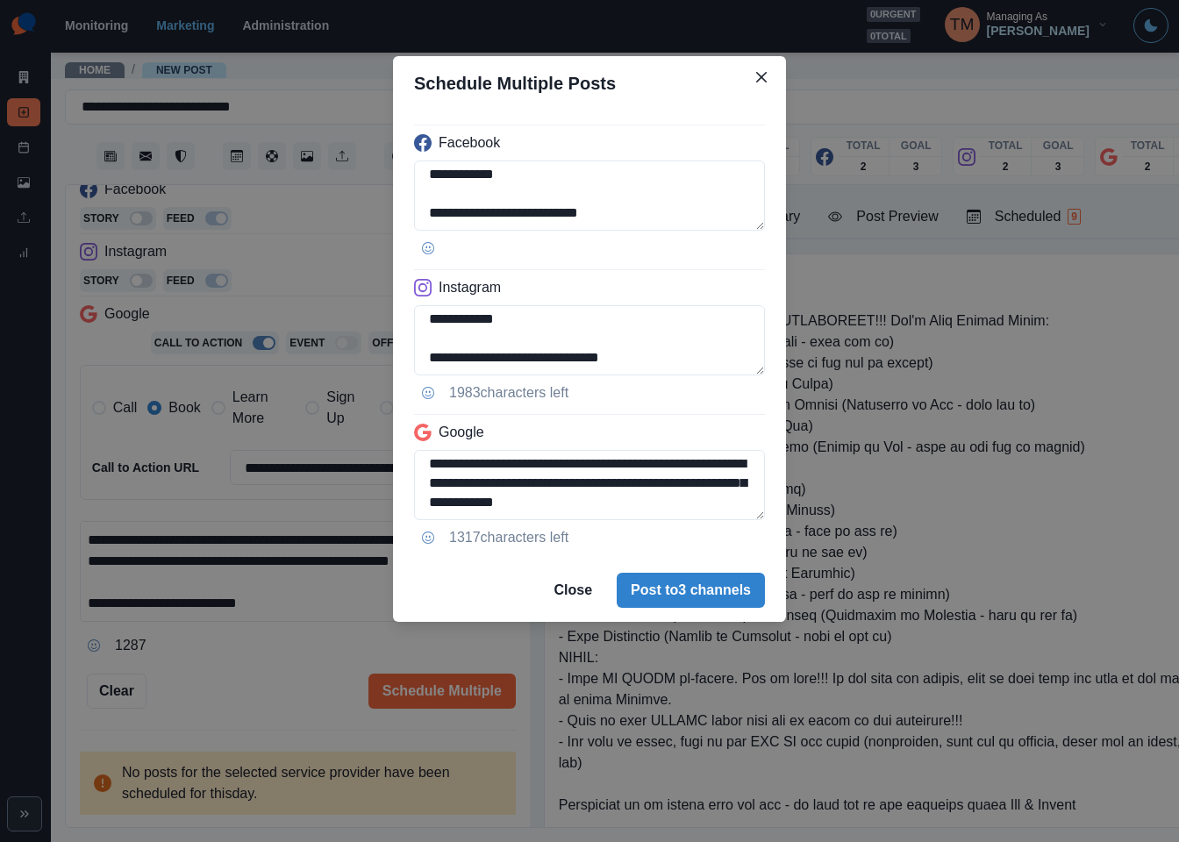
type textarea "**********"
click at [238, 705] on div "**********" at bounding box center [589, 421] width 1179 height 842
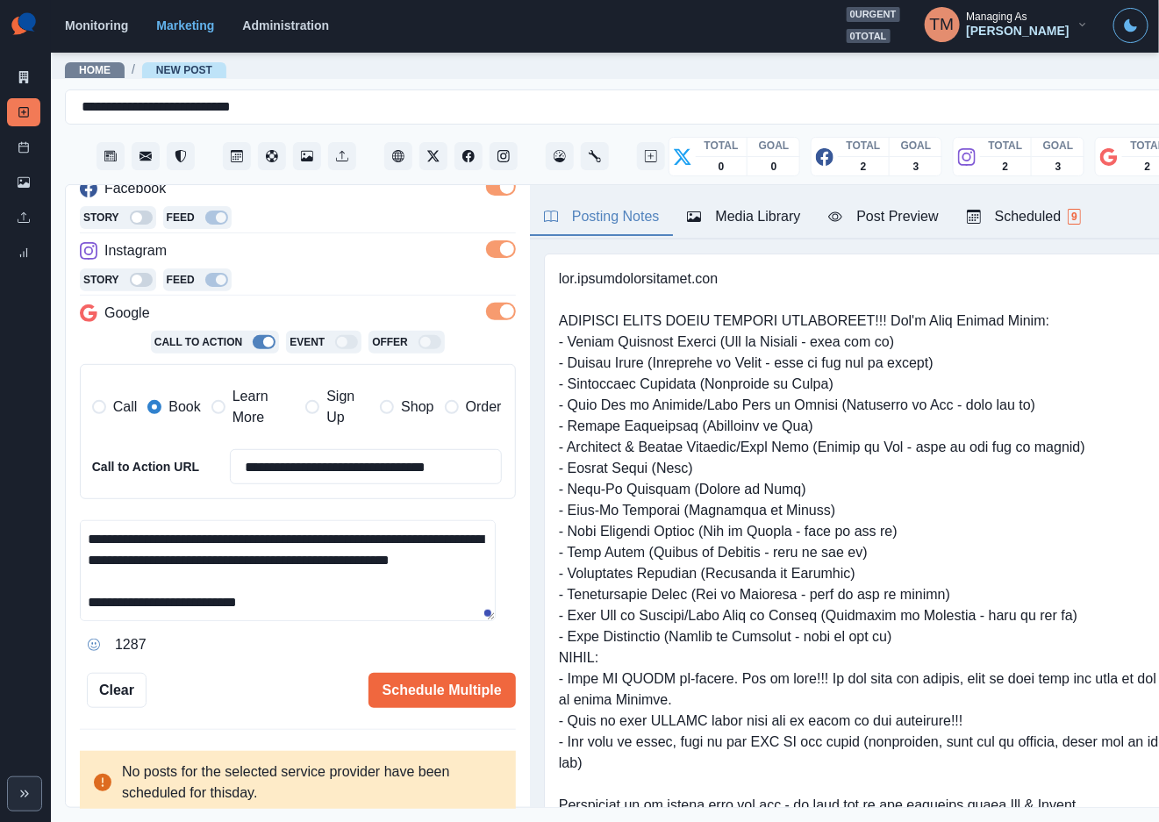
scroll to position [0, 0]
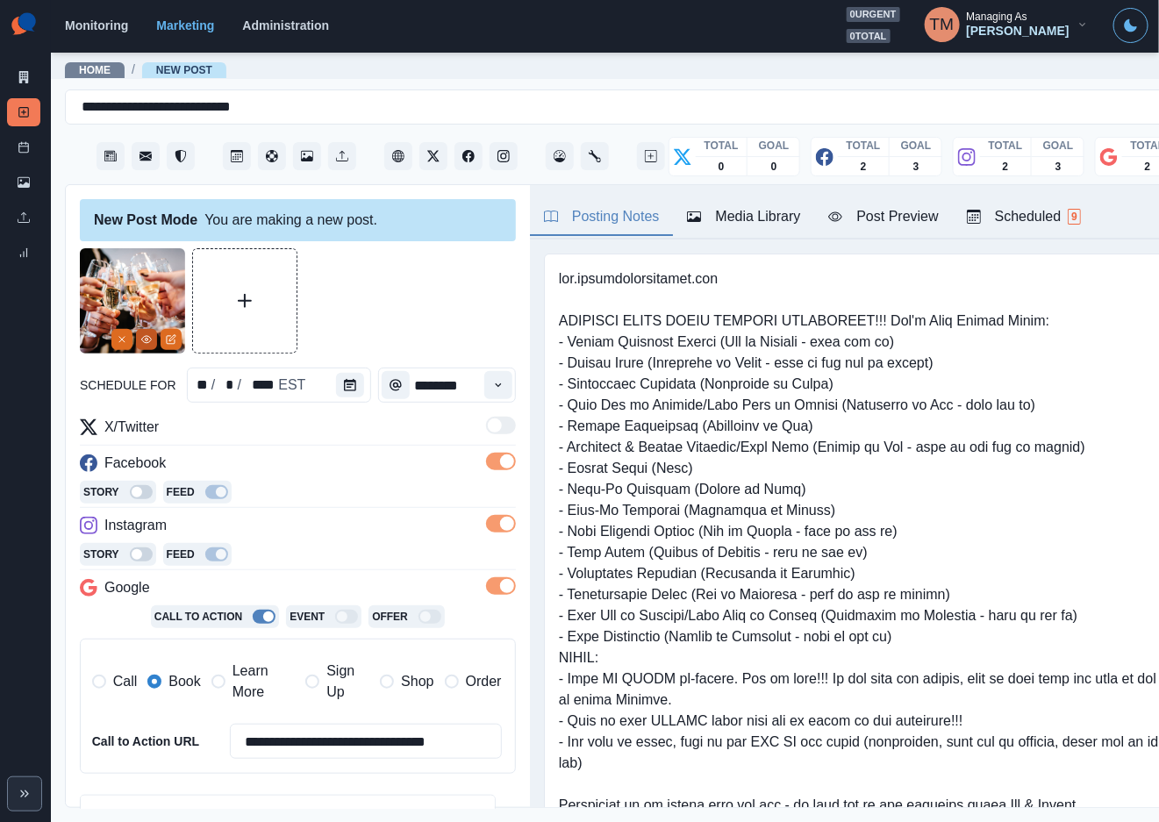
click at [146, 350] on button "View Media" at bounding box center [146, 339] width 21 height 21
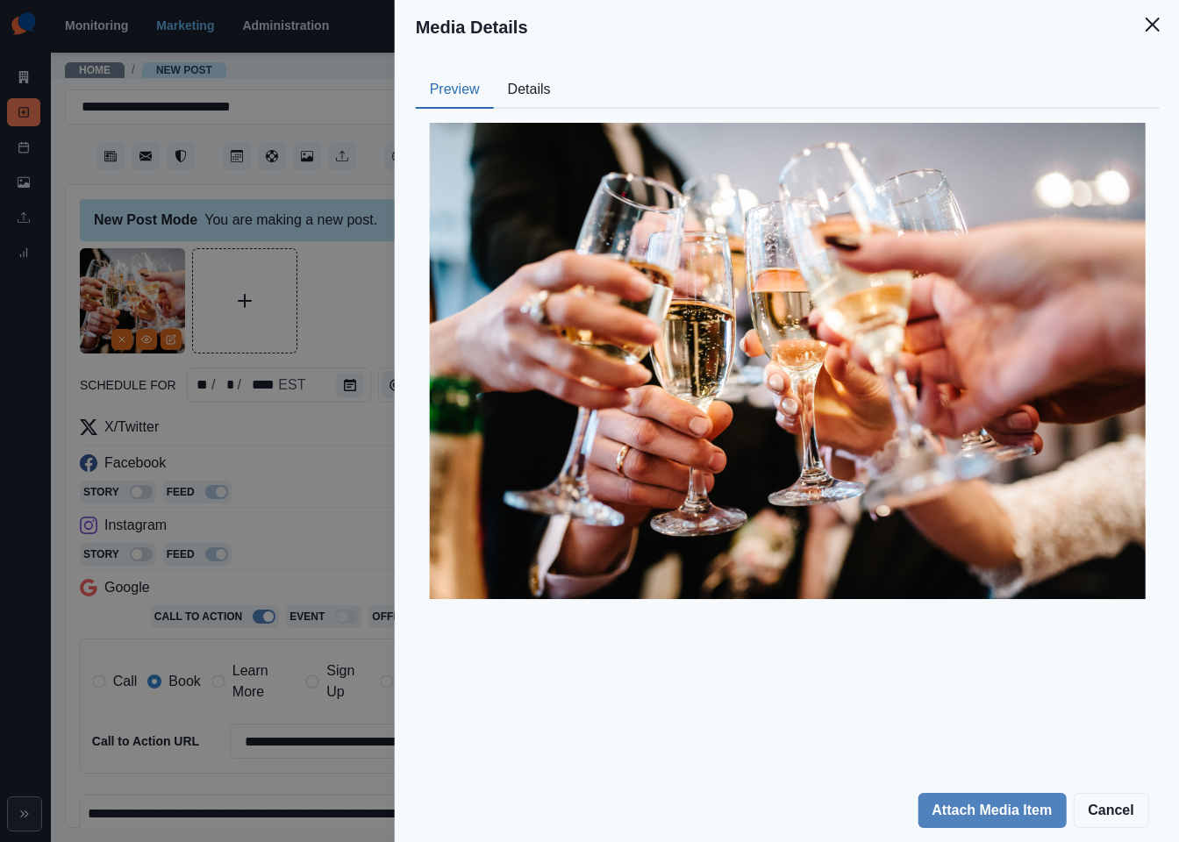
click at [524, 89] on button "Details" at bounding box center [529, 90] width 71 height 37
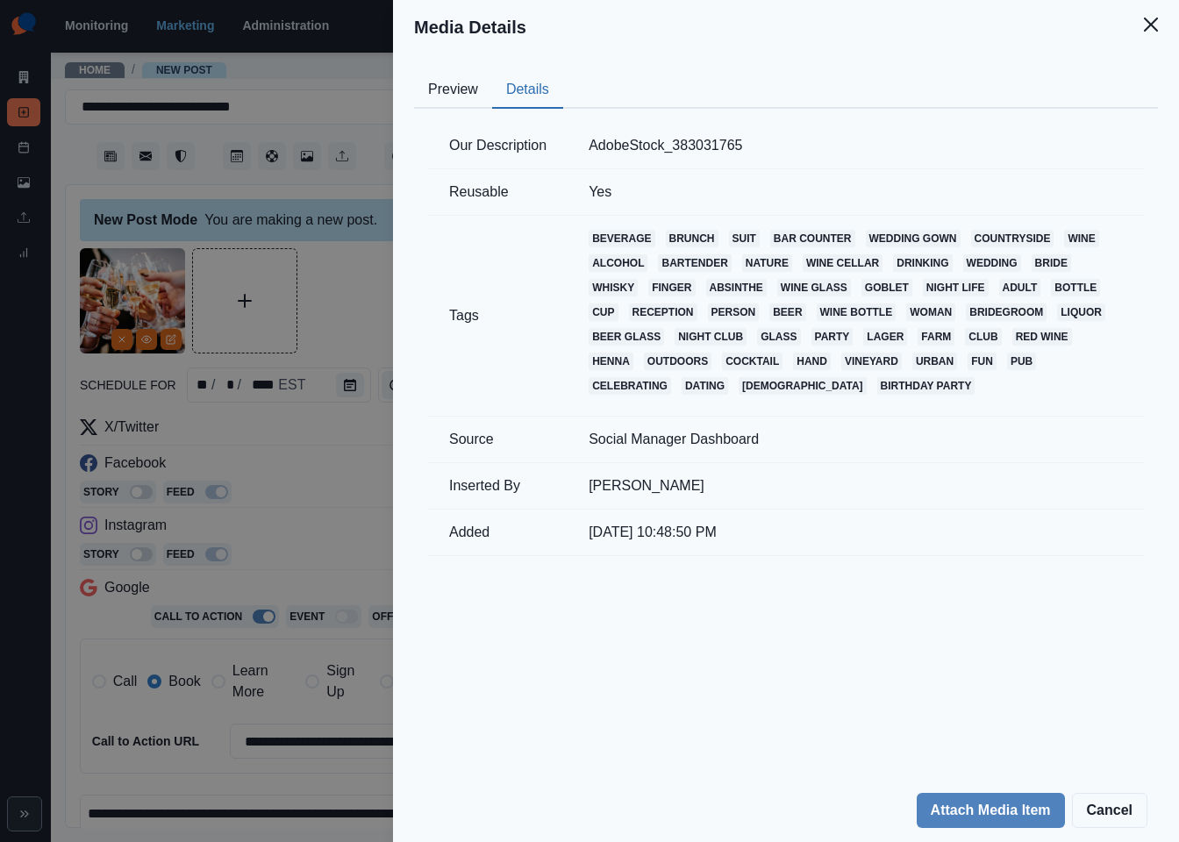
click at [316, 305] on div "Media Details Preview Details Our Description AdobeStock_383031765 Reusable Yes…" at bounding box center [589, 421] width 1179 height 842
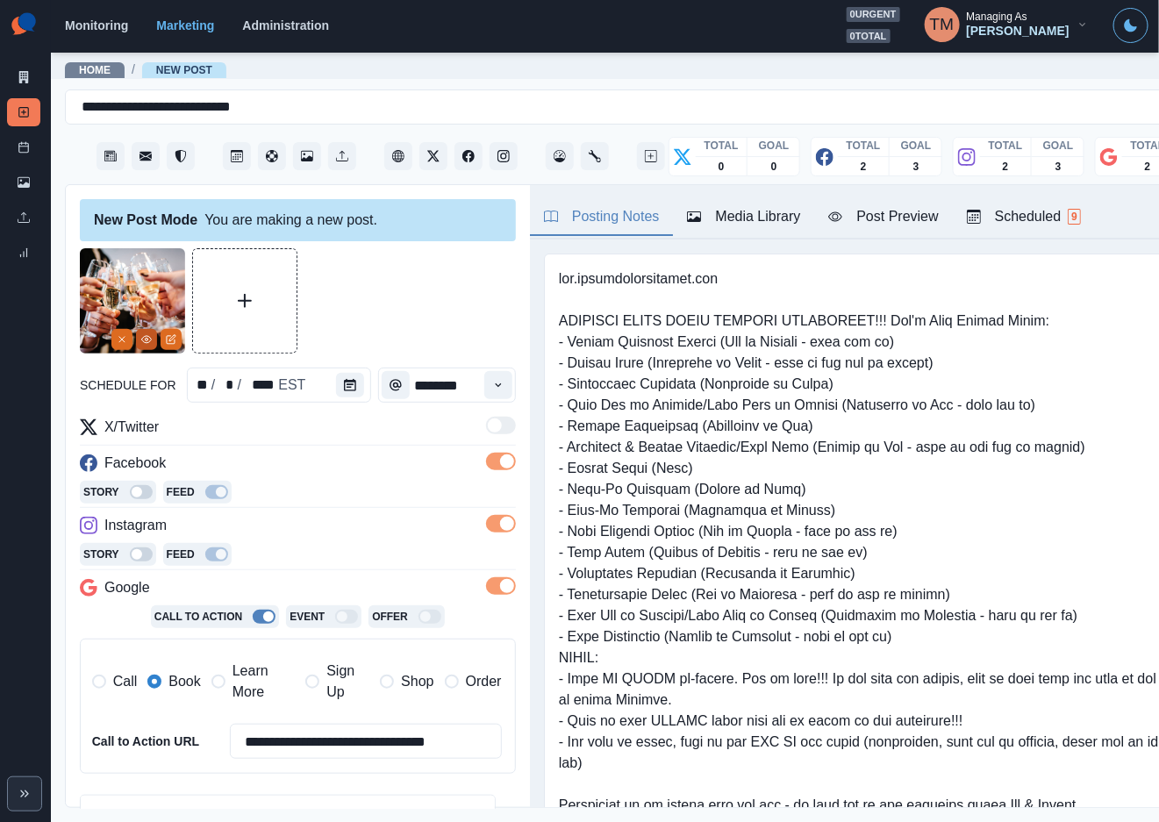
click at [151, 338] on icon "View Media" at bounding box center [146, 339] width 11 height 11
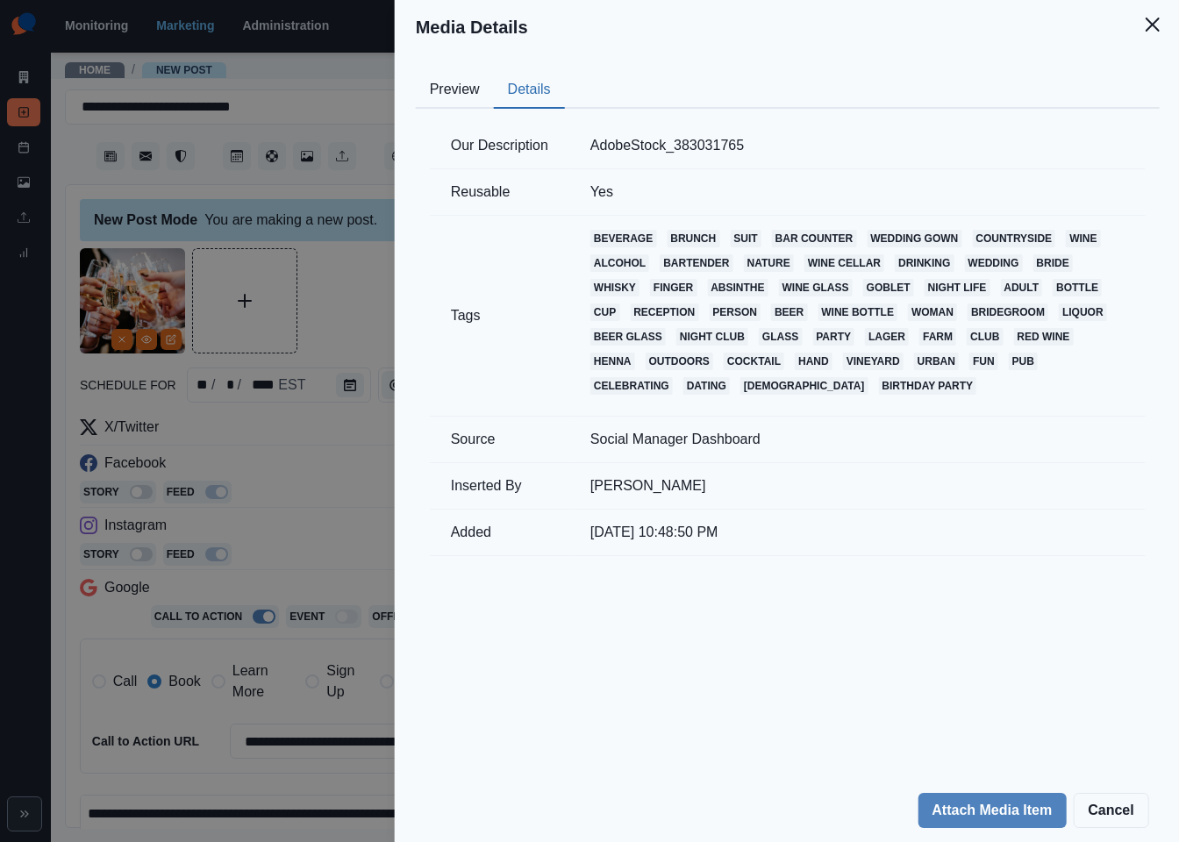
click at [530, 85] on button "Details" at bounding box center [529, 90] width 71 height 37
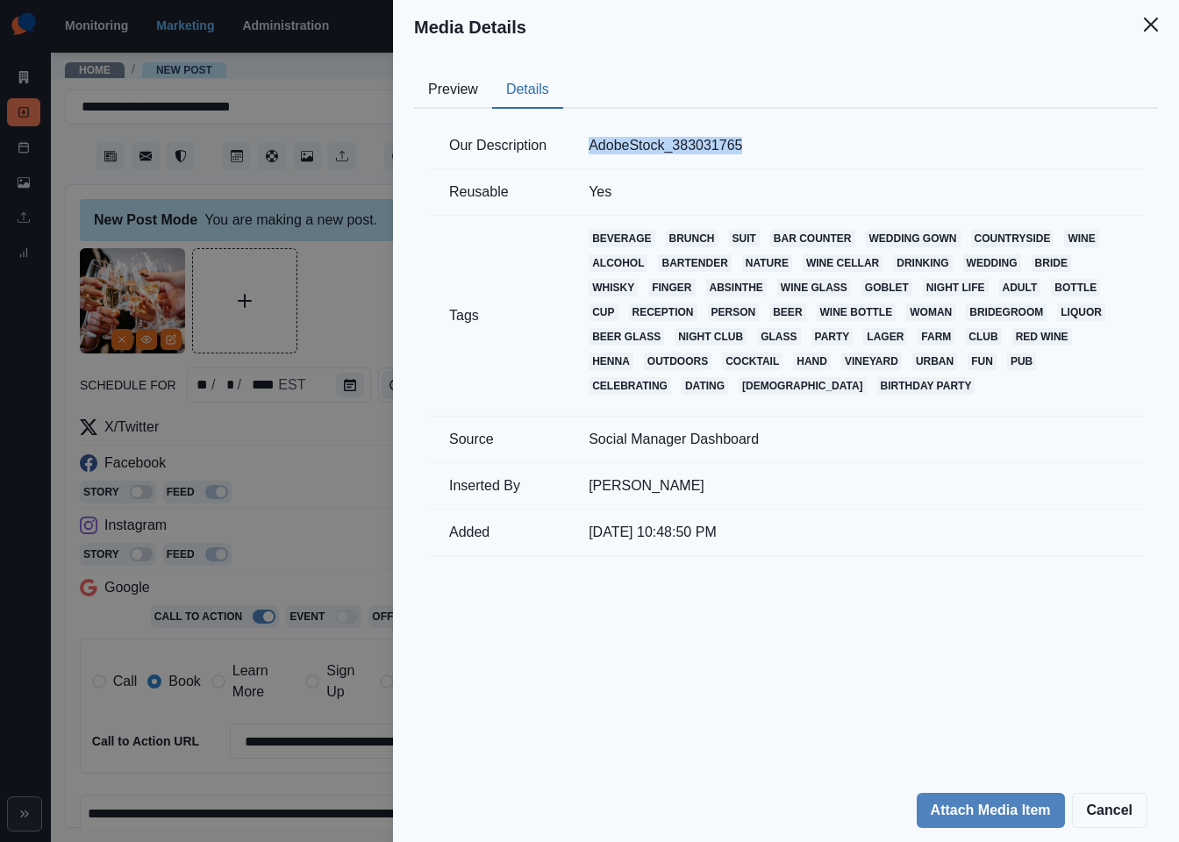
drag, startPoint x: 590, startPoint y: 139, endPoint x: 745, endPoint y: 140, distance: 155.2
click at [745, 140] on td "AdobeStock_383031765" at bounding box center [855, 146] width 576 height 46
copy td "AdobeStock_383031765"
click at [340, 300] on div "Media Details Preview Details Our Description AdobeStock_383031765 Reusable Yes…" at bounding box center [589, 421] width 1179 height 842
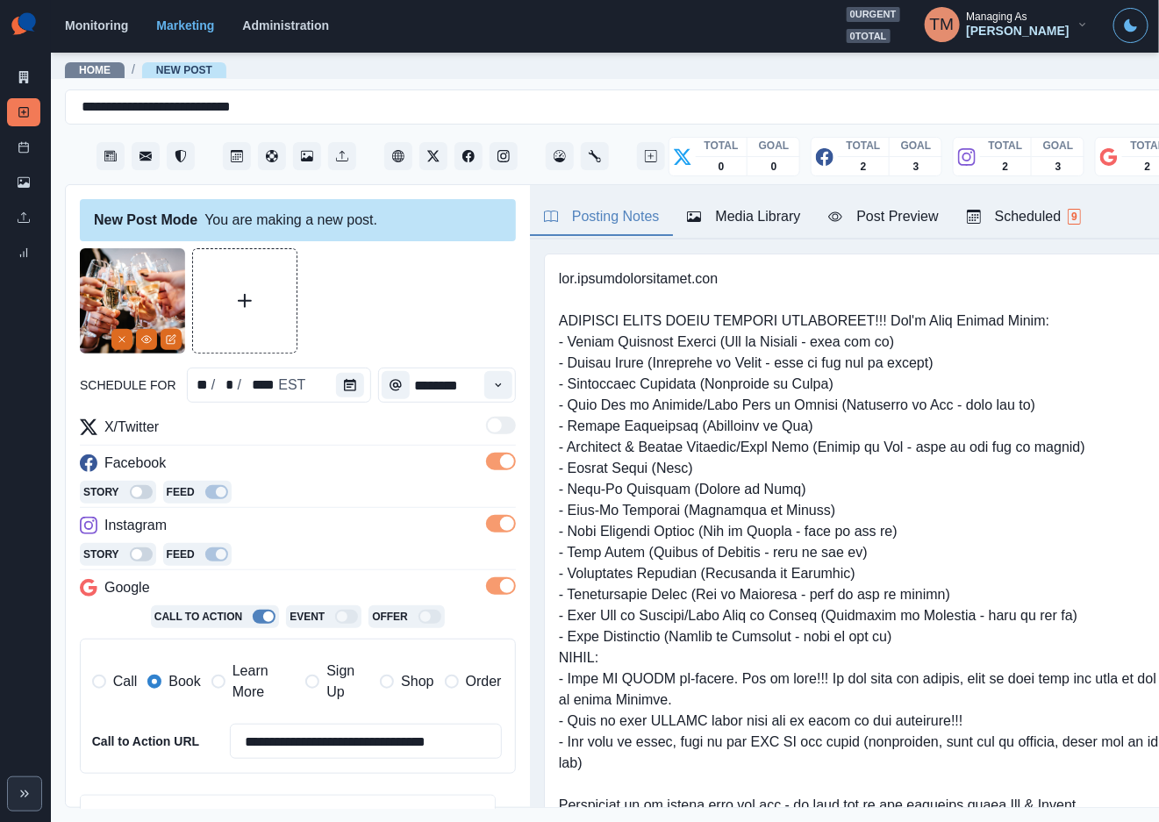
click at [890, 214] on div "Post Preview" at bounding box center [883, 216] width 110 height 21
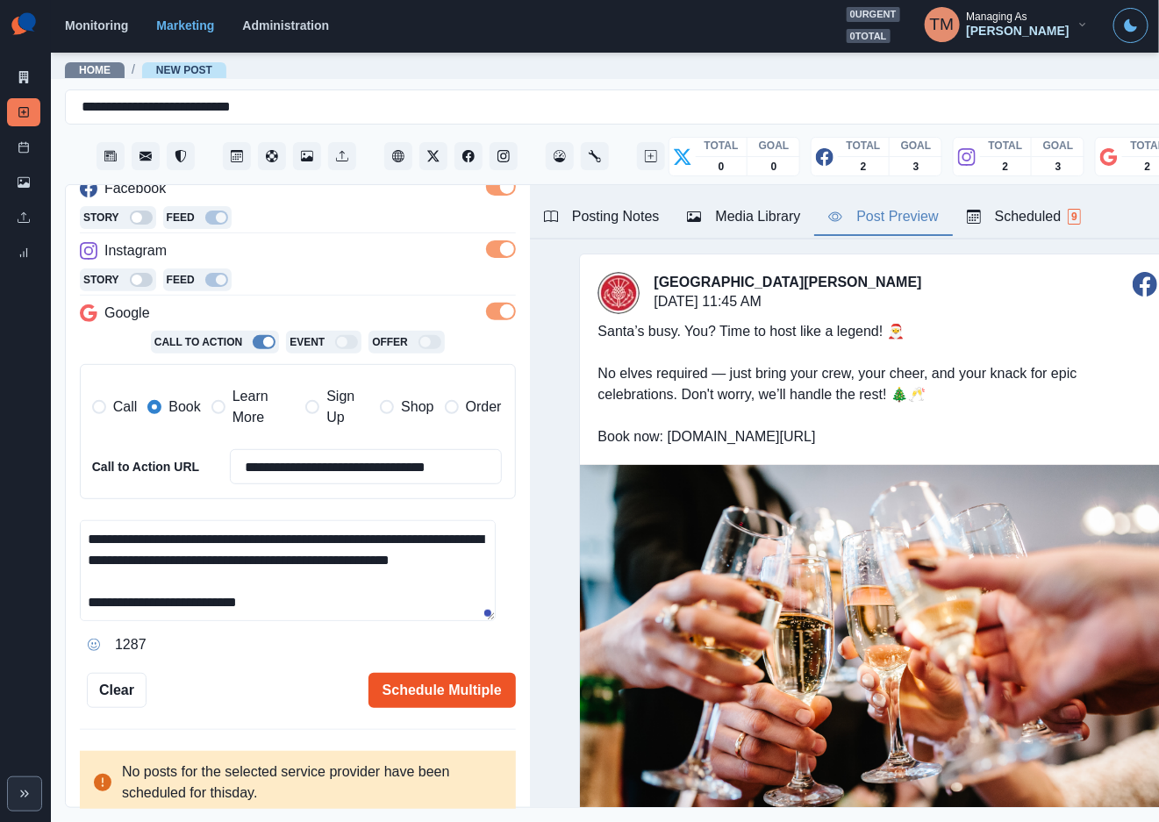
scroll to position [61, 0]
click at [405, 695] on button "Schedule Multiple" at bounding box center [441, 690] width 147 height 35
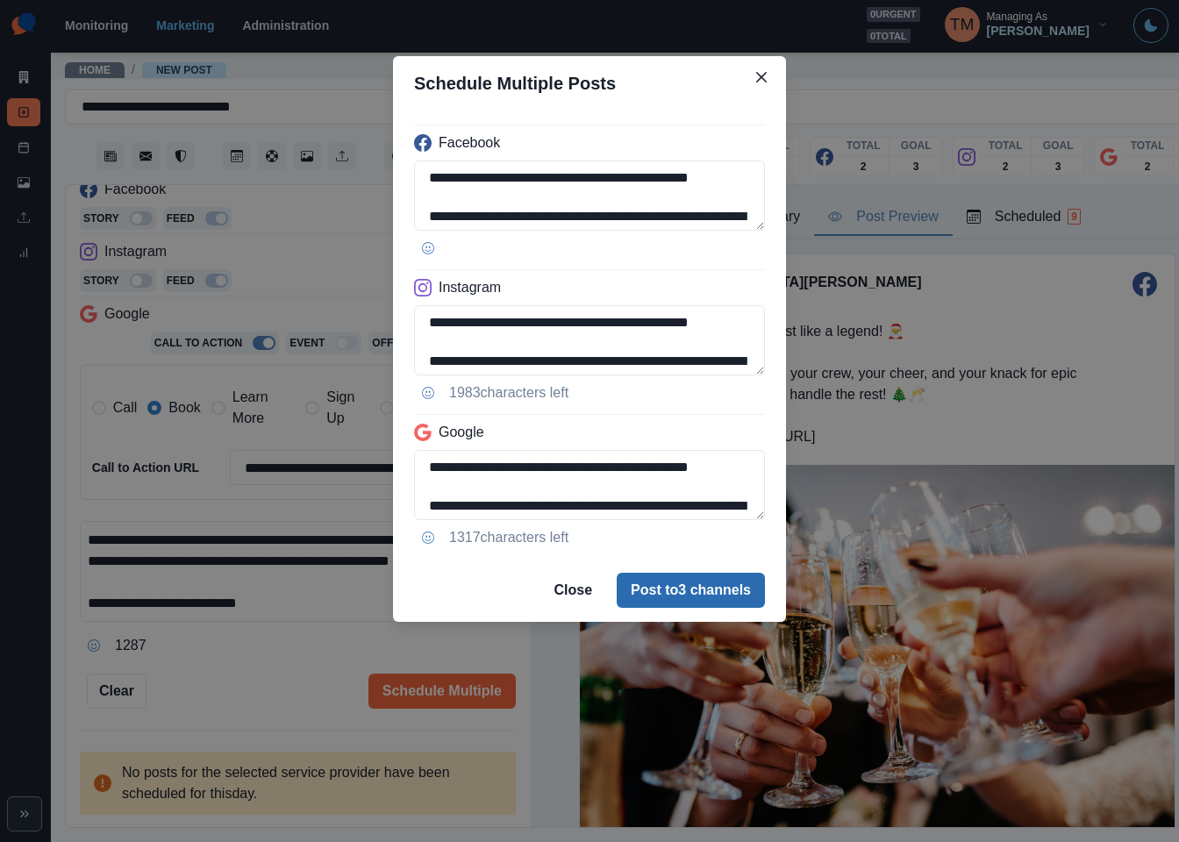
click at [703, 593] on button "Post to 3 channels" at bounding box center [691, 590] width 148 height 35
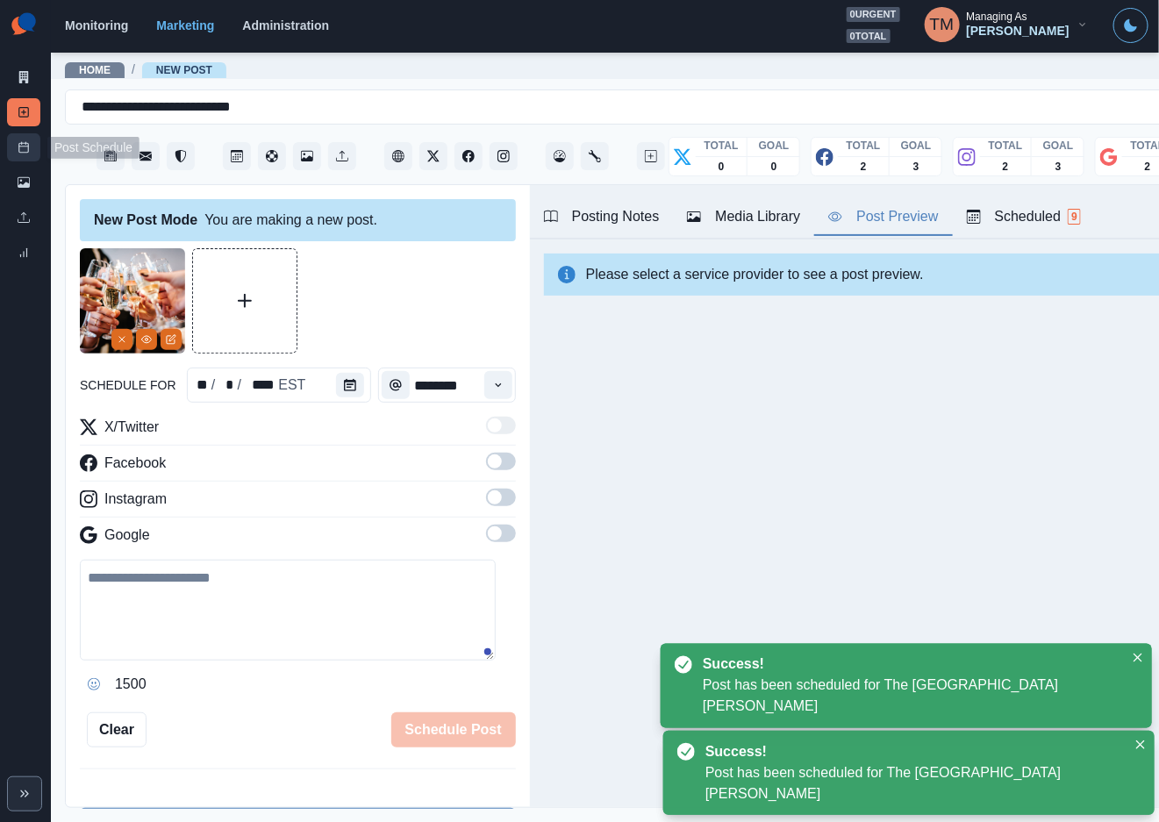
scroll to position [0, 0]
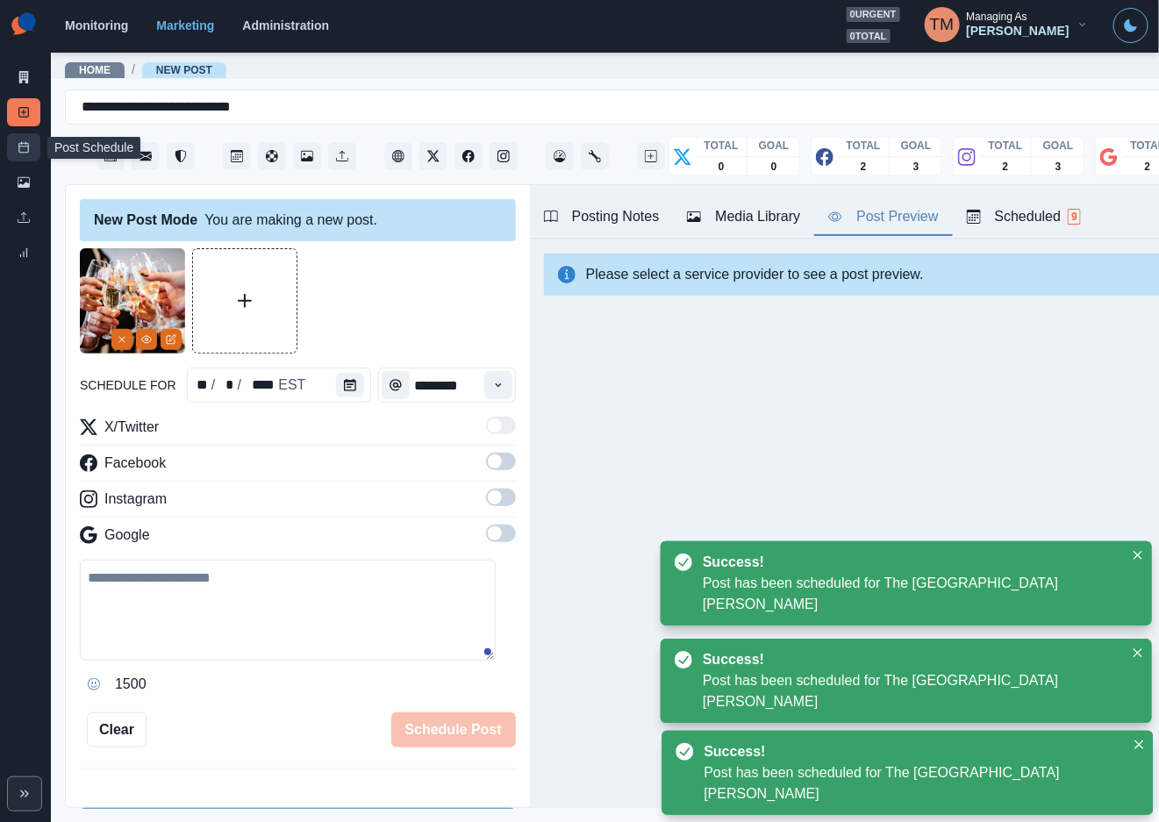
click at [25, 143] on rect at bounding box center [24, 148] width 10 height 10
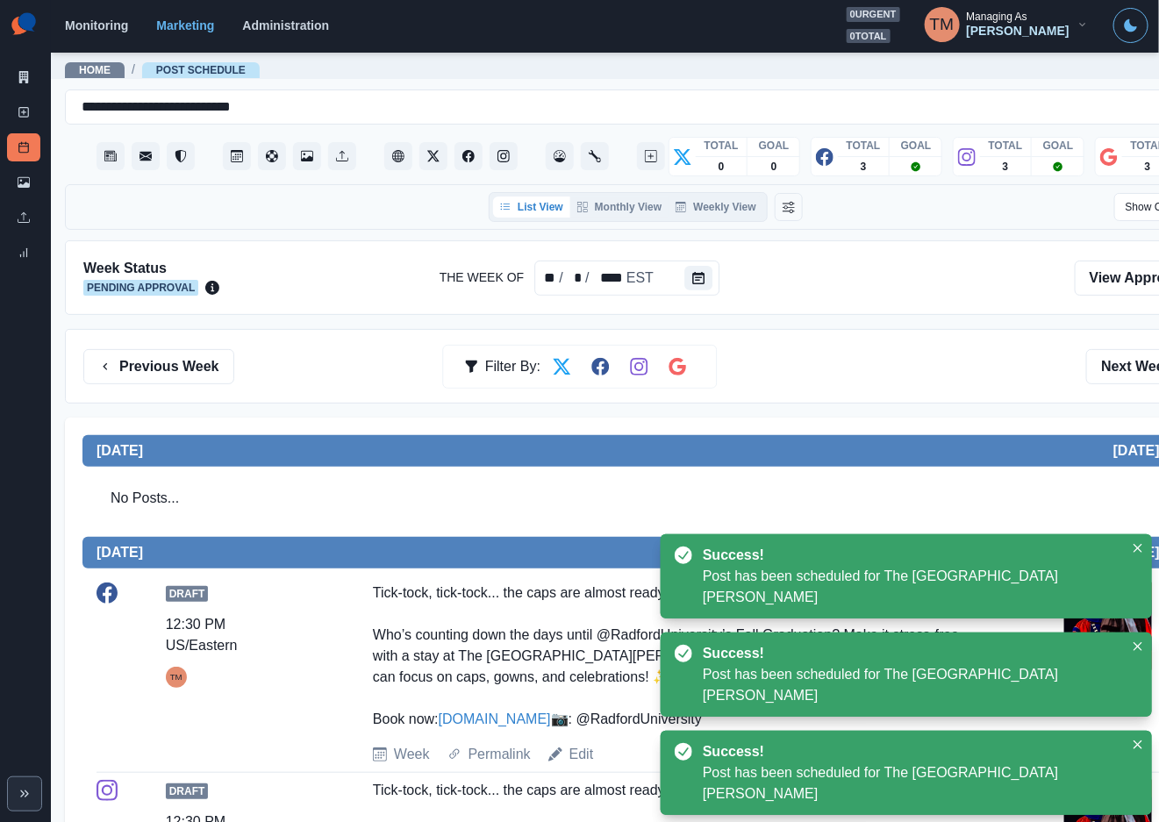
drag, startPoint x: 881, startPoint y: 360, endPoint x: 795, endPoint y: 443, distance: 119.7
click at [882, 361] on div "Previous Week Filter By: Next Week" at bounding box center [645, 366] width 1124 height 35
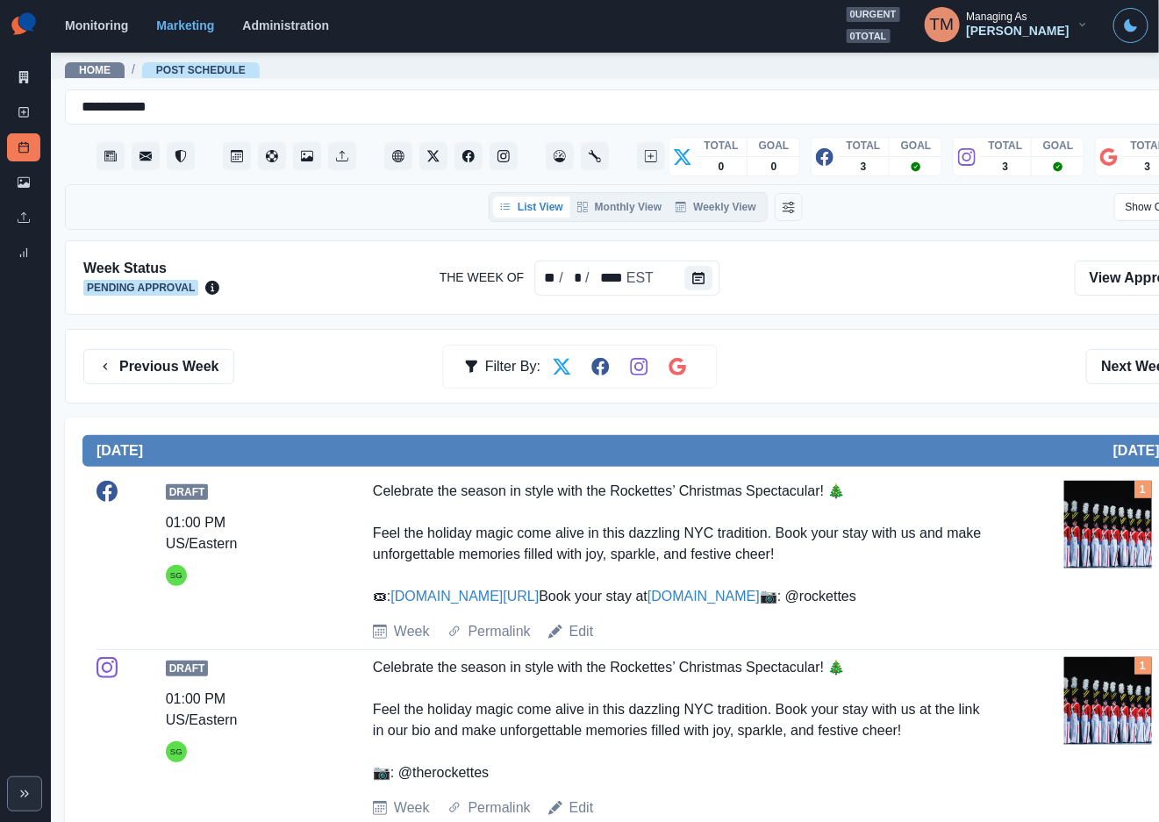
click at [923, 379] on div "Previous Week Filter By: Next Week" at bounding box center [645, 366] width 1124 height 35
click at [698, 284] on icon "Calendar" at bounding box center [698, 278] width 12 height 12
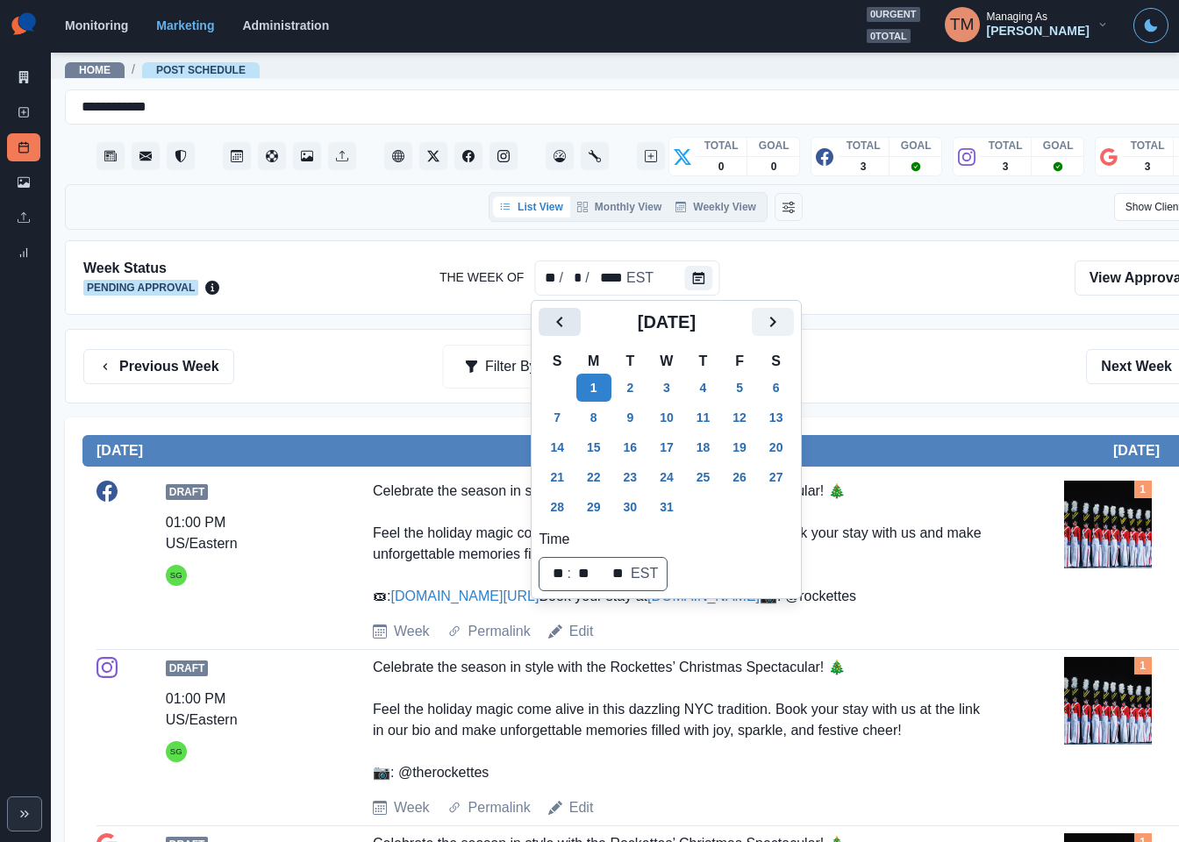
click at [572, 330] on button "Previous" at bounding box center [559, 322] width 42 height 28
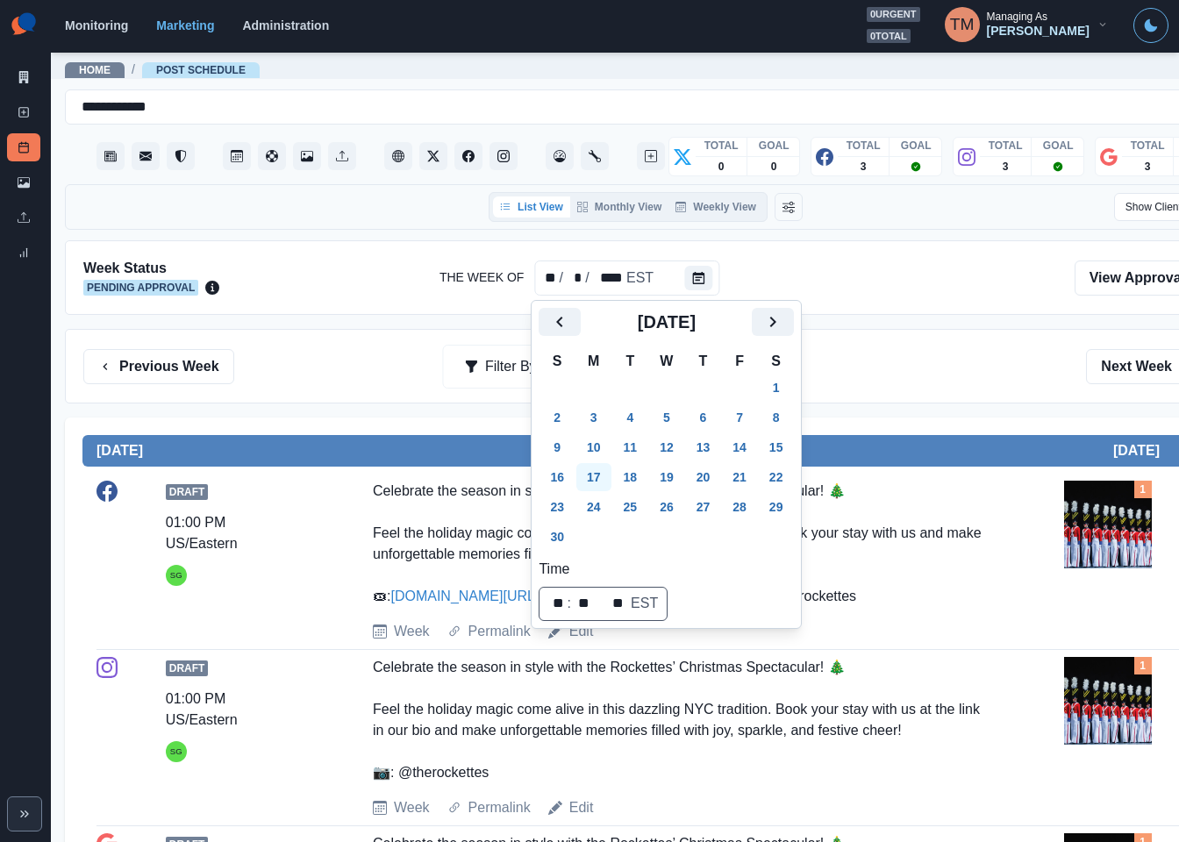
click at [595, 485] on button "17" at bounding box center [593, 477] width 35 height 28
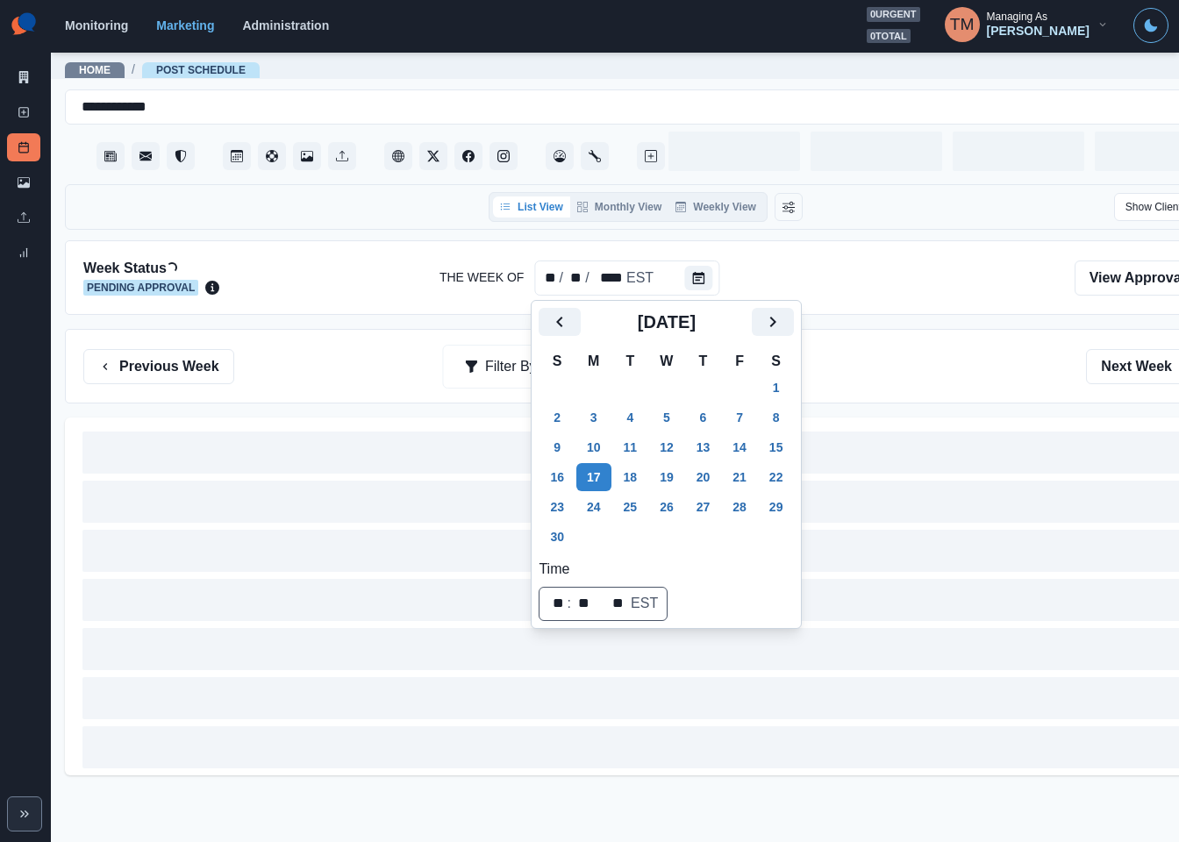
click at [866, 374] on div "Previous Week Filter By: Next Week" at bounding box center [645, 366] width 1124 height 35
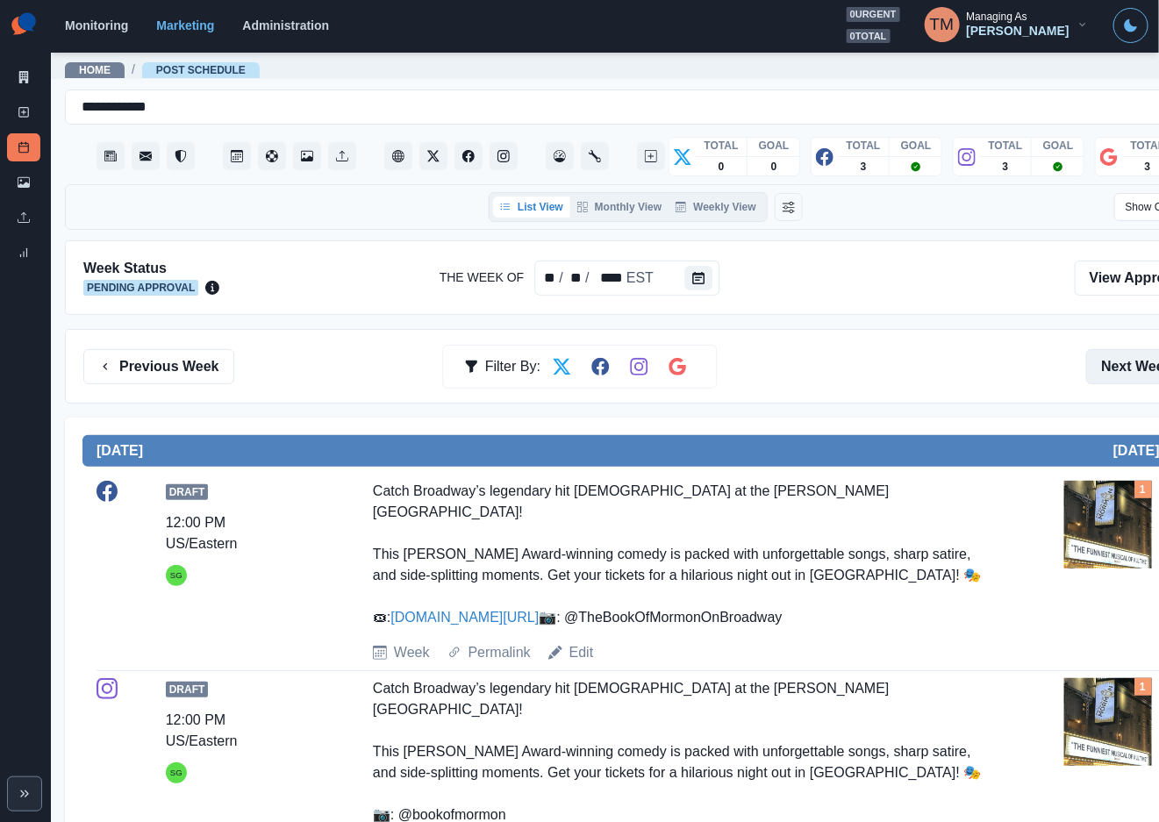
click at [1123, 366] on button "Next Week" at bounding box center [1147, 366] width 122 height 35
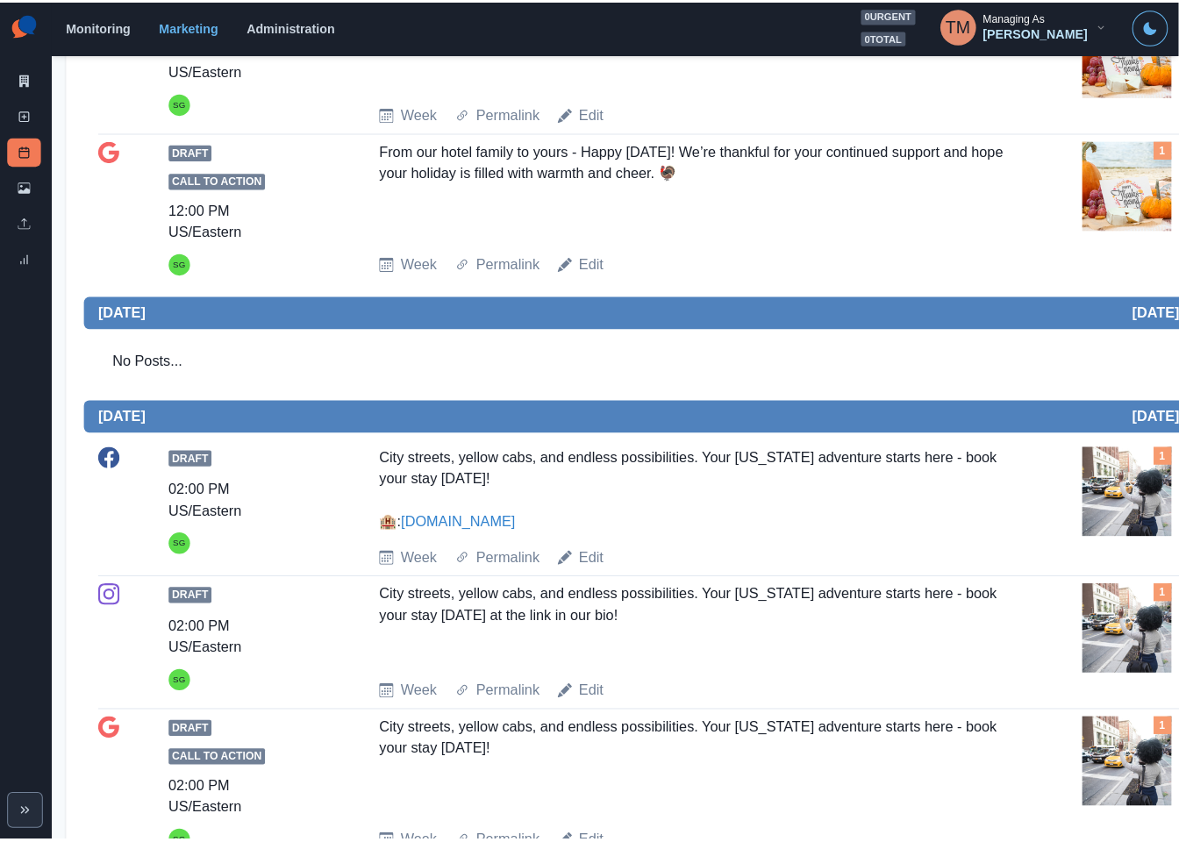
scroll to position [1447, 0]
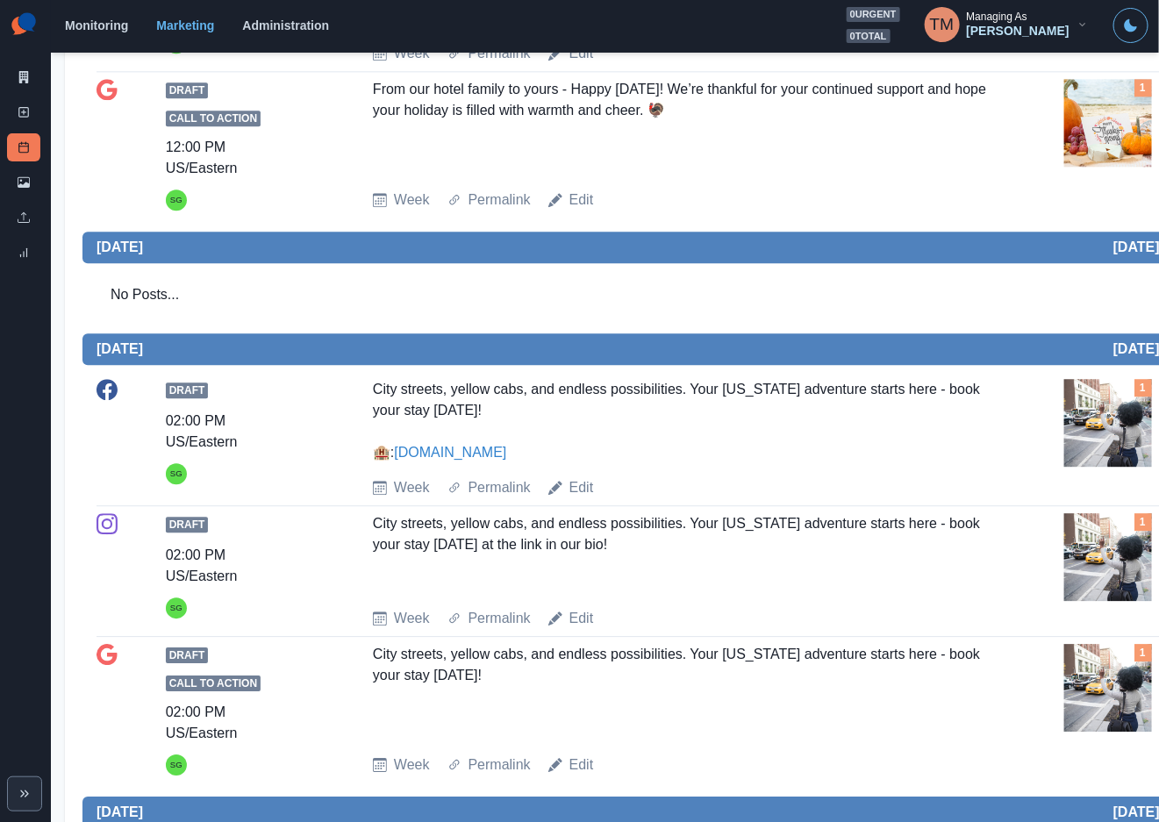
click at [1110, 426] on img at bounding box center [1108, 423] width 88 height 88
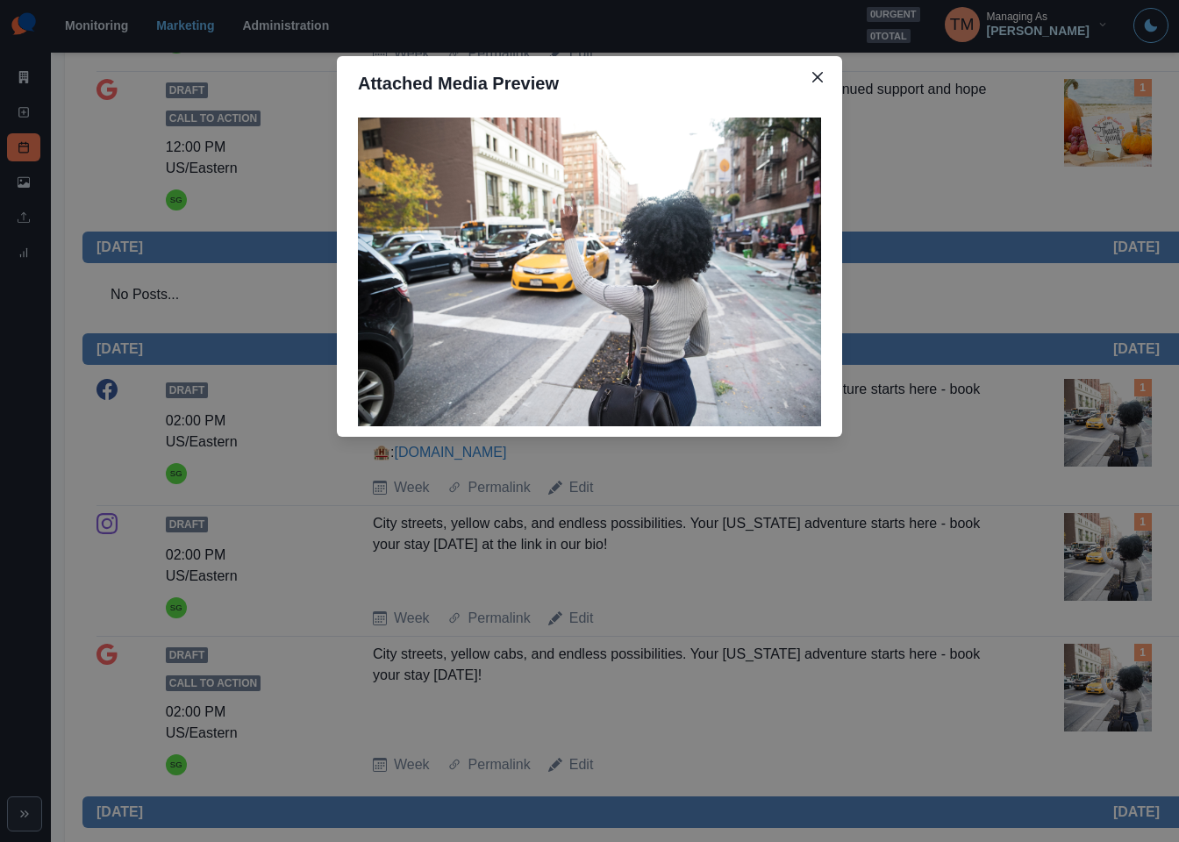
click at [1110, 426] on div "Attached Media Preview" at bounding box center [589, 421] width 1179 height 842
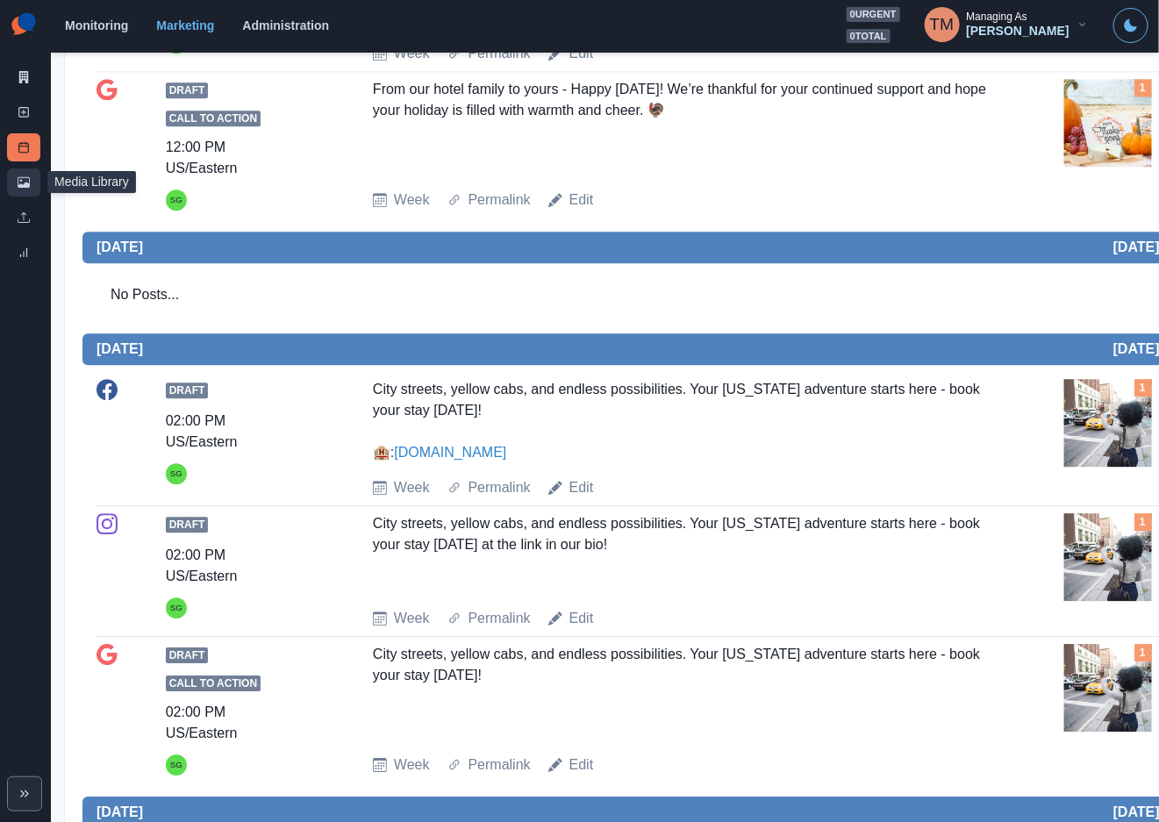
click at [25, 182] on icon at bounding box center [24, 182] width 12 height 11
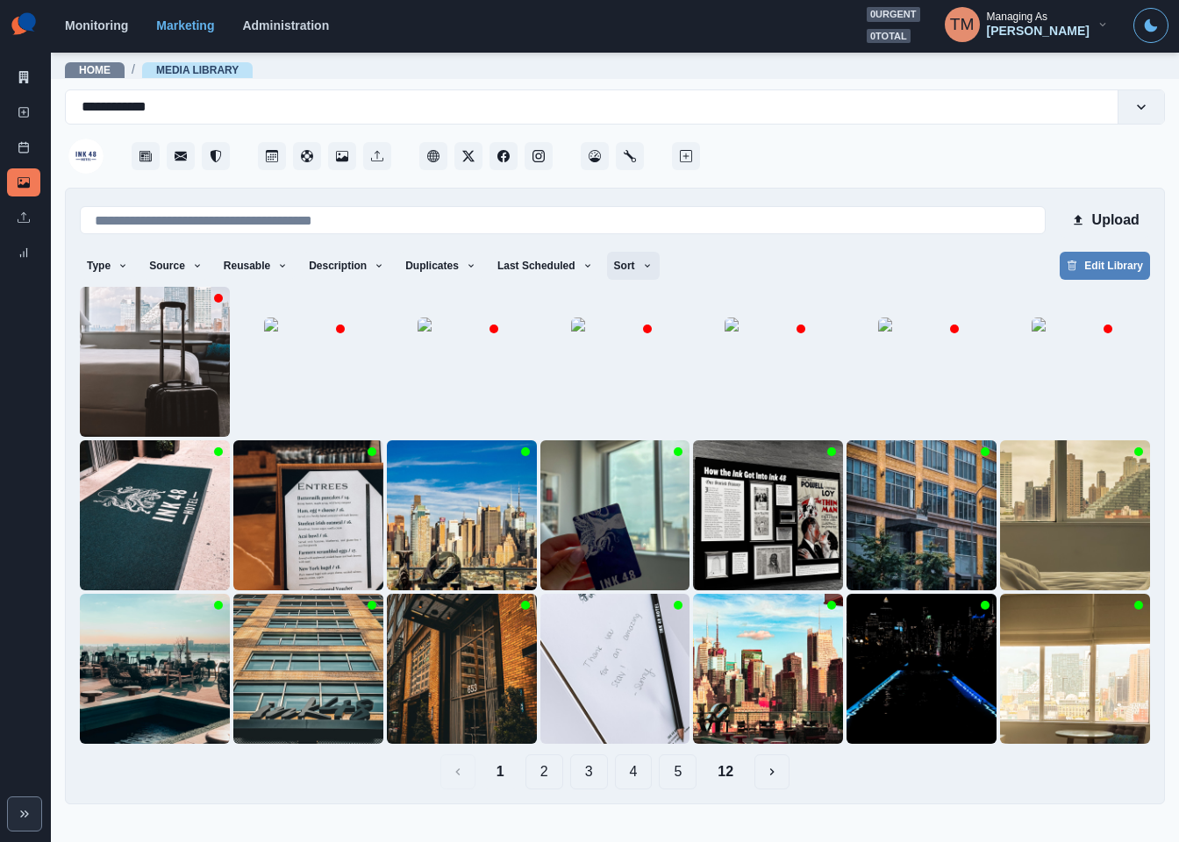
click at [642, 264] on icon "button" at bounding box center [647, 265] width 11 height 11
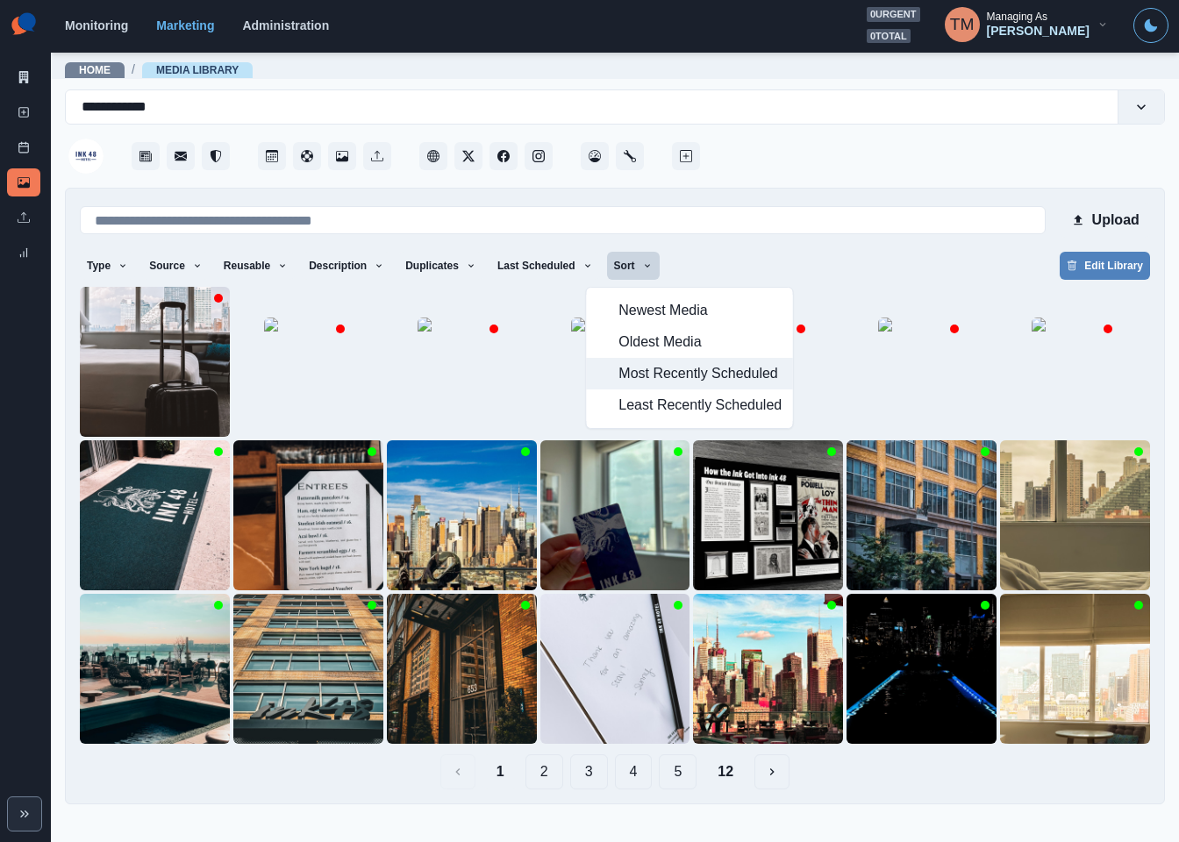
click at [637, 381] on span "Most Recently Scheduled" at bounding box center [699, 373] width 163 height 21
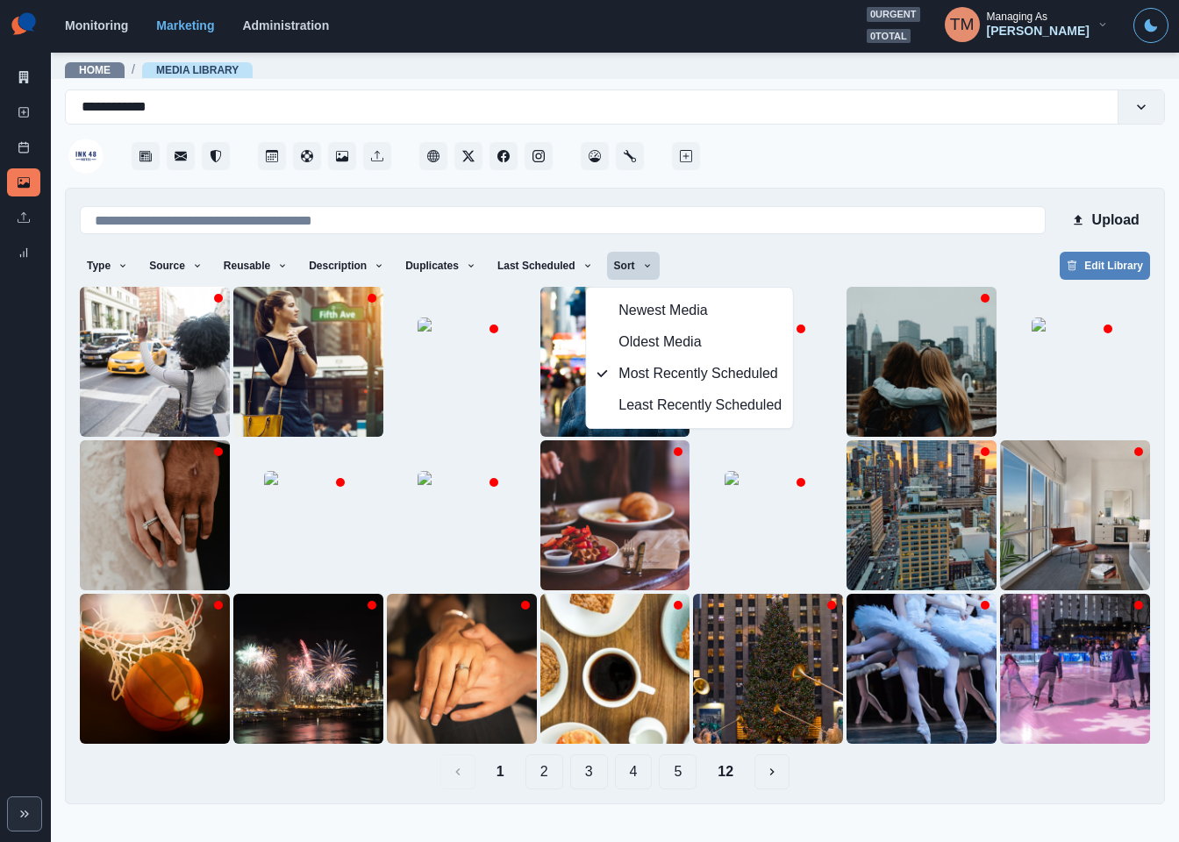
click at [932, 258] on div "Type Any Image Video Source Any Upload Social Manager Found: Instagram Found: G…" at bounding box center [615, 268] width 1070 height 32
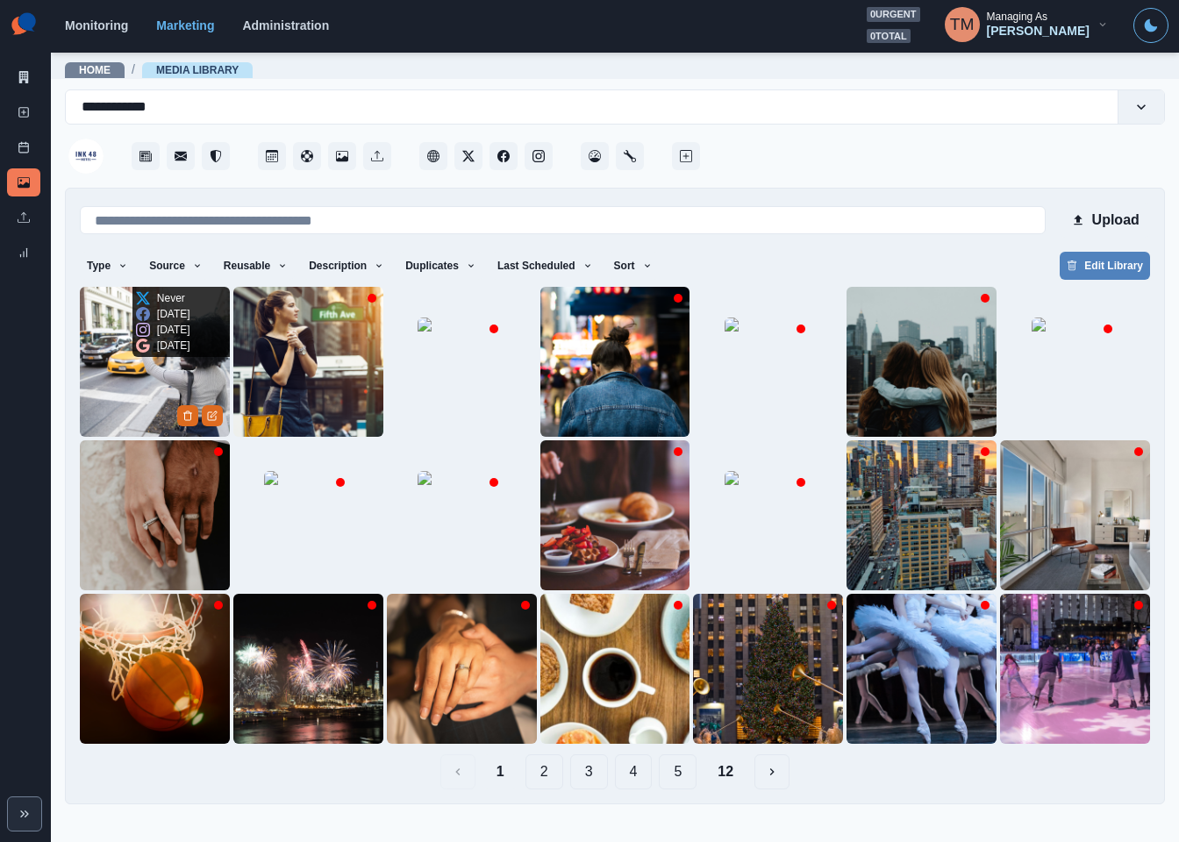
click at [122, 385] on img at bounding box center [155, 362] width 150 height 150
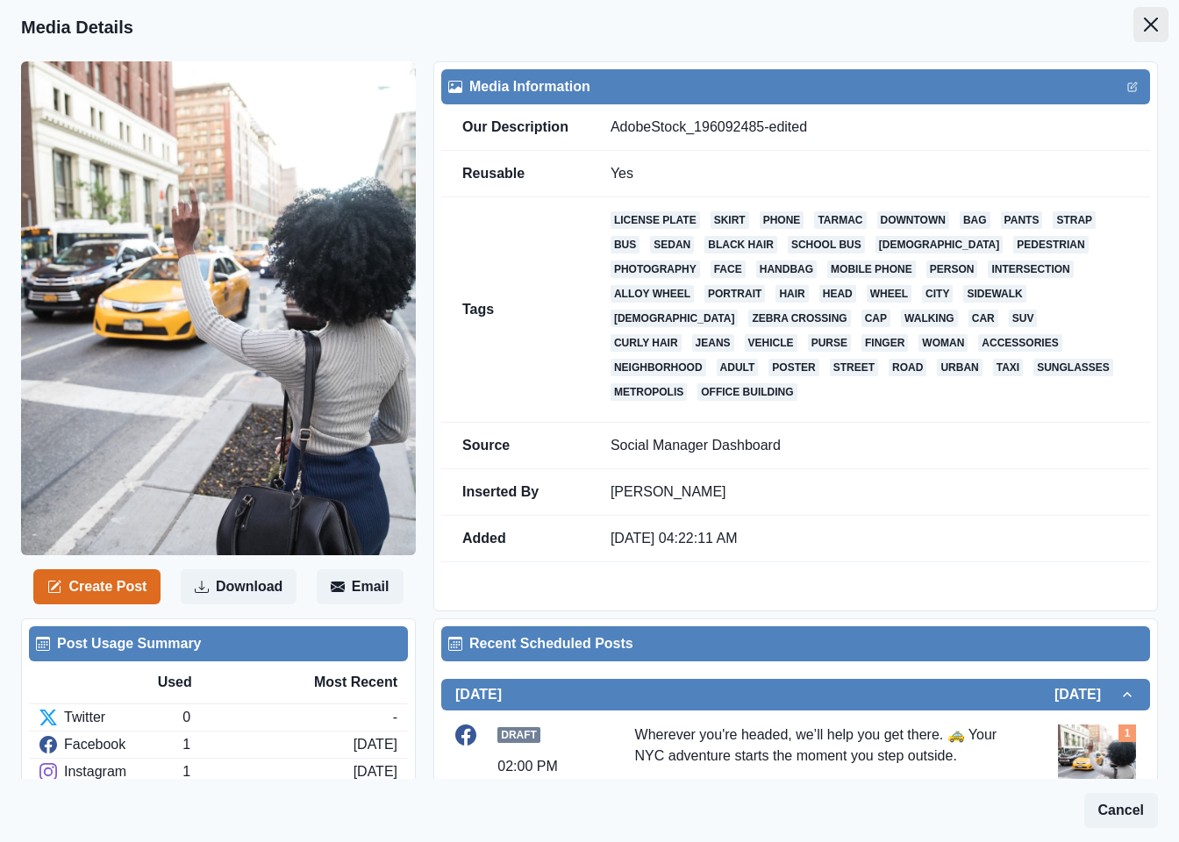
click at [1143, 26] on button "Close" at bounding box center [1150, 24] width 35 height 35
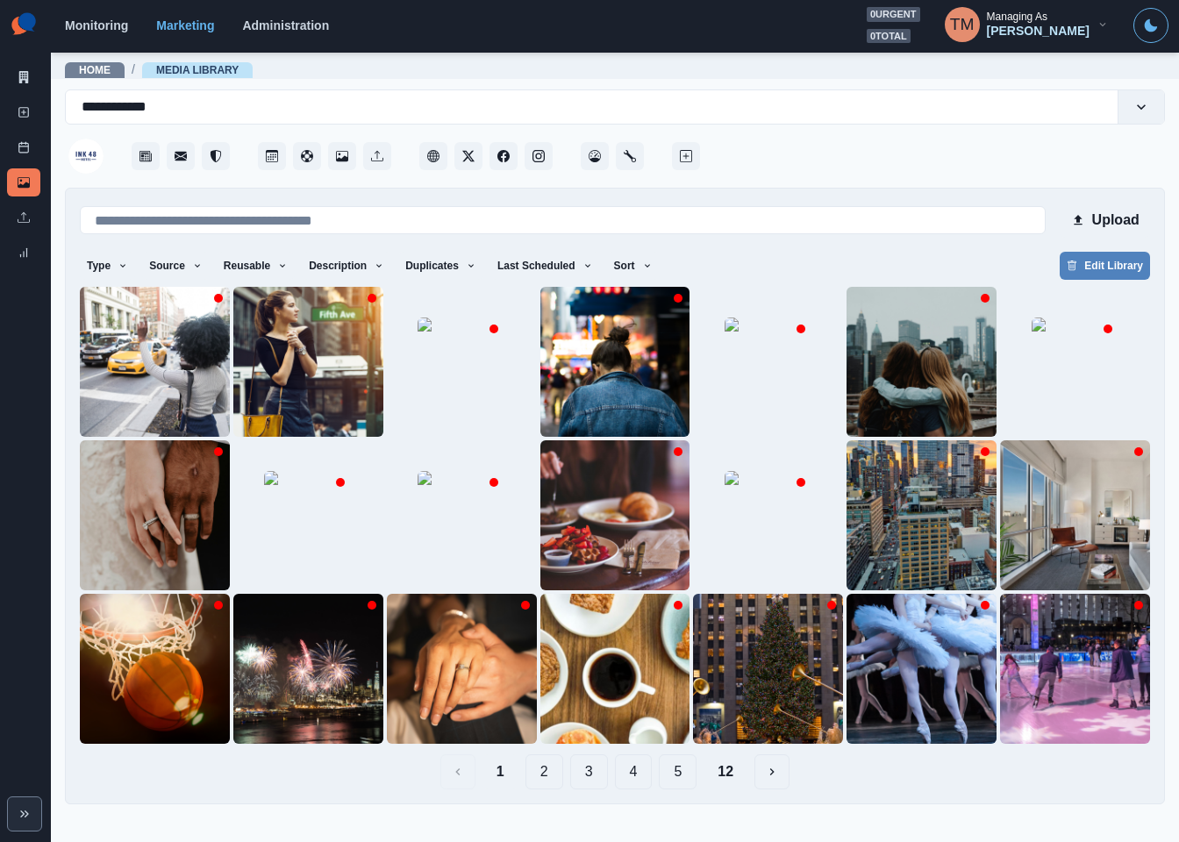
click at [537, 780] on button "2" at bounding box center [544, 771] width 38 height 35
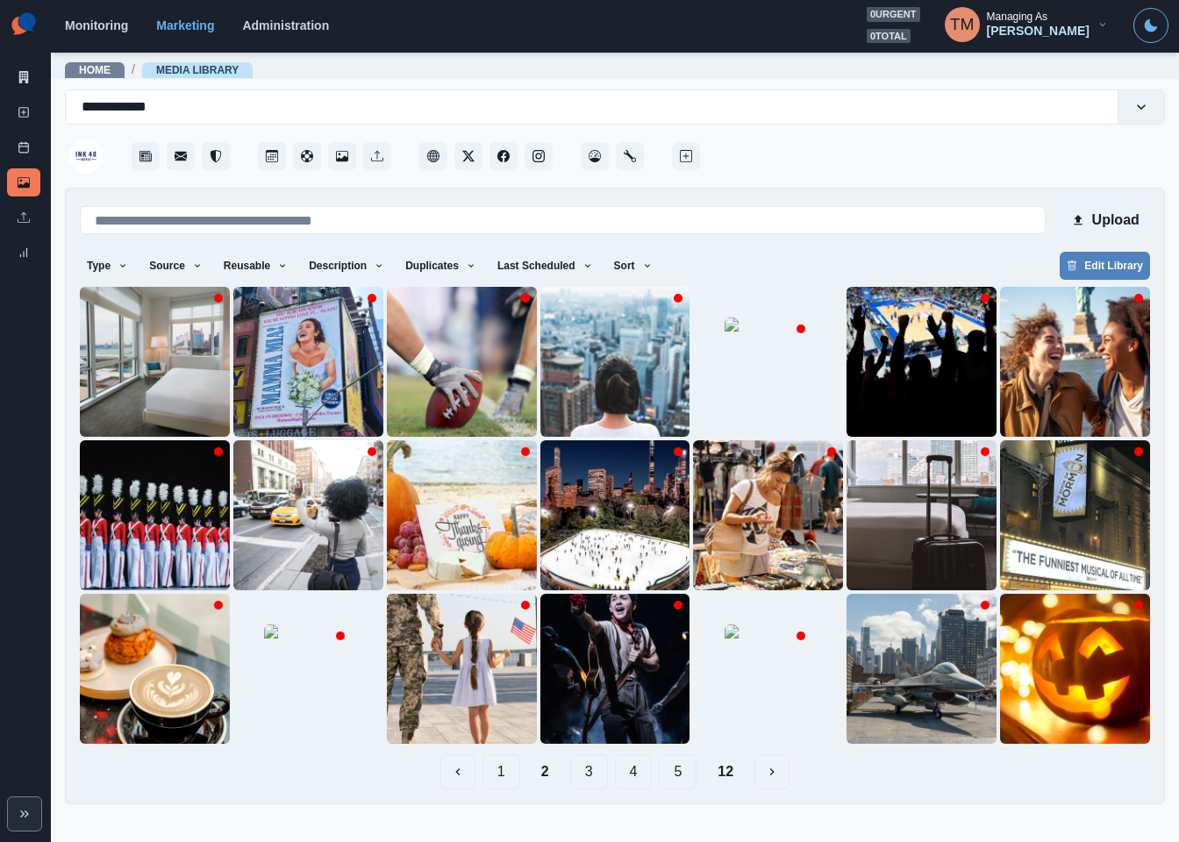
click at [506, 780] on button "1" at bounding box center [501, 771] width 38 height 35
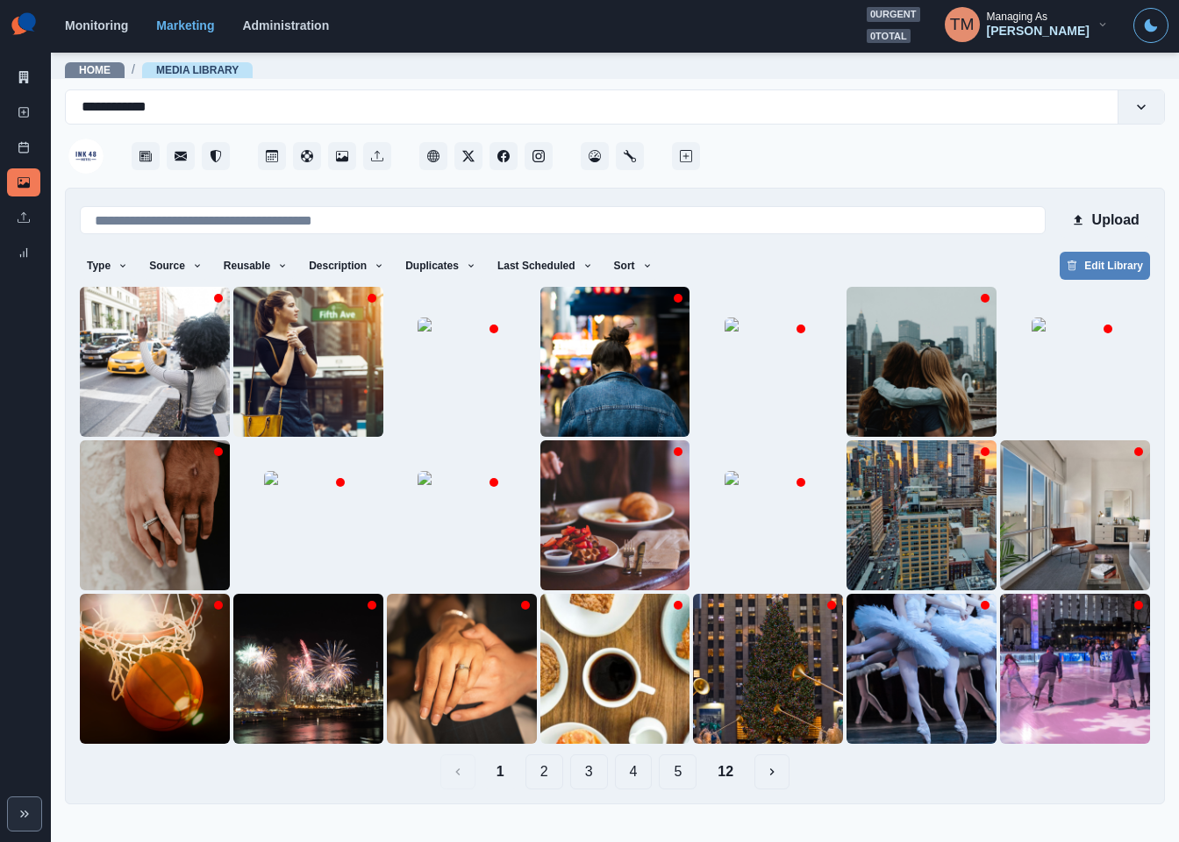
click at [547, 779] on button "2" at bounding box center [544, 771] width 38 height 35
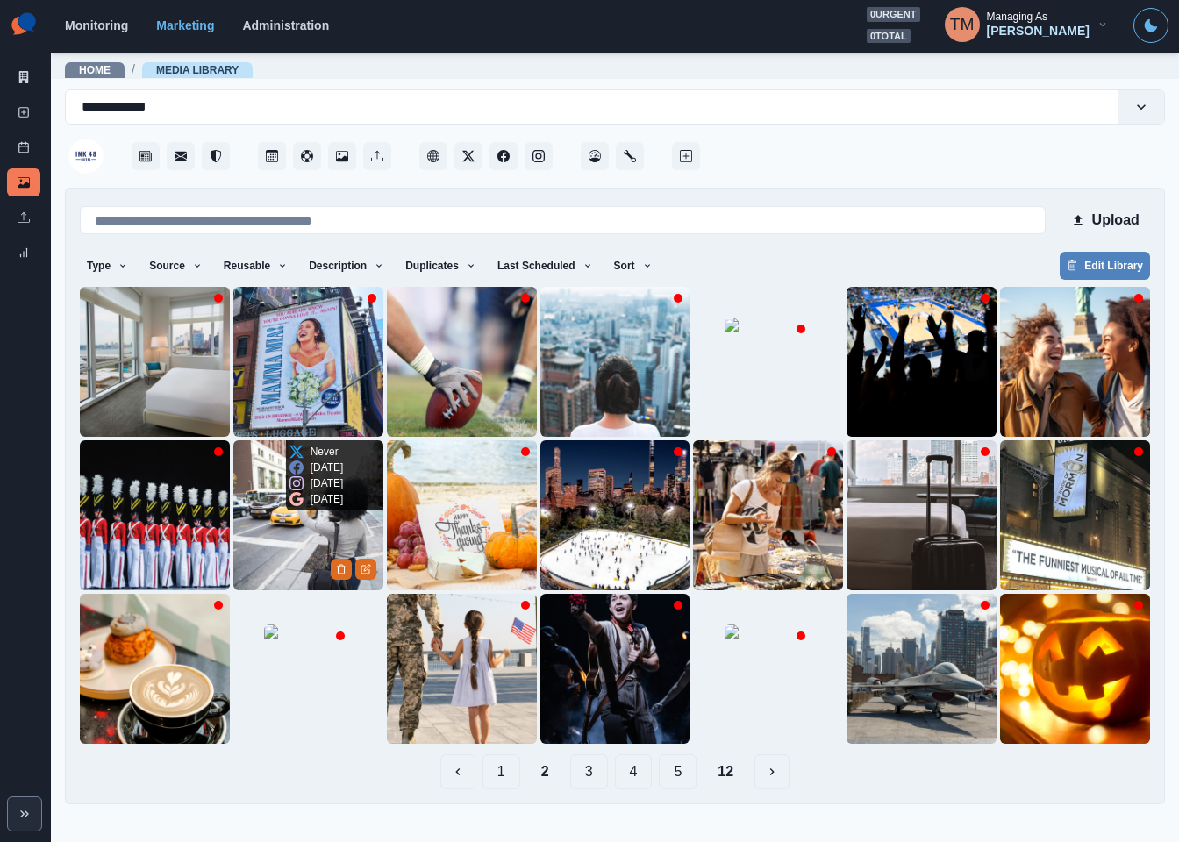
click at [287, 535] on img at bounding box center [308, 515] width 150 height 150
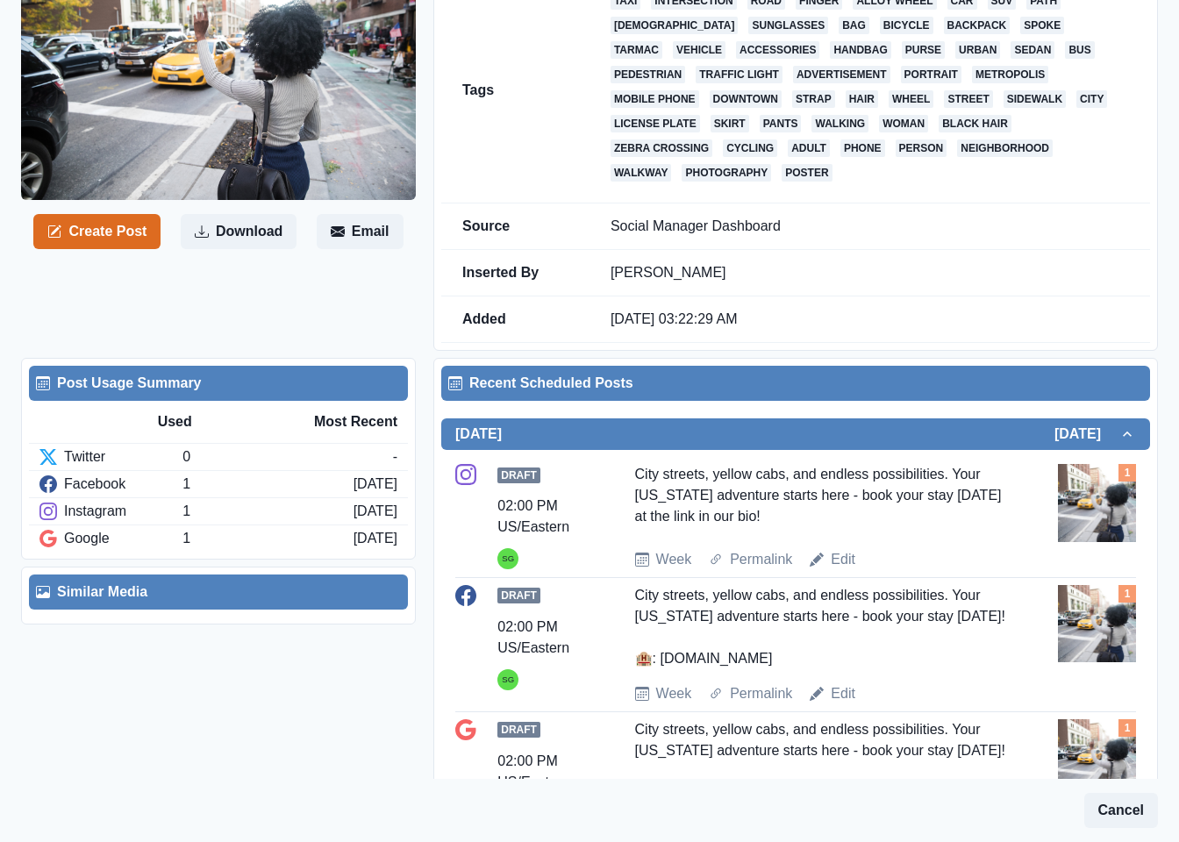
scroll to position [263, 0]
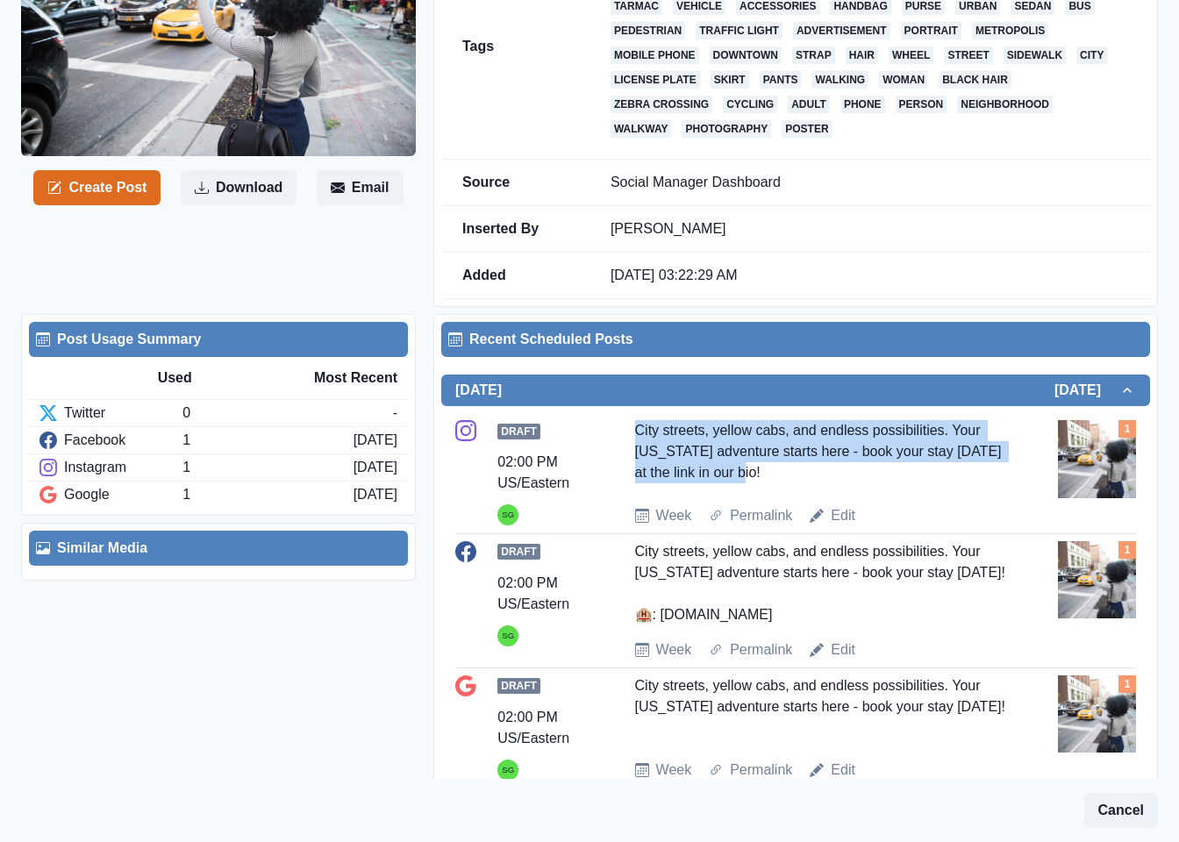
drag, startPoint x: 774, startPoint y: 455, endPoint x: 629, endPoint y: 408, distance: 153.1
click at [629, 420] on div "Draft 02:00 PM US/Eastern SG City streets, yellow cabs, and endless possibiliti…" at bounding box center [795, 473] width 681 height 106
copy div "City streets, yellow cabs, and endless possibilities. Your New York adventure s…"
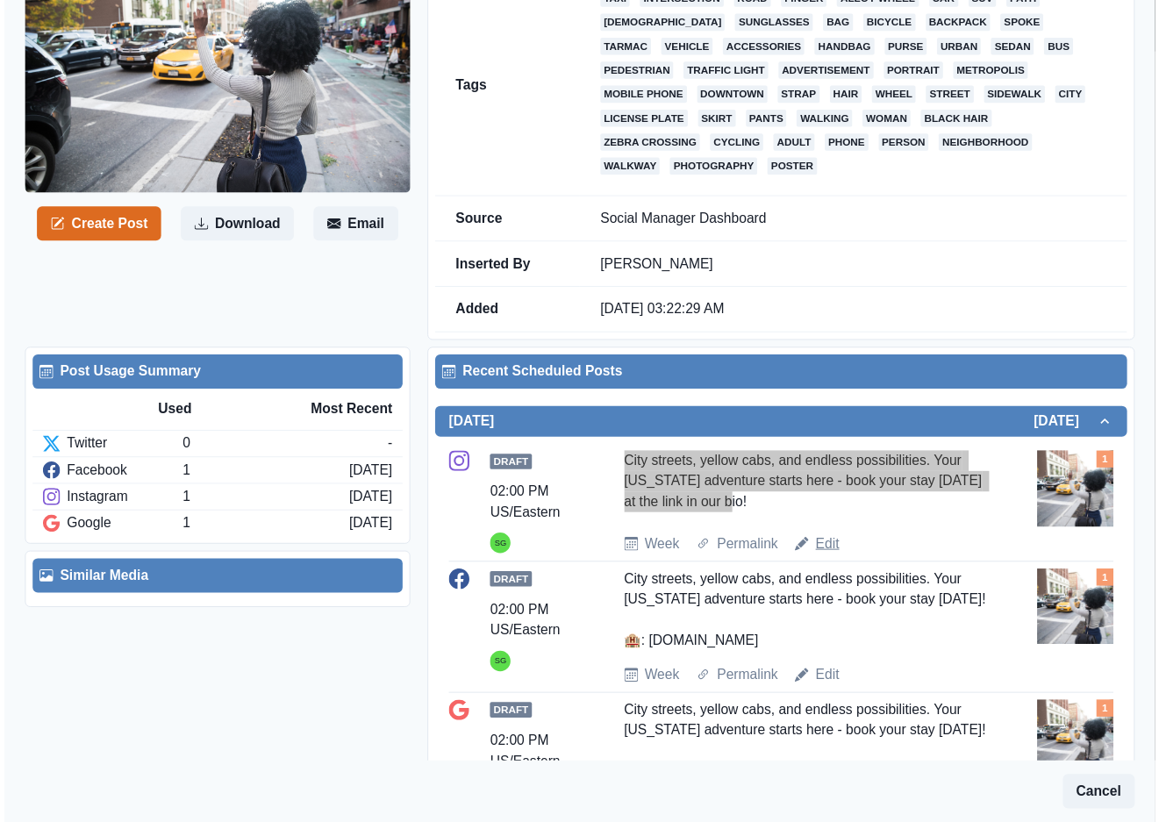
scroll to position [292, 0]
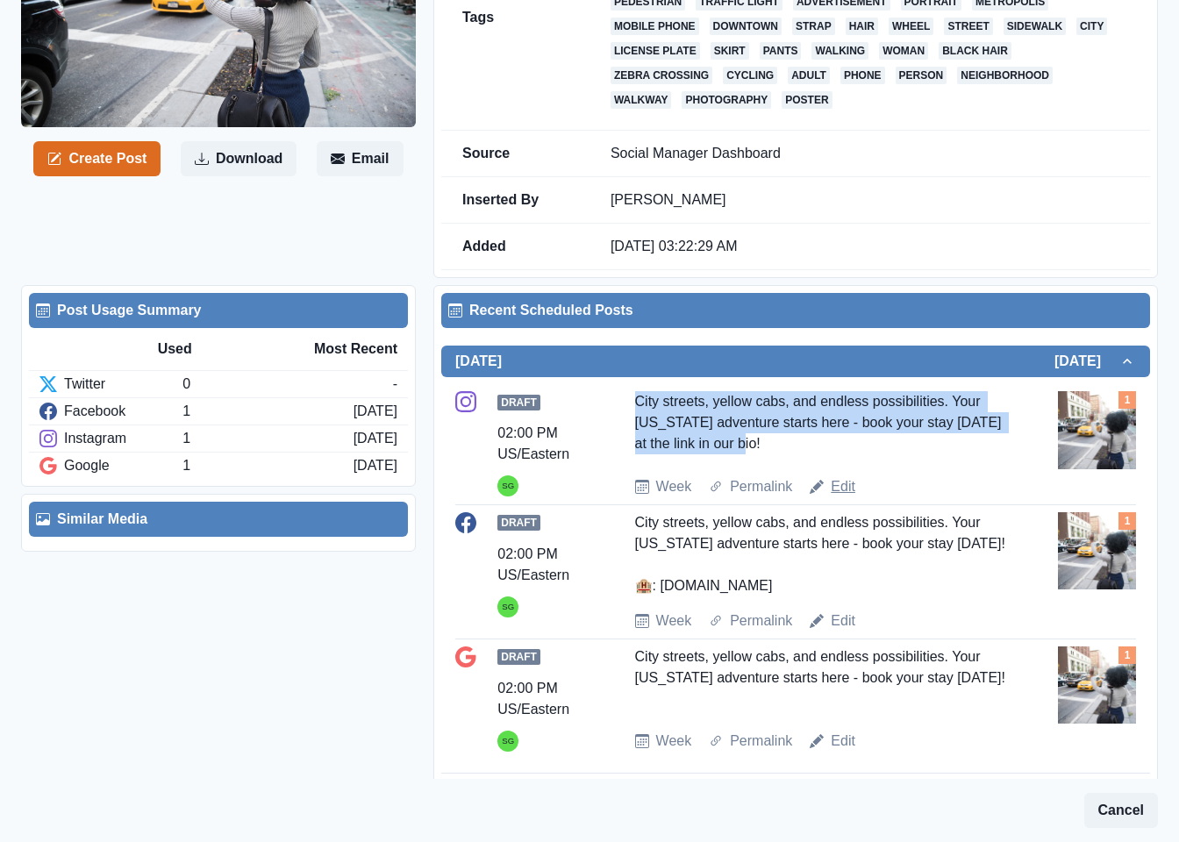
click at [835, 476] on link "Edit" at bounding box center [843, 486] width 25 height 21
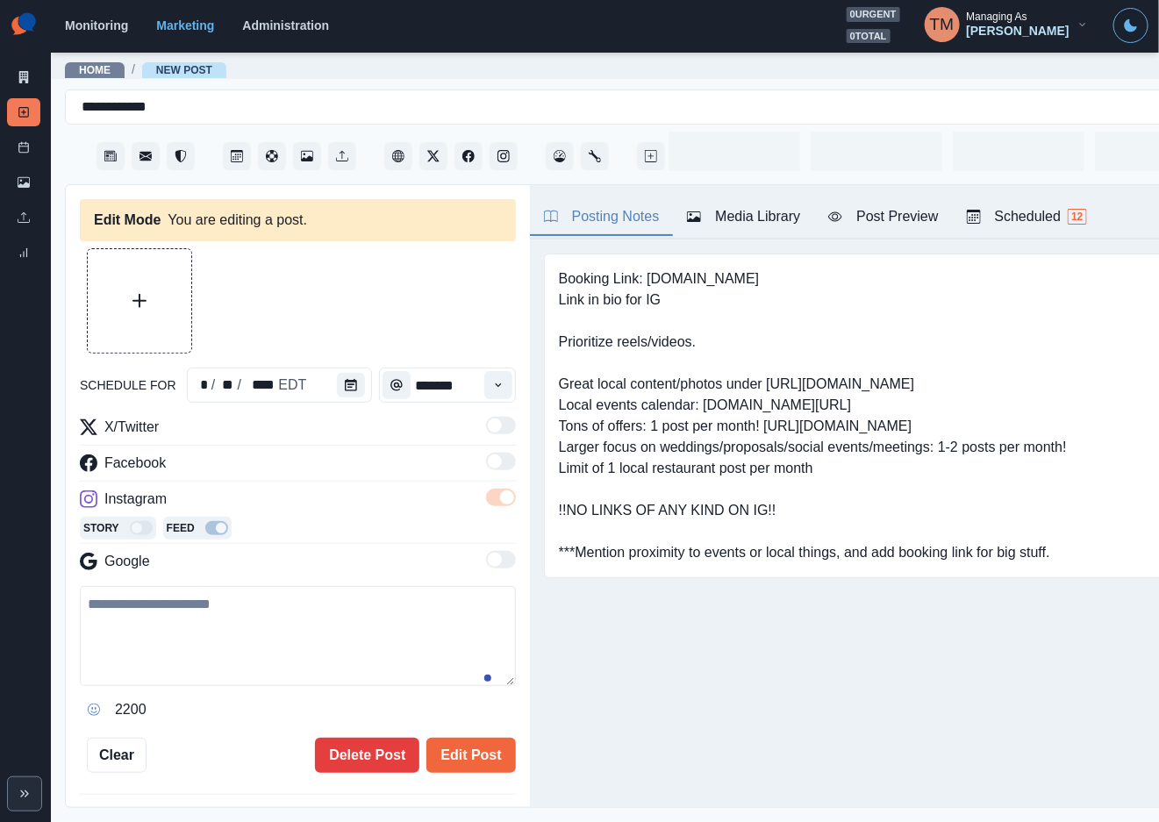
type input "*******"
type textarea "**********"
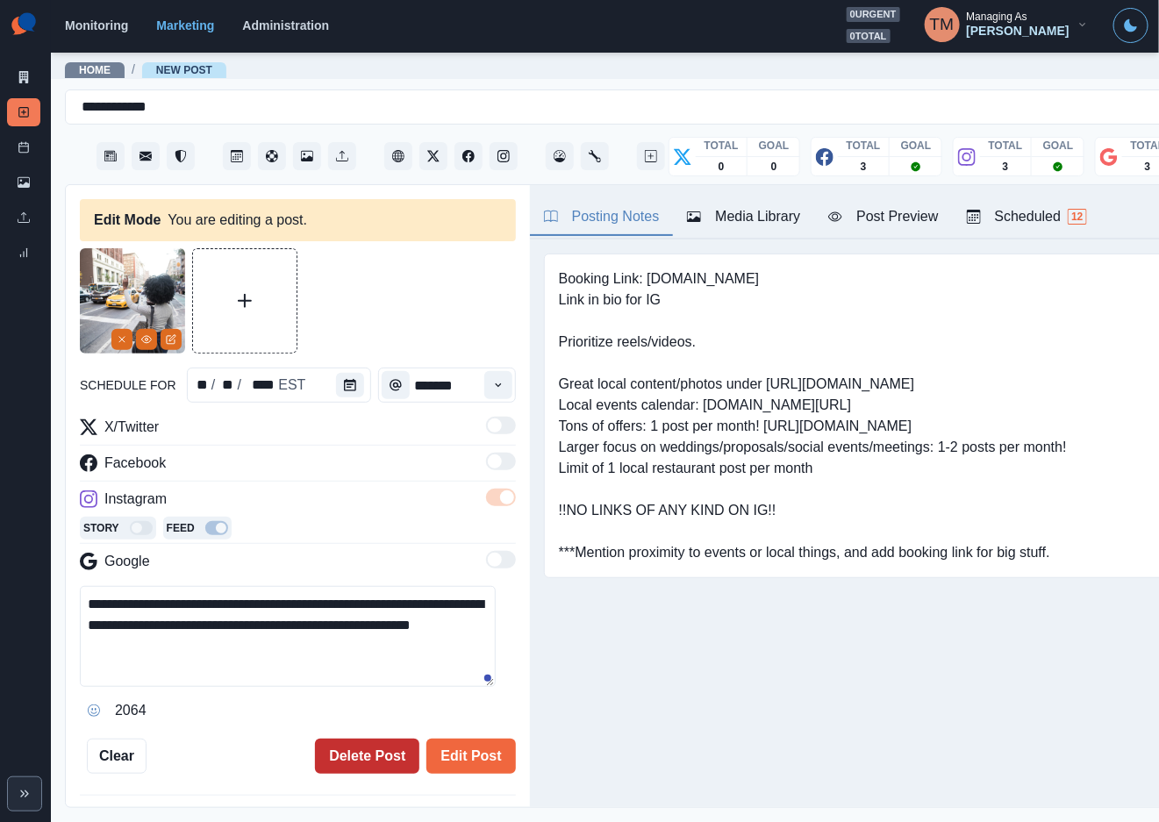
click at [334, 753] on button "Delete Post" at bounding box center [367, 755] width 104 height 35
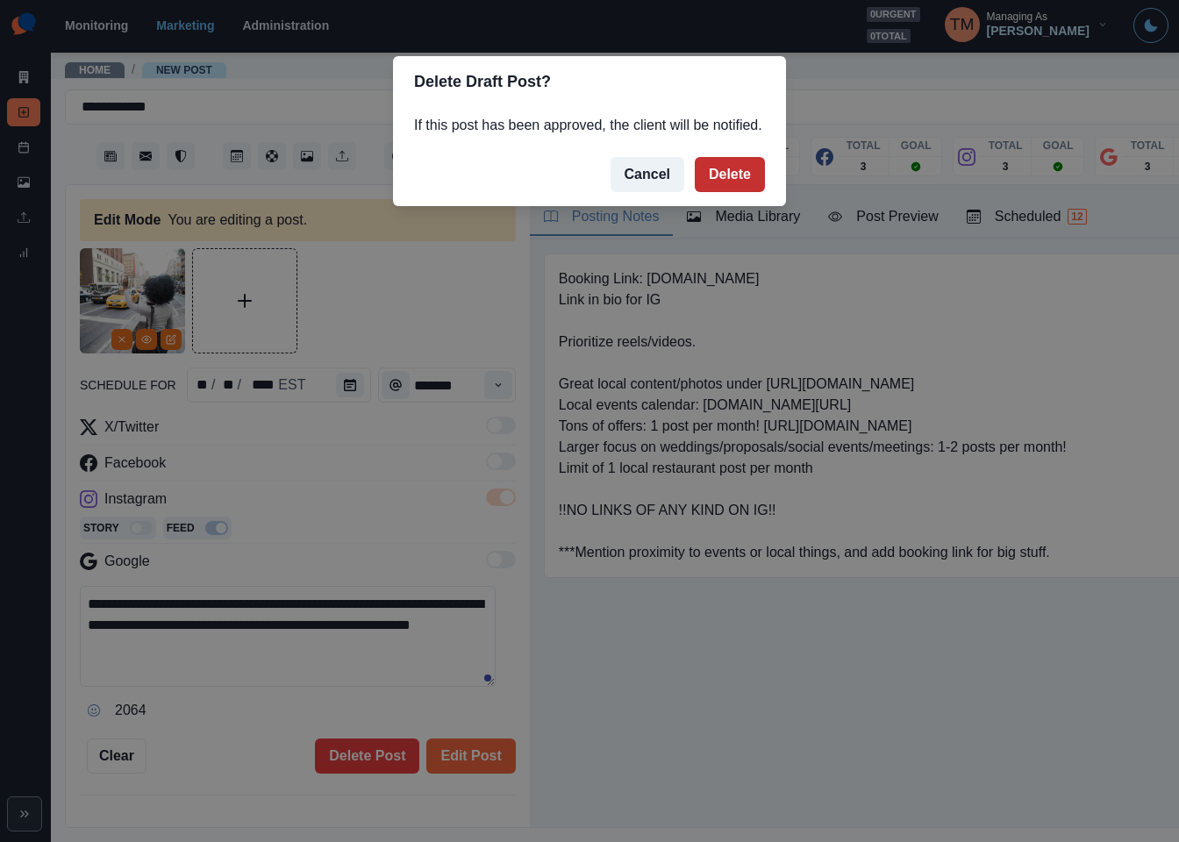
click at [734, 176] on button "Delete" at bounding box center [730, 174] width 70 height 35
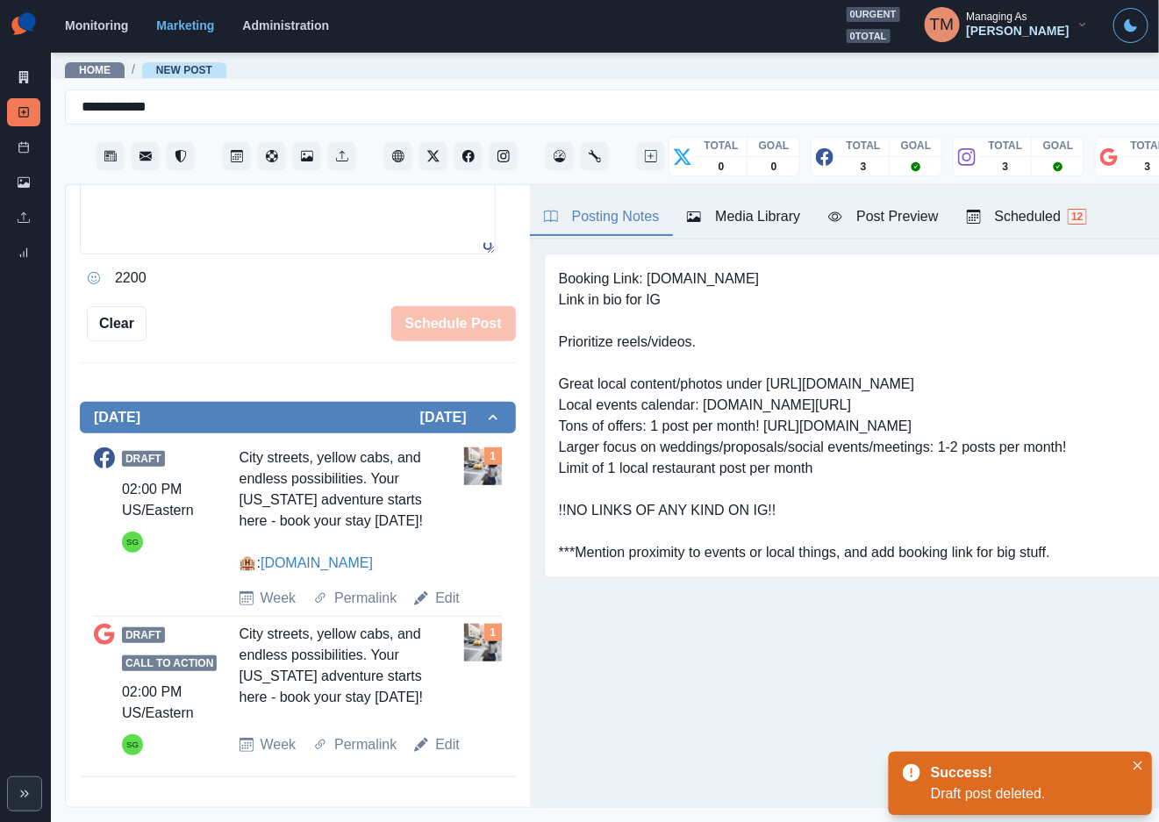
scroll to position [388, 0]
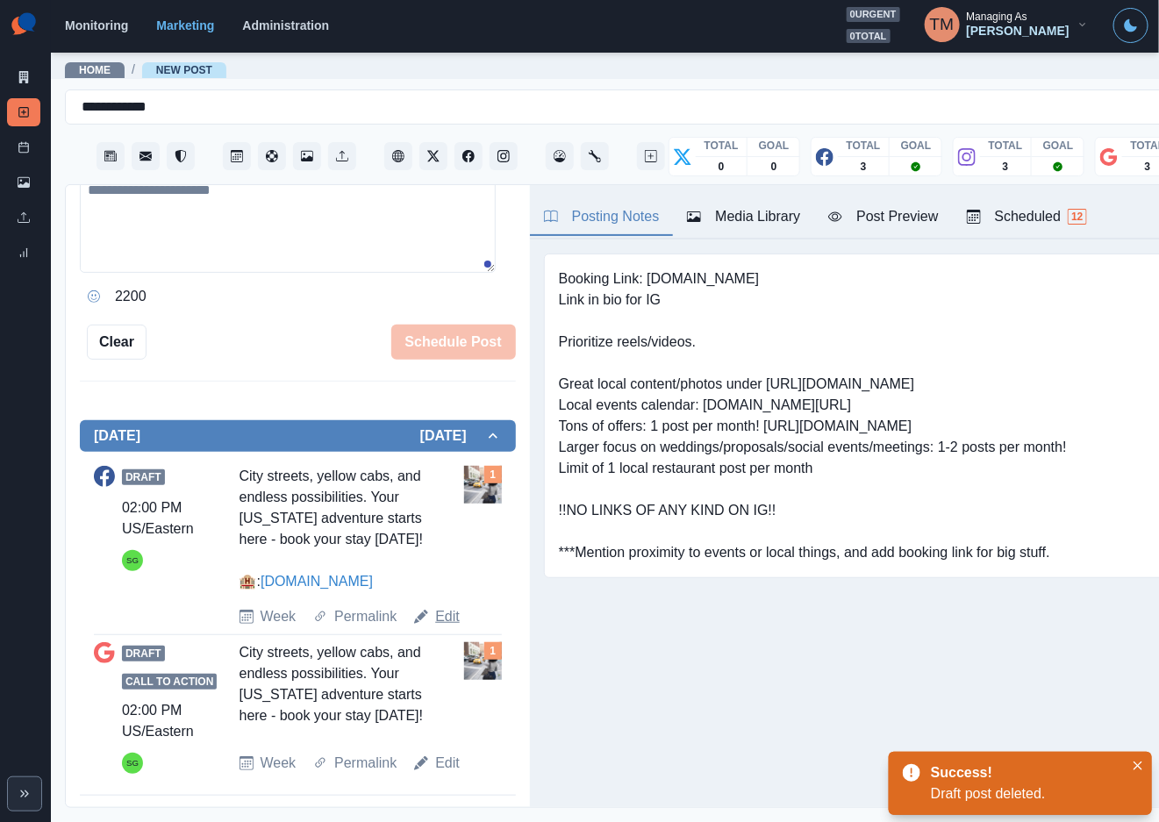
click at [446, 613] on link "Edit" at bounding box center [447, 616] width 25 height 21
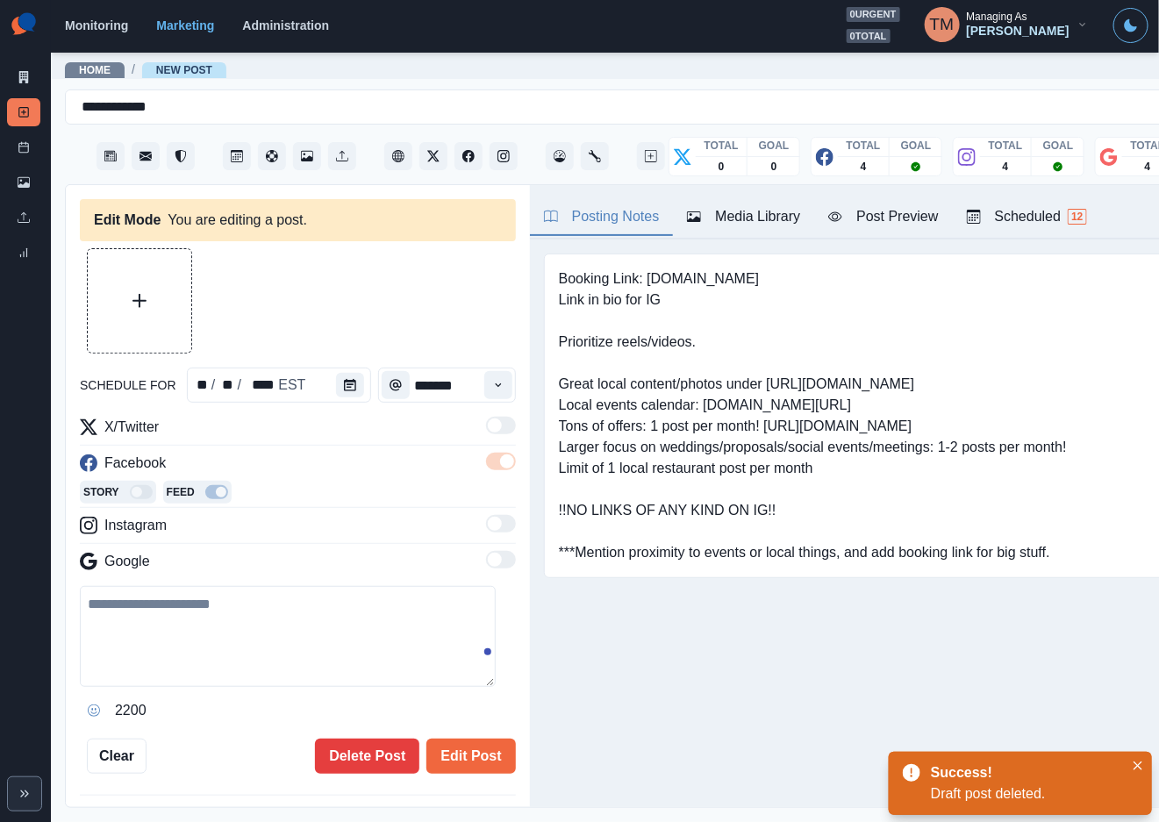
type textarea "**********"
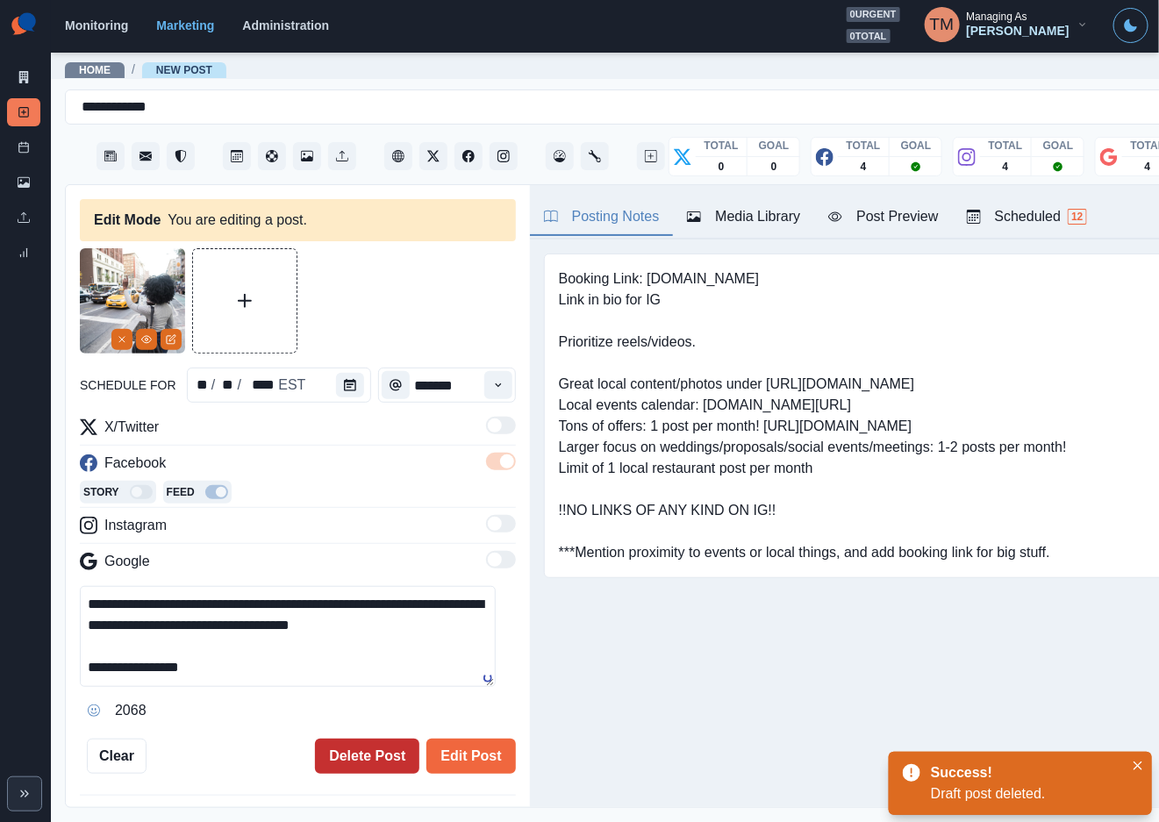
click at [355, 751] on button "Delete Post" at bounding box center [367, 755] width 104 height 35
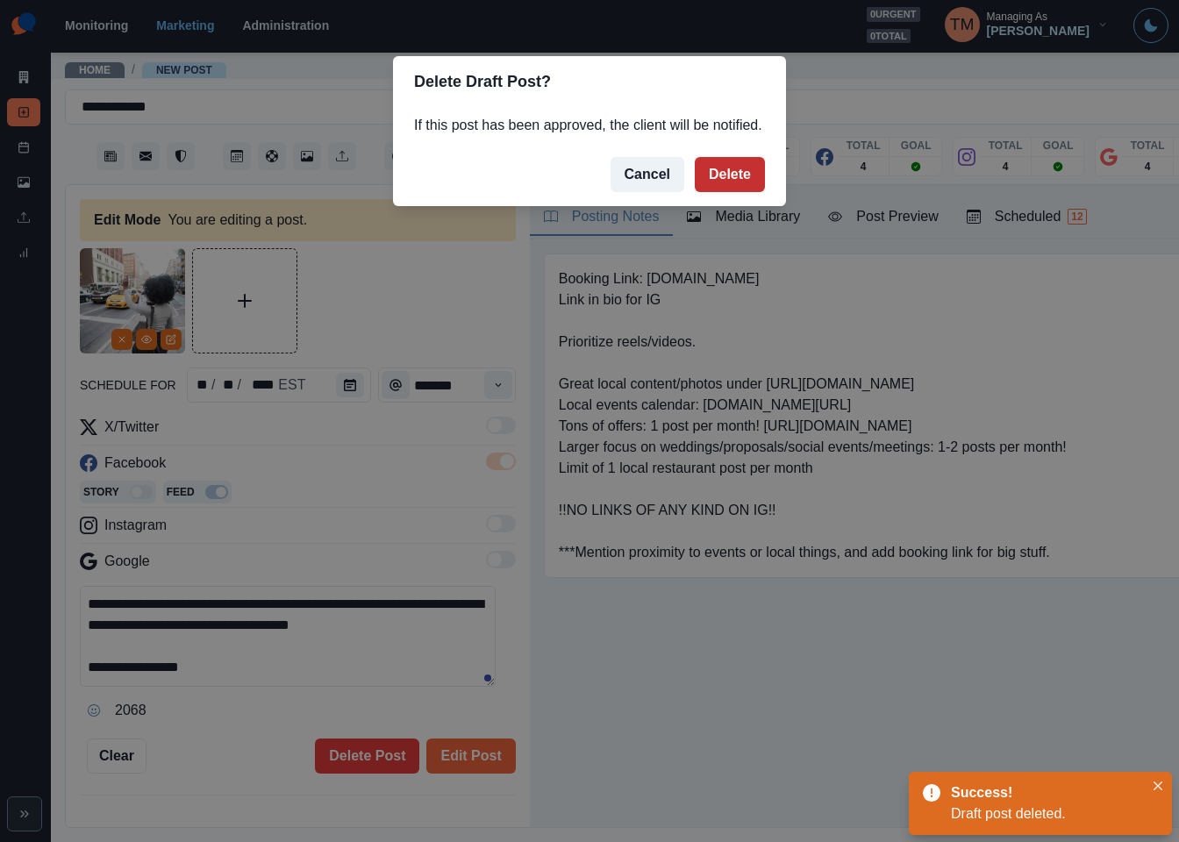
click at [745, 174] on button "Delete" at bounding box center [730, 174] width 70 height 35
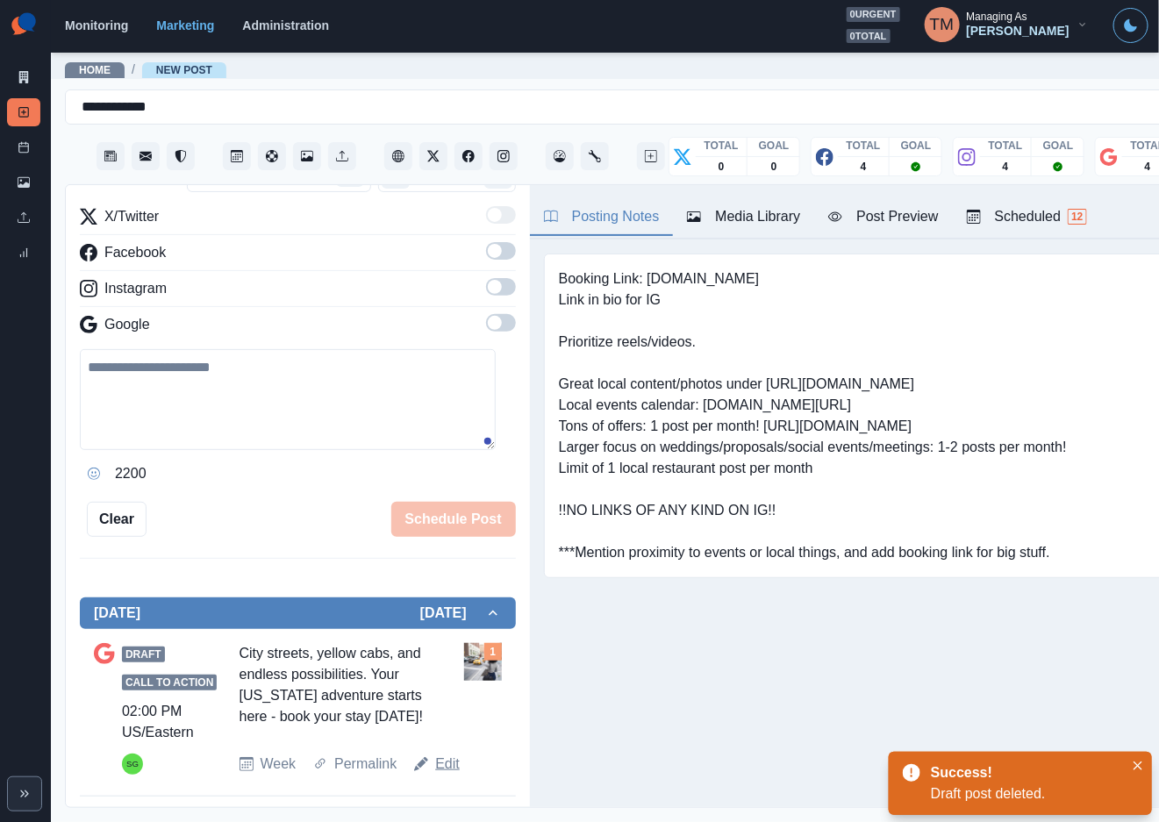
click at [448, 768] on link "Edit" at bounding box center [447, 763] width 25 height 21
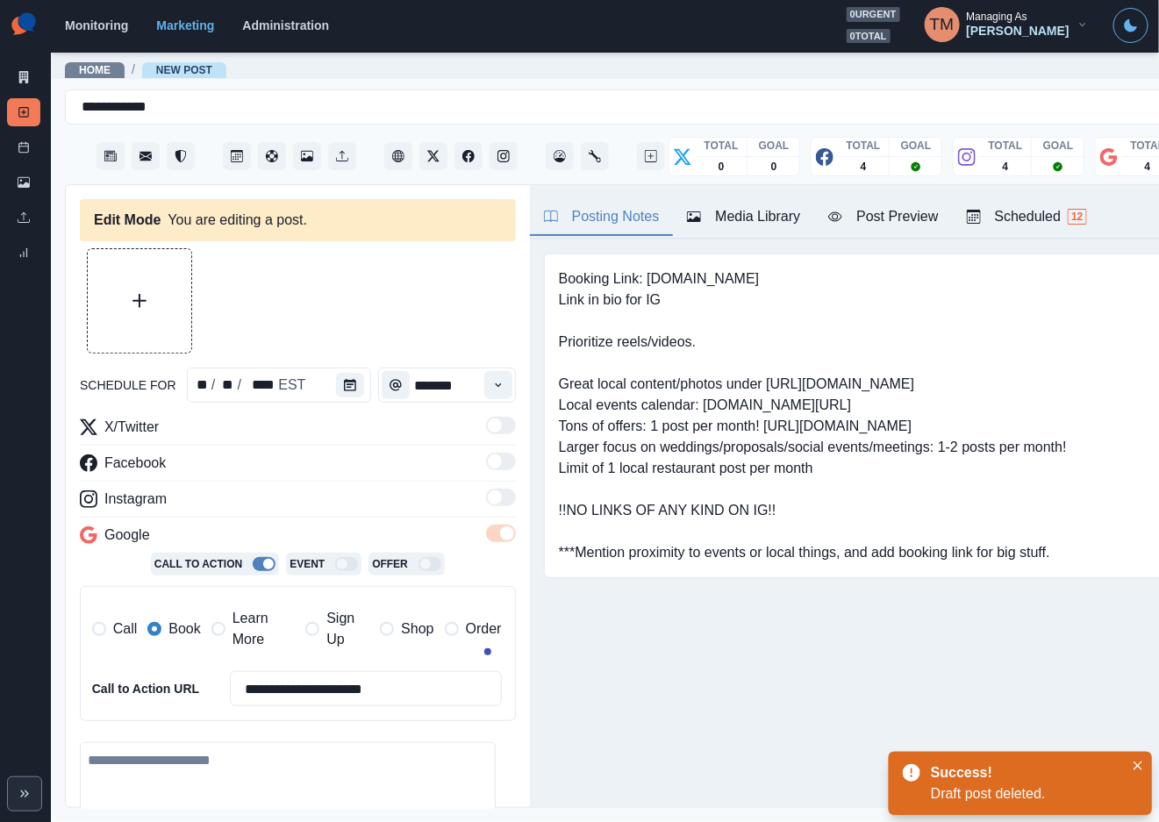
type textarea "**********"
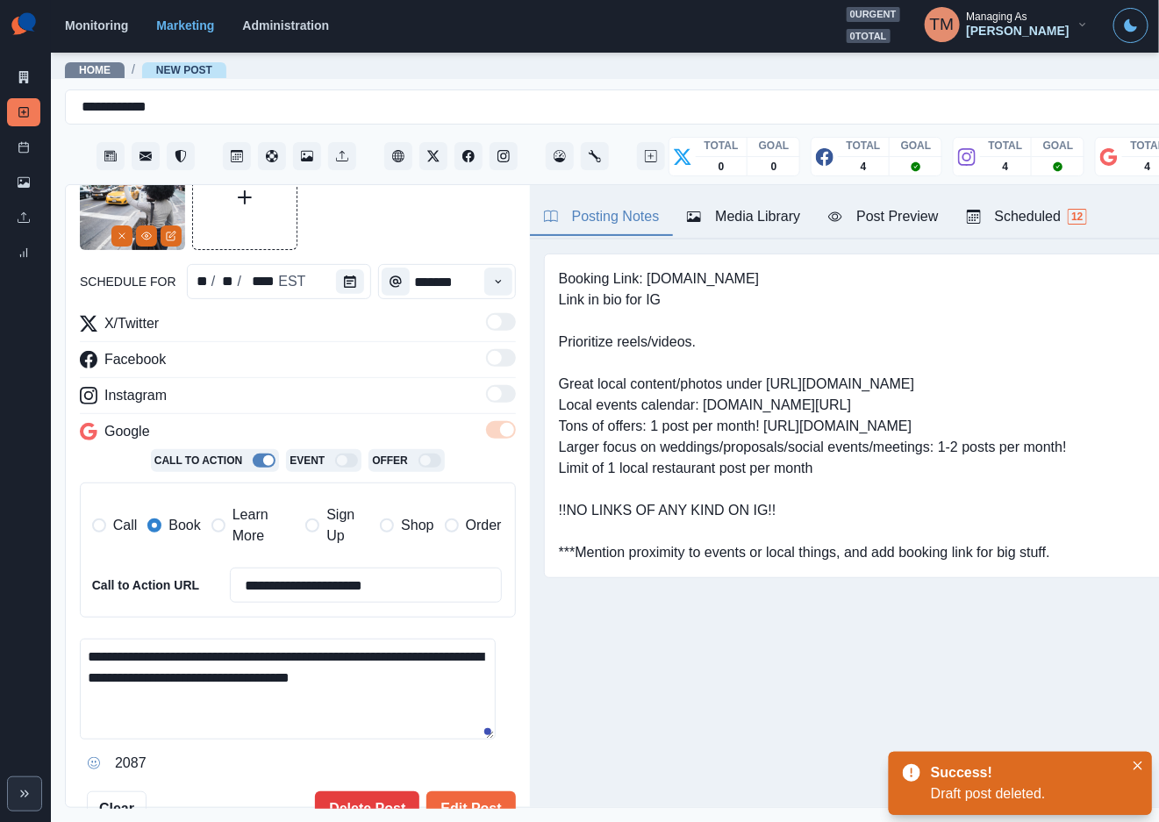
scroll to position [132, 0]
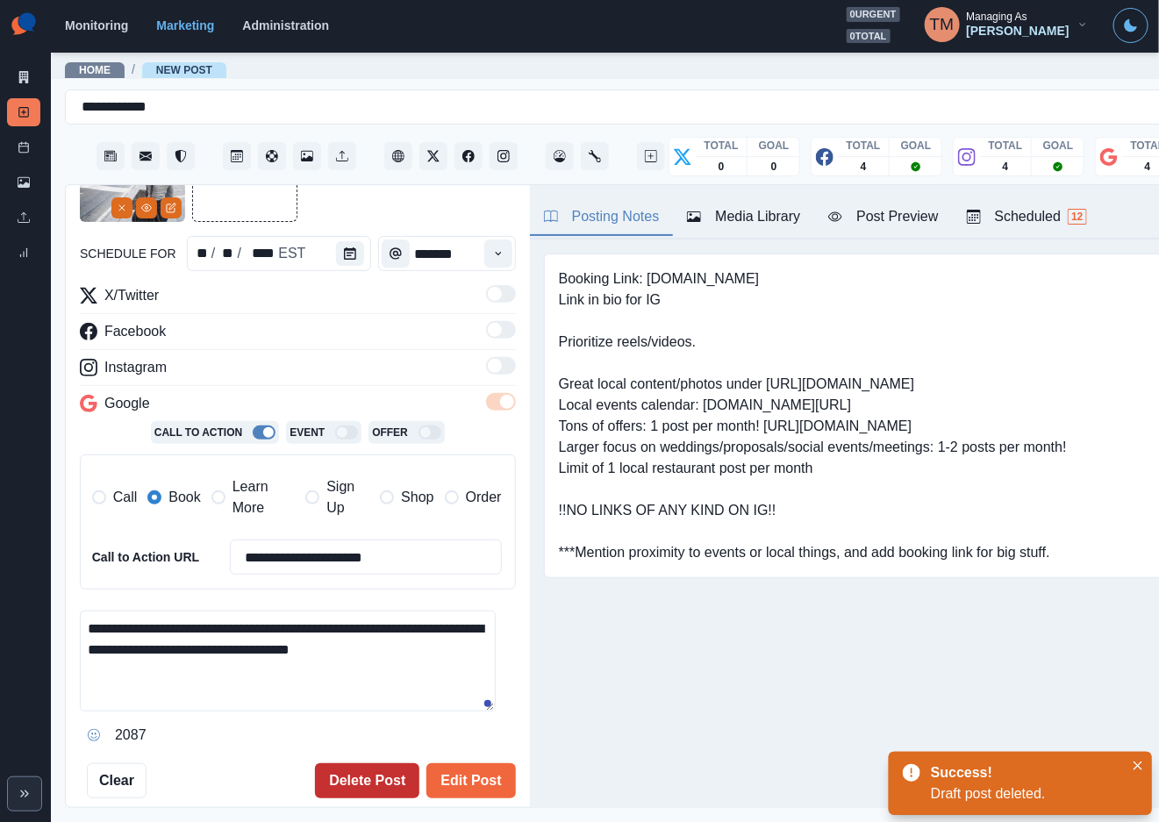
click at [332, 779] on button "Delete Post" at bounding box center [367, 780] width 104 height 35
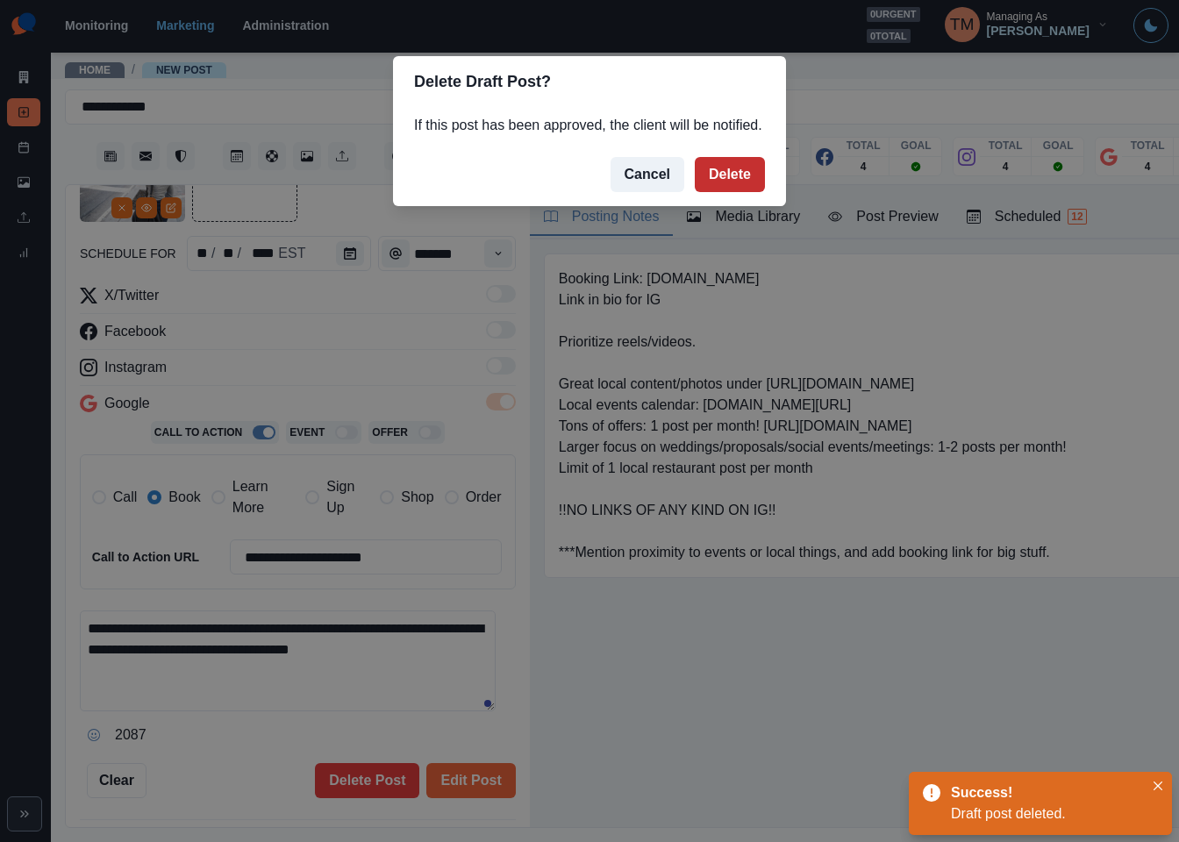
click at [743, 171] on button "Delete" at bounding box center [730, 174] width 70 height 35
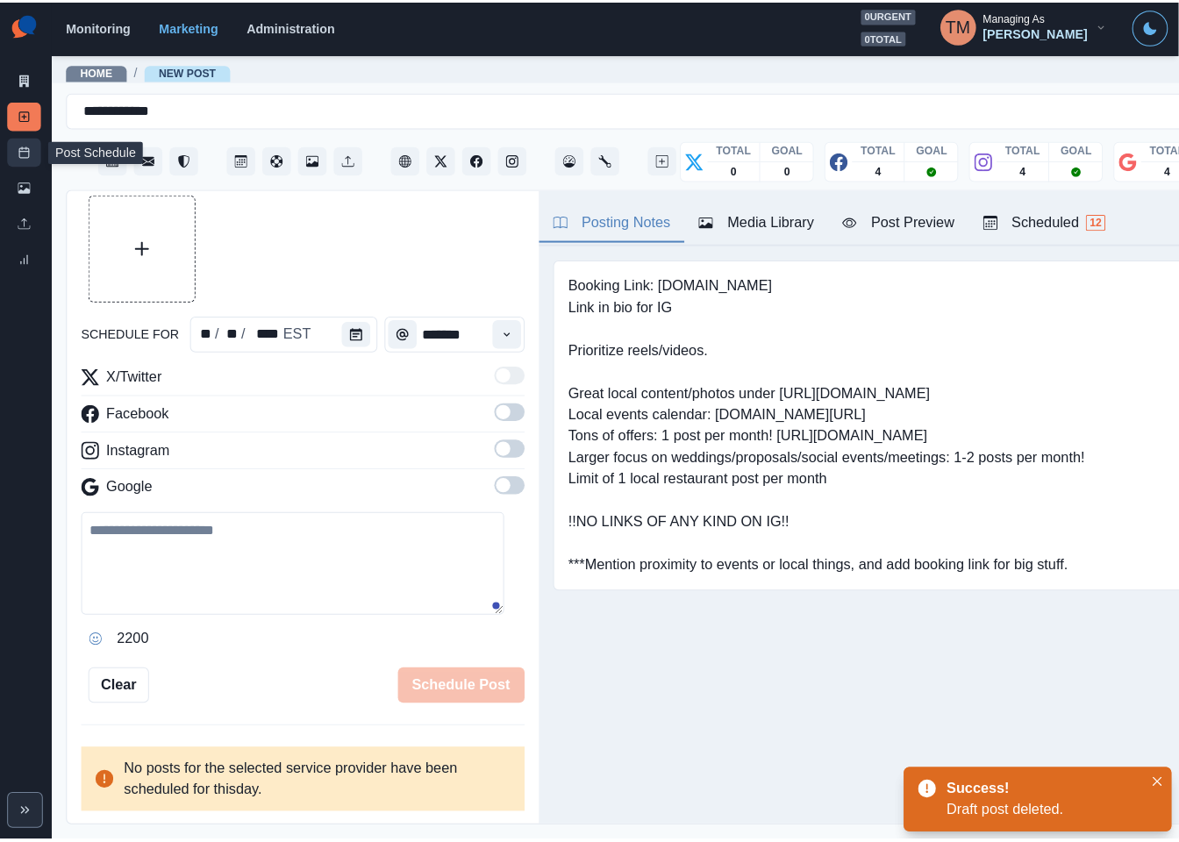
scroll to position [39, 0]
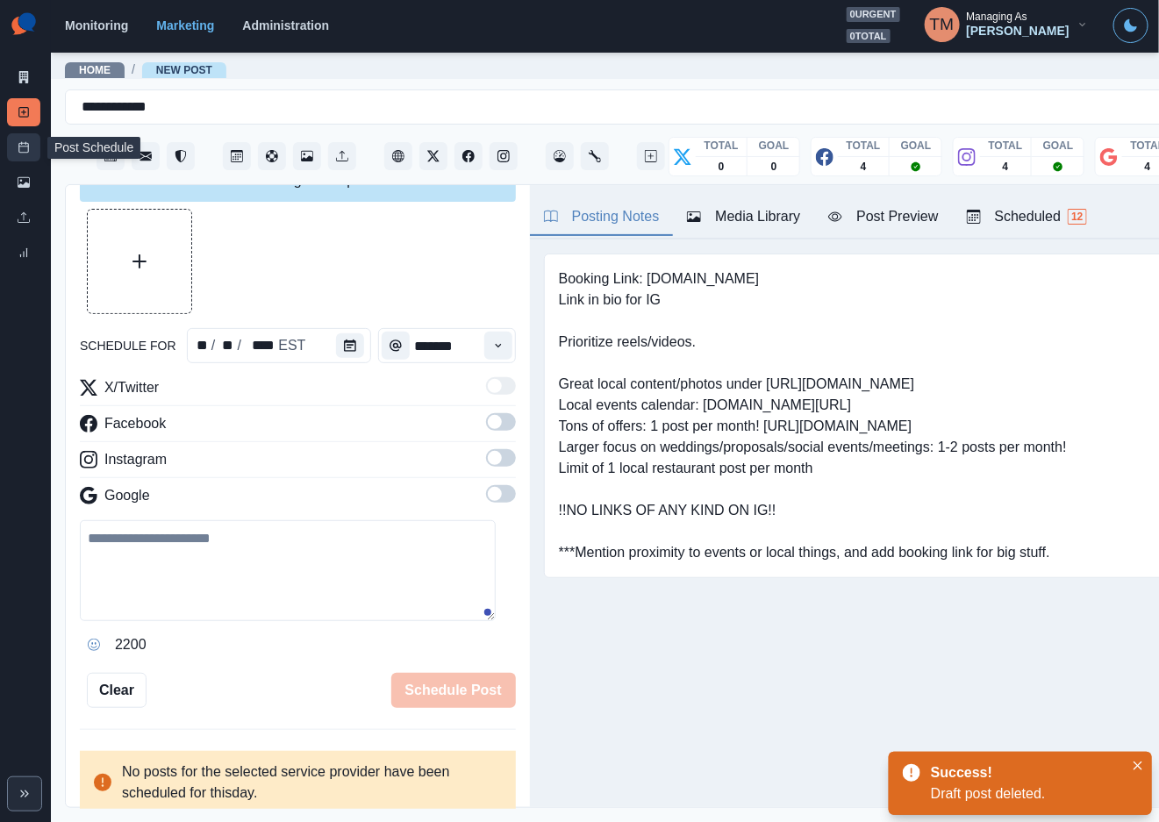
click at [13, 151] on link "Post Schedule" at bounding box center [23, 147] width 33 height 28
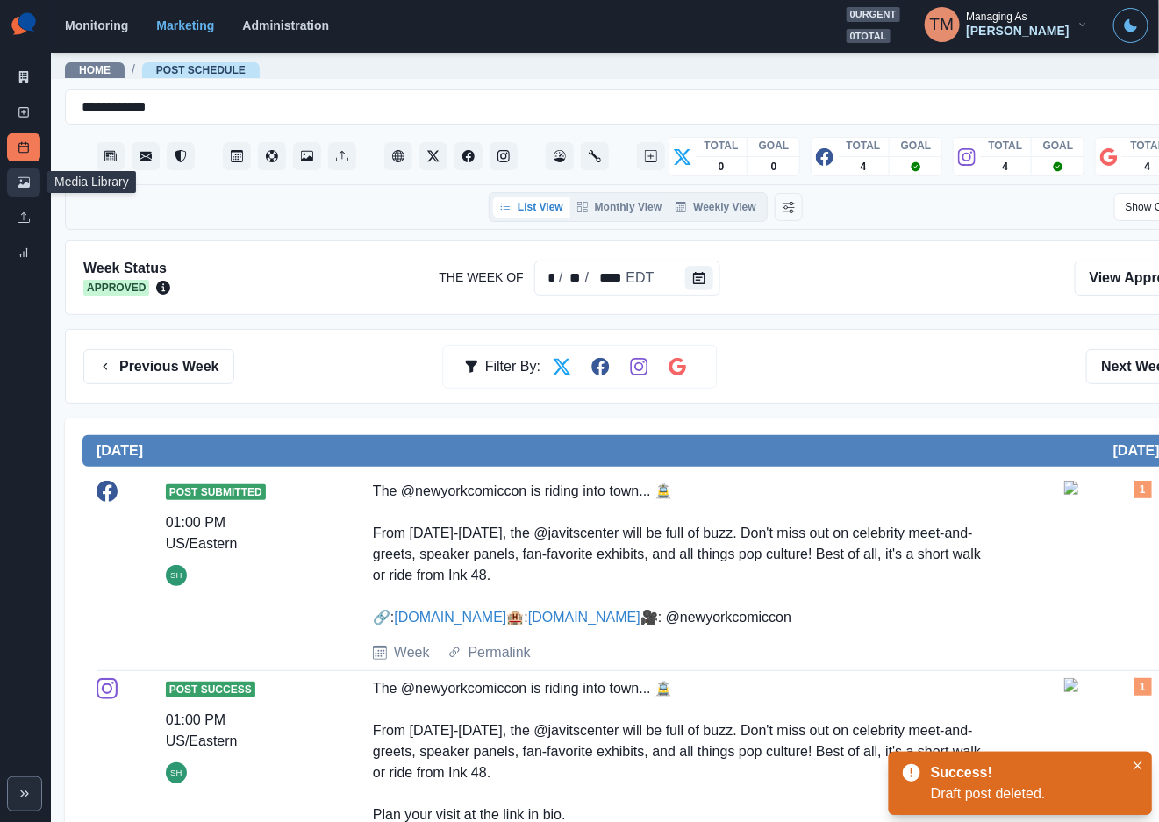
click at [21, 187] on icon at bounding box center [24, 182] width 12 height 11
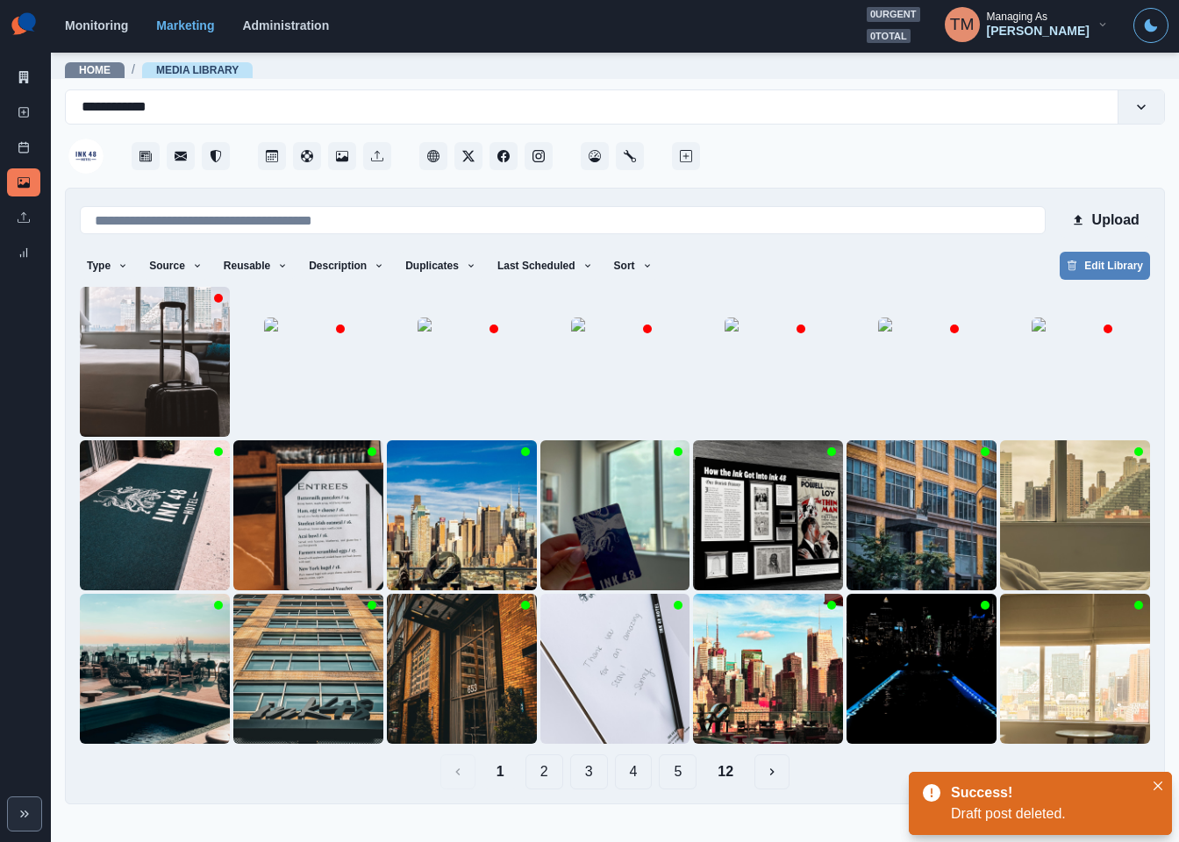
click at [809, 260] on div "Type Any Image Video Source Any Upload Social Manager Found: Instagram Found: G…" at bounding box center [615, 268] width 1070 height 32
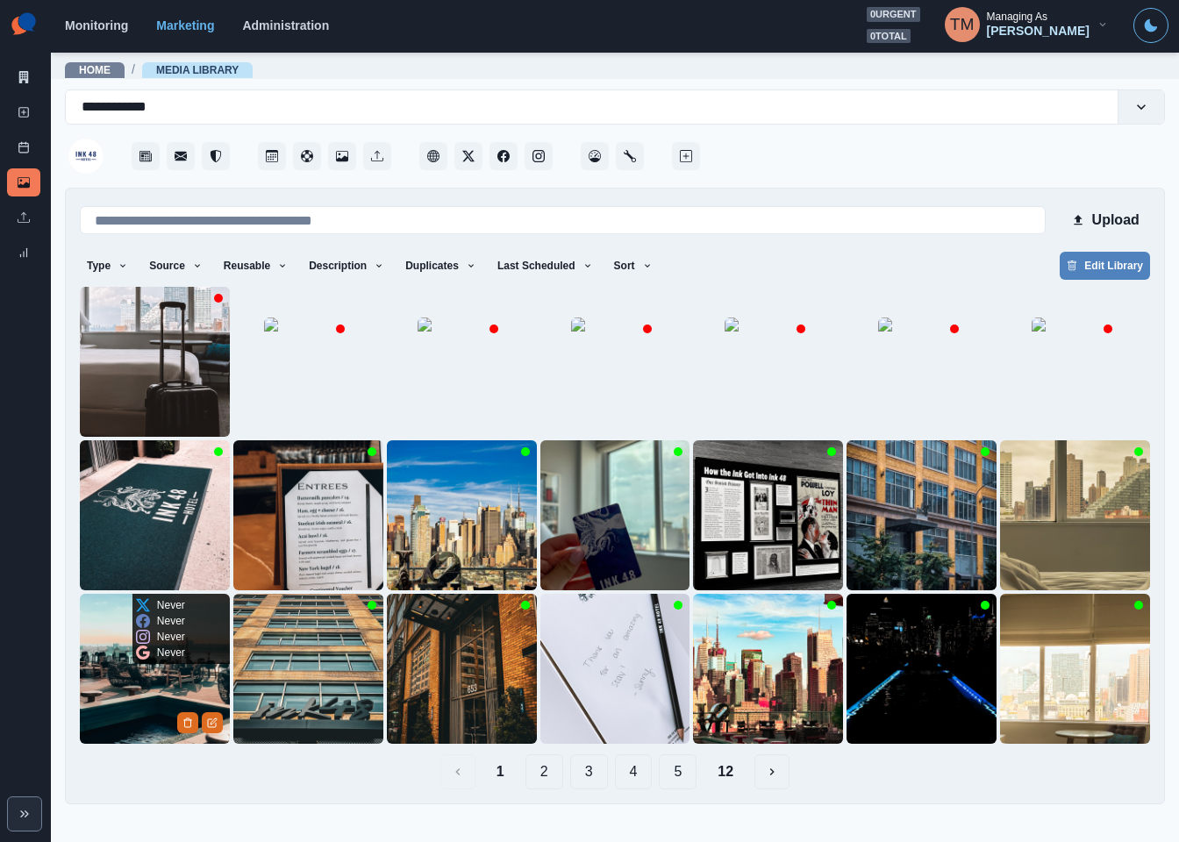
click at [119, 682] on img at bounding box center [155, 669] width 150 height 150
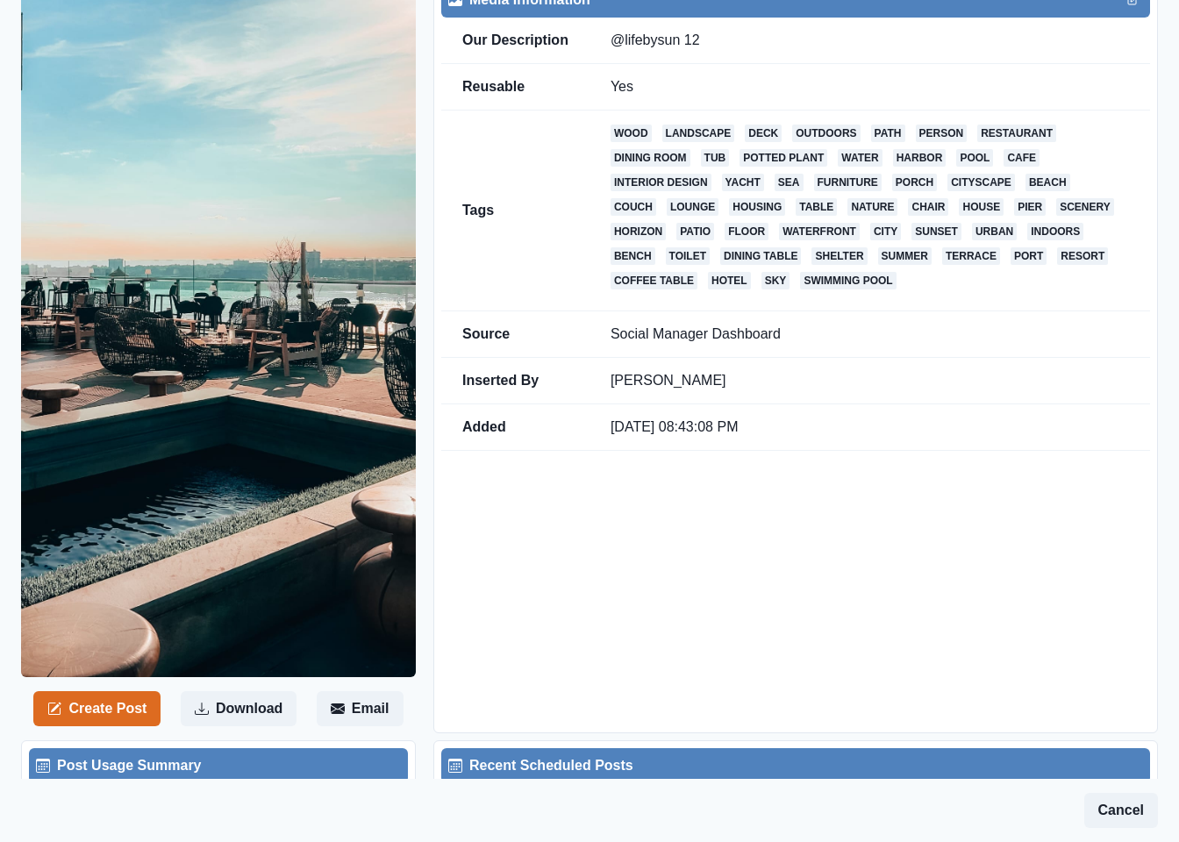
scroll to position [53, 0]
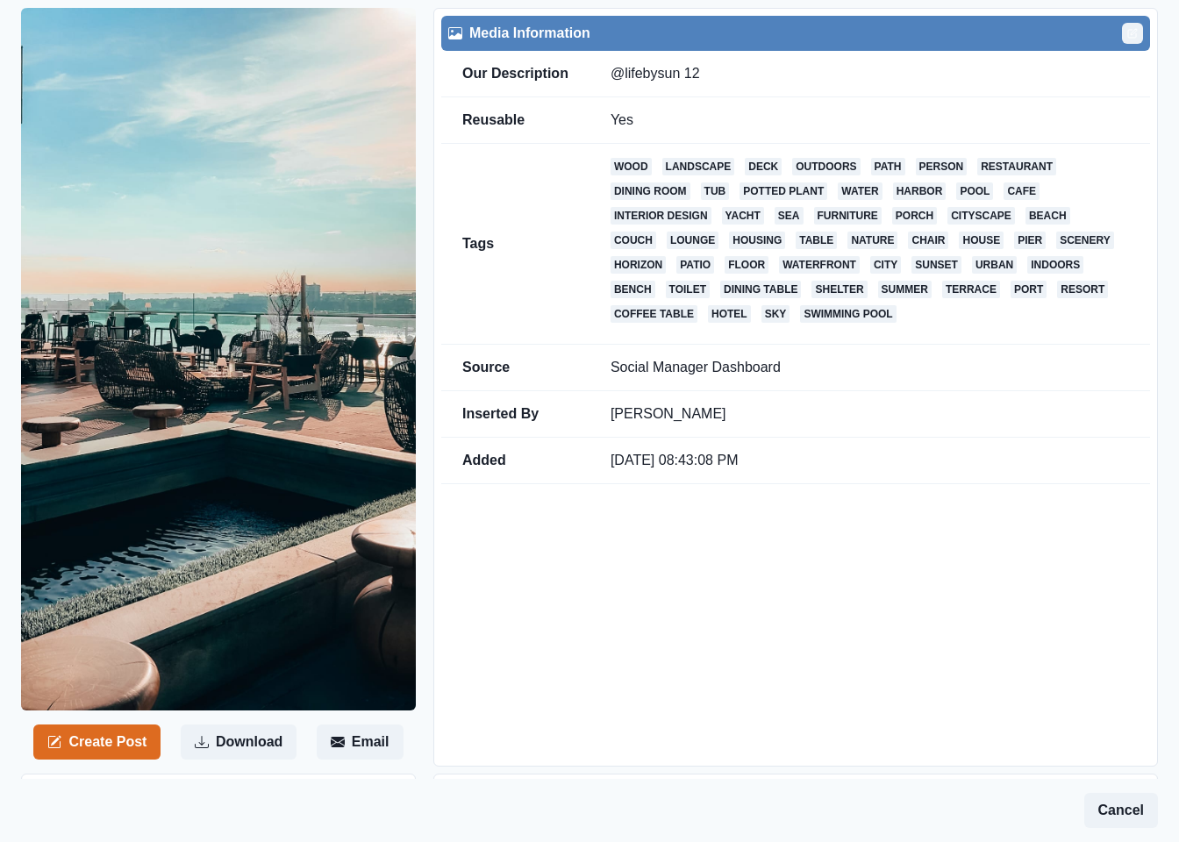
click at [1130, 32] on icon "Edit" at bounding box center [1133, 32] width 6 height 6
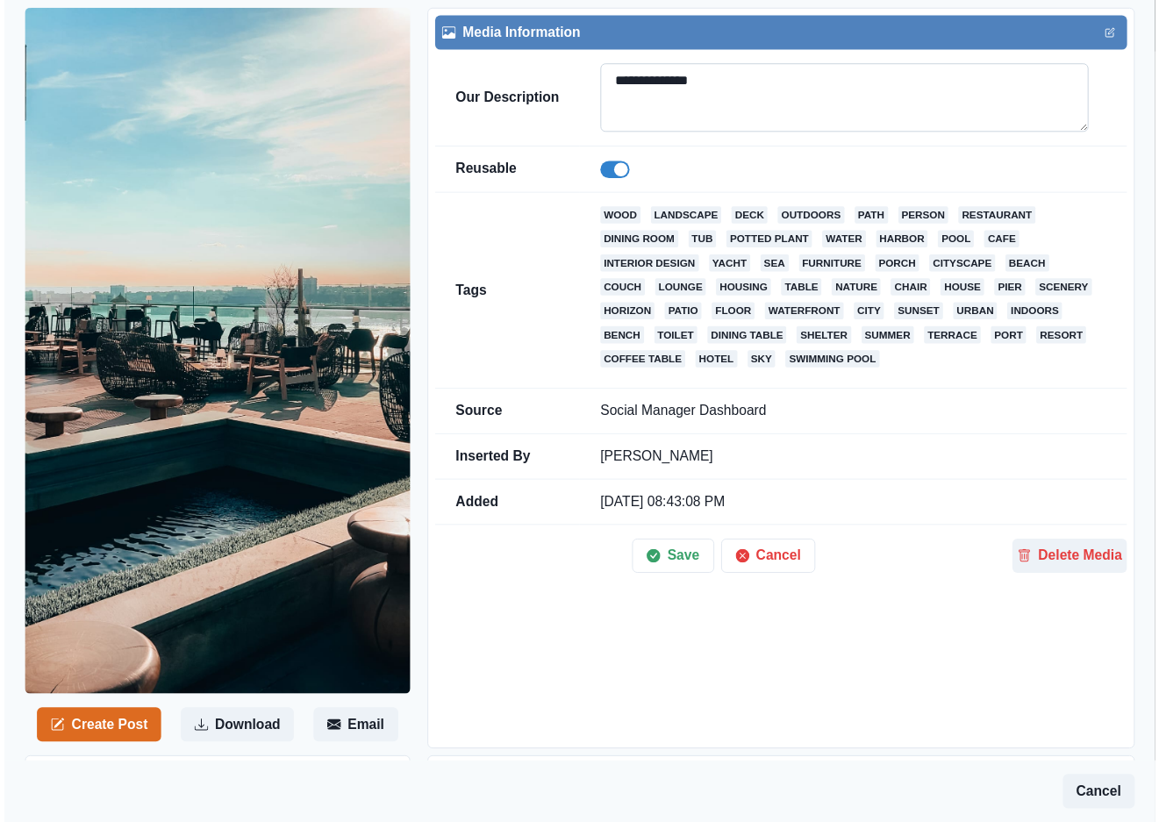
scroll to position [0, 0]
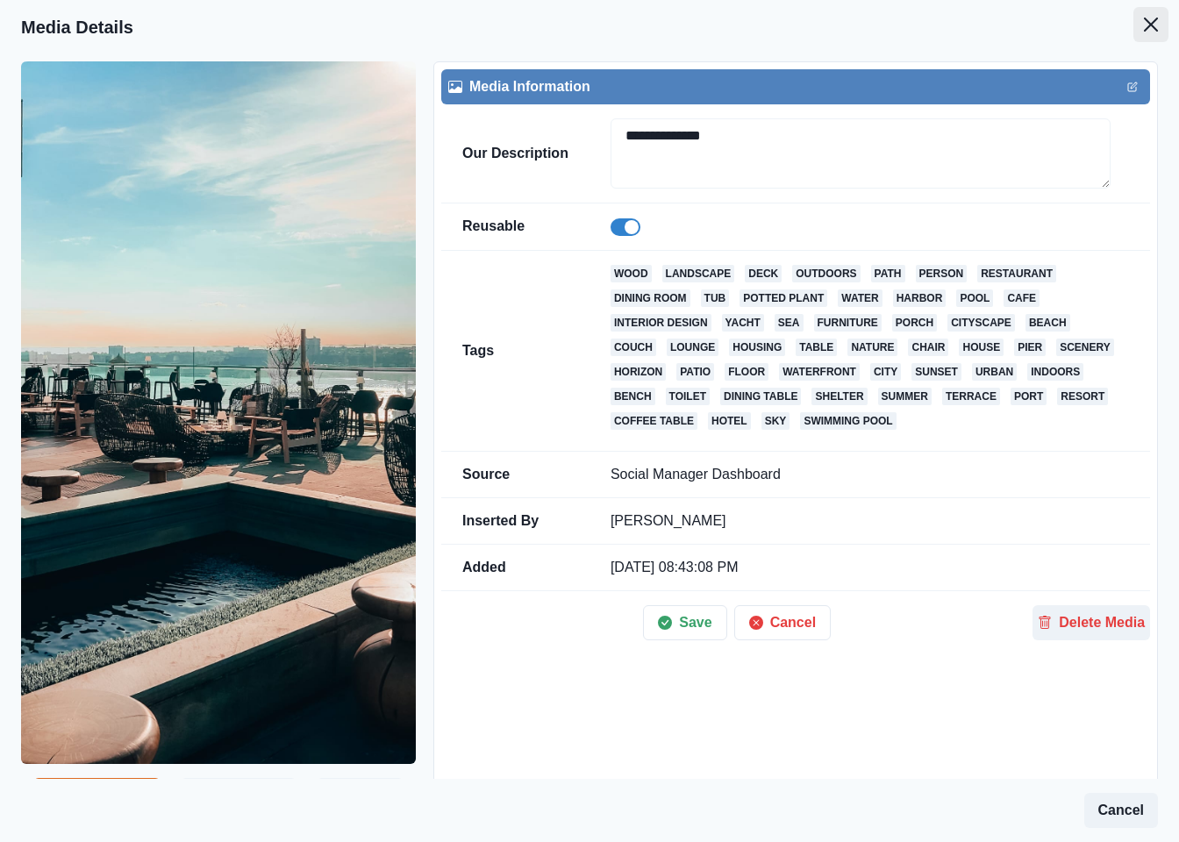
click at [1133, 18] on button "Close" at bounding box center [1150, 24] width 35 height 35
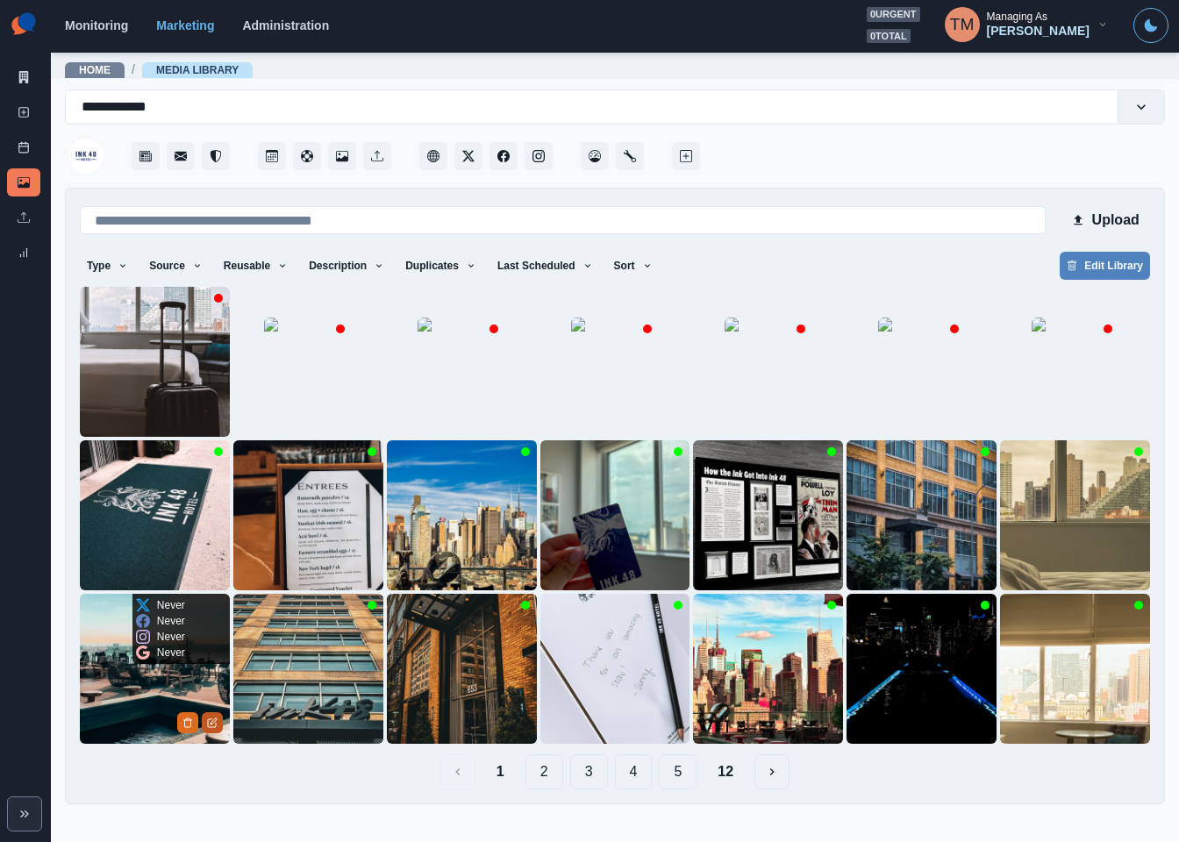
click at [211, 721] on icon "Edit Media" at bounding box center [213, 720] width 6 height 6
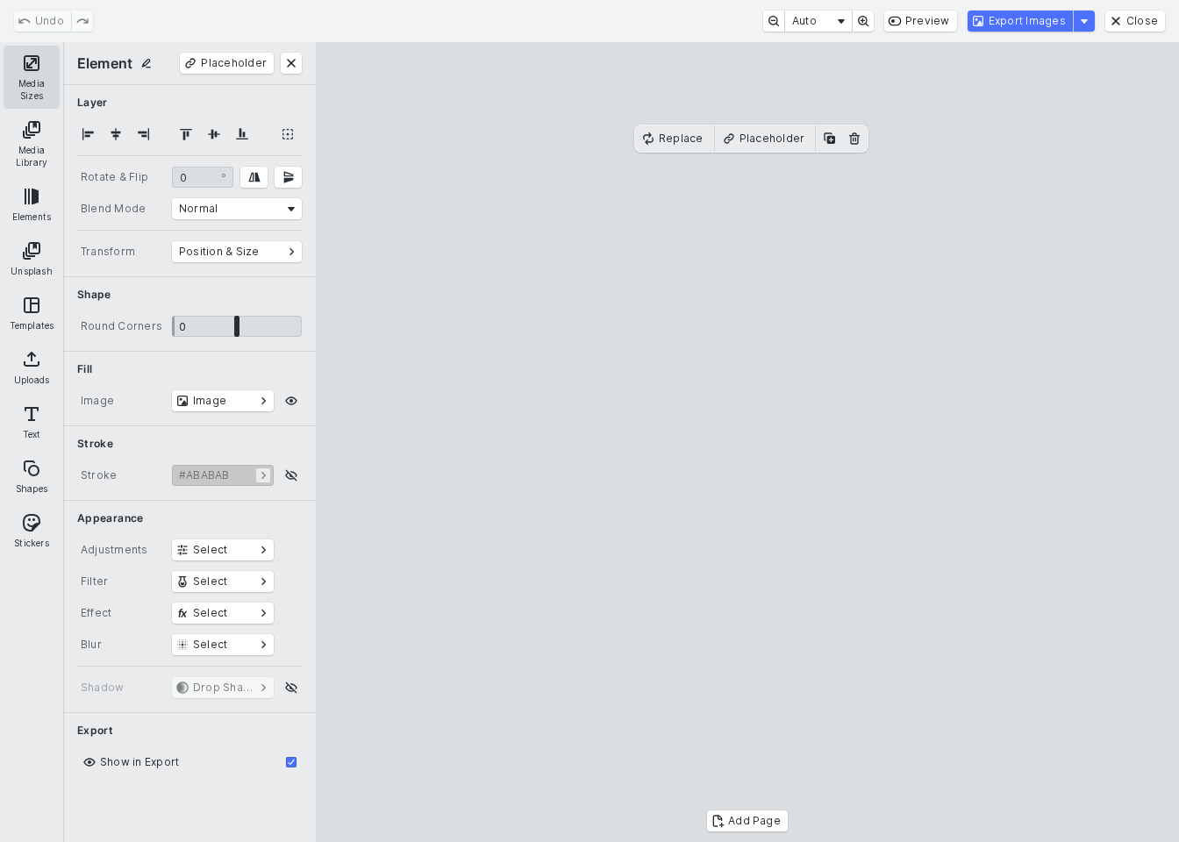
click at [30, 76] on button "Media Sizes" at bounding box center [32, 77] width 56 height 63
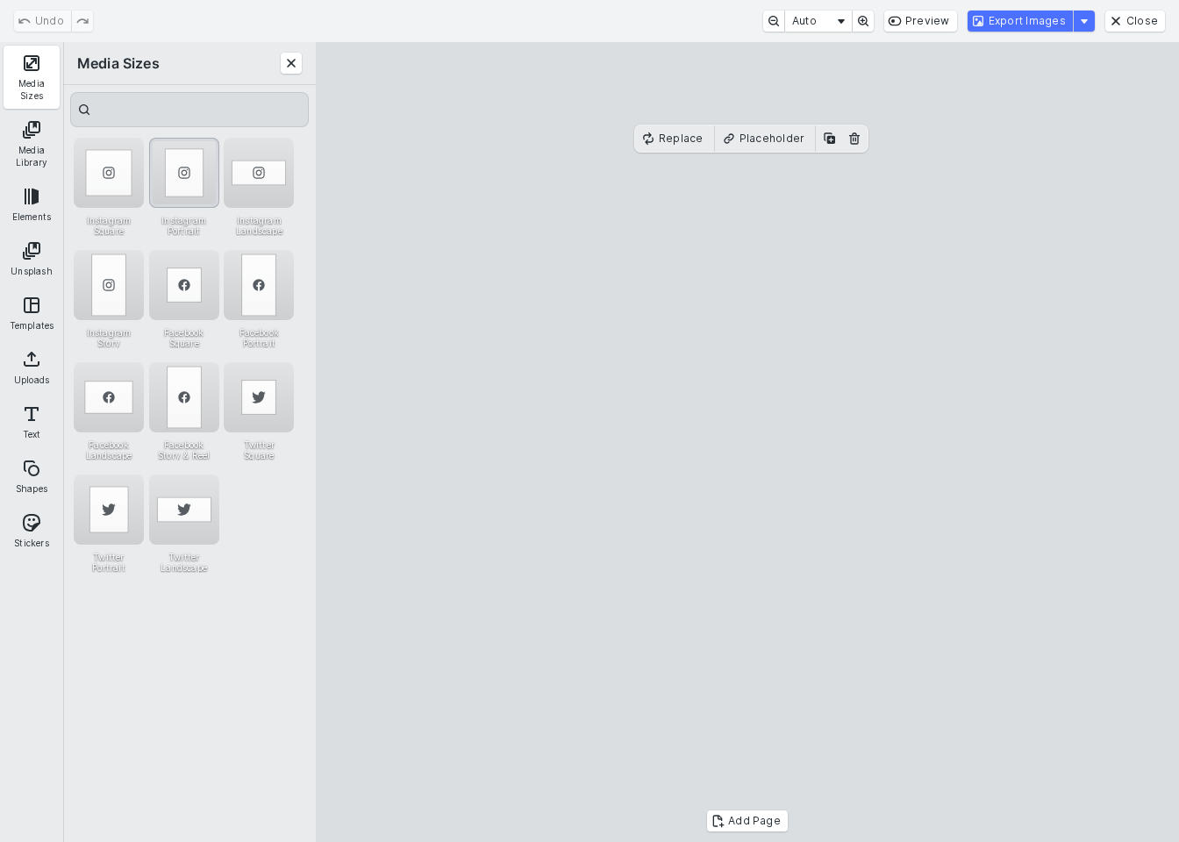
click at [185, 184] on div "Instagram Portrait" at bounding box center [184, 173] width 70 height 70
click at [747, 442] on cesdk-canvas "Editor canvas" at bounding box center [747, 442] width 0 height 0
drag, startPoint x: 777, startPoint y: 618, endPoint x: 779, endPoint y: 584, distance: 34.2
click at [747, 442] on cesdk-canvas "Editor canvas" at bounding box center [747, 442] width 0 height 0
drag, startPoint x: 745, startPoint y: 730, endPoint x: 721, endPoint y: 398, distance: 332.4
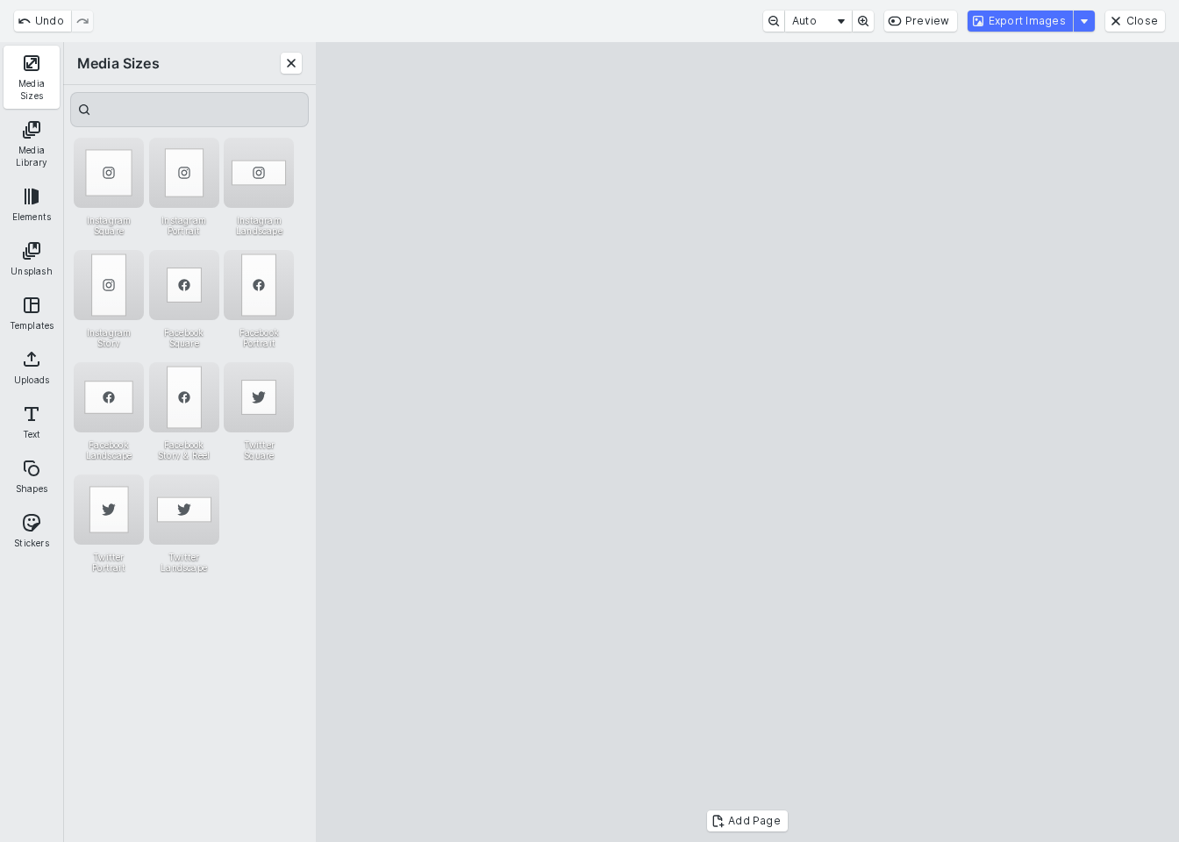
click at [747, 442] on cesdk-canvas "Editor canvas" at bounding box center [747, 442] width 0 height 0
drag, startPoint x: 729, startPoint y: 132, endPoint x: 726, endPoint y: 164, distance: 31.7
click at [747, 442] on cesdk-canvas "Editor canvas" at bounding box center [747, 442] width 0 height 0
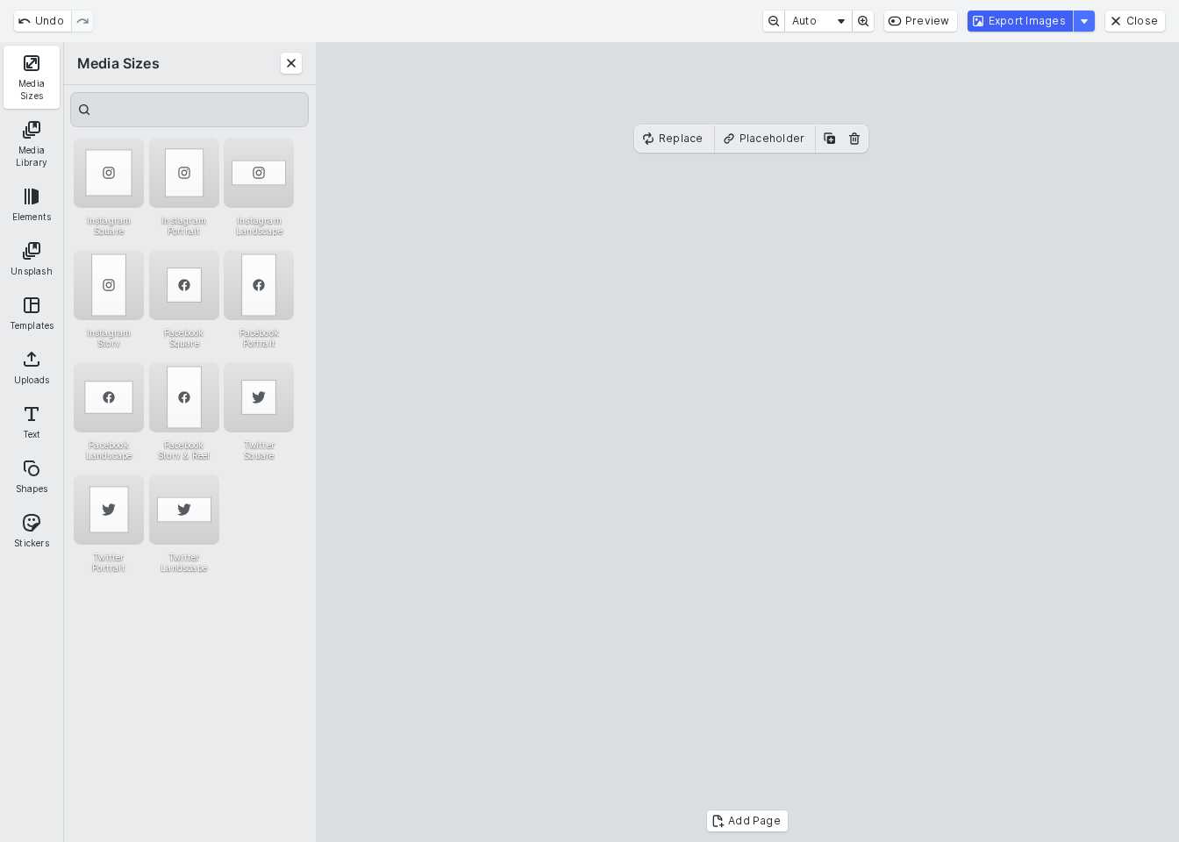
click at [1040, 25] on button "Export Images" at bounding box center [1019, 21] width 105 height 21
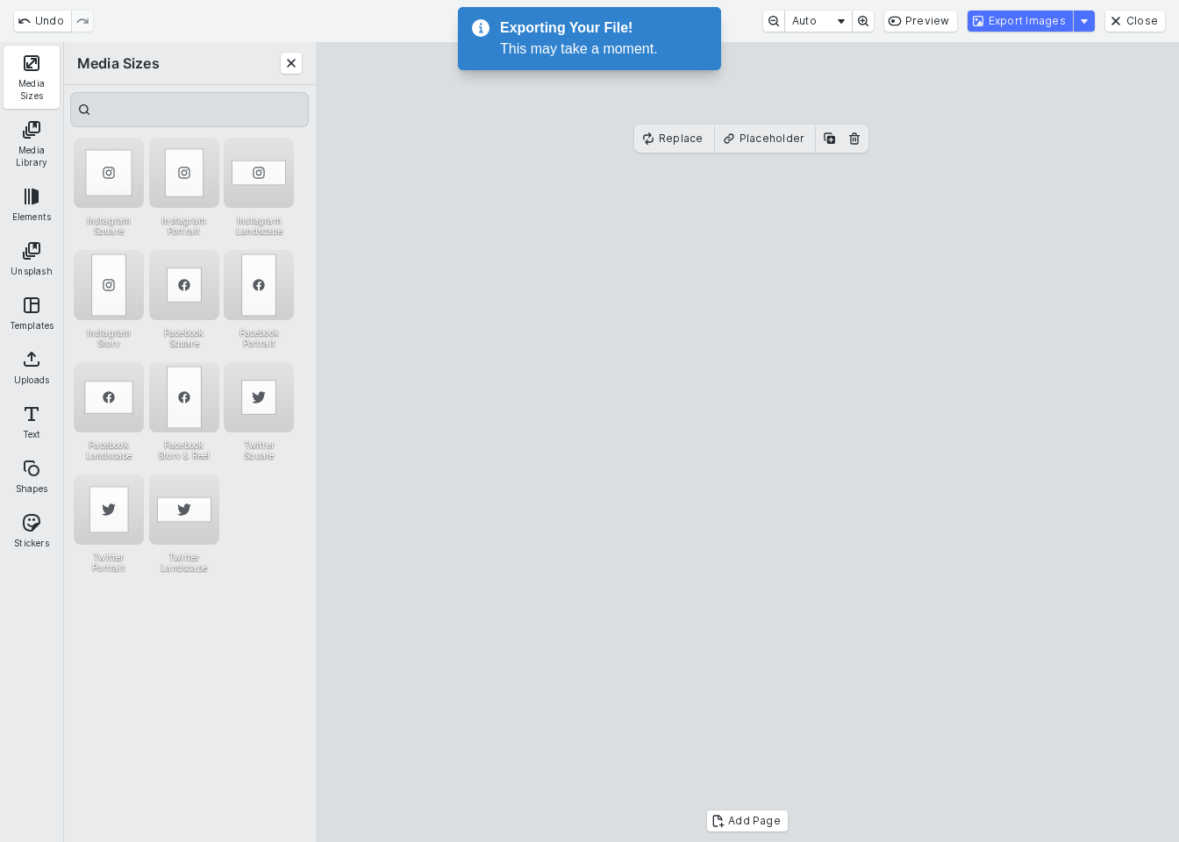
click at [747, 442] on cesdk-canvas "Editor canvas" at bounding box center [747, 442] width 0 height 0
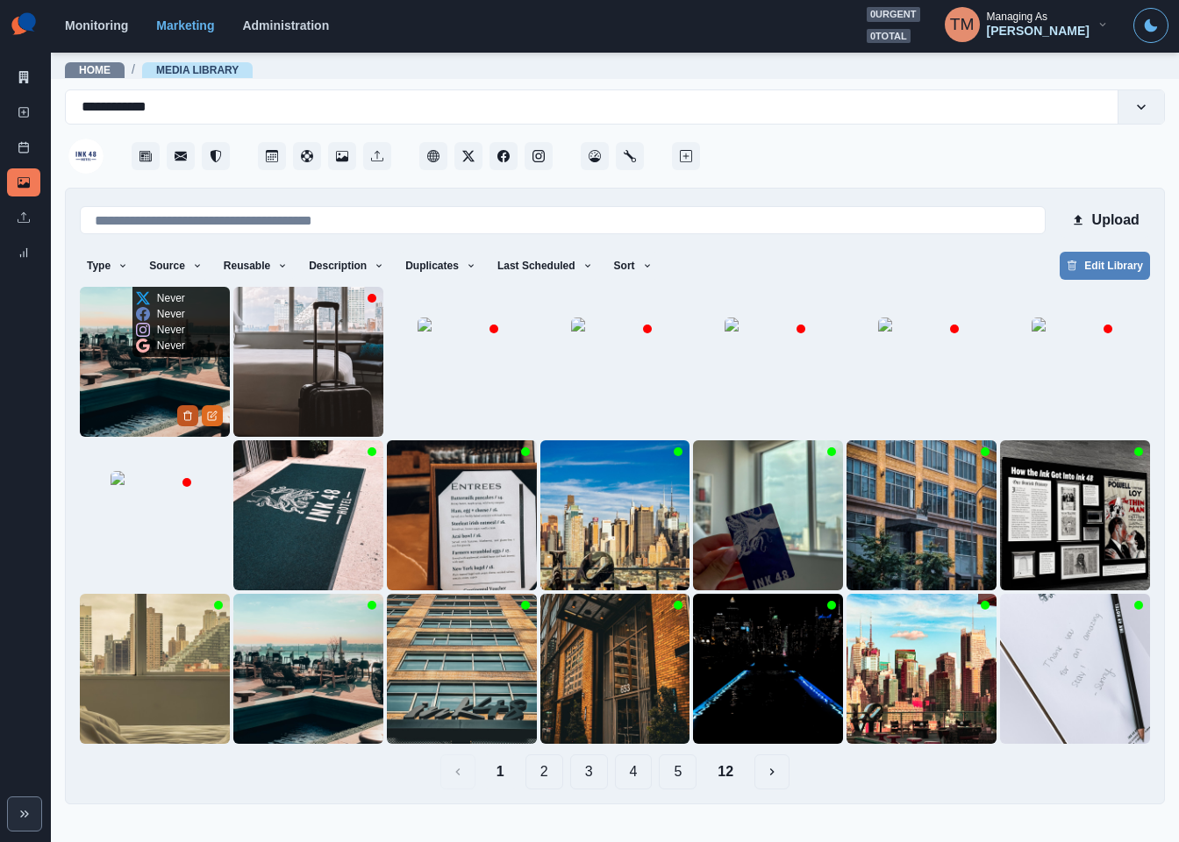
click at [184, 417] on icon "Delete Media" at bounding box center [187, 415] width 11 height 11
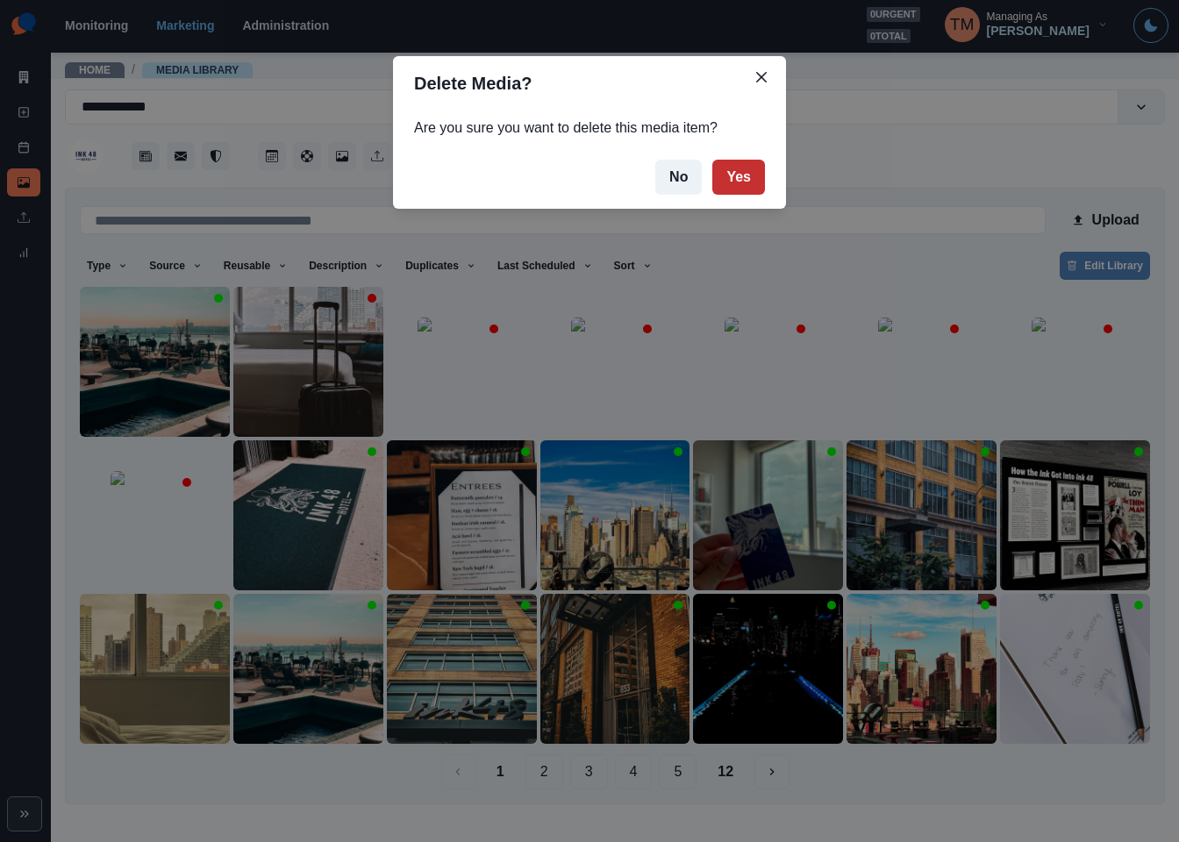
click at [758, 169] on button "Yes" at bounding box center [738, 177] width 53 height 35
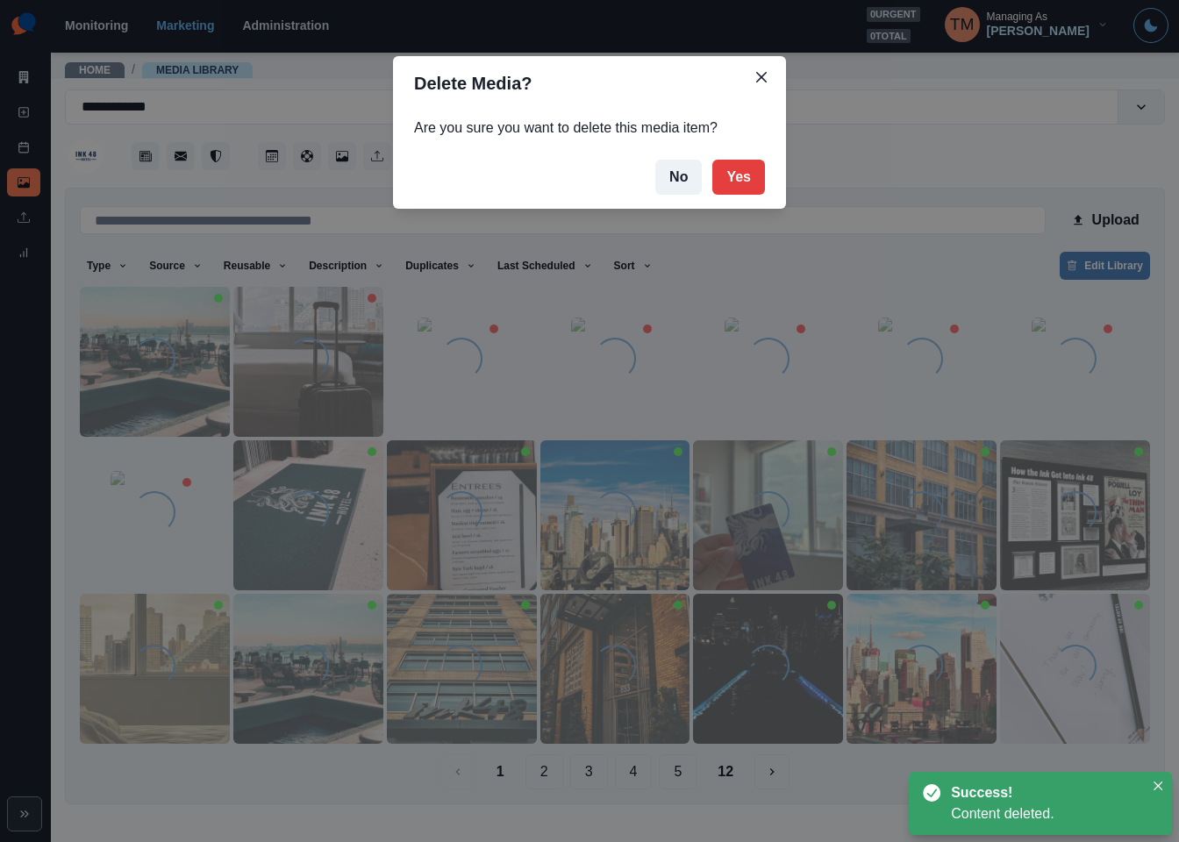
click at [387, 705] on img at bounding box center [462, 669] width 150 height 150
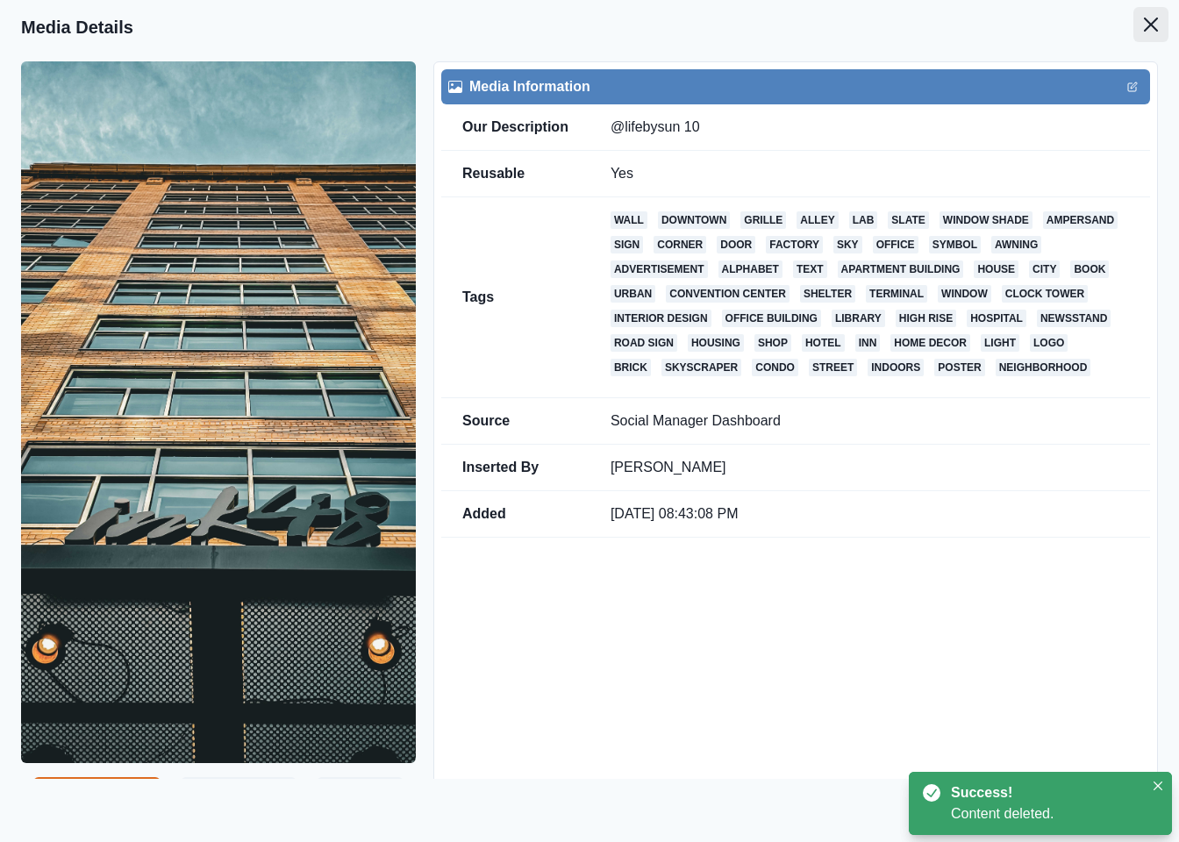
click at [1139, 25] on button "Close" at bounding box center [1150, 24] width 35 height 35
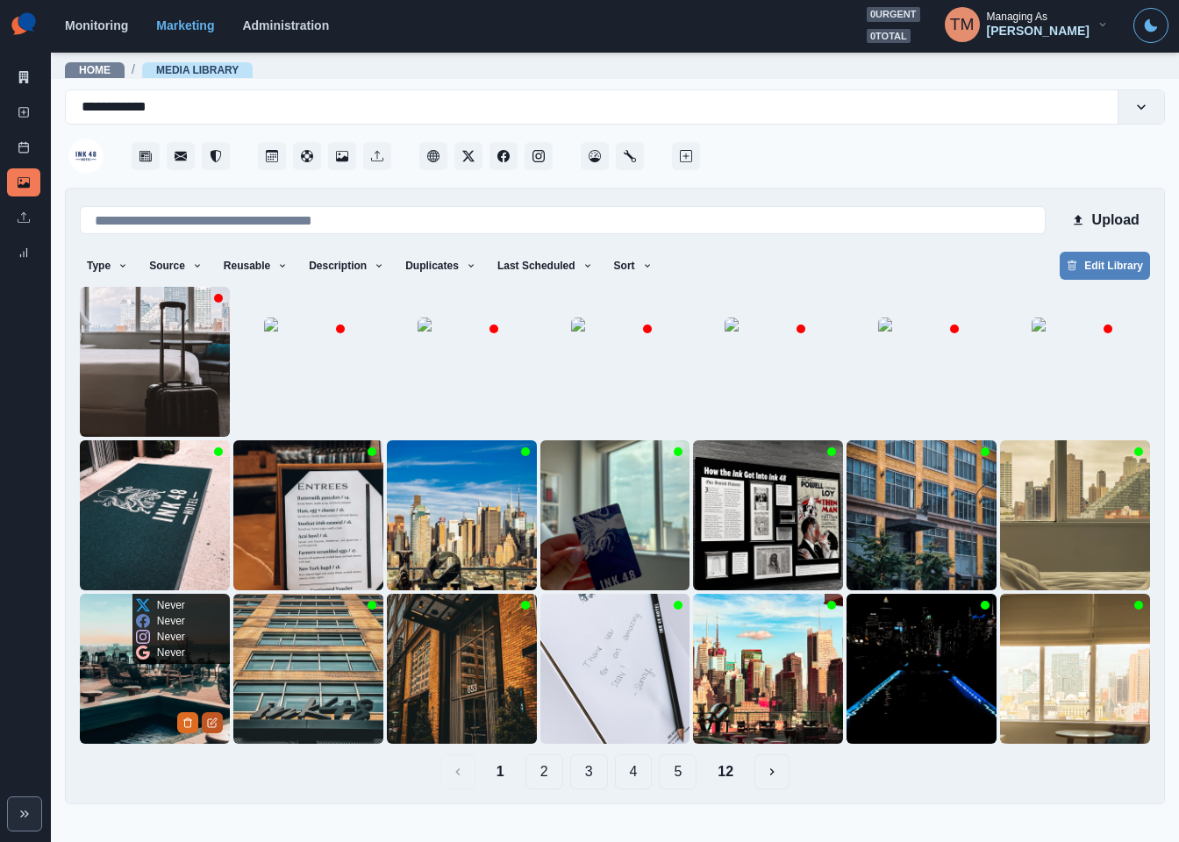
click at [214, 724] on icon "Edit Media" at bounding box center [212, 722] width 11 height 11
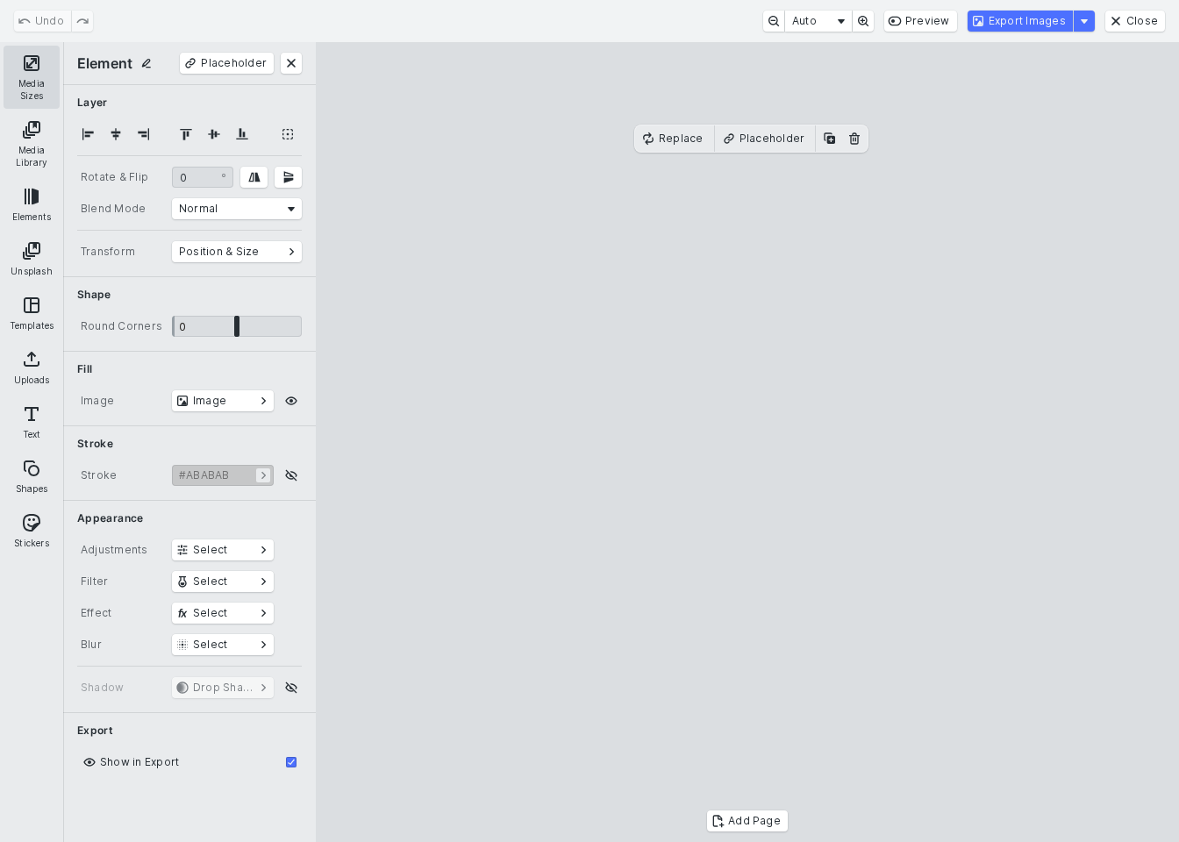
click at [18, 67] on button "Media Sizes" at bounding box center [32, 77] width 56 height 63
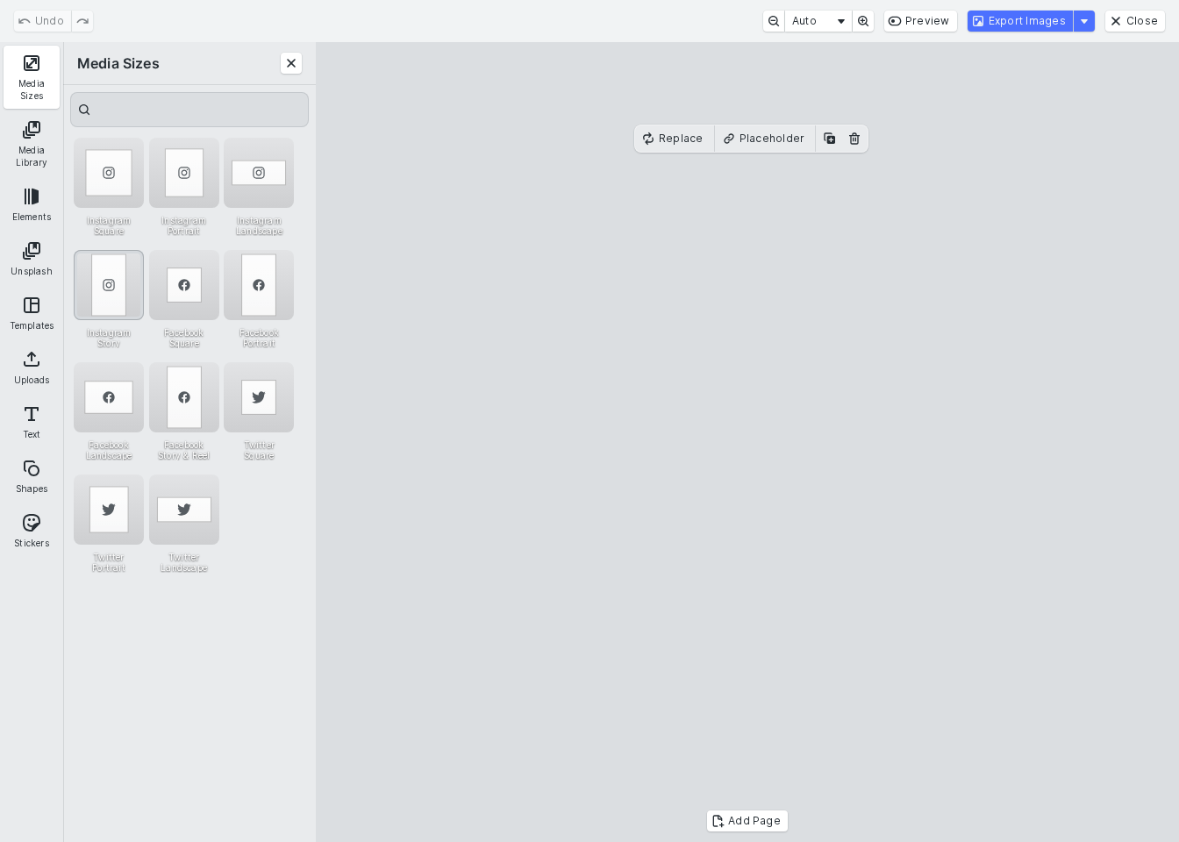
click at [108, 271] on div "Instagram Story" at bounding box center [109, 285] width 70 height 70
click at [1032, 32] on div "Undo Auto Preview Export Images Close" at bounding box center [589, 21] width 1179 height 42
click at [1037, 25] on button "Export Images" at bounding box center [1019, 21] width 105 height 21
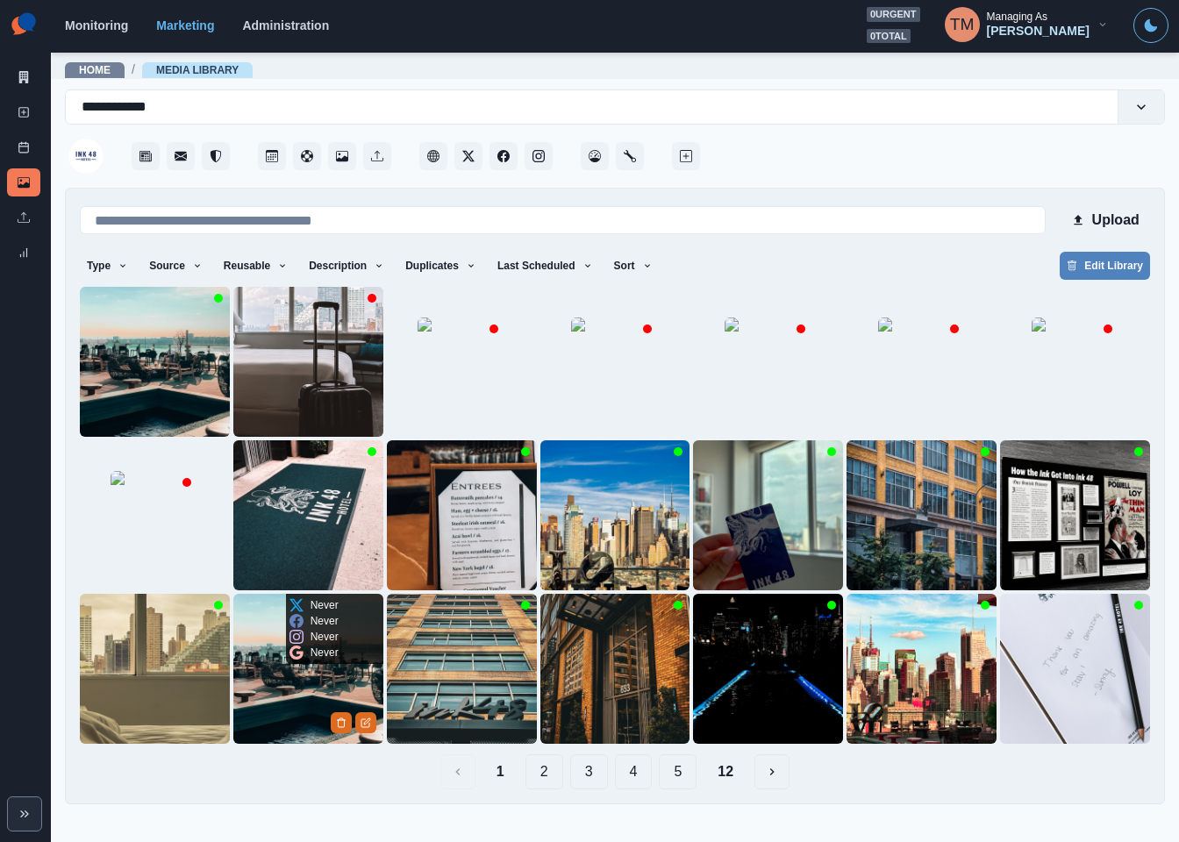
click at [285, 711] on img at bounding box center [308, 669] width 150 height 150
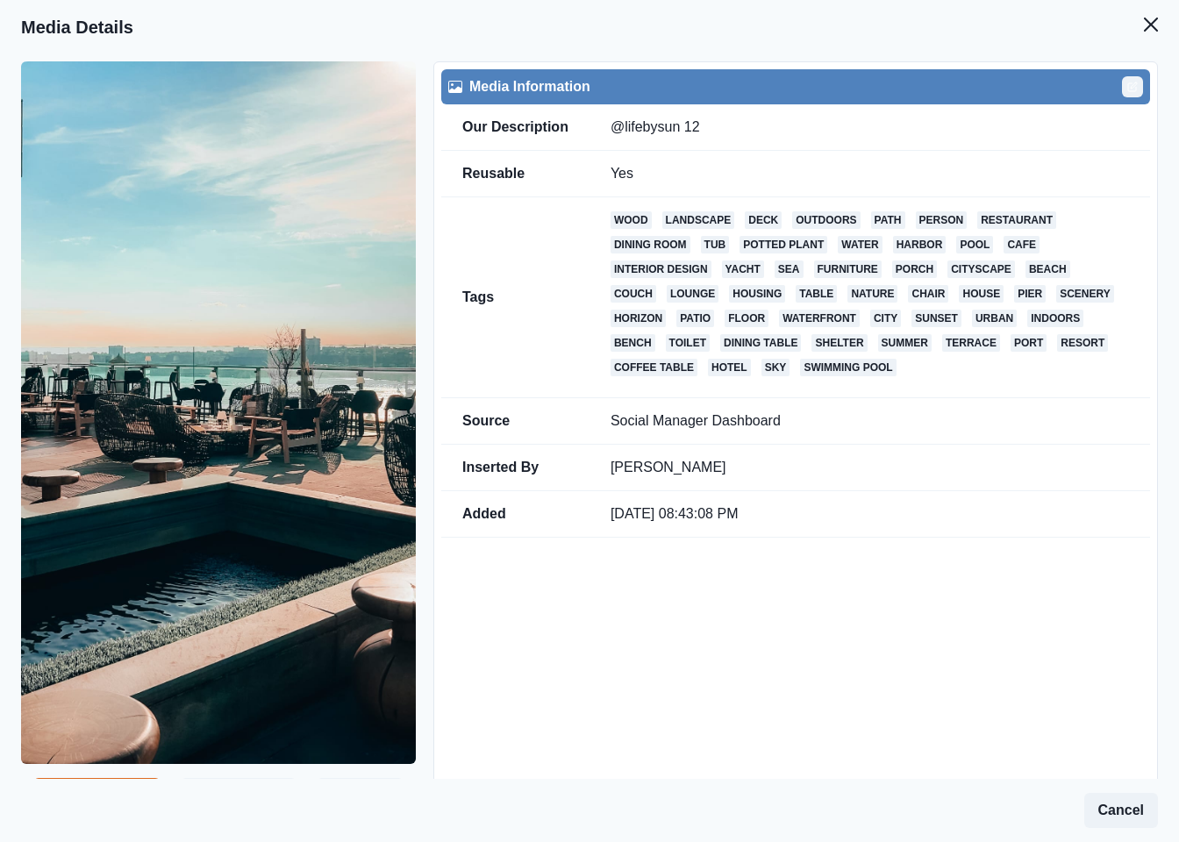
click at [1127, 90] on icon "Edit" at bounding box center [1132, 87] width 11 height 11
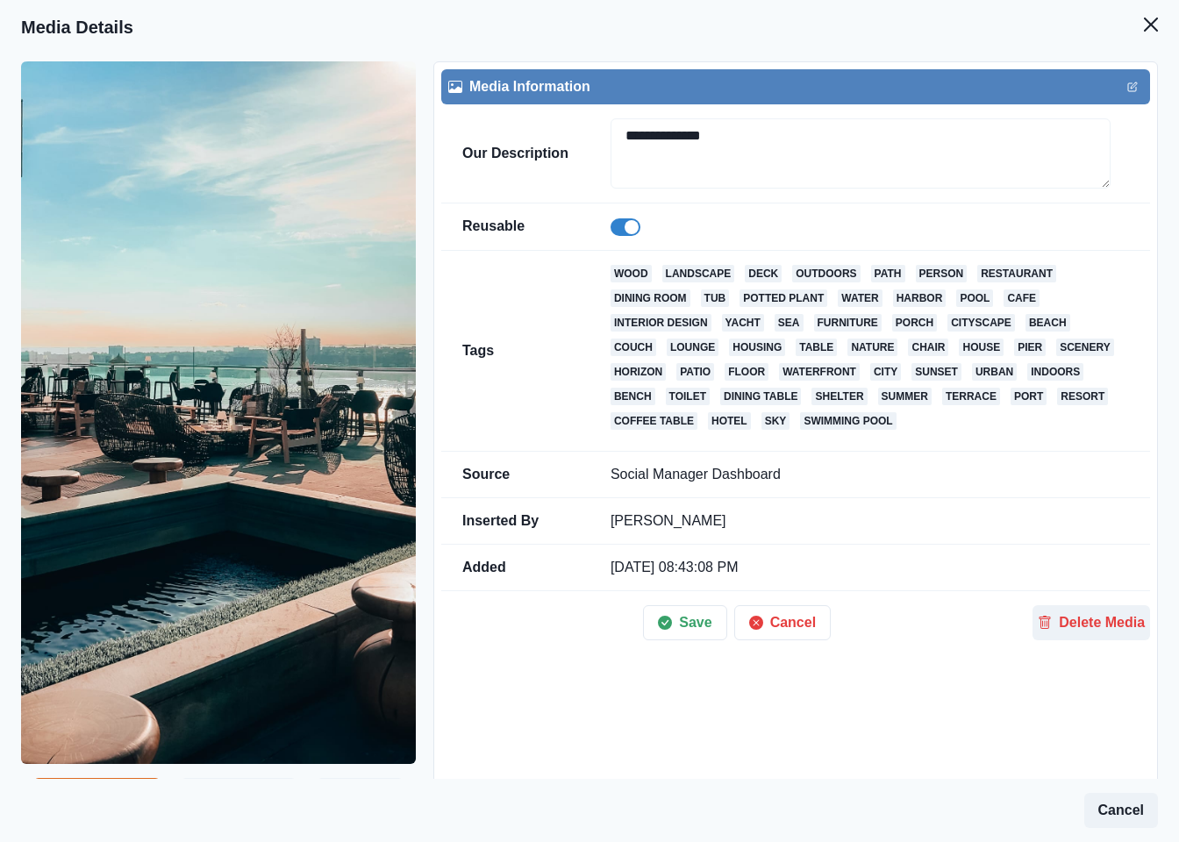
click at [626, 232] on span at bounding box center [631, 227] width 14 height 14
drag, startPoint x: 680, startPoint y: 639, endPoint x: 695, endPoint y: 574, distance: 66.8
click at [680, 638] on button "Save" at bounding box center [684, 622] width 83 height 35
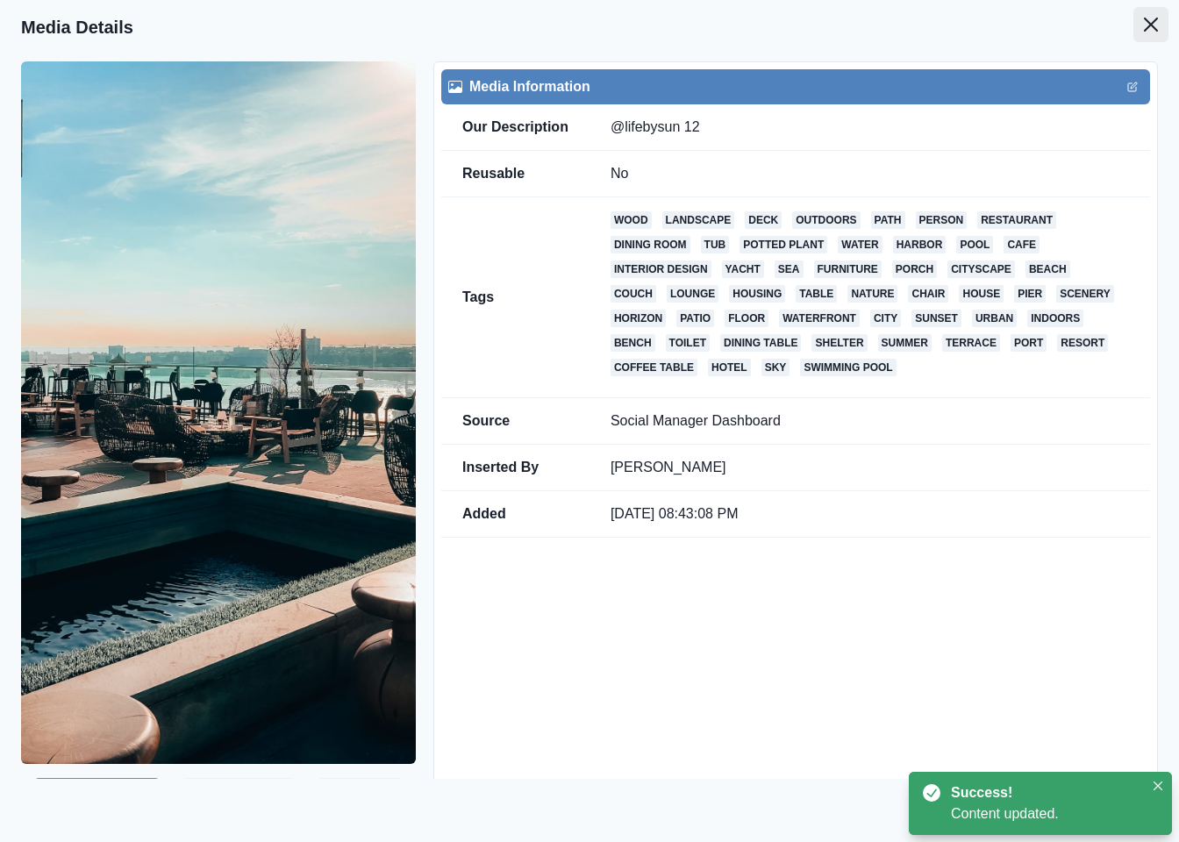
click at [1144, 25] on icon "Close" at bounding box center [1151, 25] width 14 height 14
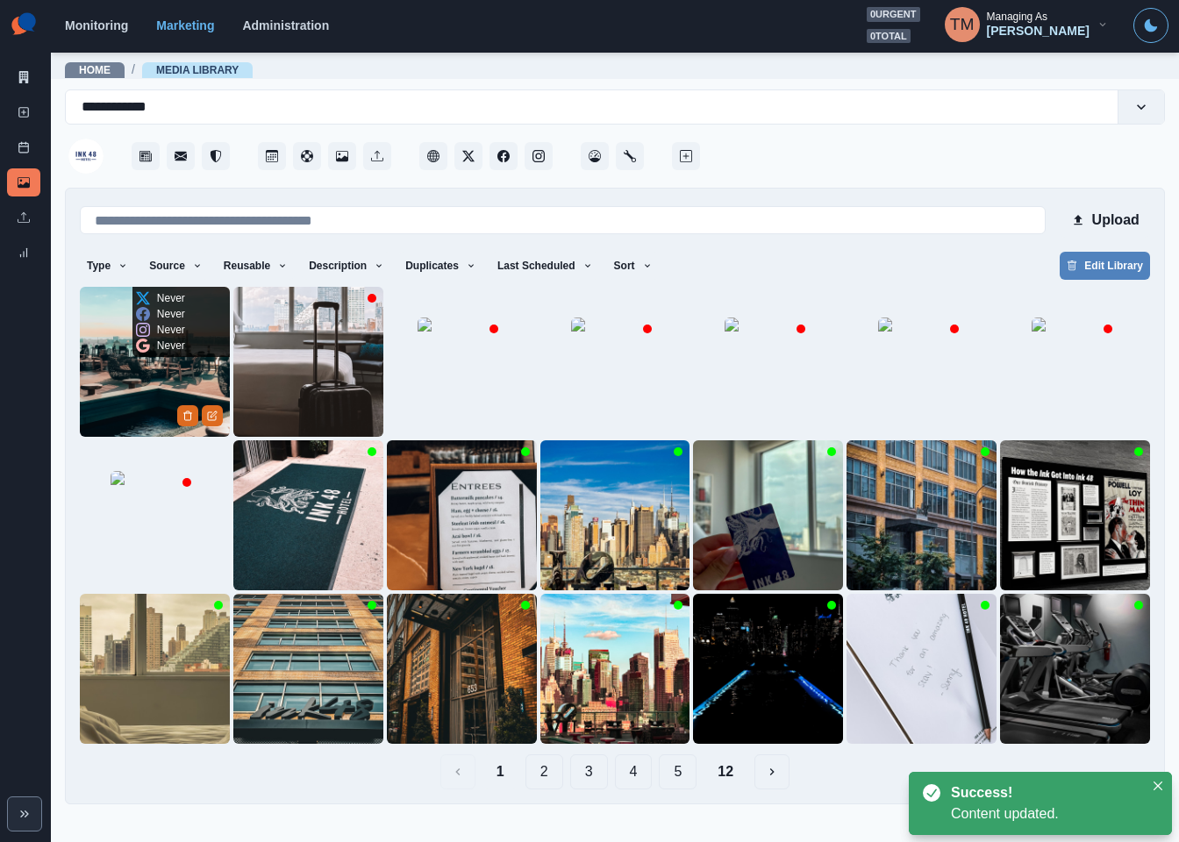
click at [117, 390] on img at bounding box center [155, 362] width 150 height 150
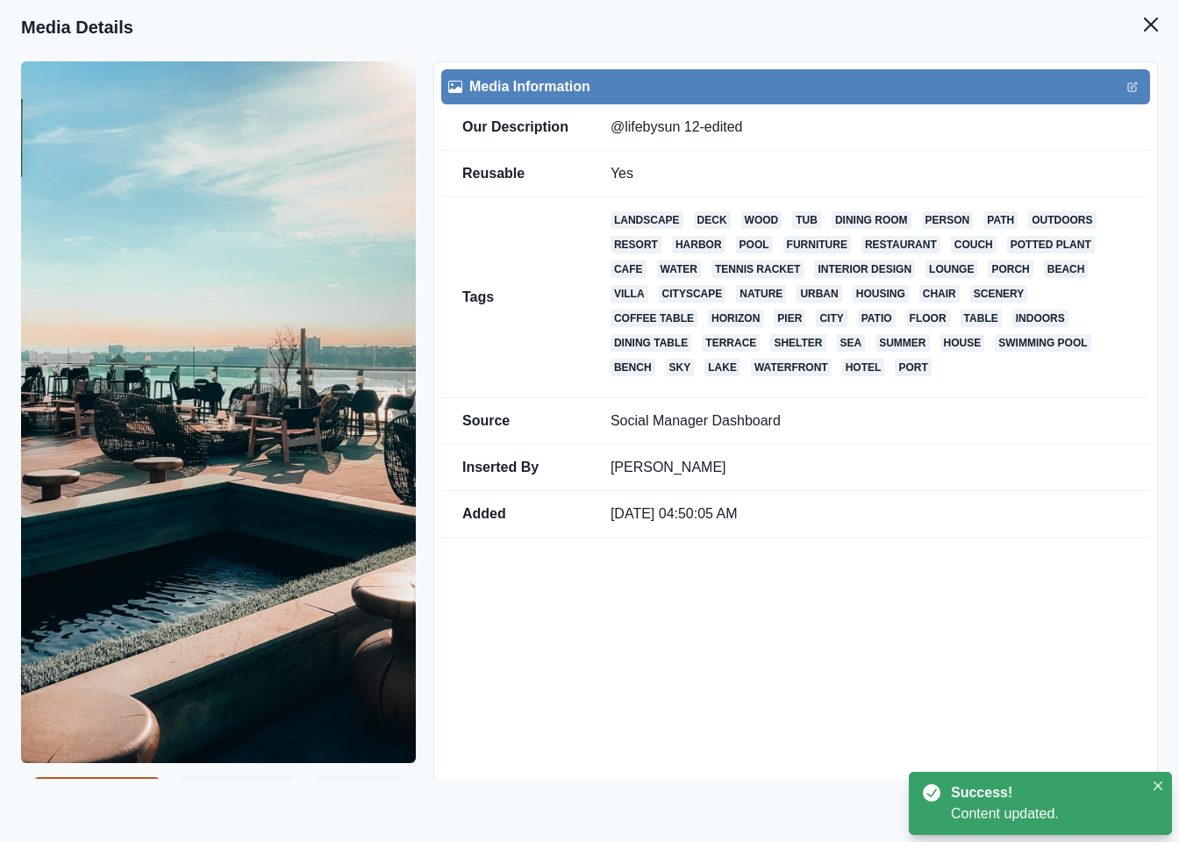
click at [103, 777] on button "Create Post" at bounding box center [96, 794] width 127 height 35
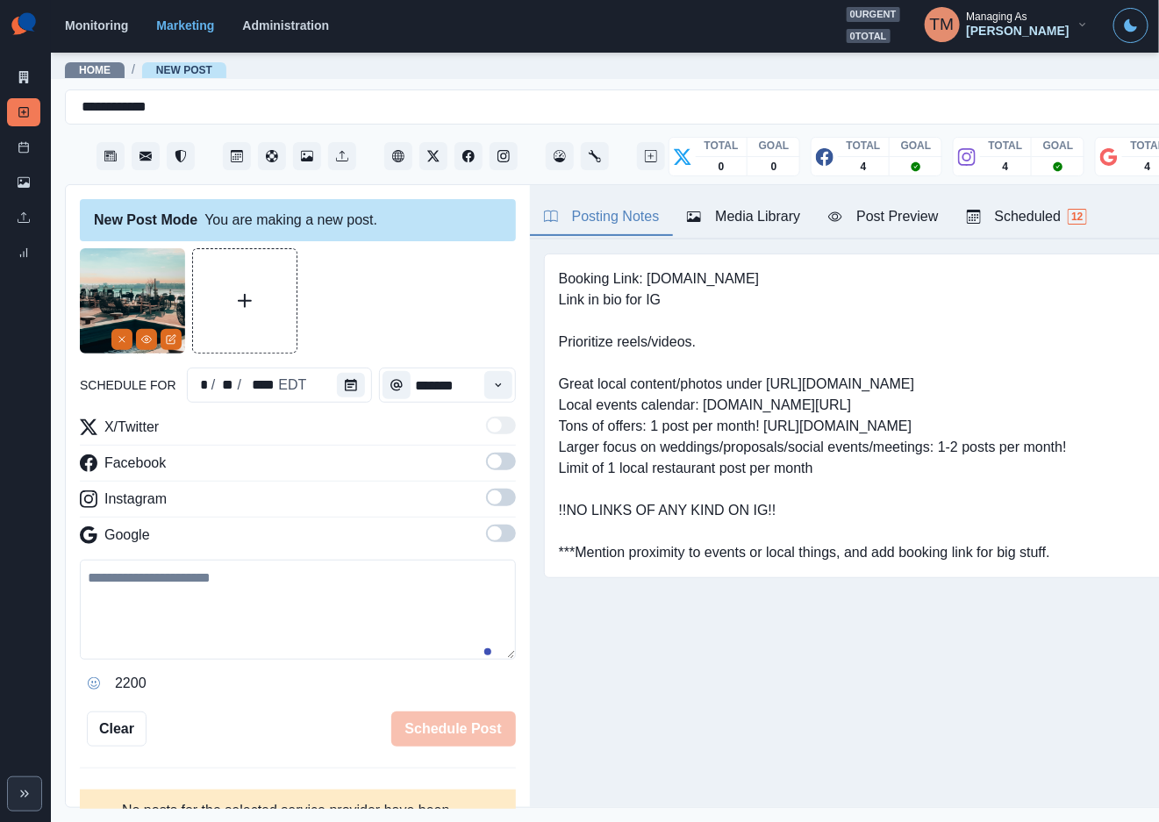
click at [175, 602] on textarea at bounding box center [298, 610] width 436 height 100
paste textarea "**********"
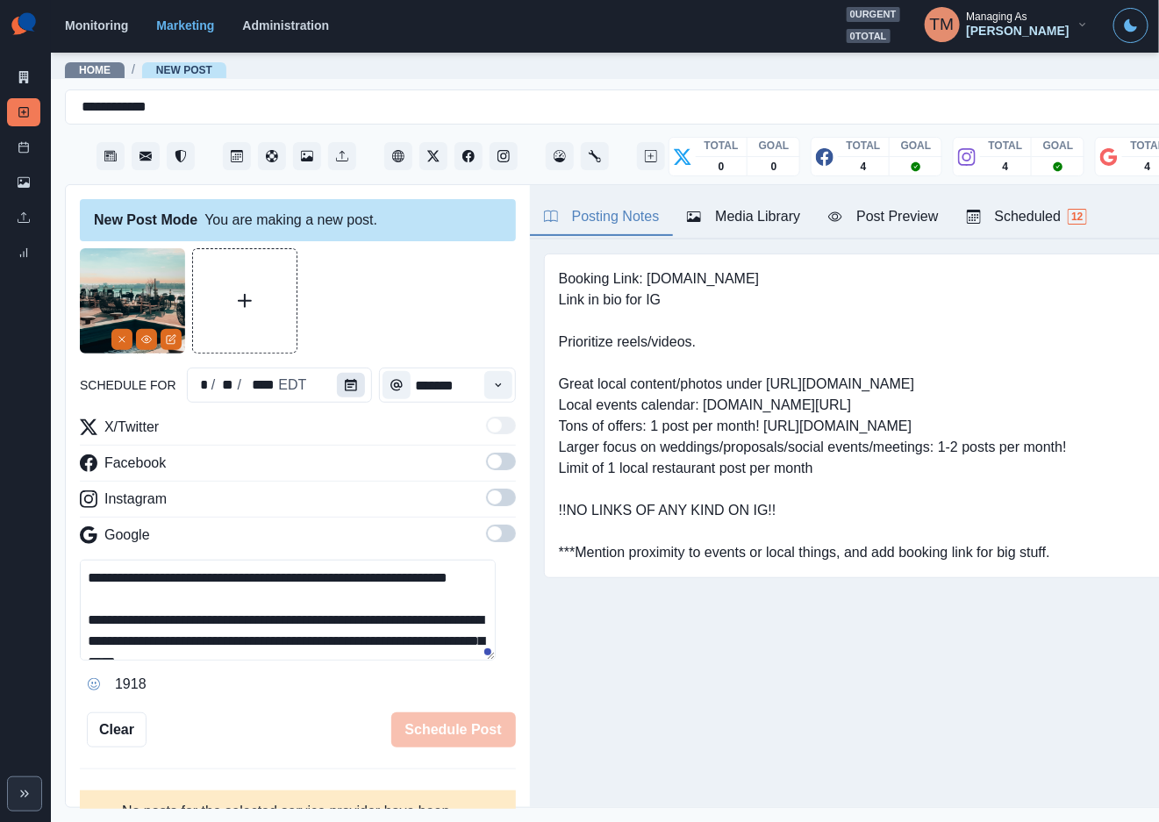
scroll to position [118, 0]
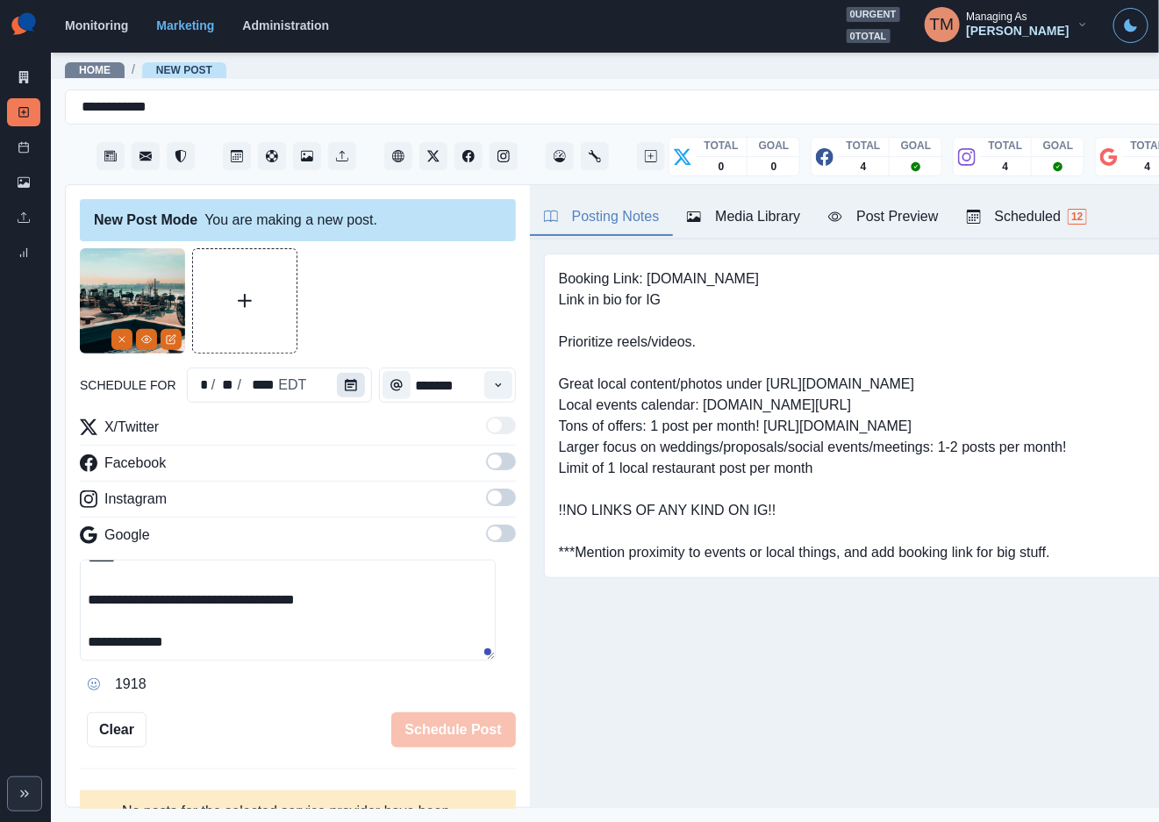
type textarea "**********"
click at [347, 382] on button "Calendar" at bounding box center [351, 385] width 28 height 25
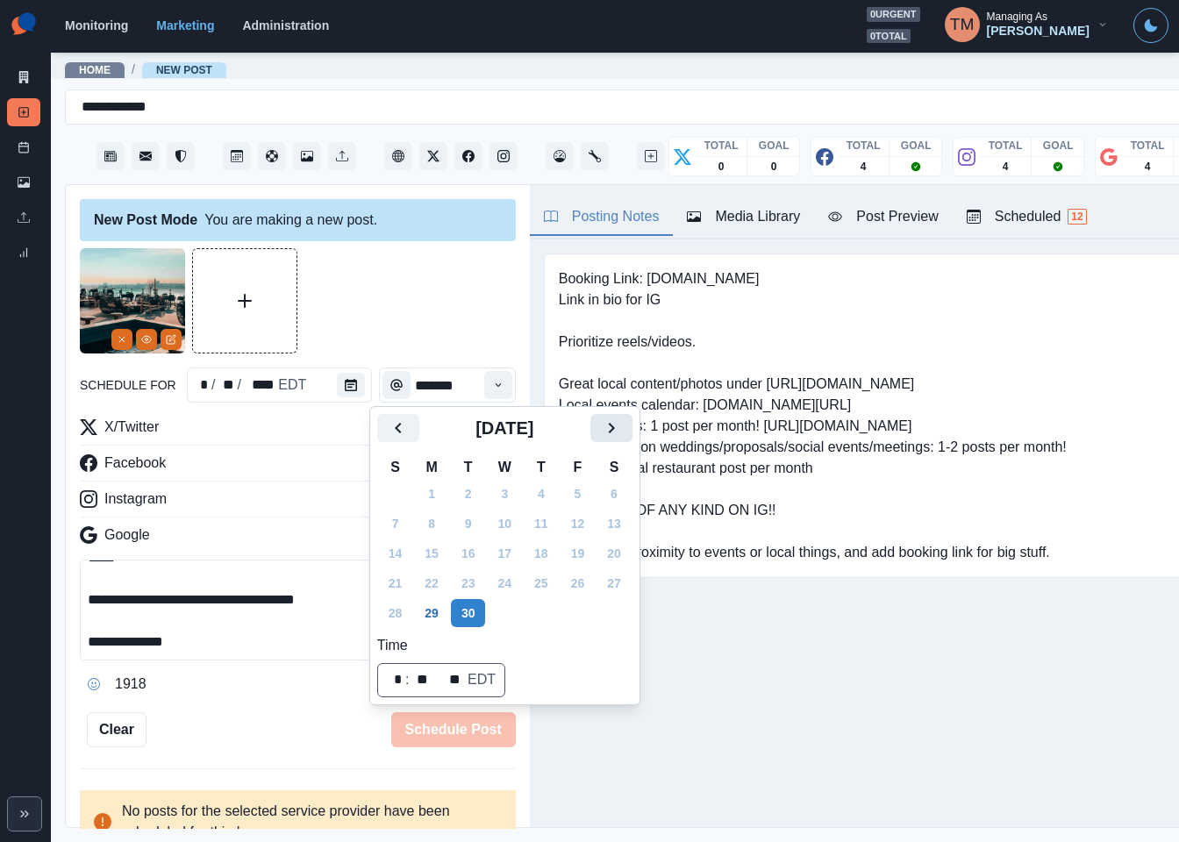
click at [606, 421] on icon "Next" at bounding box center [611, 427] width 21 height 21
click at [608, 421] on icon "Next" at bounding box center [611, 427] width 21 height 21
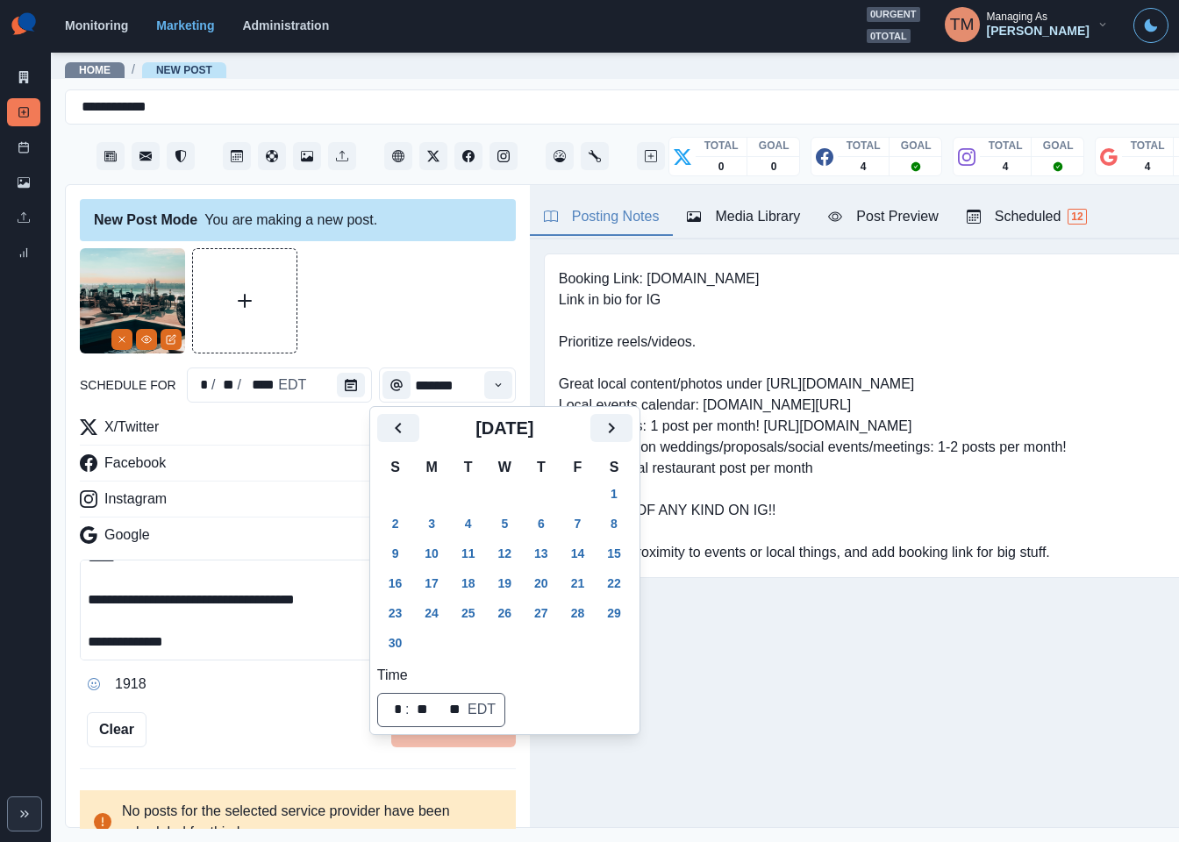
click at [613, 618] on button "29" at bounding box center [613, 613] width 35 height 28
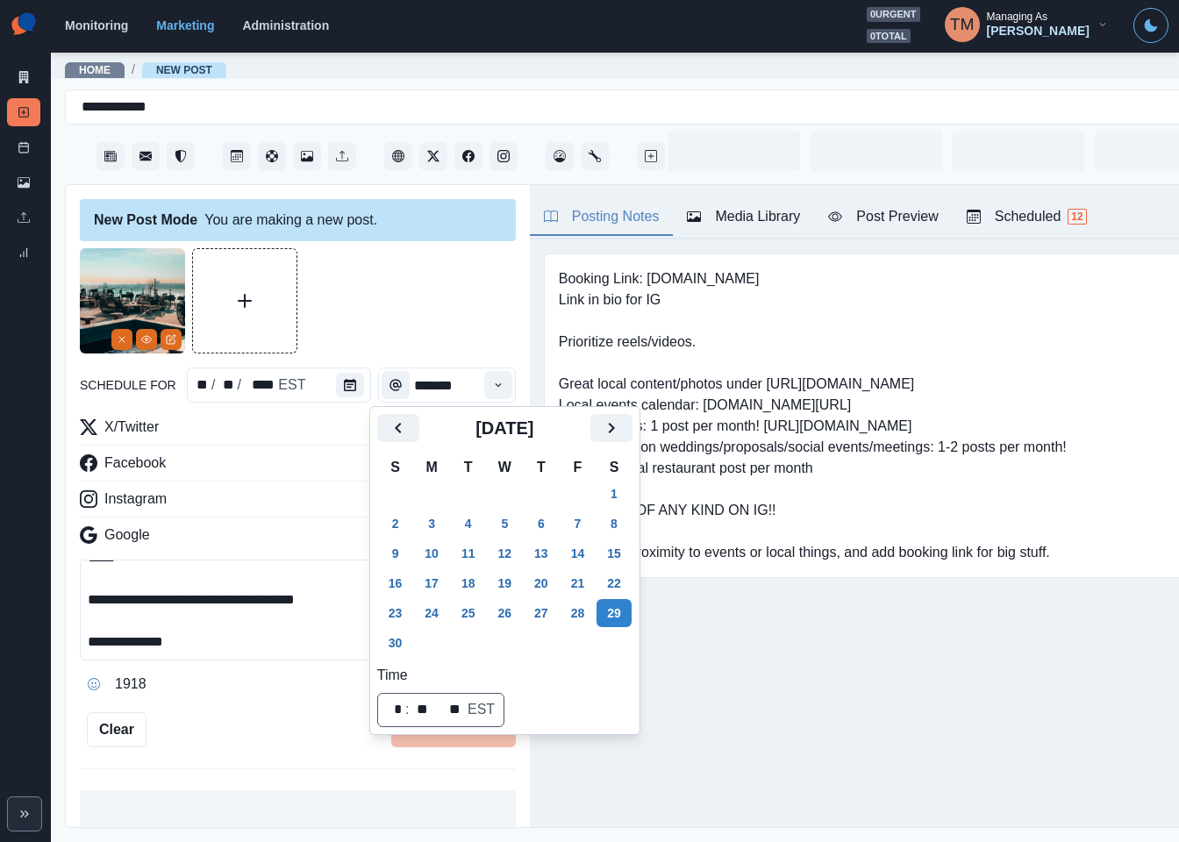
click at [413, 276] on div at bounding box center [298, 300] width 436 height 105
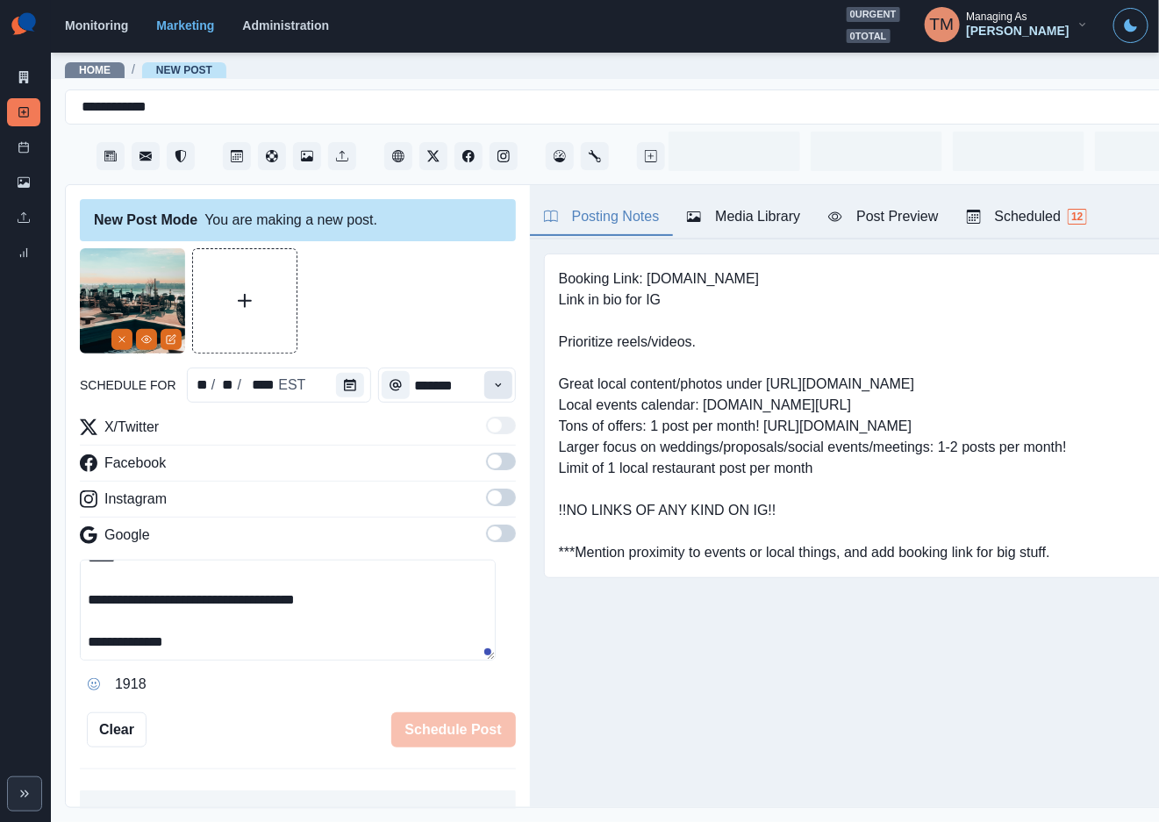
click at [492, 388] on icon "Time" at bounding box center [498, 385] width 12 height 12
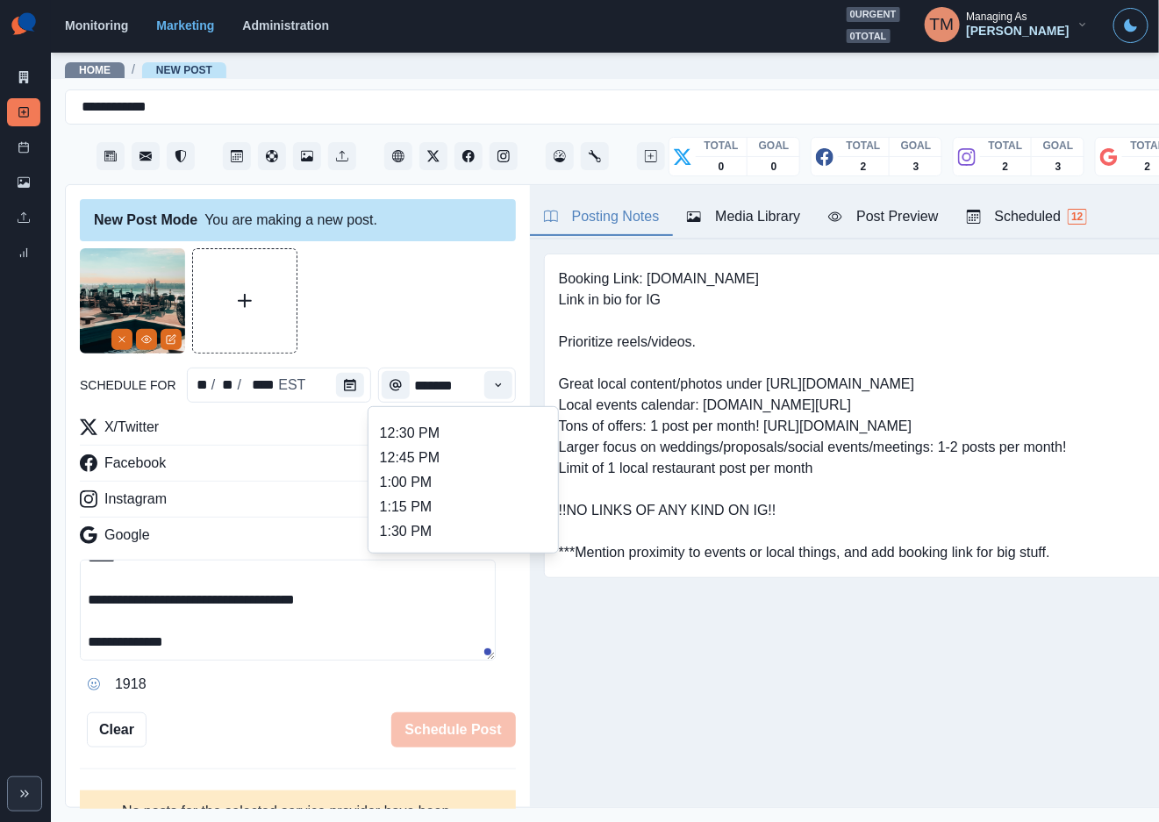
scroll to position [526, 0]
click at [439, 489] on li "2:00 PM" at bounding box center [462, 489] width 175 height 25
type input "*******"
click at [437, 292] on div at bounding box center [298, 300] width 436 height 105
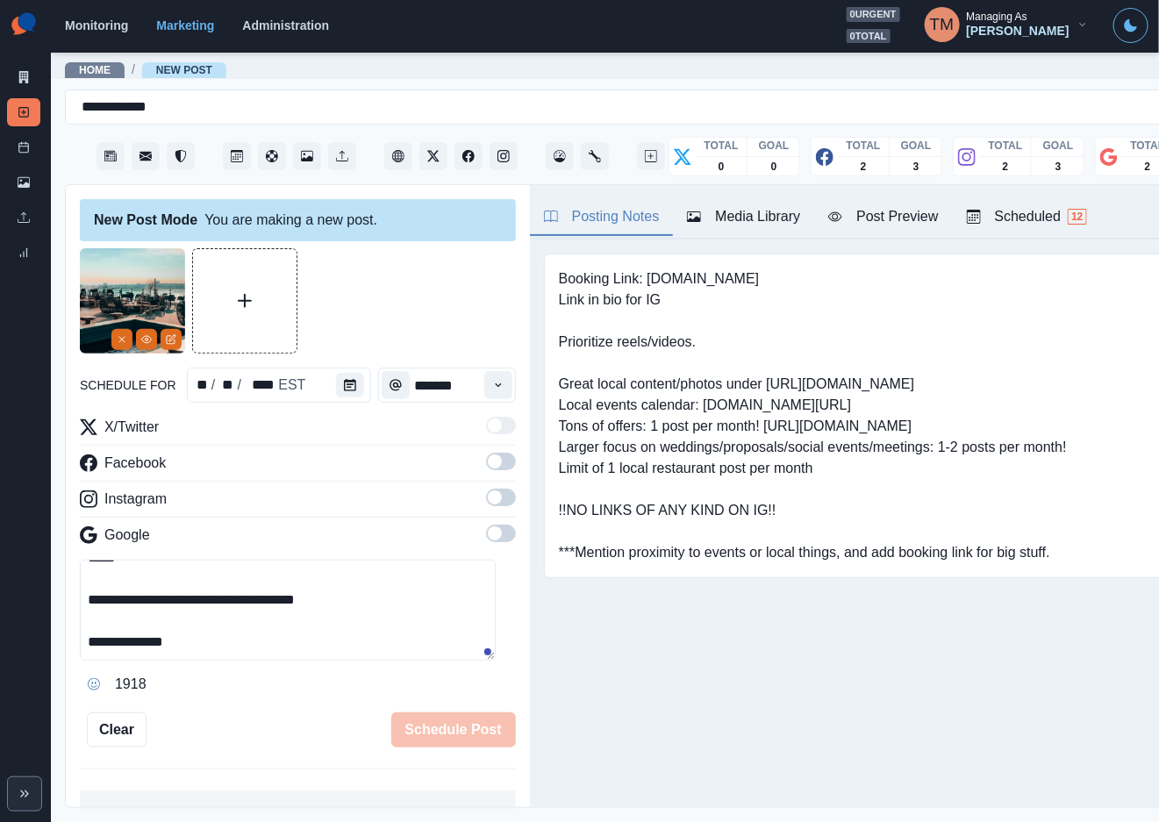
drag, startPoint x: 485, startPoint y: 467, endPoint x: 487, endPoint y: 519, distance: 52.6
click at [486, 468] on span at bounding box center [501, 462] width 30 height 18
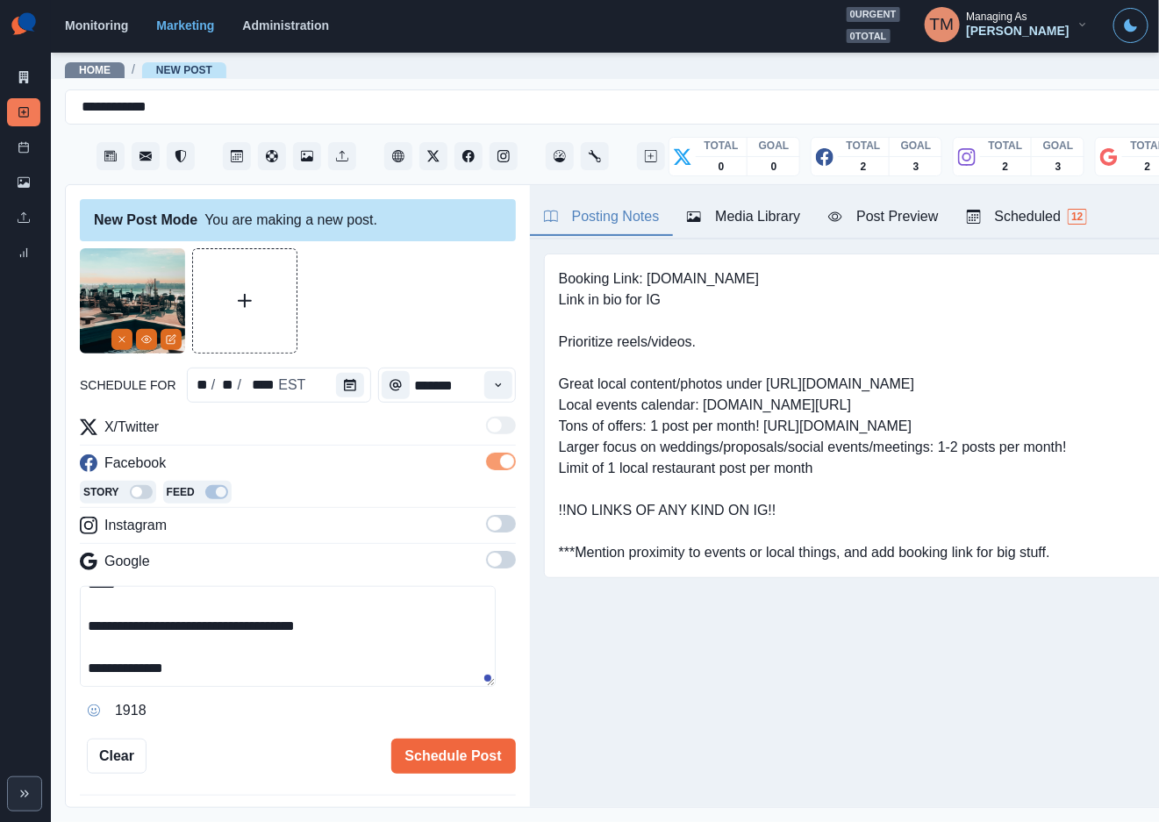
click at [487, 527] on span at bounding box center [501, 524] width 30 height 18
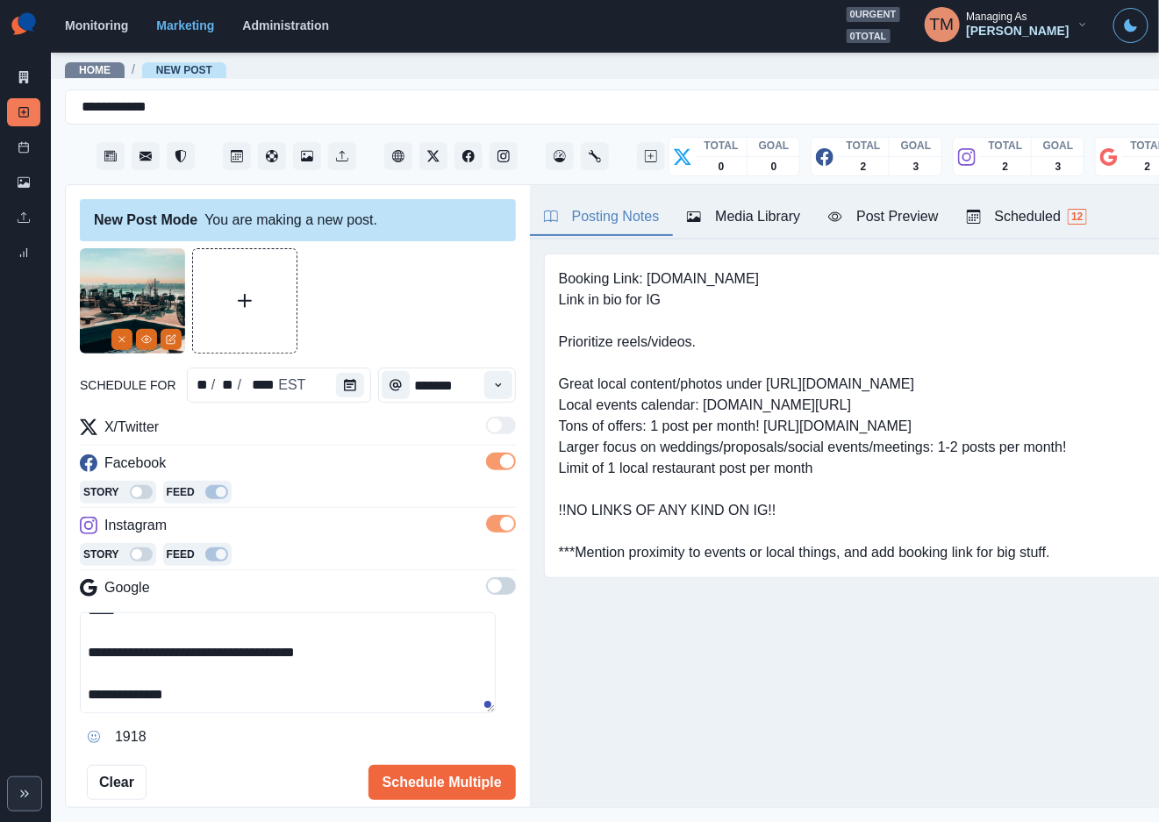
click at [486, 587] on span at bounding box center [501, 586] width 30 height 18
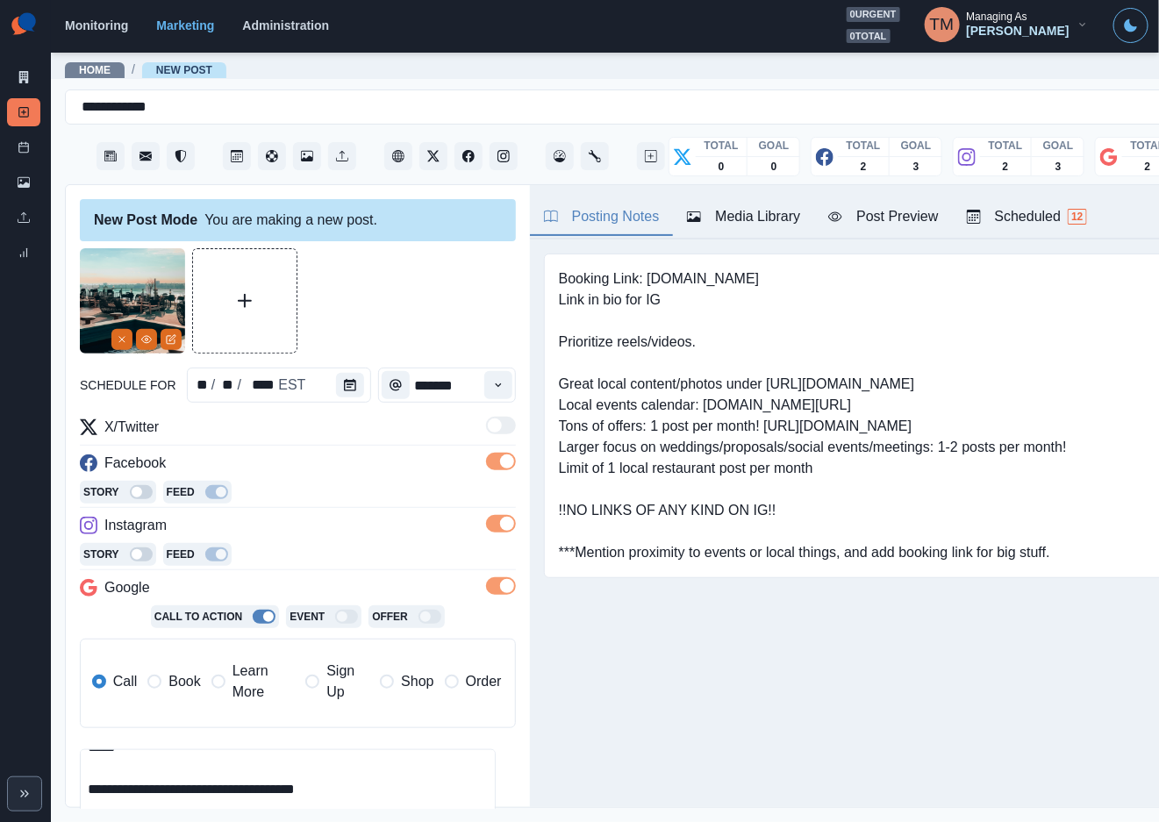
drag, startPoint x: 156, startPoint y: 689, endPoint x: 305, endPoint y: 464, distance: 270.2
click at [159, 688] on span at bounding box center [154, 681] width 14 height 14
click at [376, 293] on div at bounding box center [298, 300] width 436 height 105
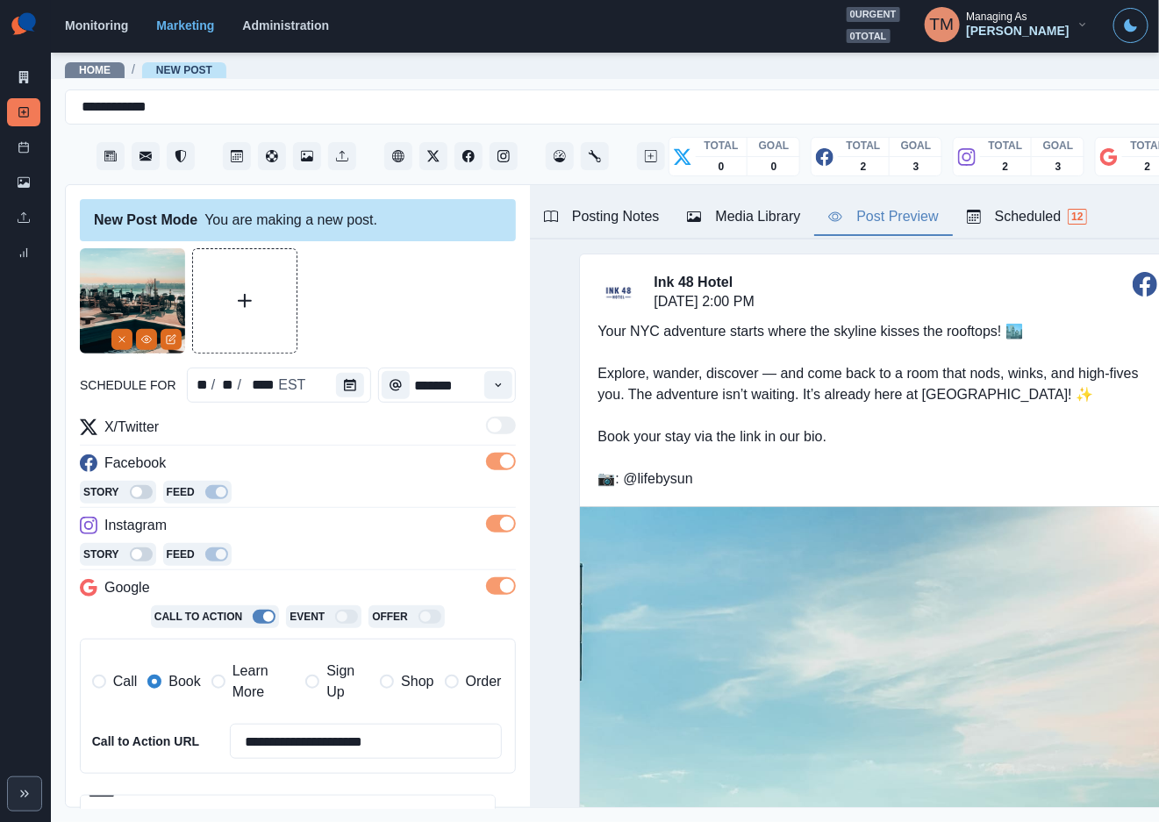
click at [888, 218] on div "Post Preview" at bounding box center [883, 216] width 110 height 21
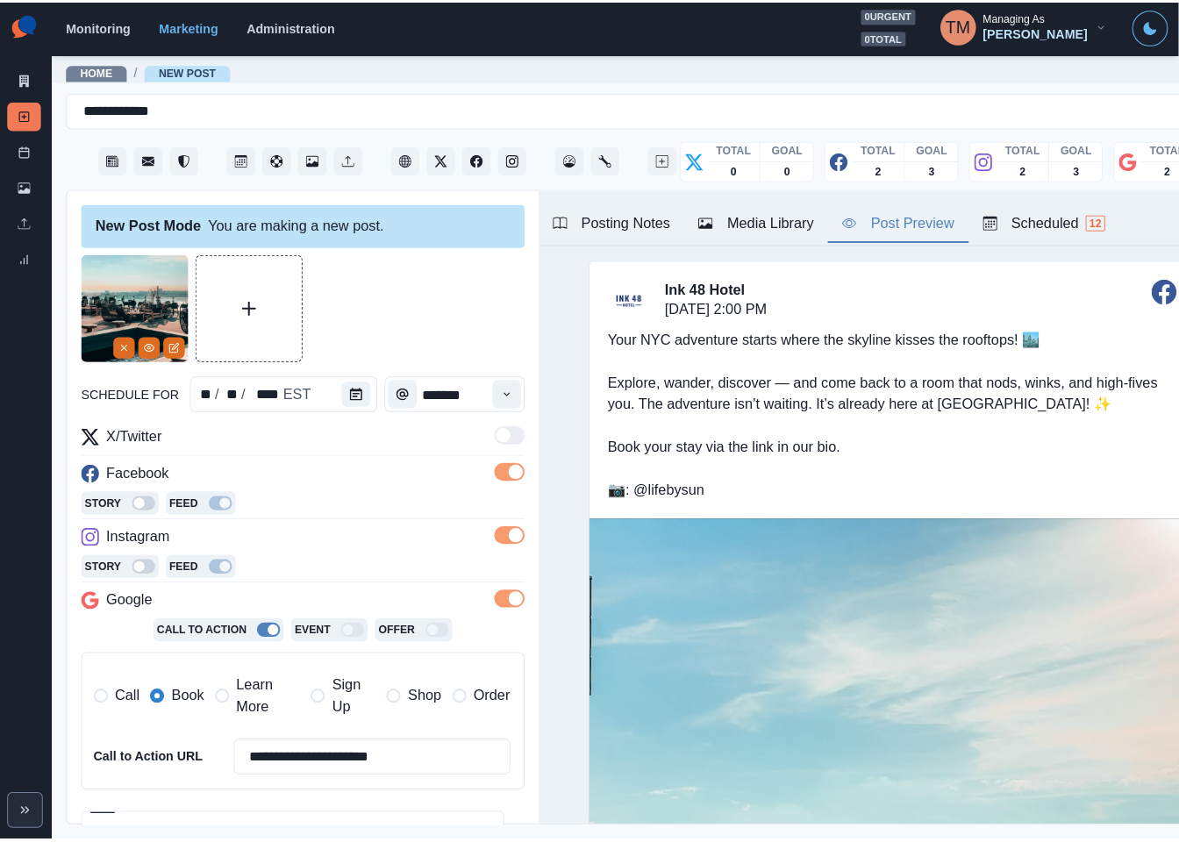
scroll to position [274, 0]
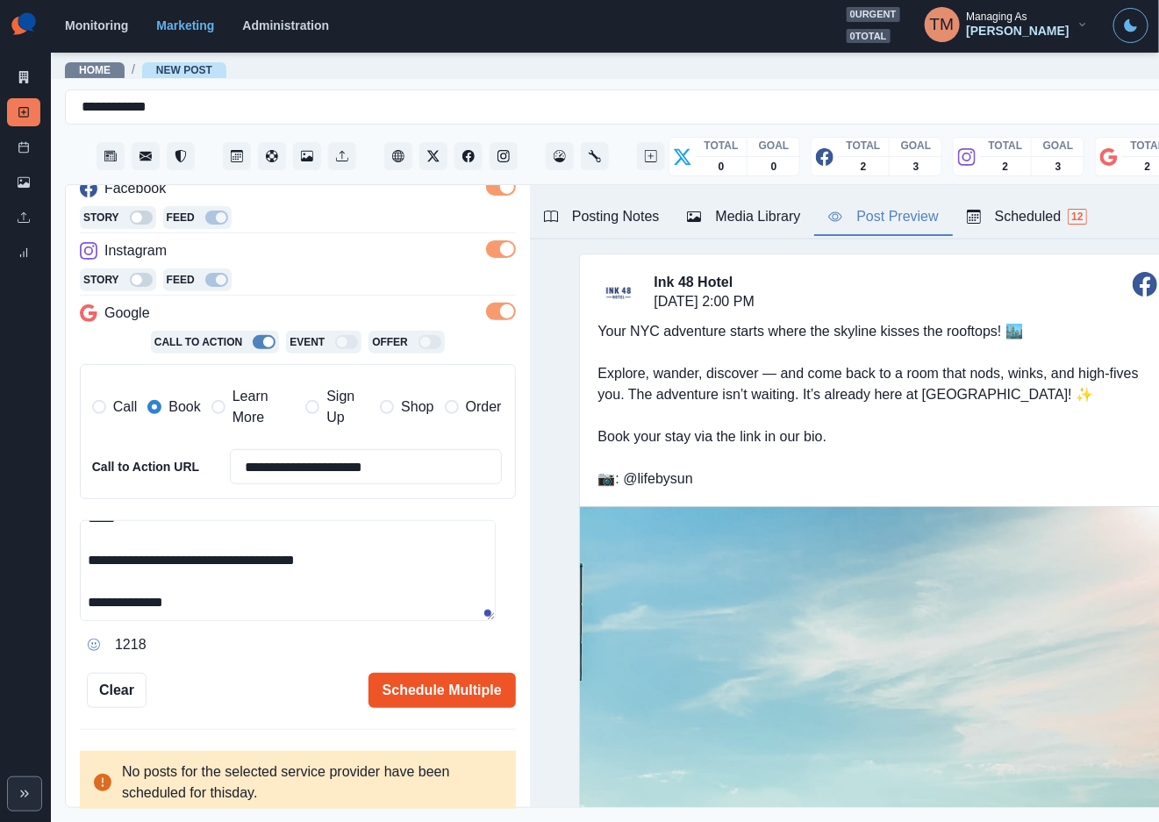
click at [401, 702] on button "Schedule Multiple" at bounding box center [441, 690] width 147 height 35
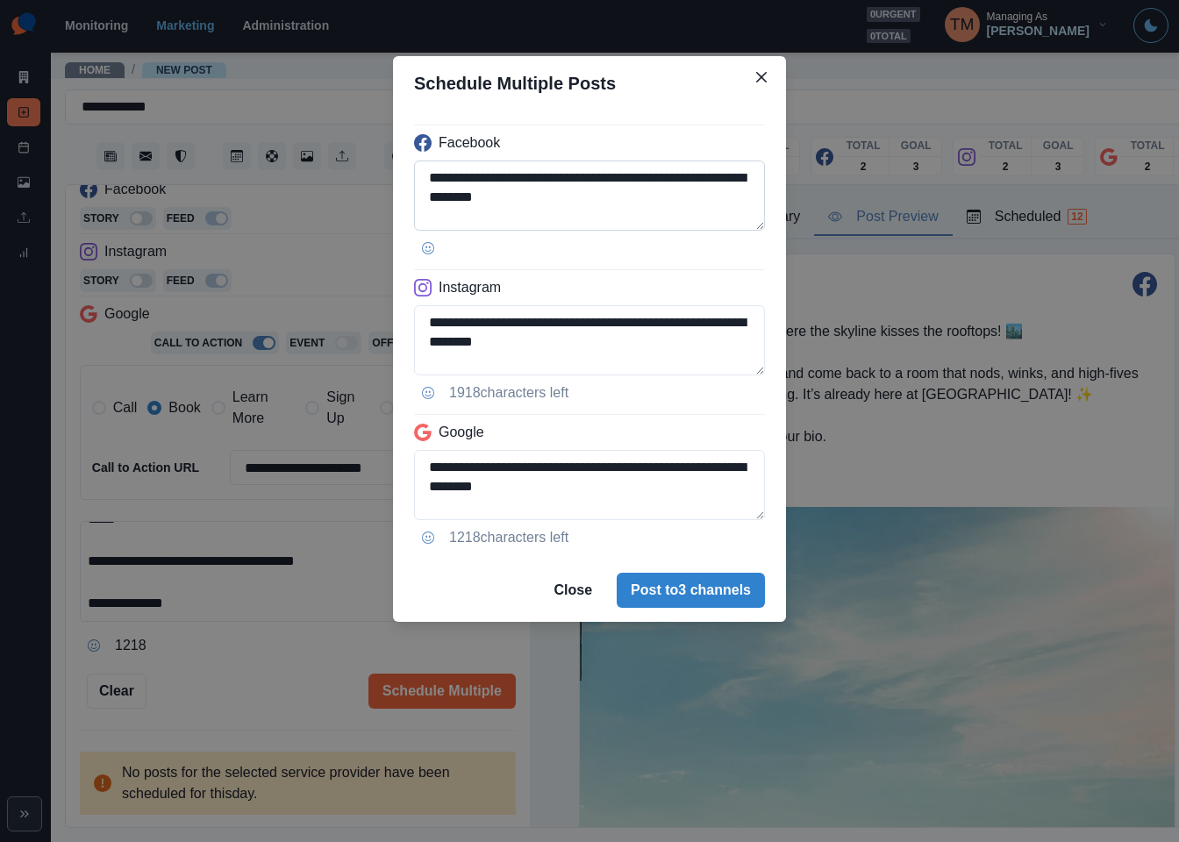
scroll to position [158, 0]
drag, startPoint x: 201, startPoint y: 595, endPoint x: 303, endPoint y: 568, distance: 105.9
click at [201, 595] on div "**********" at bounding box center [589, 421] width 1179 height 842
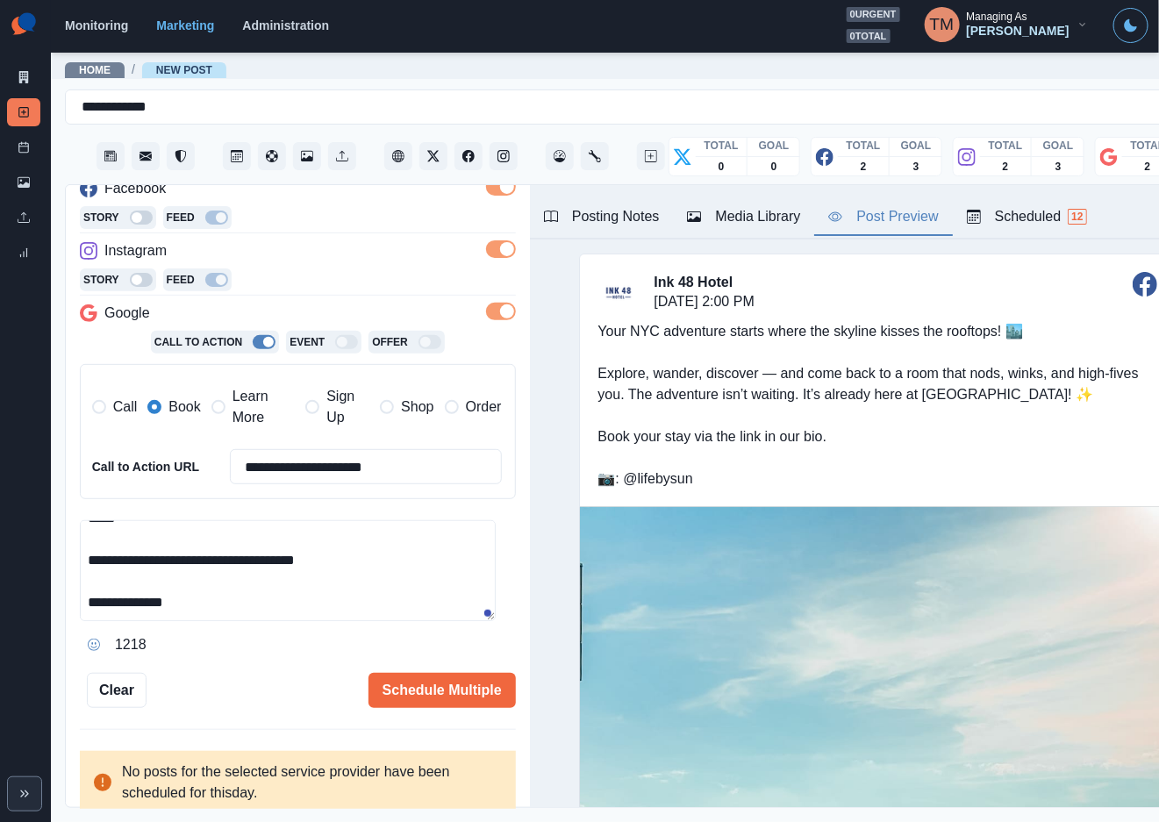
drag, startPoint x: 324, startPoint y: 568, endPoint x: 76, endPoint y: 567, distance: 248.2
click at [76, 567] on div "**********" at bounding box center [298, 497] width 464 height 624
paste textarea "******"
type textarea "**********"
click at [422, 692] on button "Schedule Multiple" at bounding box center [441, 690] width 147 height 35
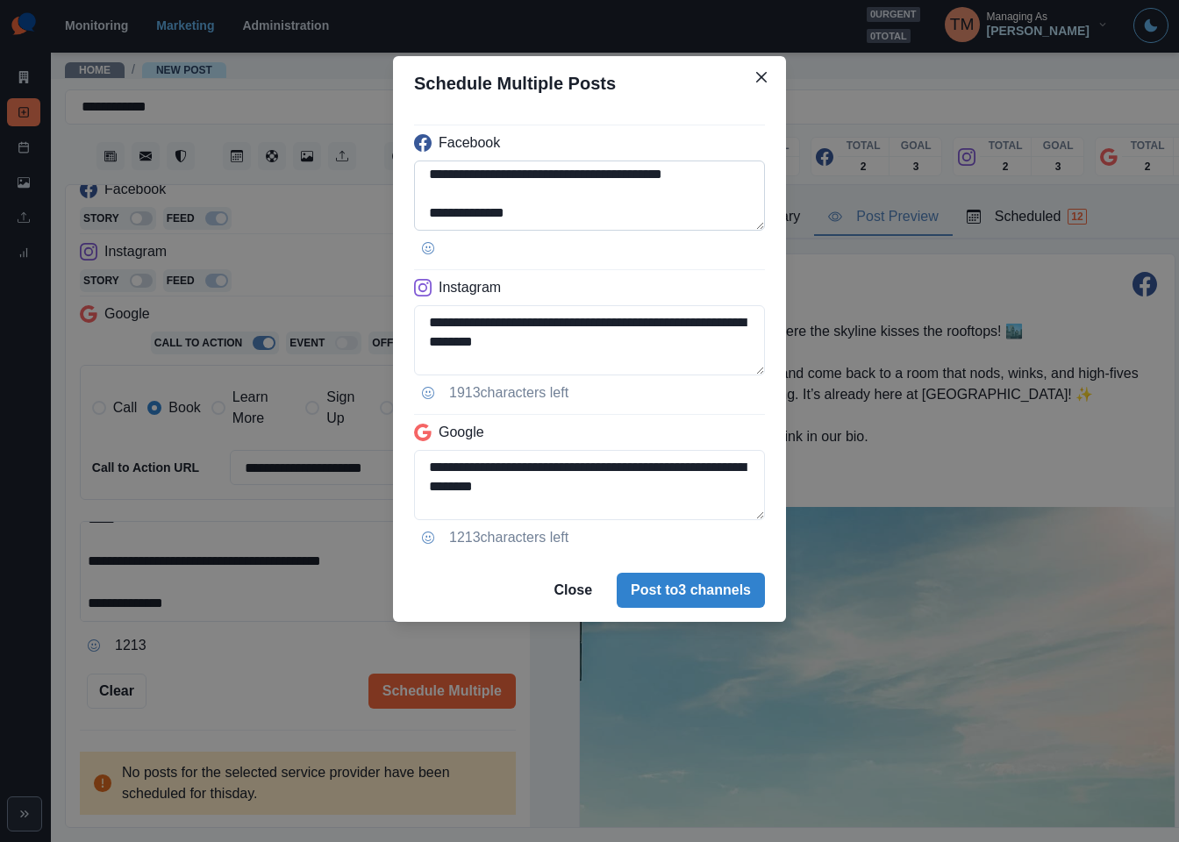
click at [579, 175] on textarea "**********" at bounding box center [589, 195] width 351 height 70
paste textarea
type textarea "**********"
click at [424, 468] on textarea "**********" at bounding box center [589, 485] width 351 height 70
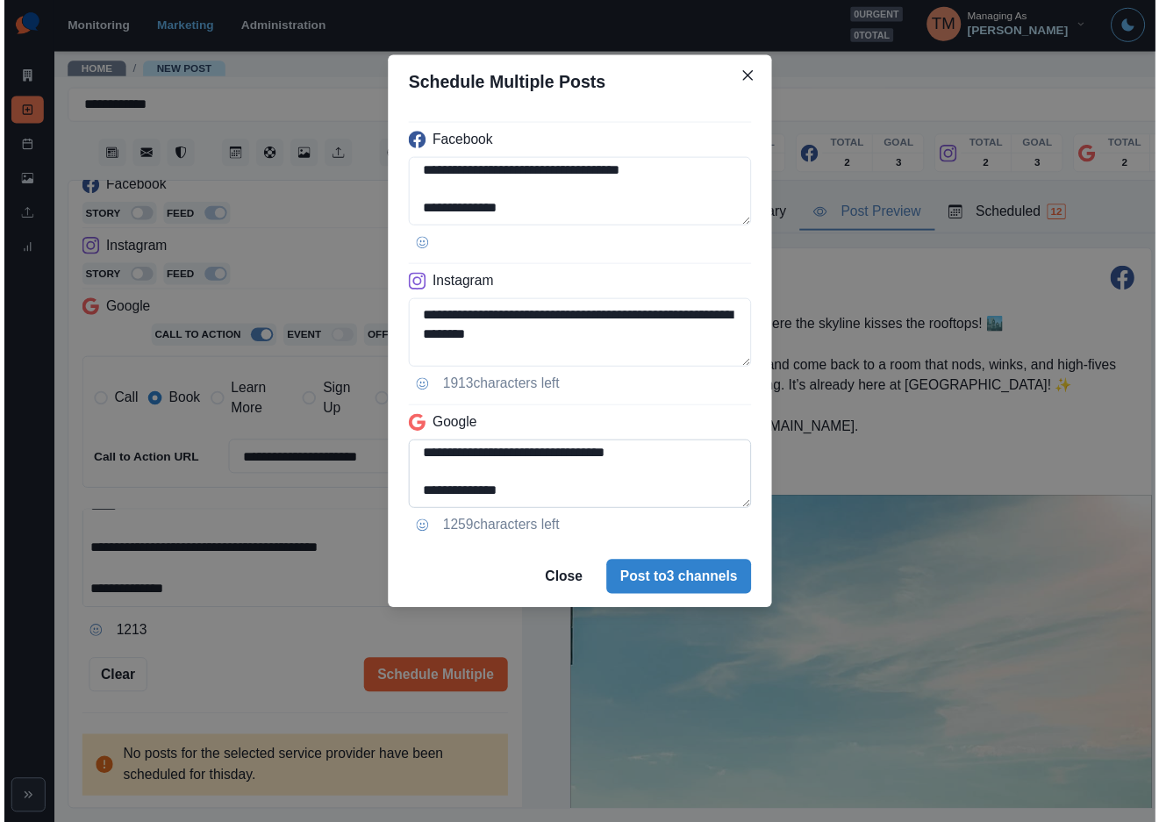
scroll to position [121, 0]
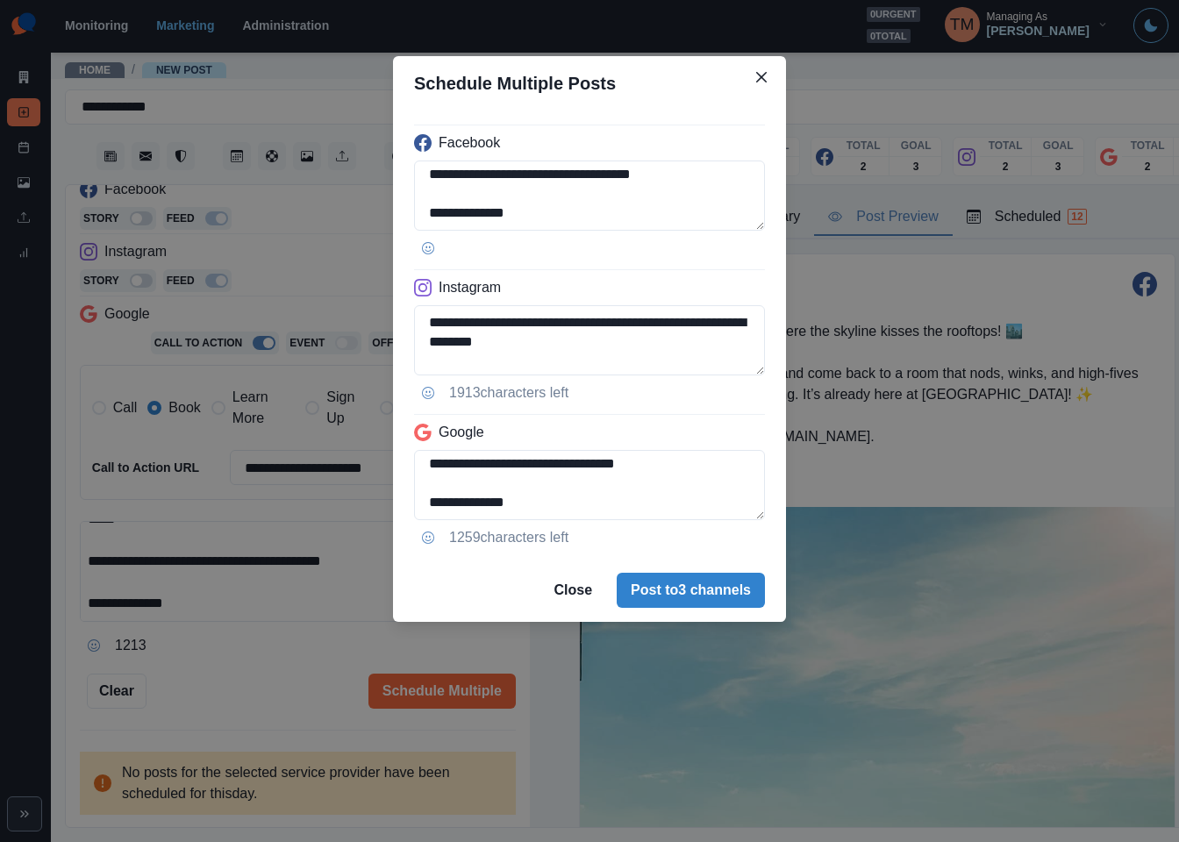
type textarea "**********"
click at [226, 685] on div "**********" at bounding box center [589, 421] width 1179 height 842
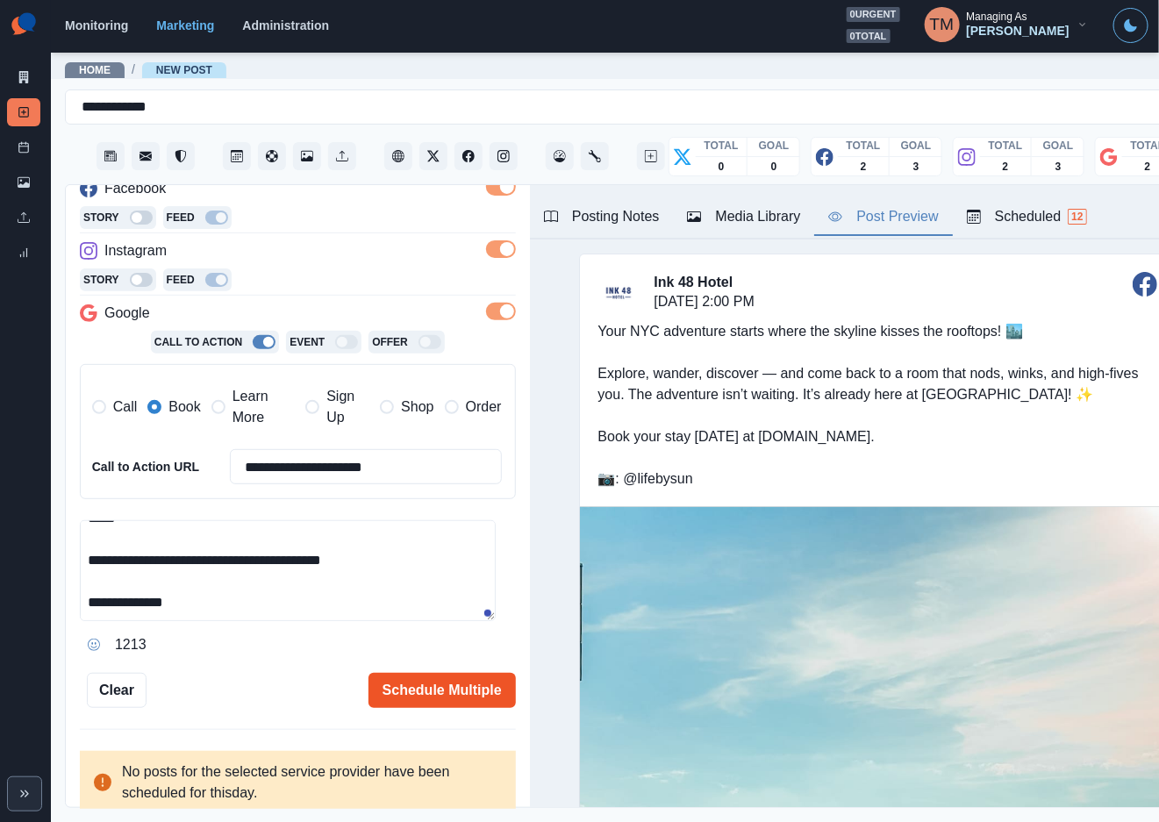
click at [424, 698] on button "Schedule Multiple" at bounding box center [441, 690] width 147 height 35
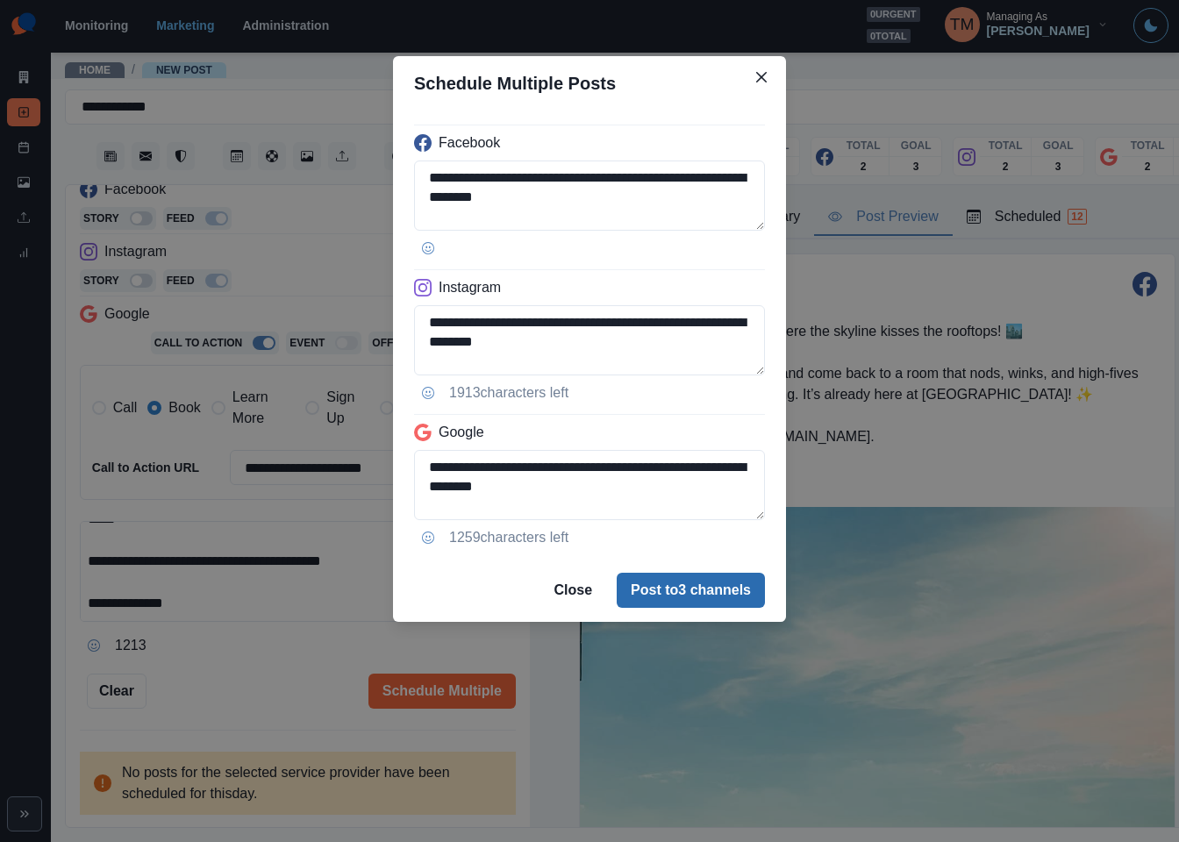
click at [687, 592] on button "Post to 3 channels" at bounding box center [691, 590] width 148 height 35
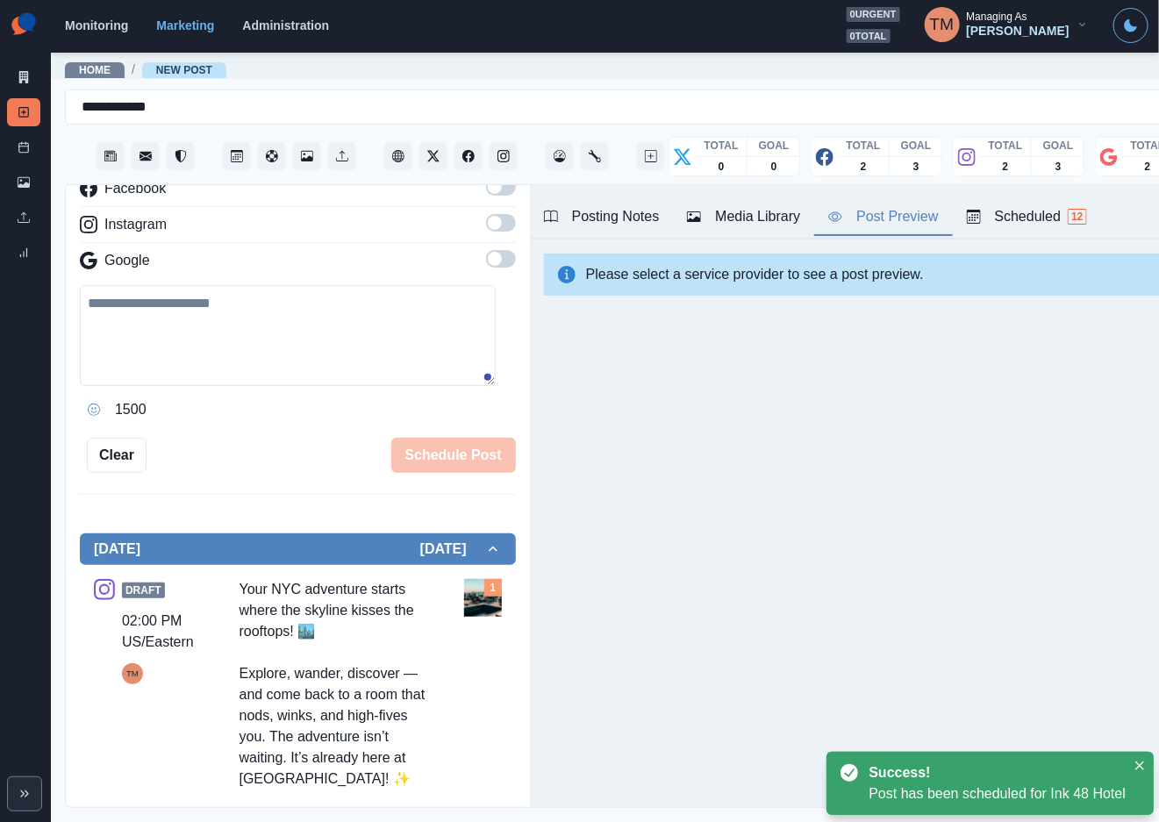
scroll to position [0, 0]
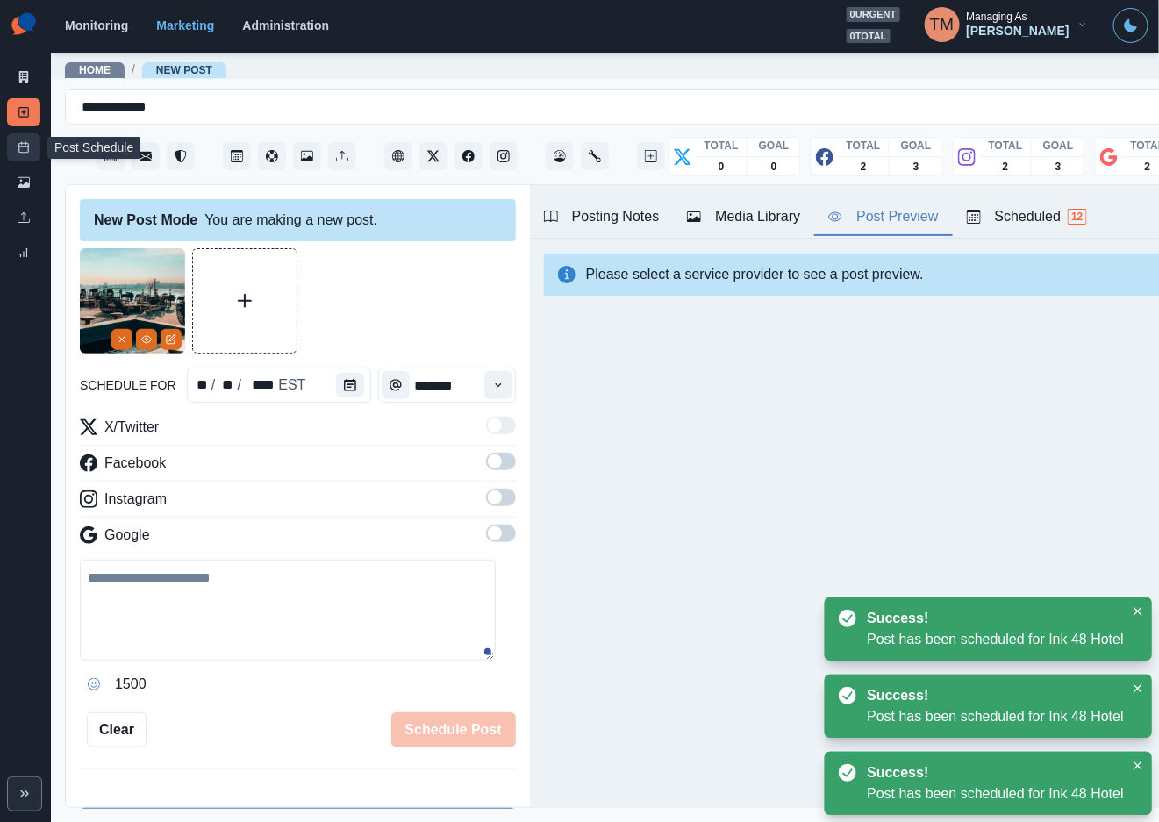
click at [18, 150] on icon at bounding box center [24, 147] width 12 height 12
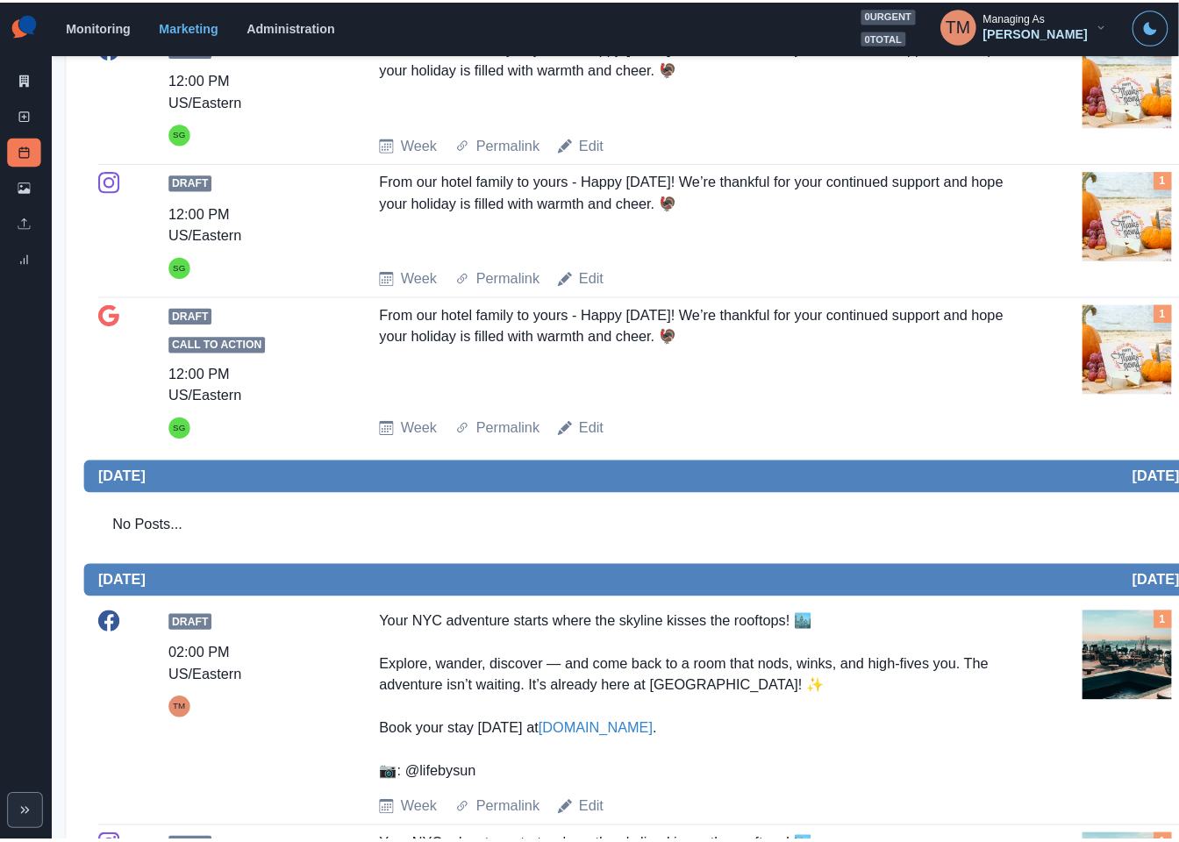
scroll to position [1184, 0]
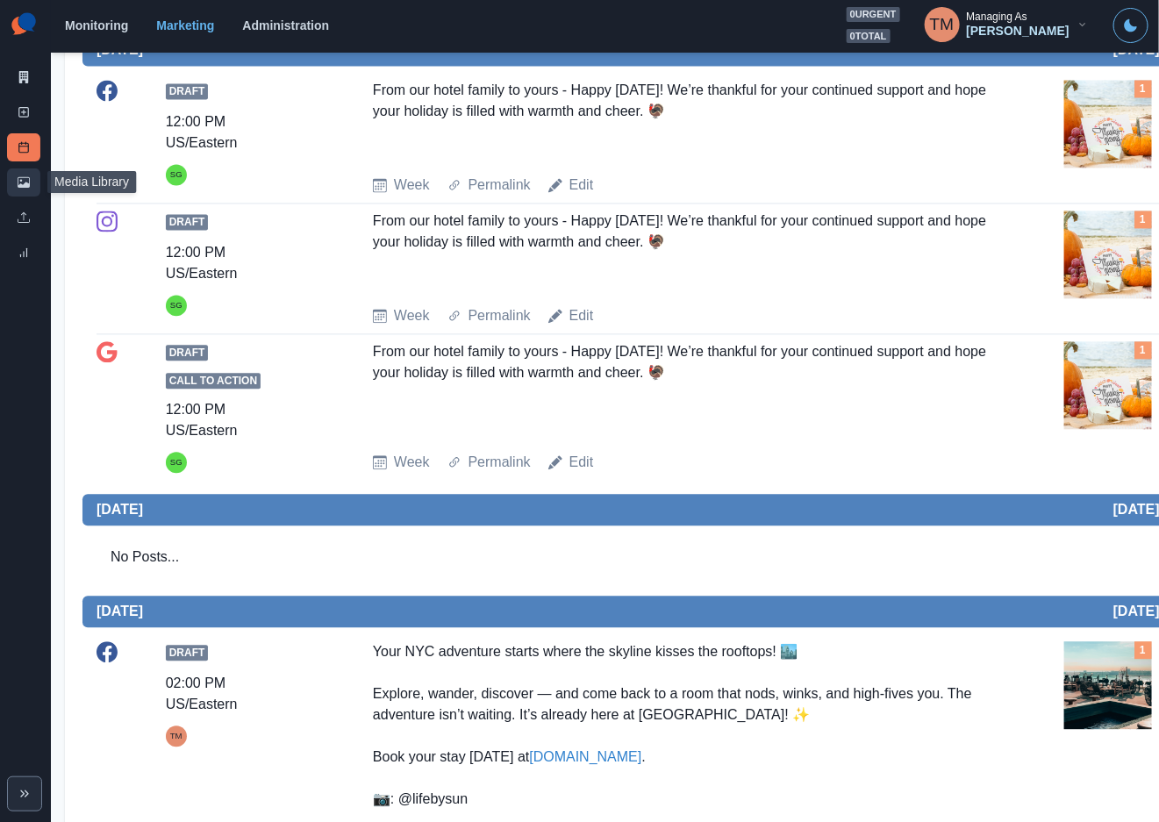
click at [11, 188] on link "Media Library" at bounding box center [23, 182] width 33 height 28
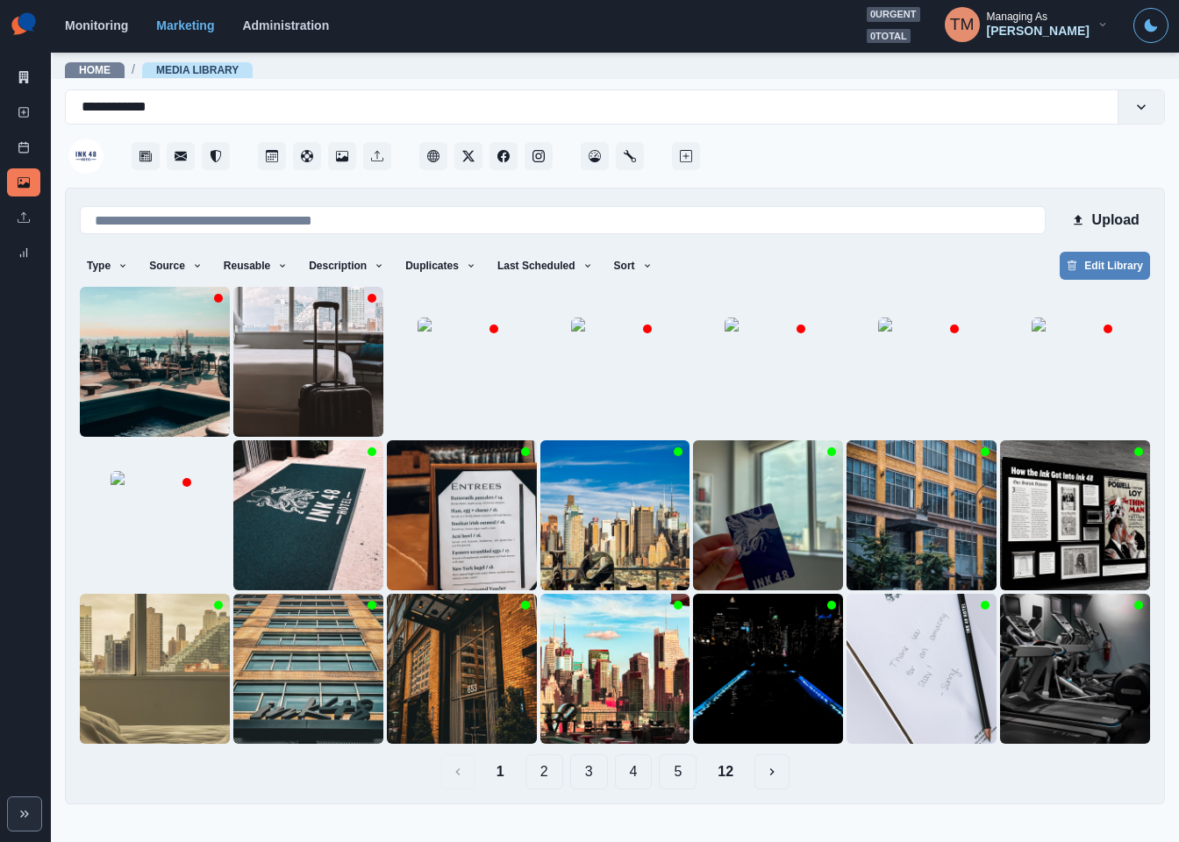
click at [548, 780] on button "2" at bounding box center [544, 771] width 38 height 35
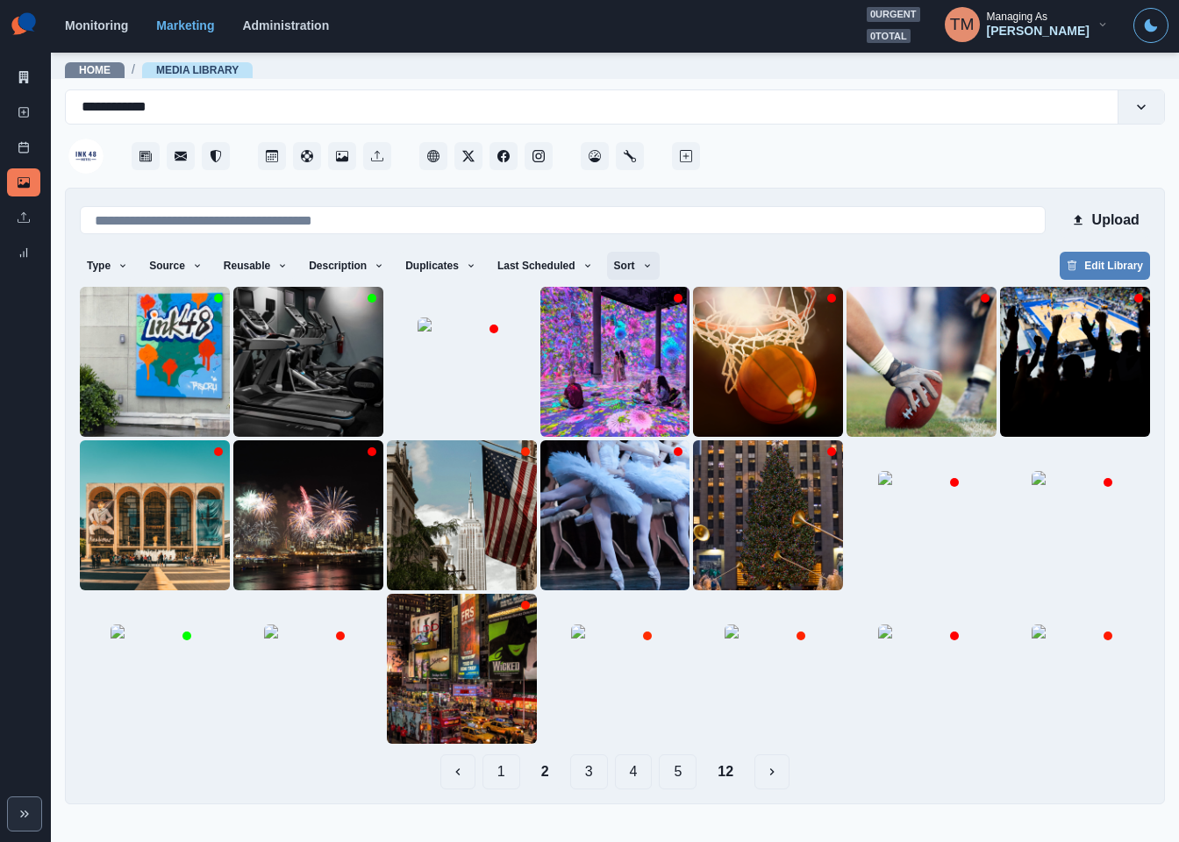
click at [632, 268] on button "Sort" at bounding box center [633, 266] width 53 height 28
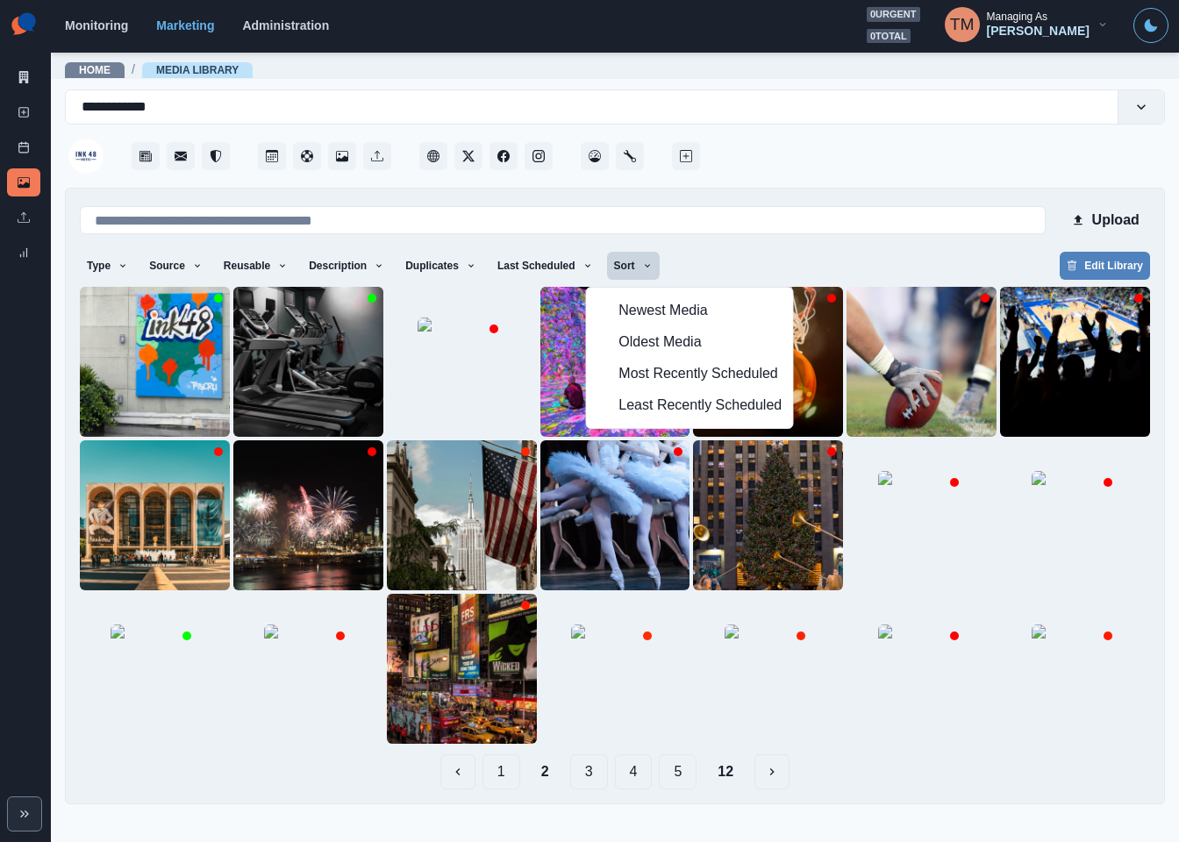
click at [766, 261] on div "Type Any Image Video Source Any Upload Social Manager Found: Instagram Found: G…" at bounding box center [615, 268] width 1070 height 32
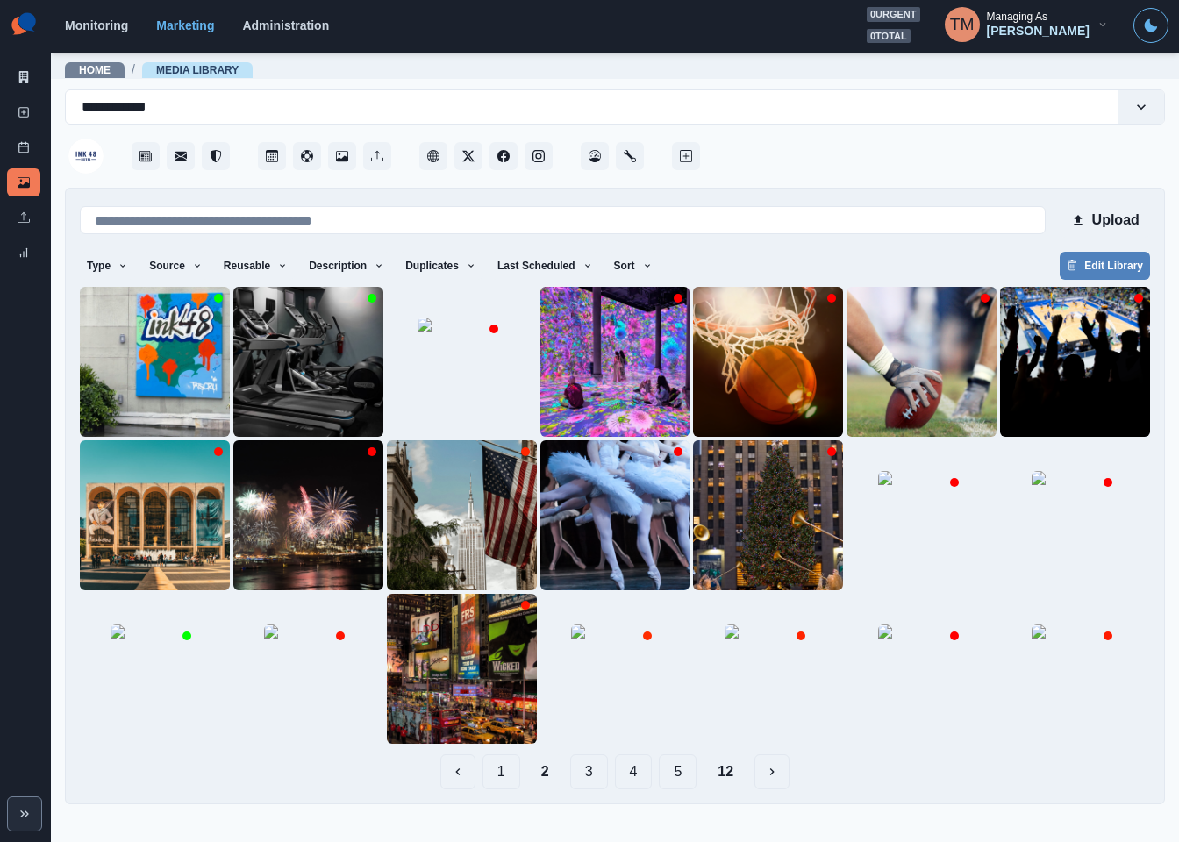
click at [593, 772] on button "3" at bounding box center [589, 771] width 38 height 35
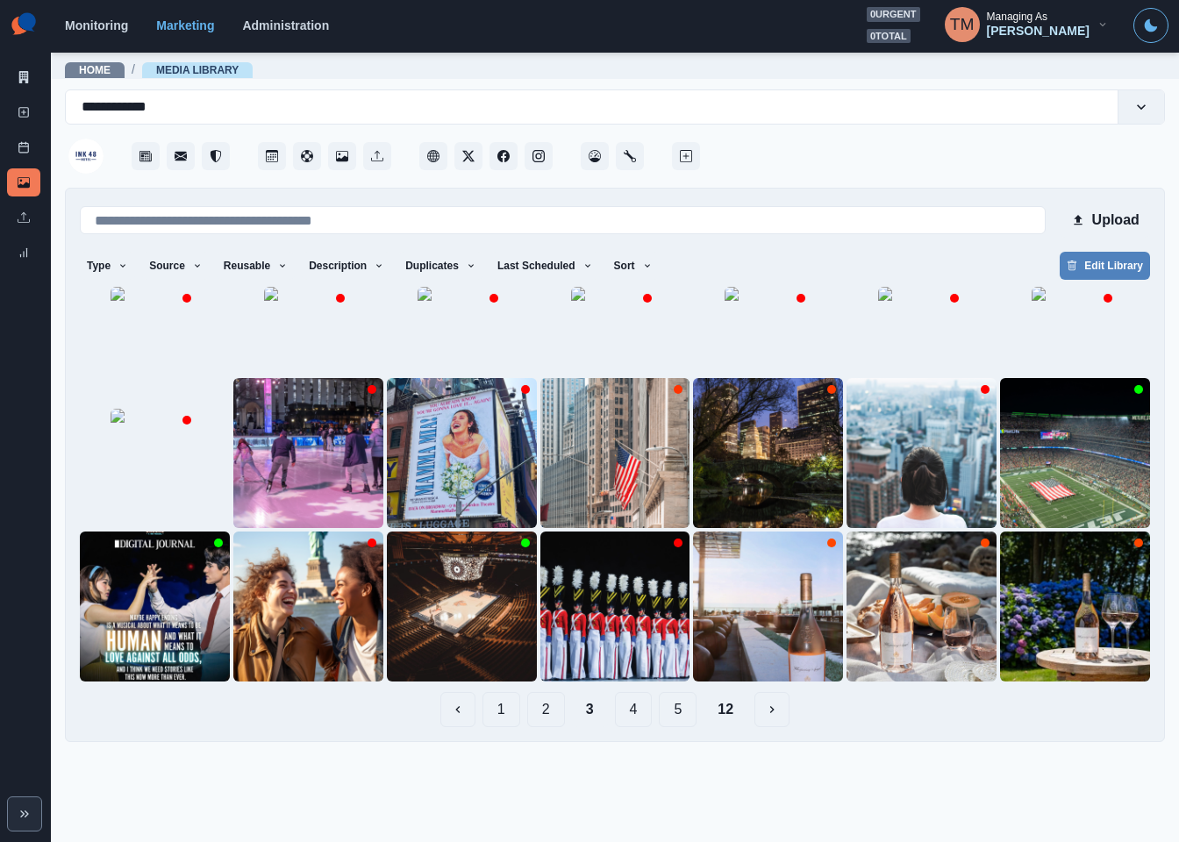
click at [640, 727] on button "4" at bounding box center [634, 709] width 38 height 35
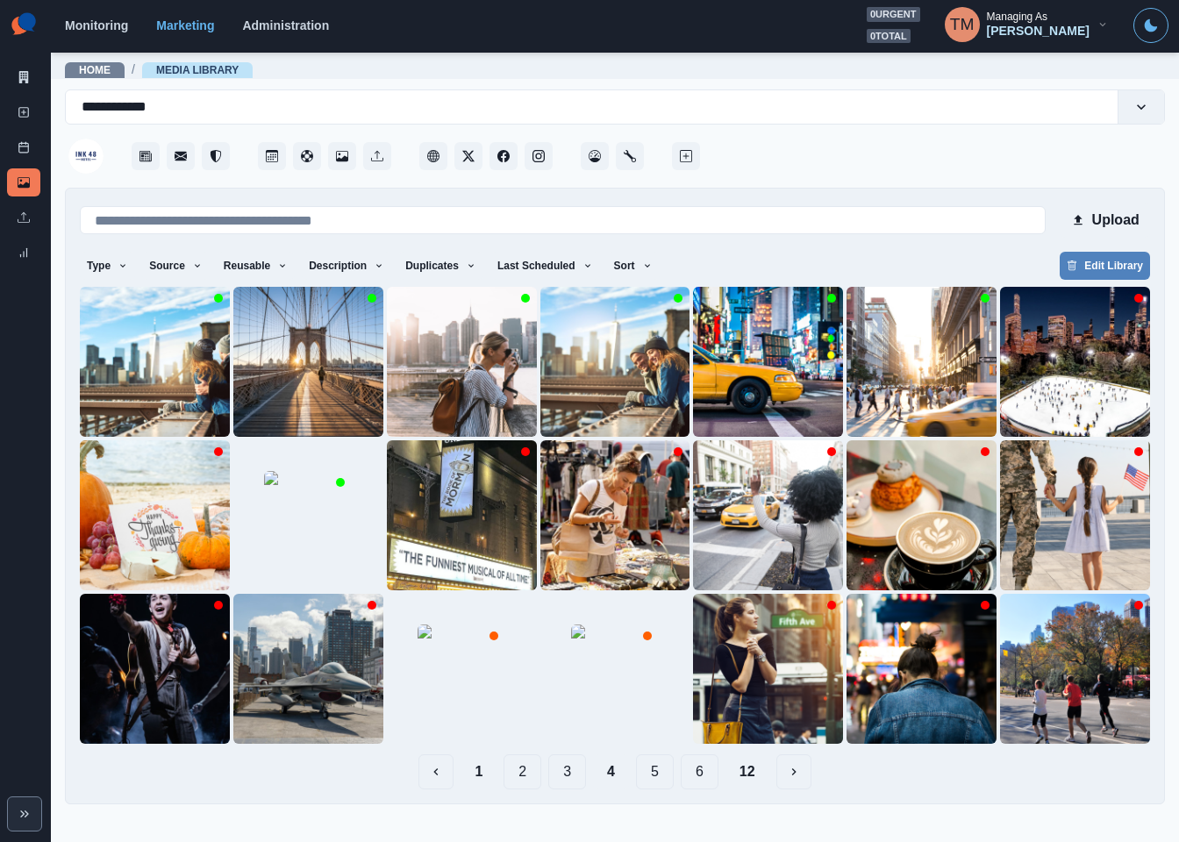
click at [653, 774] on button "5" at bounding box center [655, 771] width 38 height 35
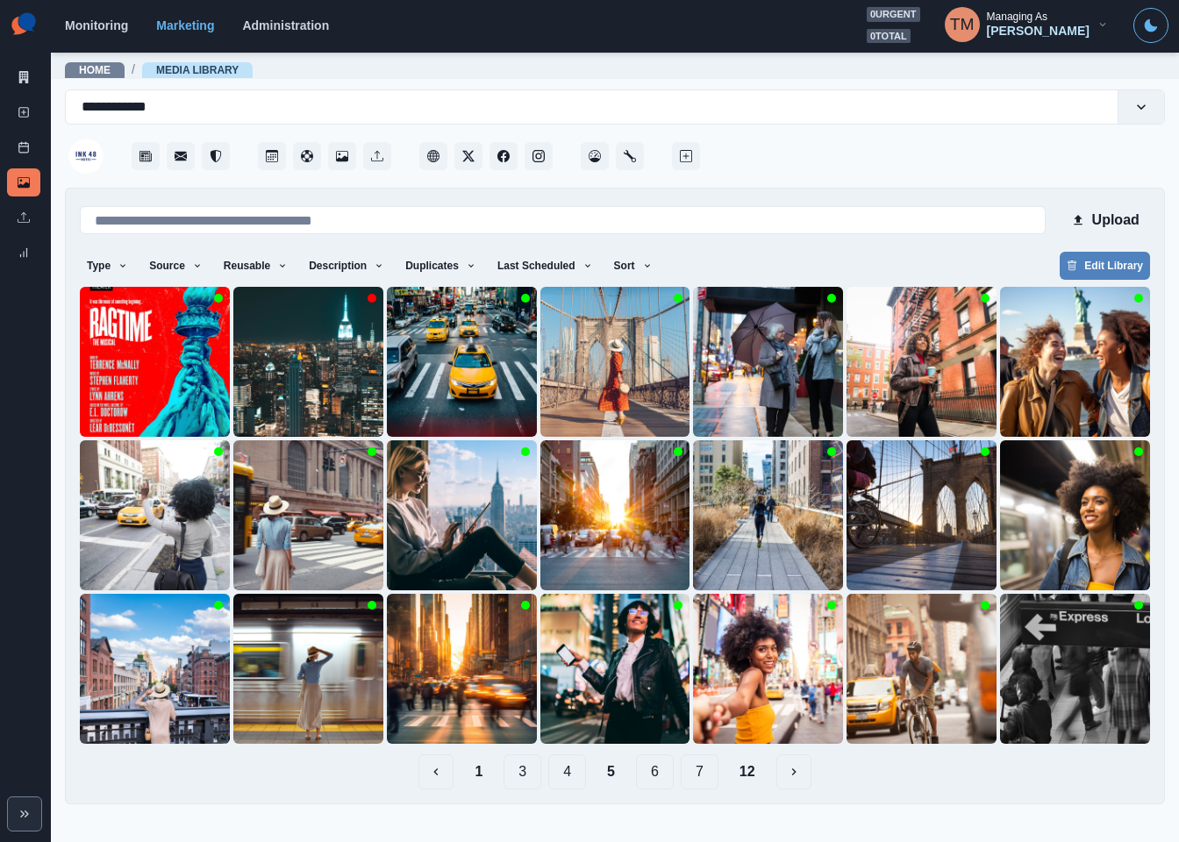
click at [650, 772] on button "6" at bounding box center [655, 771] width 38 height 35
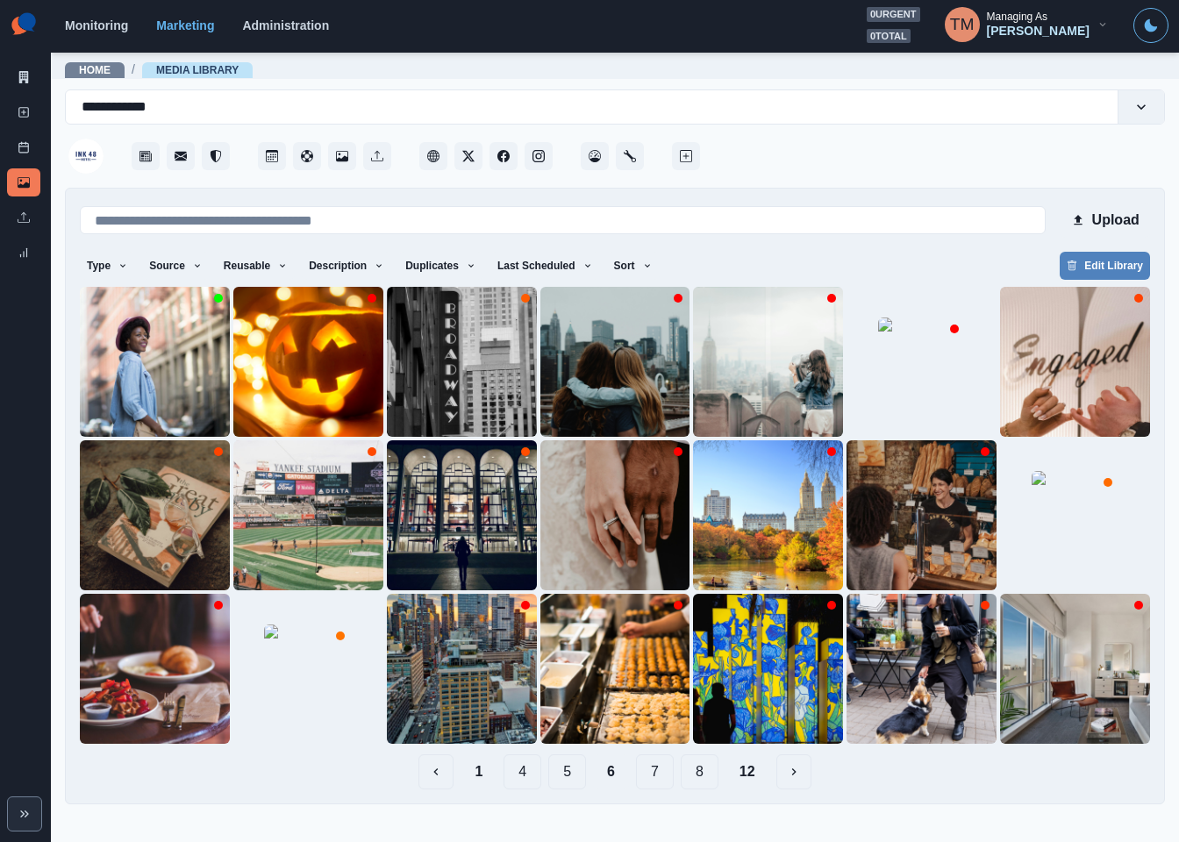
click at [576, 776] on button "5" at bounding box center [567, 771] width 38 height 35
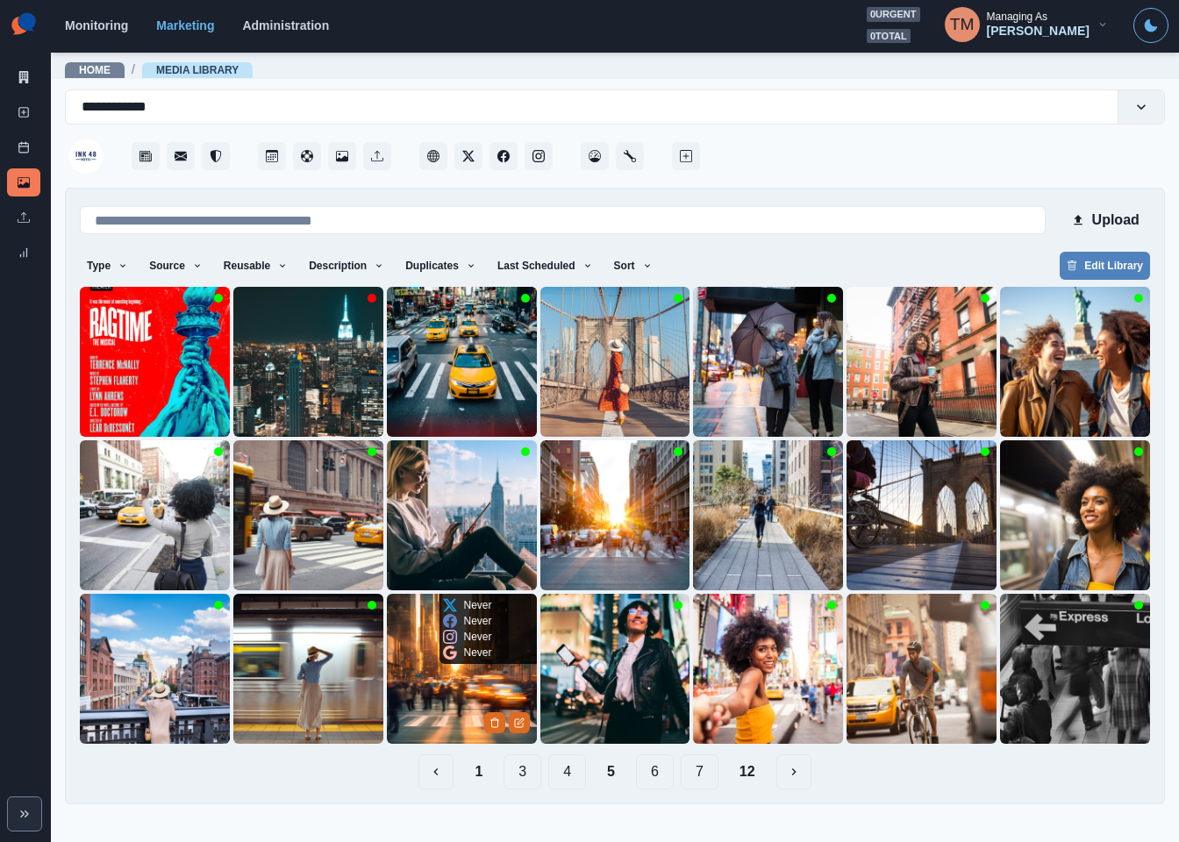
click at [424, 713] on img at bounding box center [462, 669] width 150 height 150
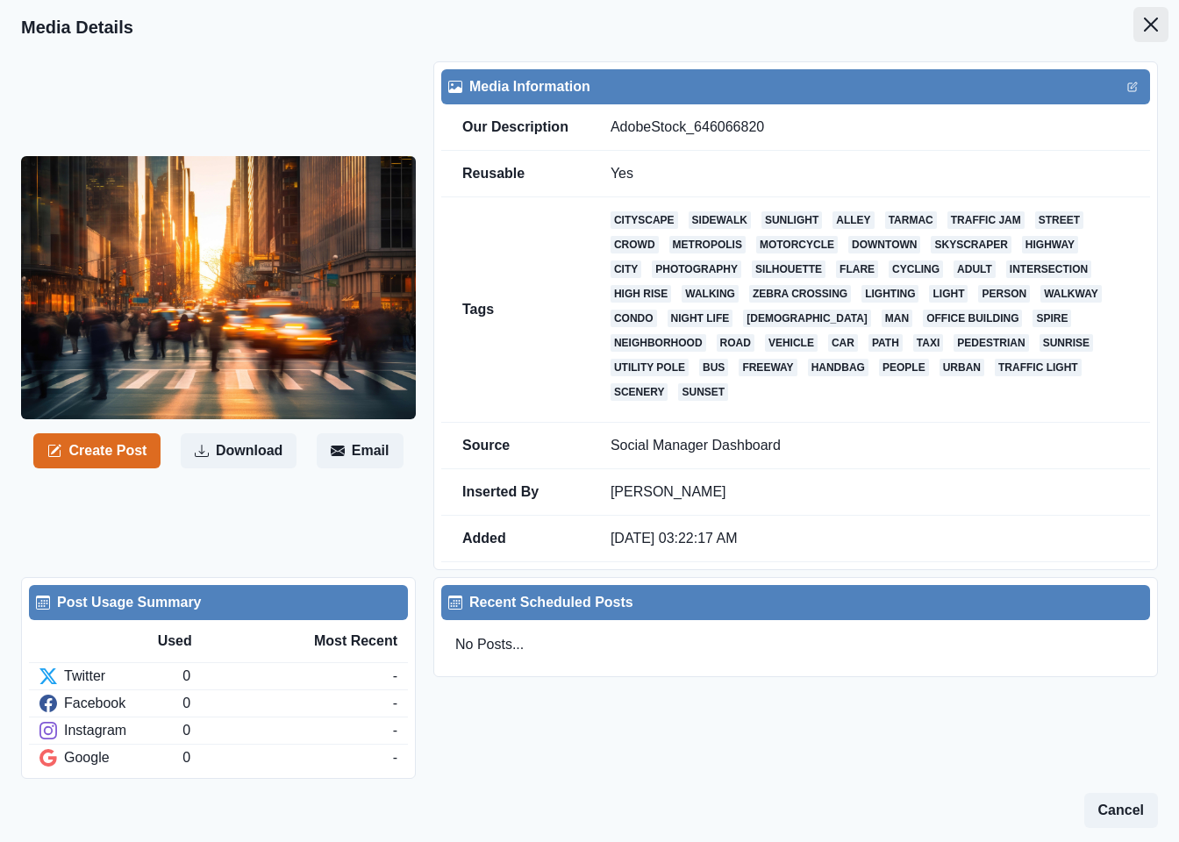
click at [1133, 11] on button "Close" at bounding box center [1150, 24] width 35 height 35
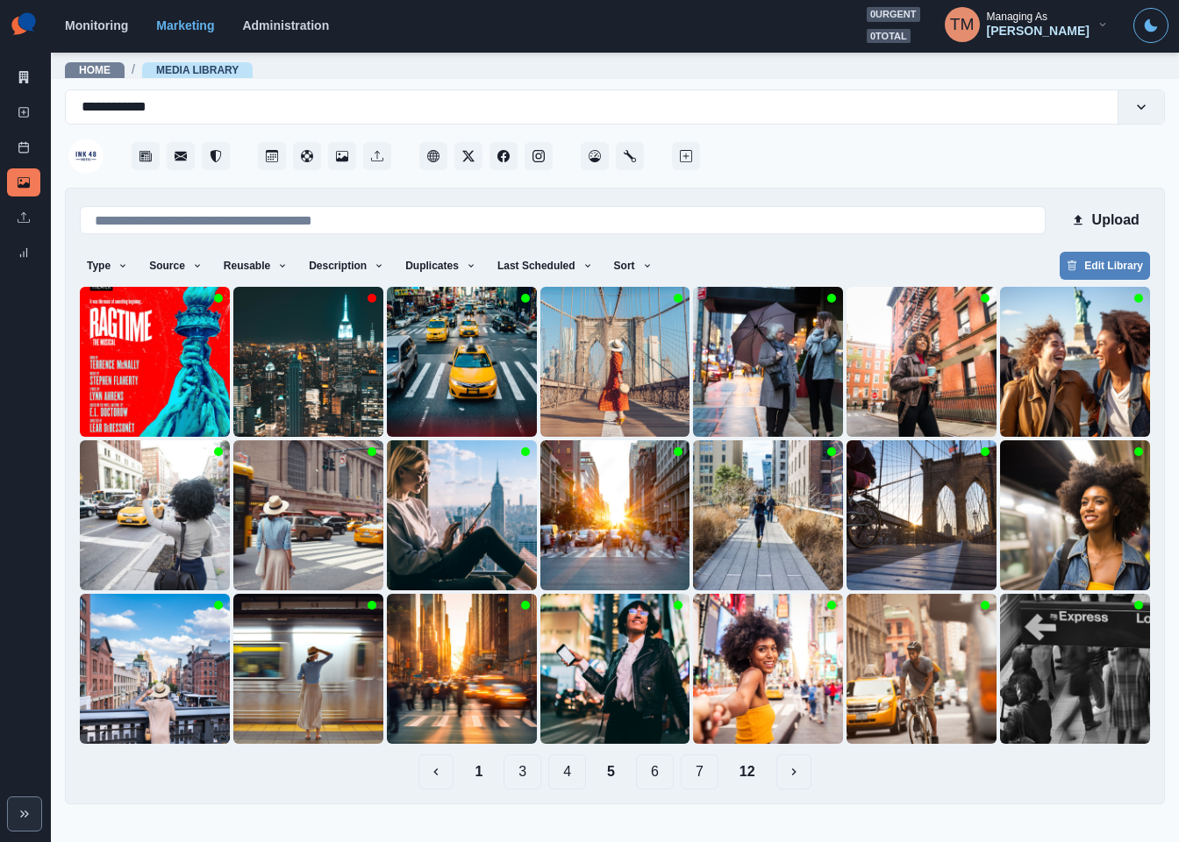
click at [753, 779] on button "12" at bounding box center [747, 771] width 44 height 35
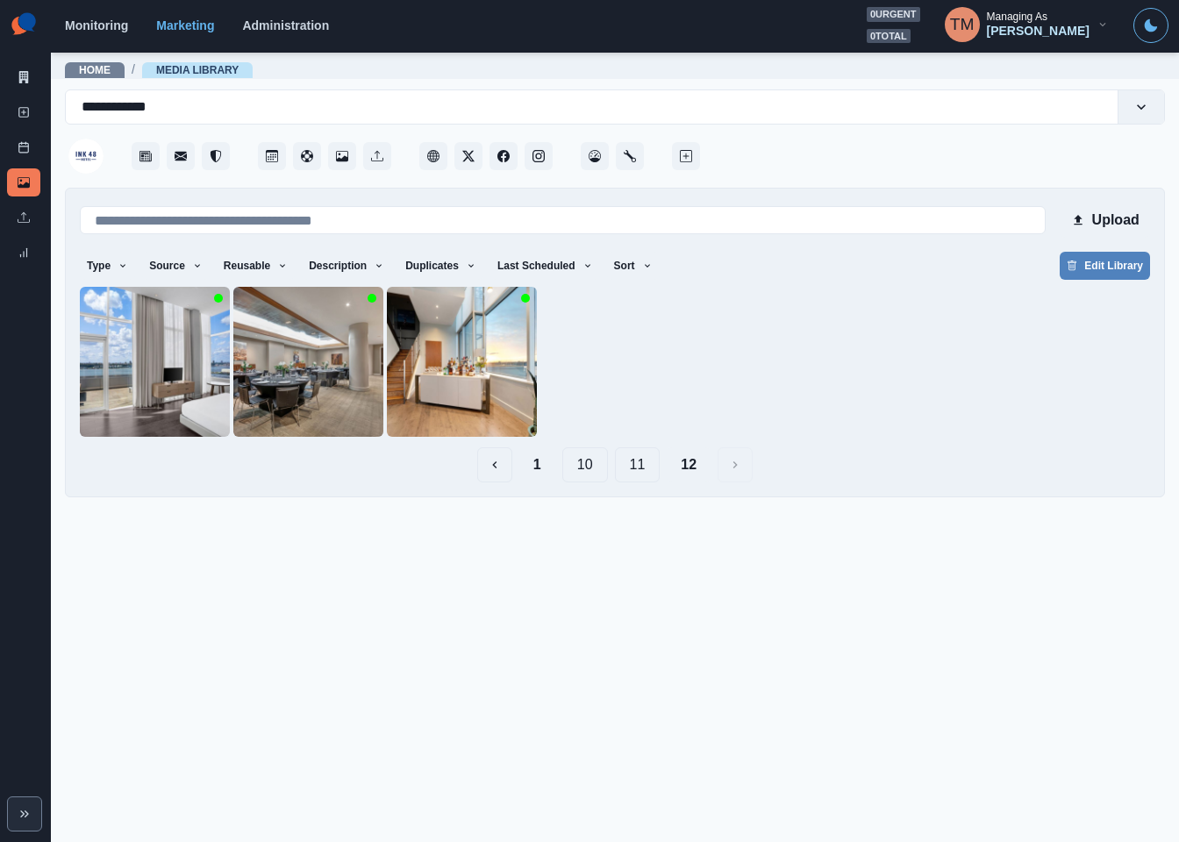
click at [639, 460] on button "11" at bounding box center [638, 464] width 46 height 35
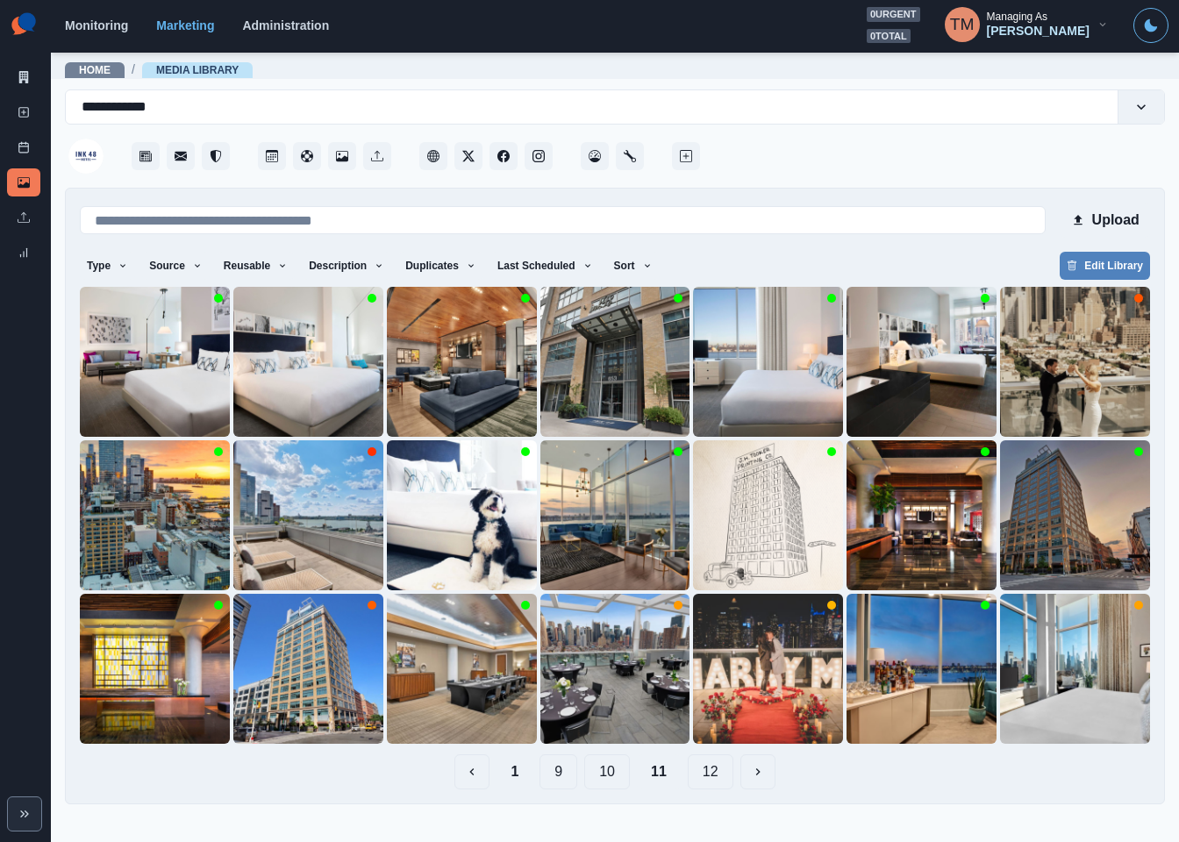
click at [610, 780] on button "10" at bounding box center [607, 771] width 46 height 35
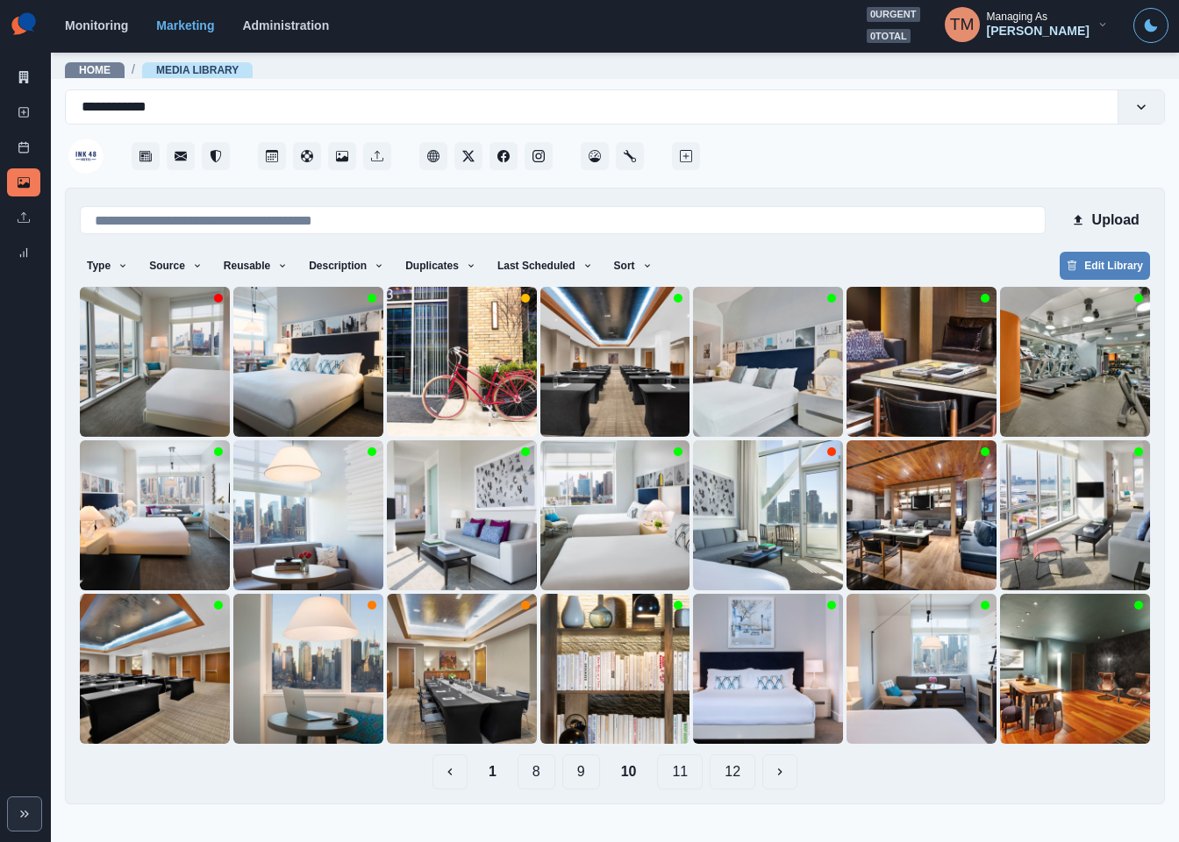
click at [580, 780] on button "9" at bounding box center [581, 771] width 38 height 35
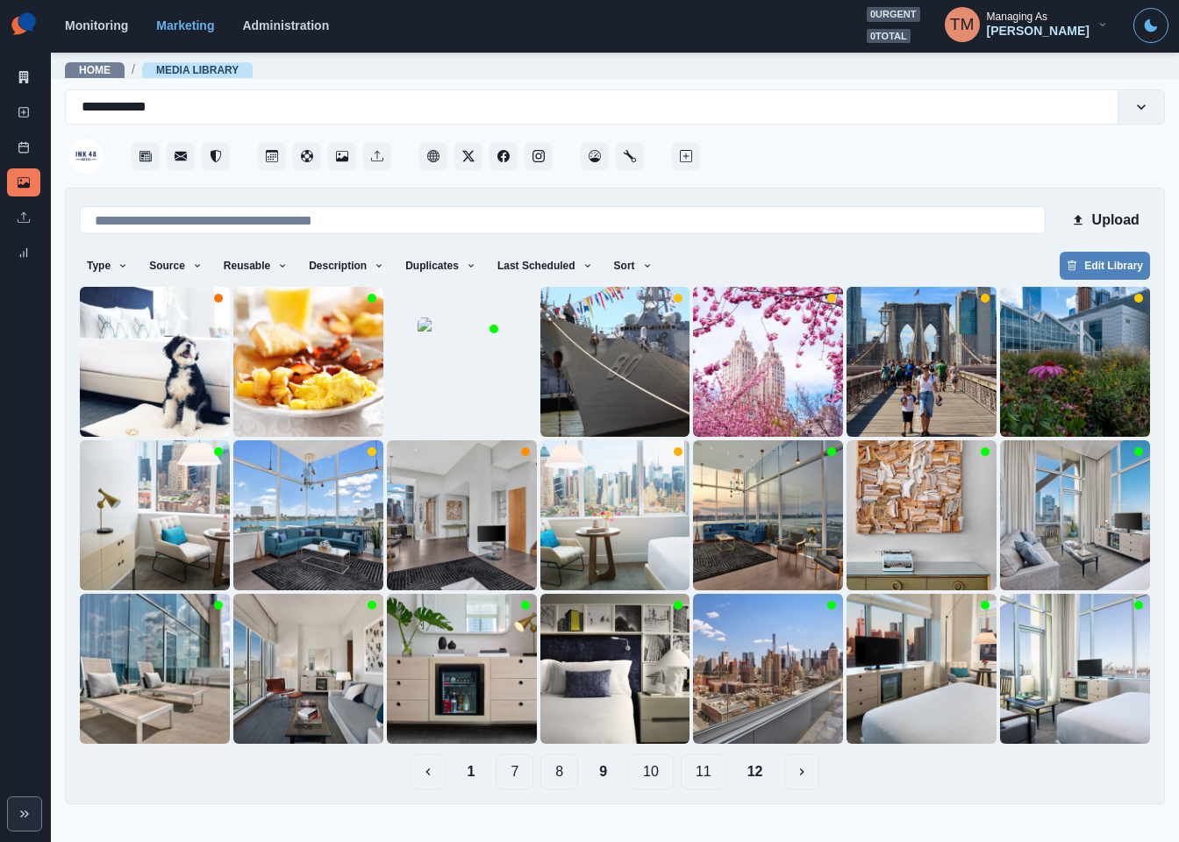
click at [560, 774] on button "8" at bounding box center [559, 771] width 38 height 35
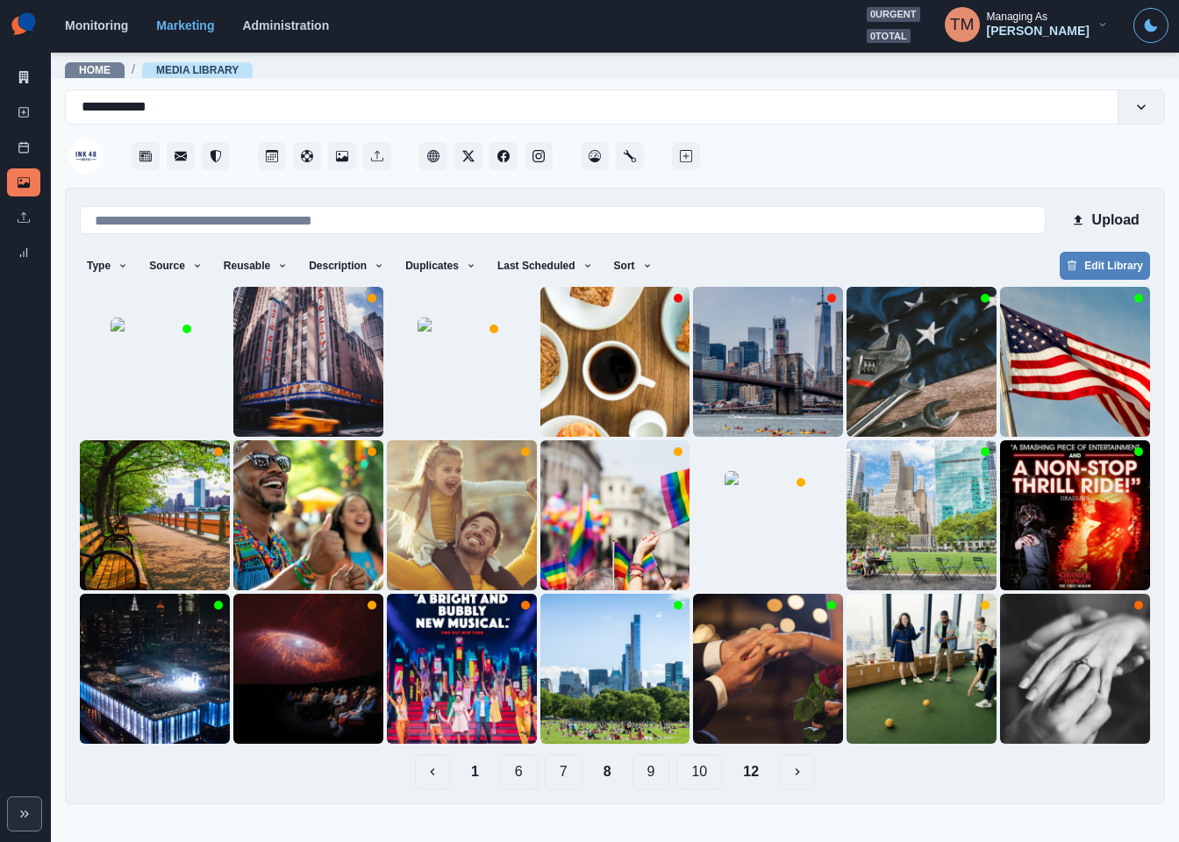
click at [484, 774] on button "1" at bounding box center [475, 771] width 36 height 35
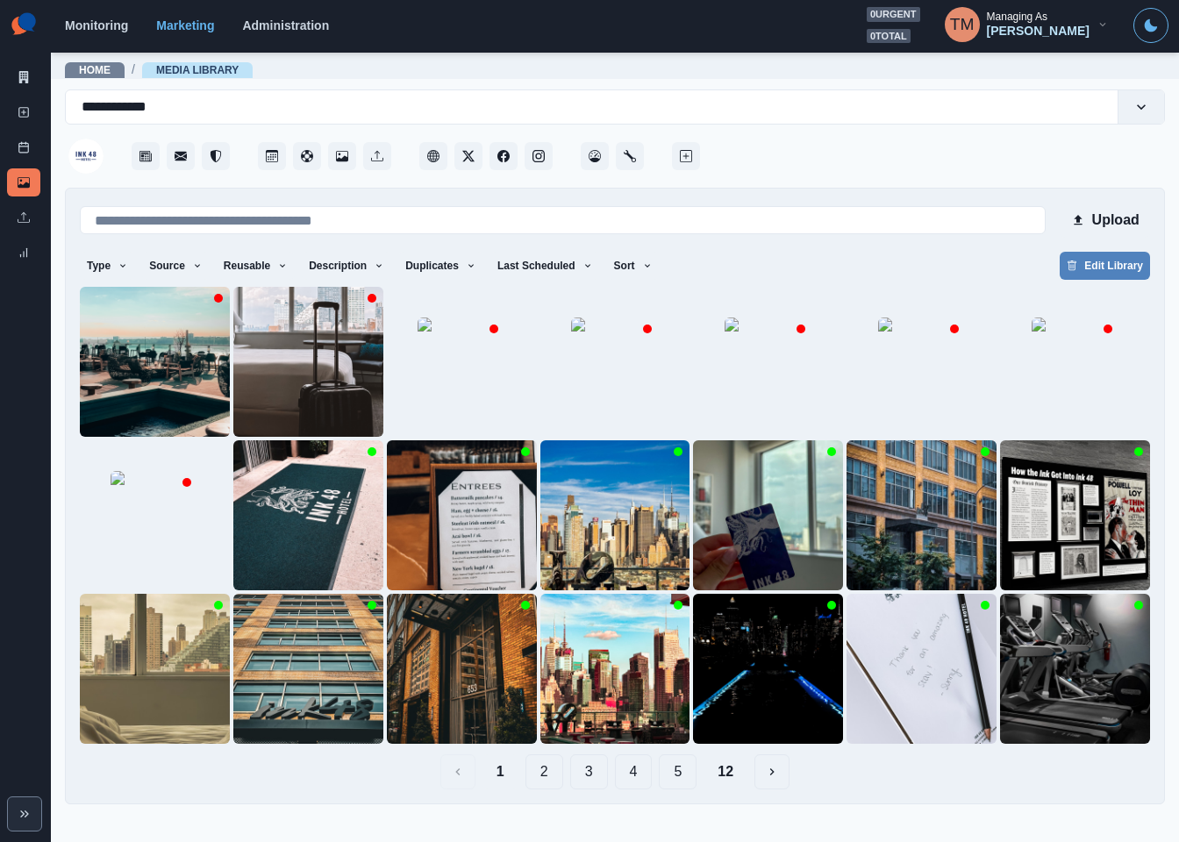
click at [548, 782] on button "2" at bounding box center [544, 771] width 38 height 35
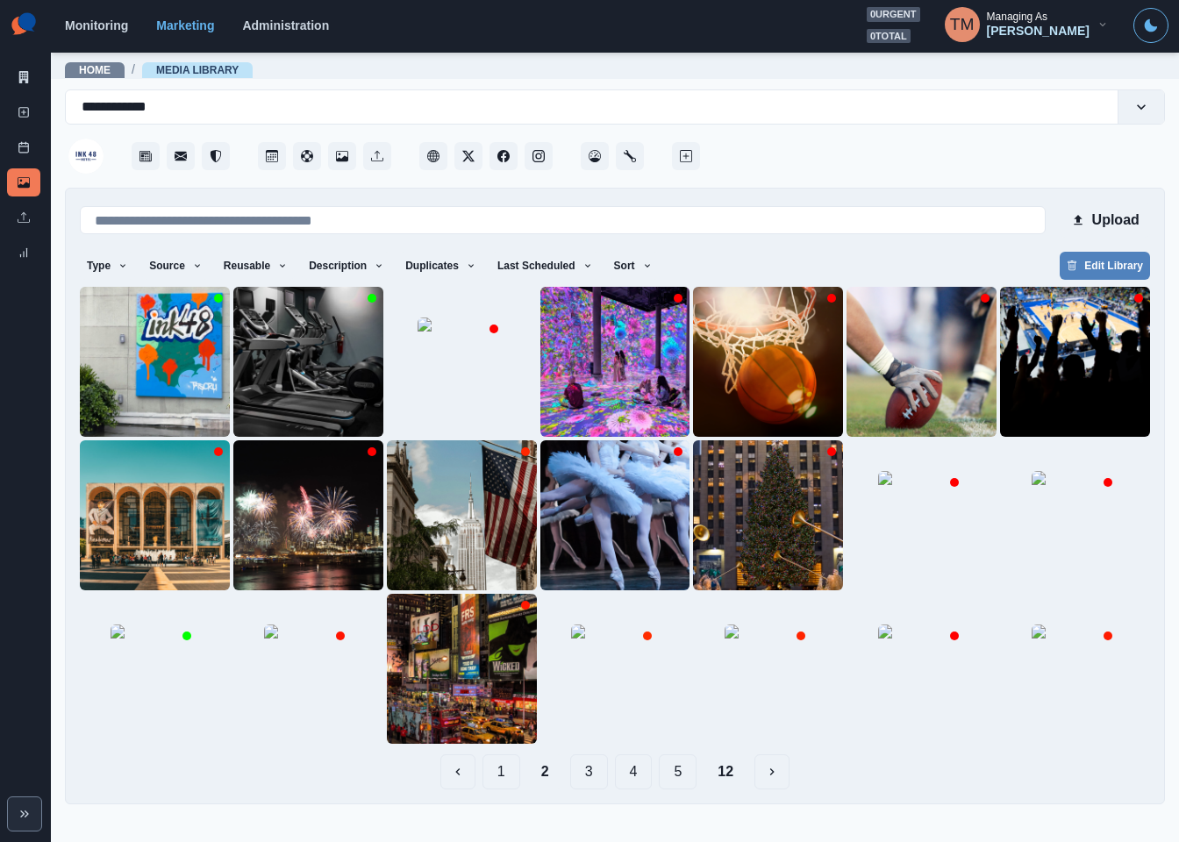
click at [509, 780] on button "1" at bounding box center [501, 771] width 38 height 35
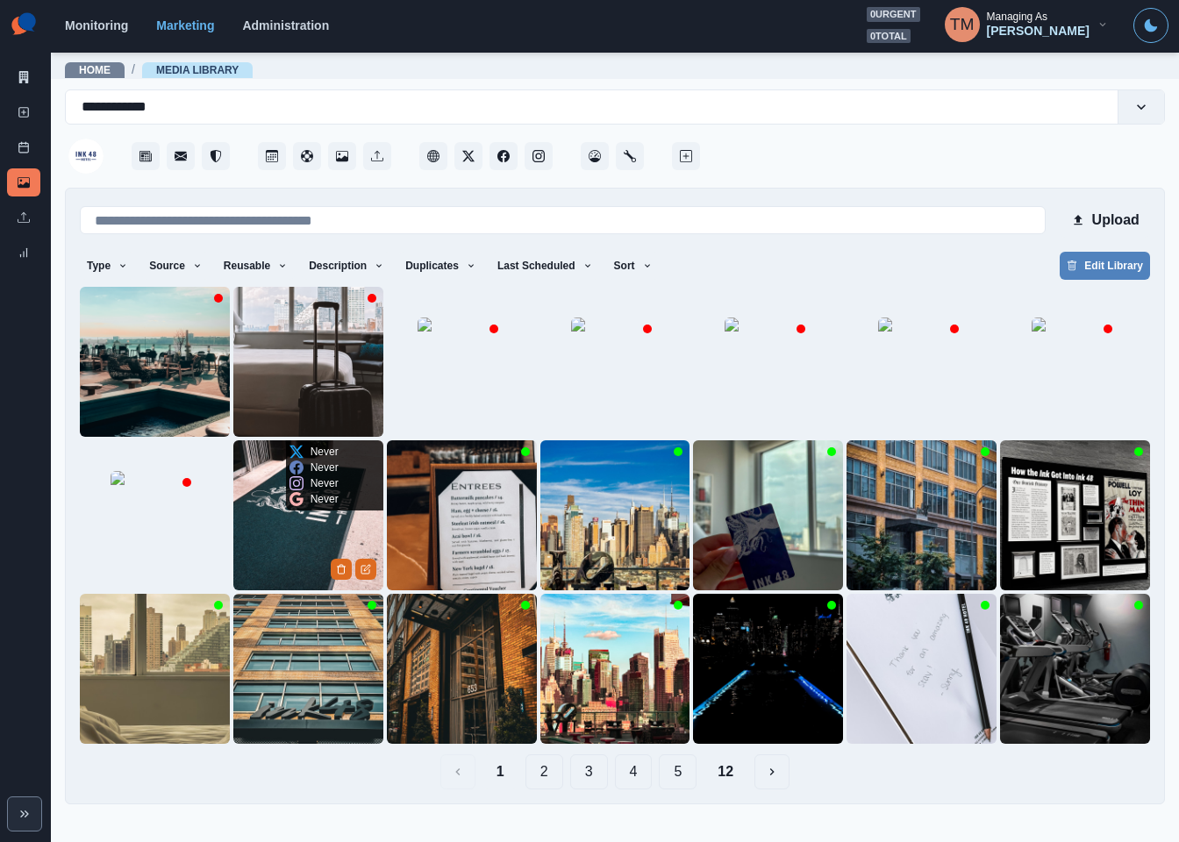
click at [277, 558] on img at bounding box center [308, 515] width 150 height 150
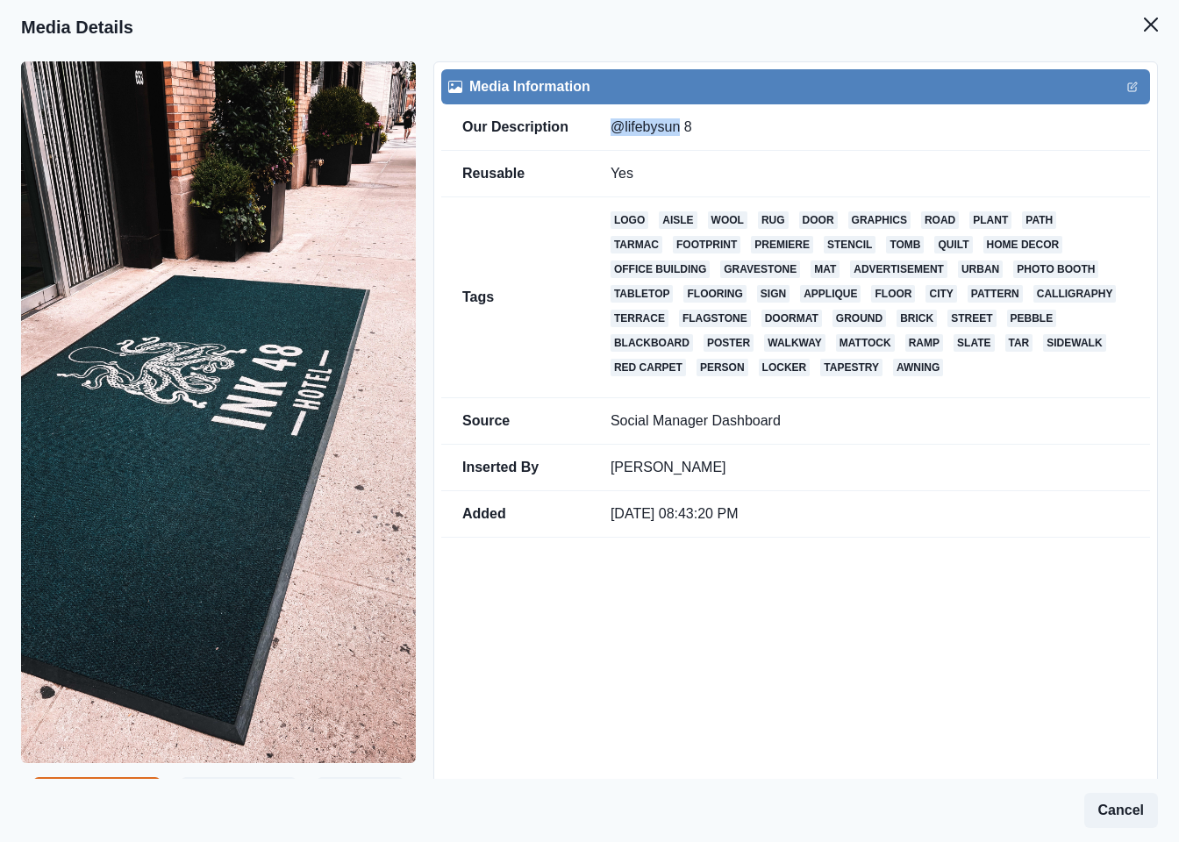
drag, startPoint x: 603, startPoint y: 125, endPoint x: 676, endPoint y: 137, distance: 73.8
click at [676, 137] on td "@lifebysun 8" at bounding box center [869, 127] width 560 height 46
copy td "@lifebysun"
click at [1144, 27] on icon "Close" at bounding box center [1151, 25] width 14 height 14
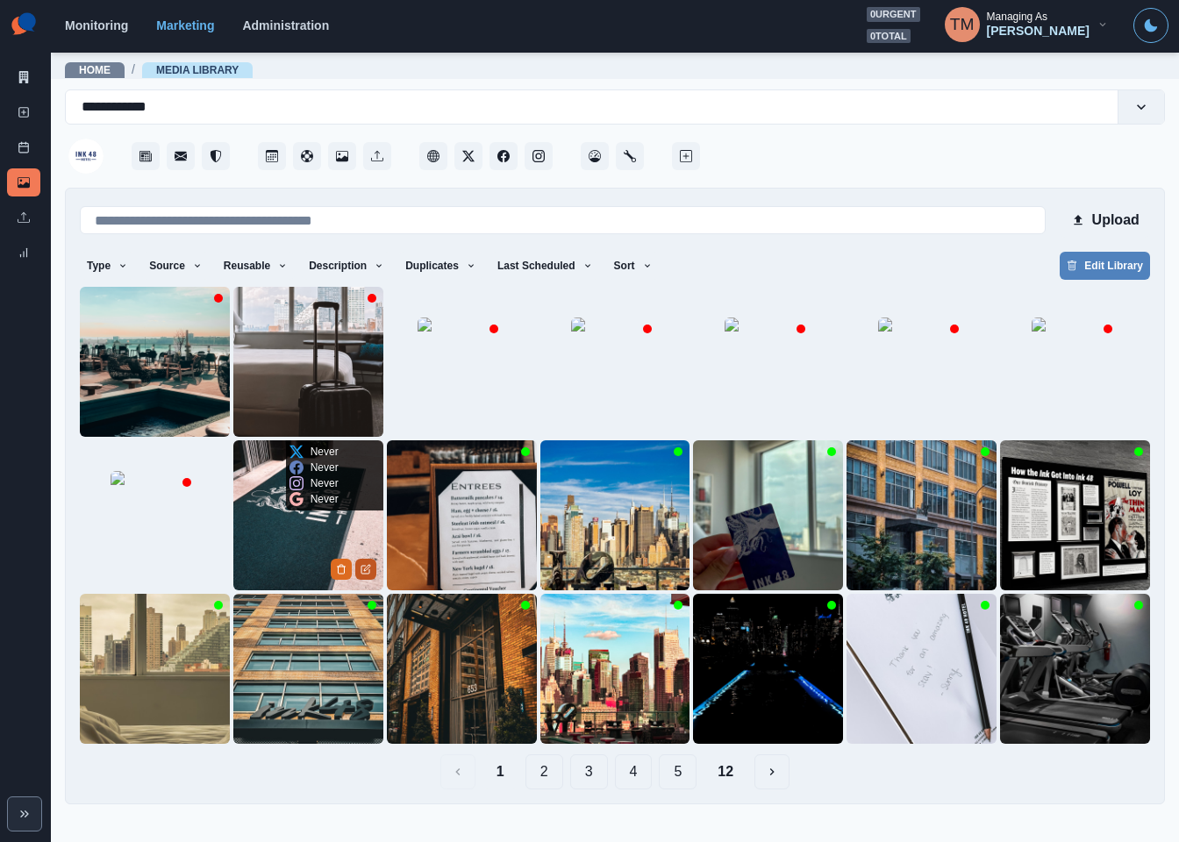
click at [367, 569] on icon "Edit Media" at bounding box center [365, 569] width 11 height 11
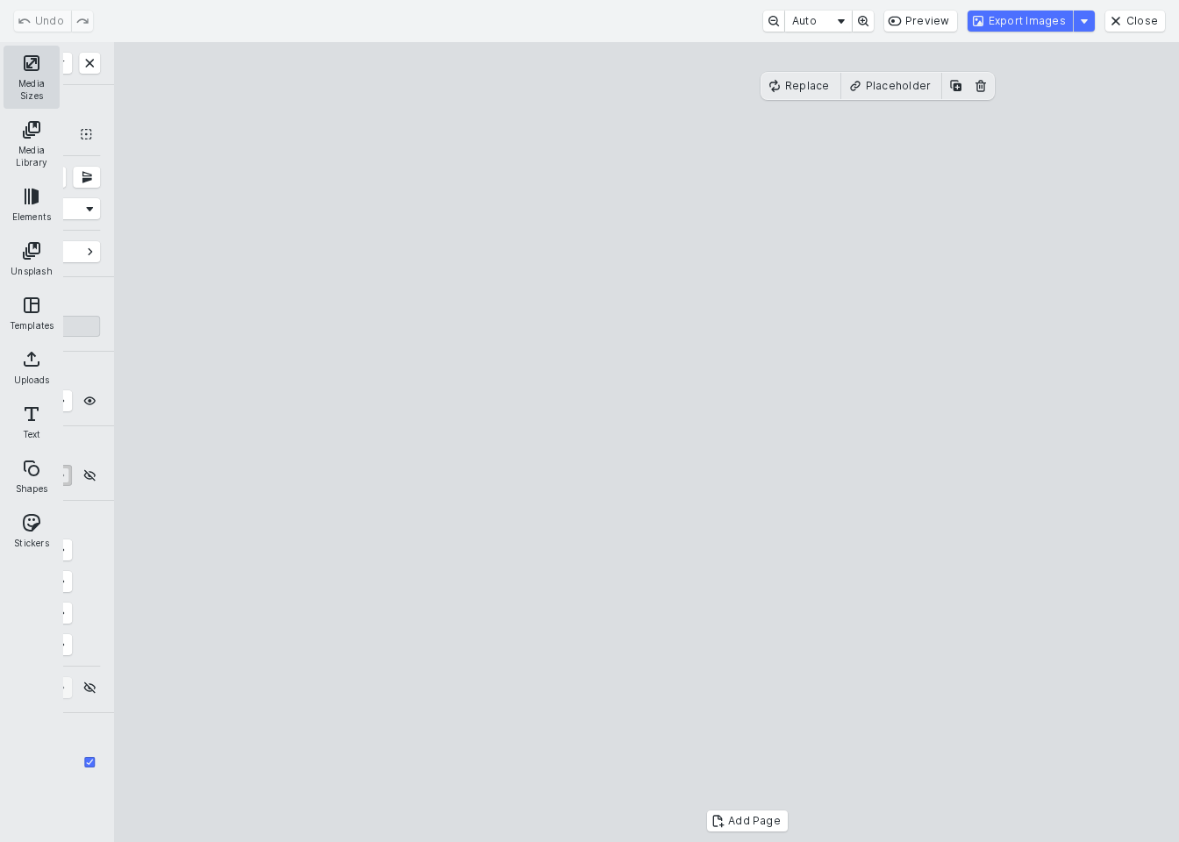
click at [26, 76] on button "Media Sizes" at bounding box center [32, 77] width 56 height 63
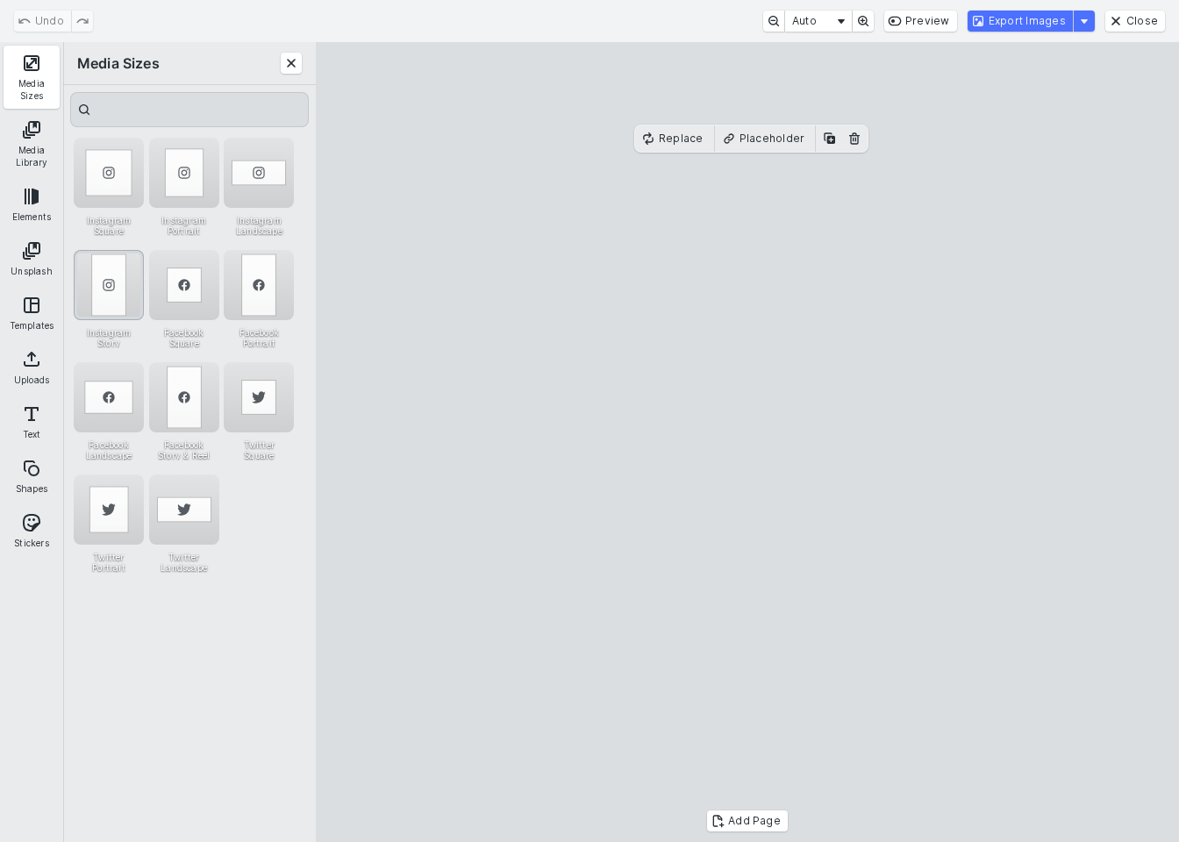
click at [119, 284] on div "Instagram Story" at bounding box center [109, 285] width 70 height 70
click at [1011, 17] on button "Export Images" at bounding box center [1019, 21] width 105 height 21
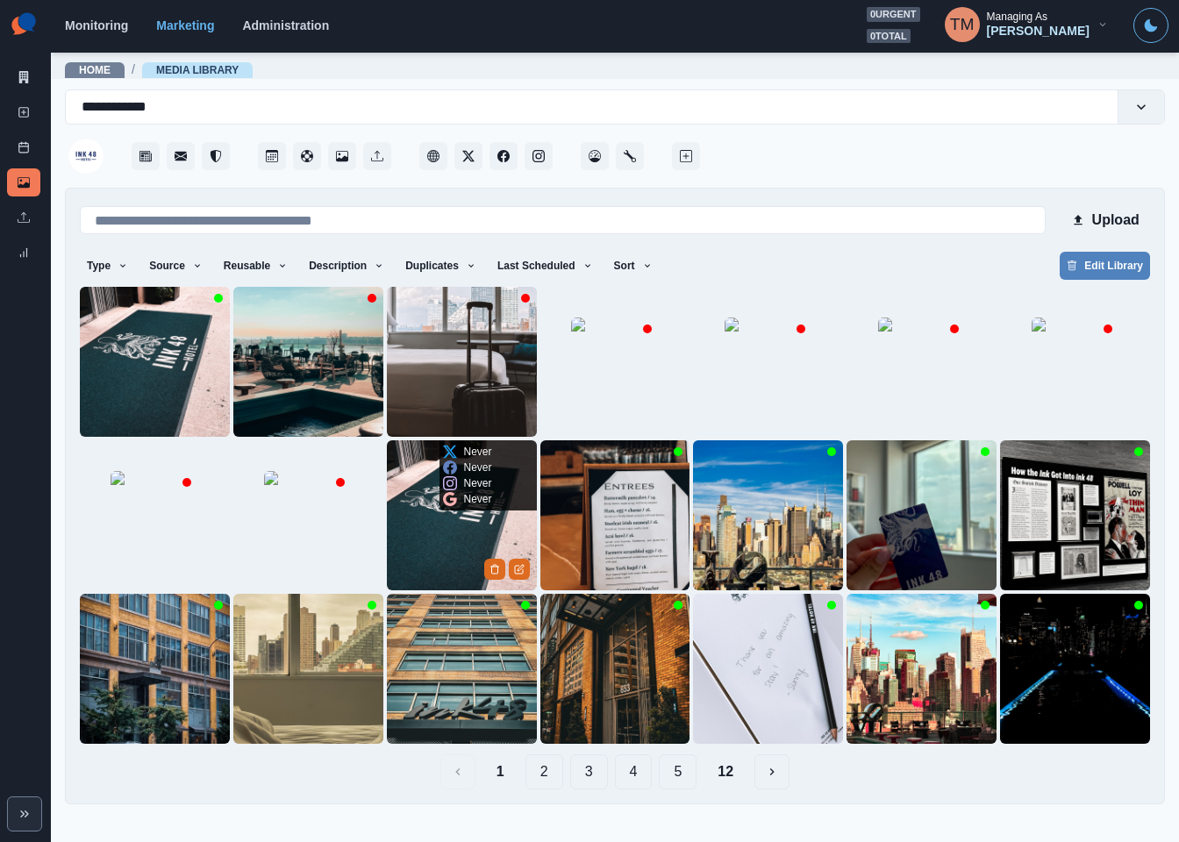
click at [453, 561] on img at bounding box center [462, 515] width 150 height 150
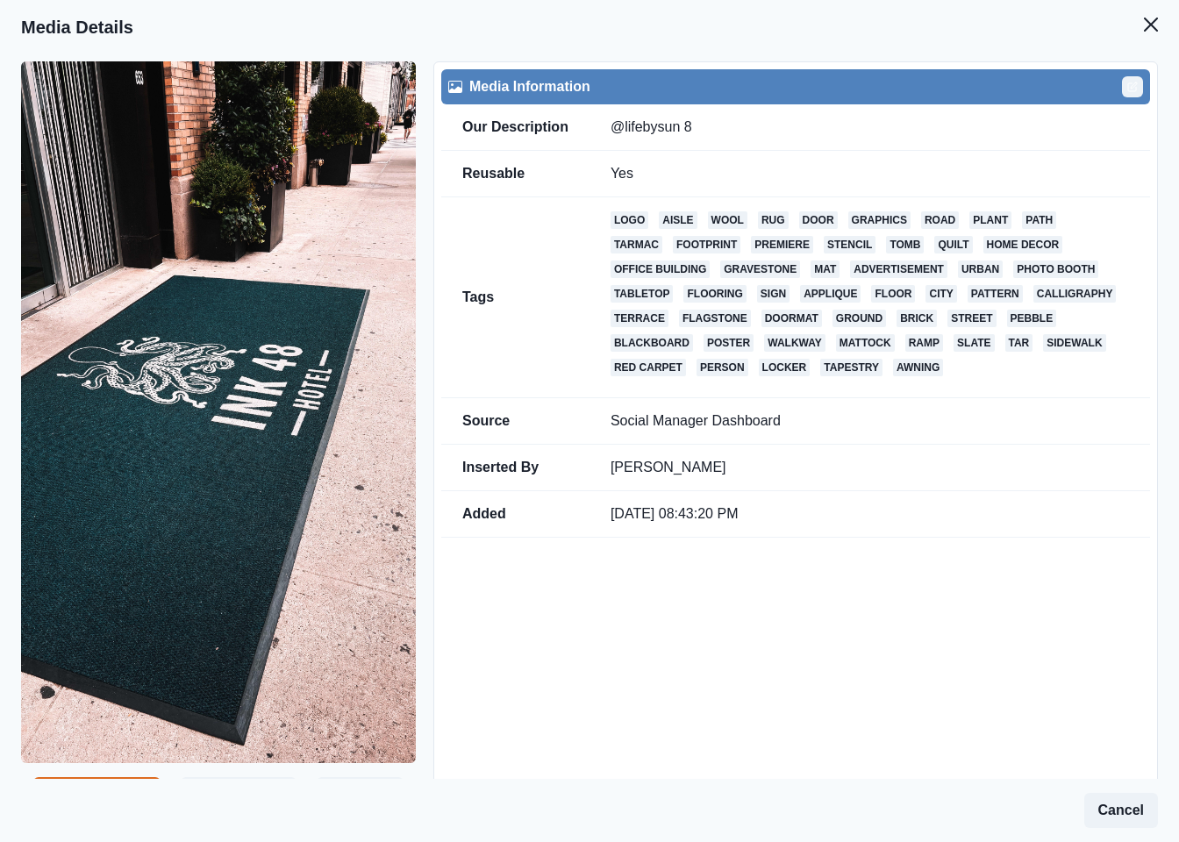
click at [1130, 85] on icon "Edit" at bounding box center [1133, 85] width 6 height 6
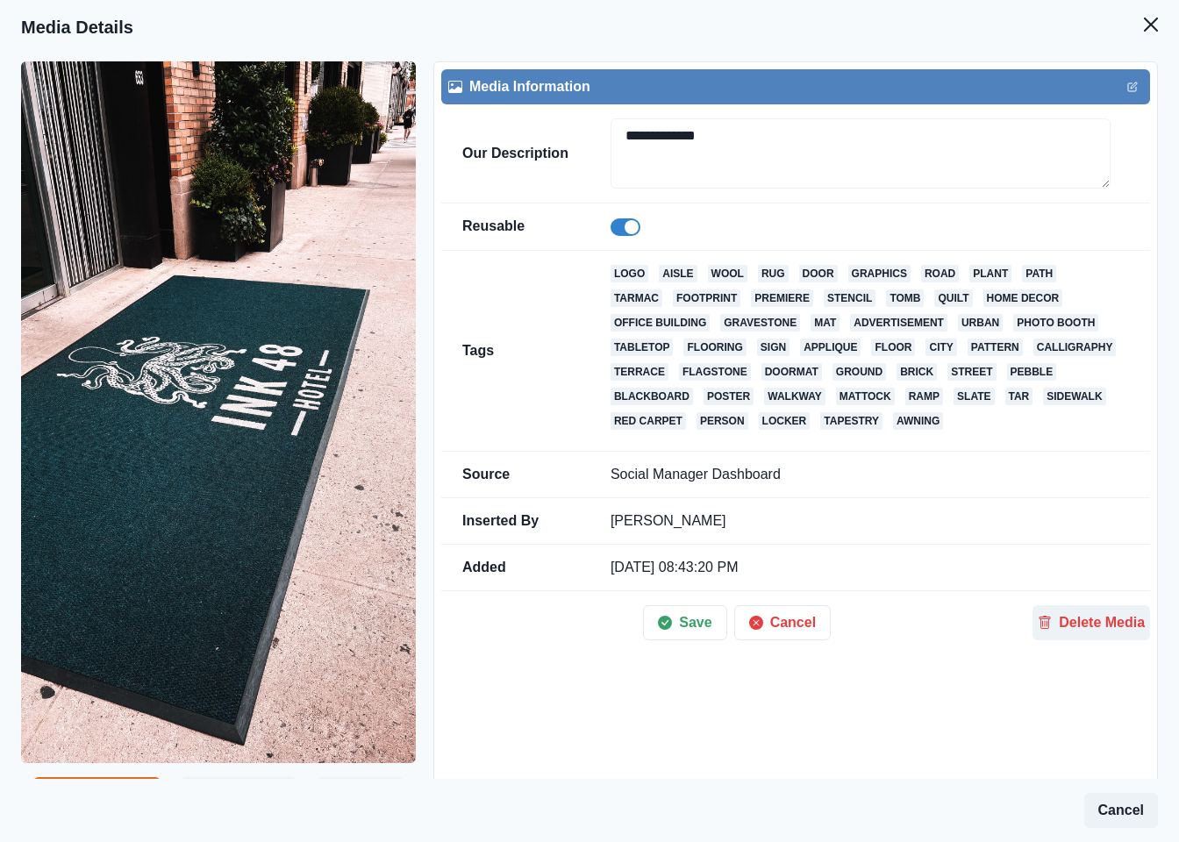
click at [619, 234] on span at bounding box center [625, 227] width 30 height 18
click at [688, 630] on button "Save" at bounding box center [684, 622] width 83 height 35
